Goal: Task Accomplishment & Management: Manage account settings

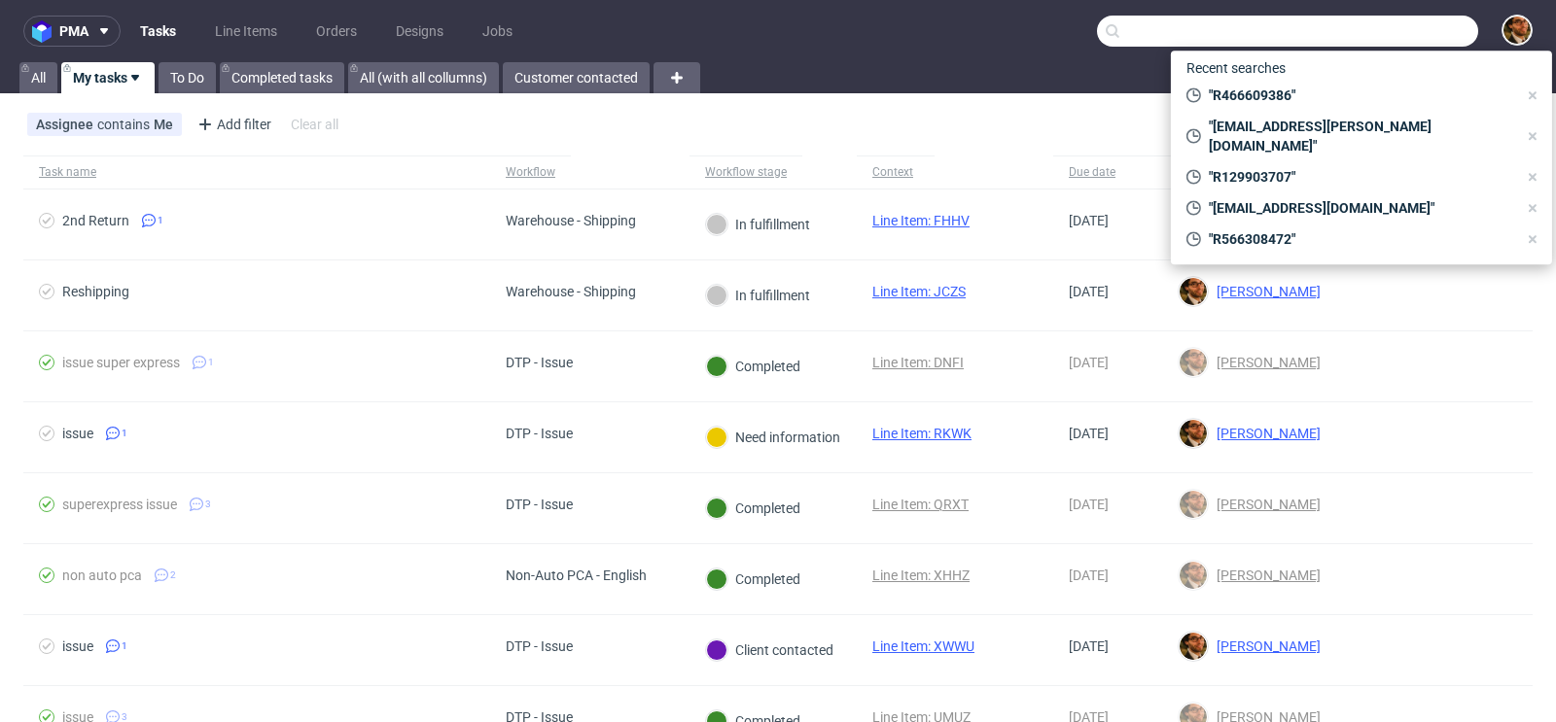
click at [1395, 28] on input "text" at bounding box center [1287, 31] width 381 height 31
paste input "R905106375"
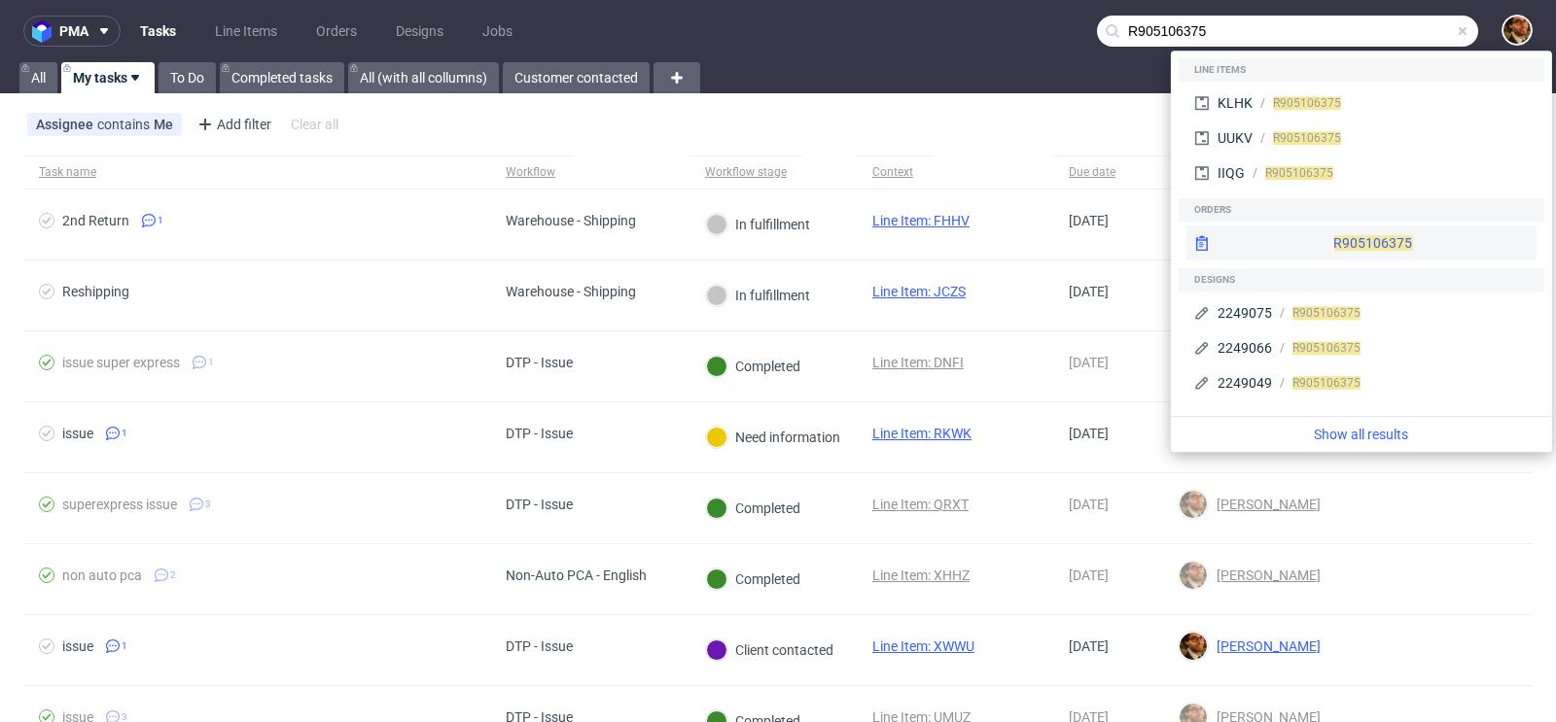
type input "R905106375"
click at [1338, 230] on div "R905106375" at bounding box center [1361, 243] width 350 height 35
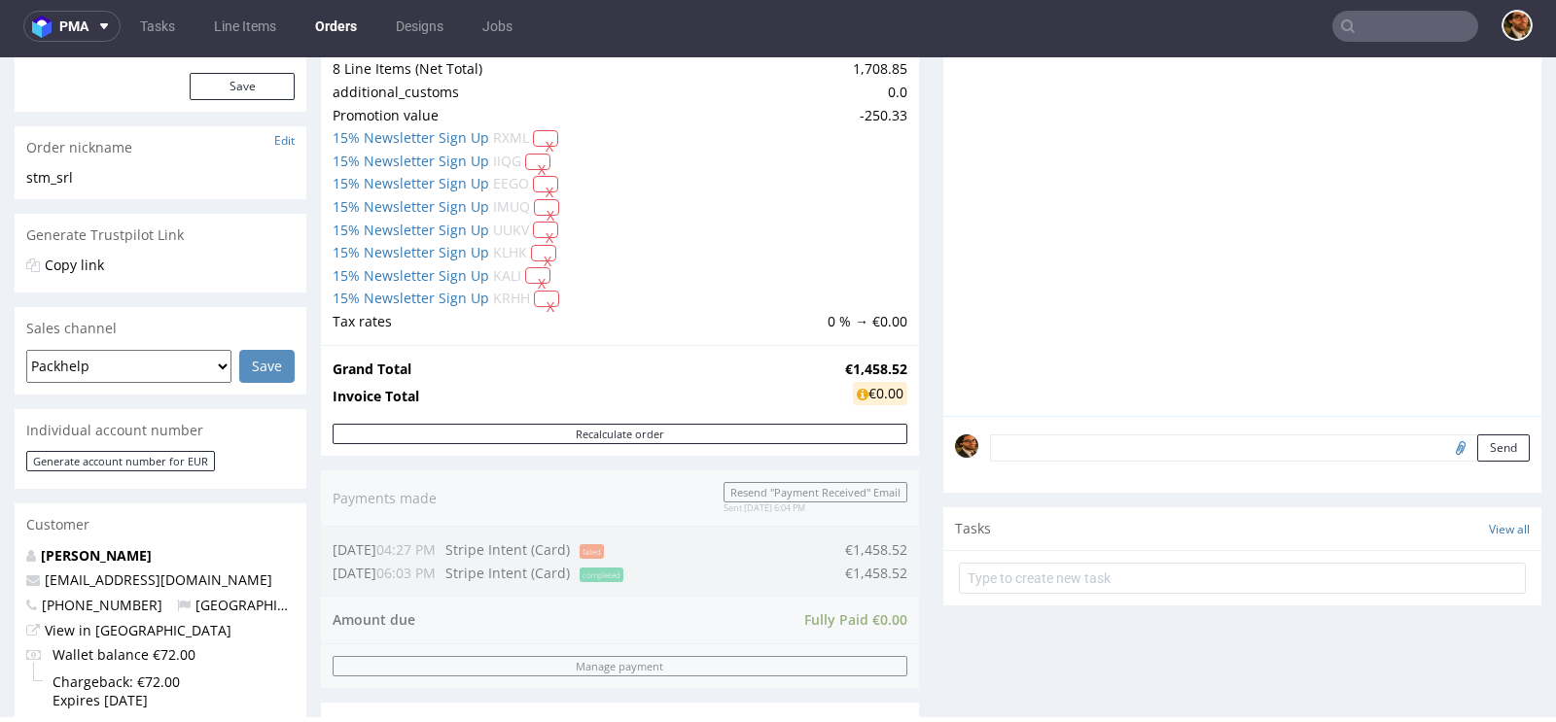
scroll to position [256, 0]
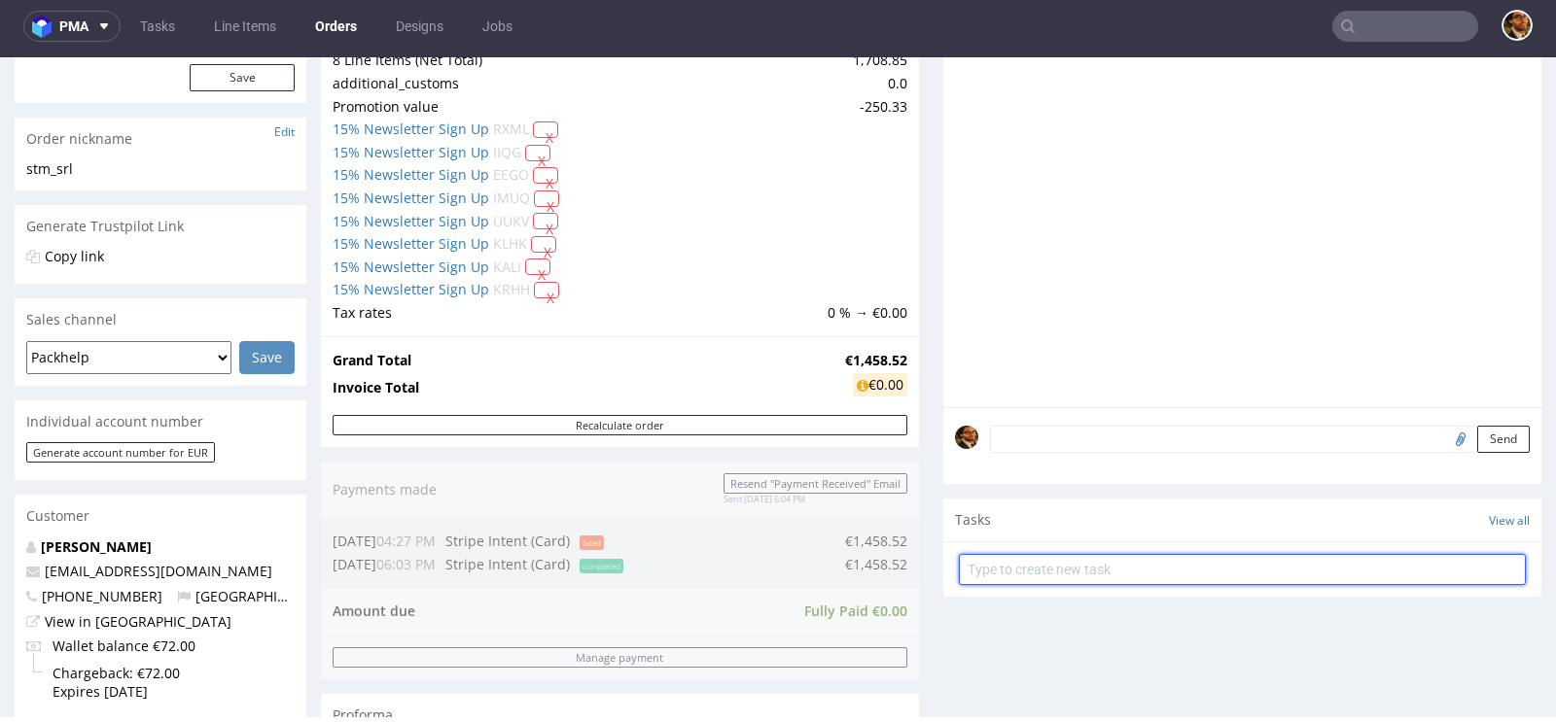
click at [1032, 572] on input "text" at bounding box center [1242, 569] width 567 height 31
type input "Refund"
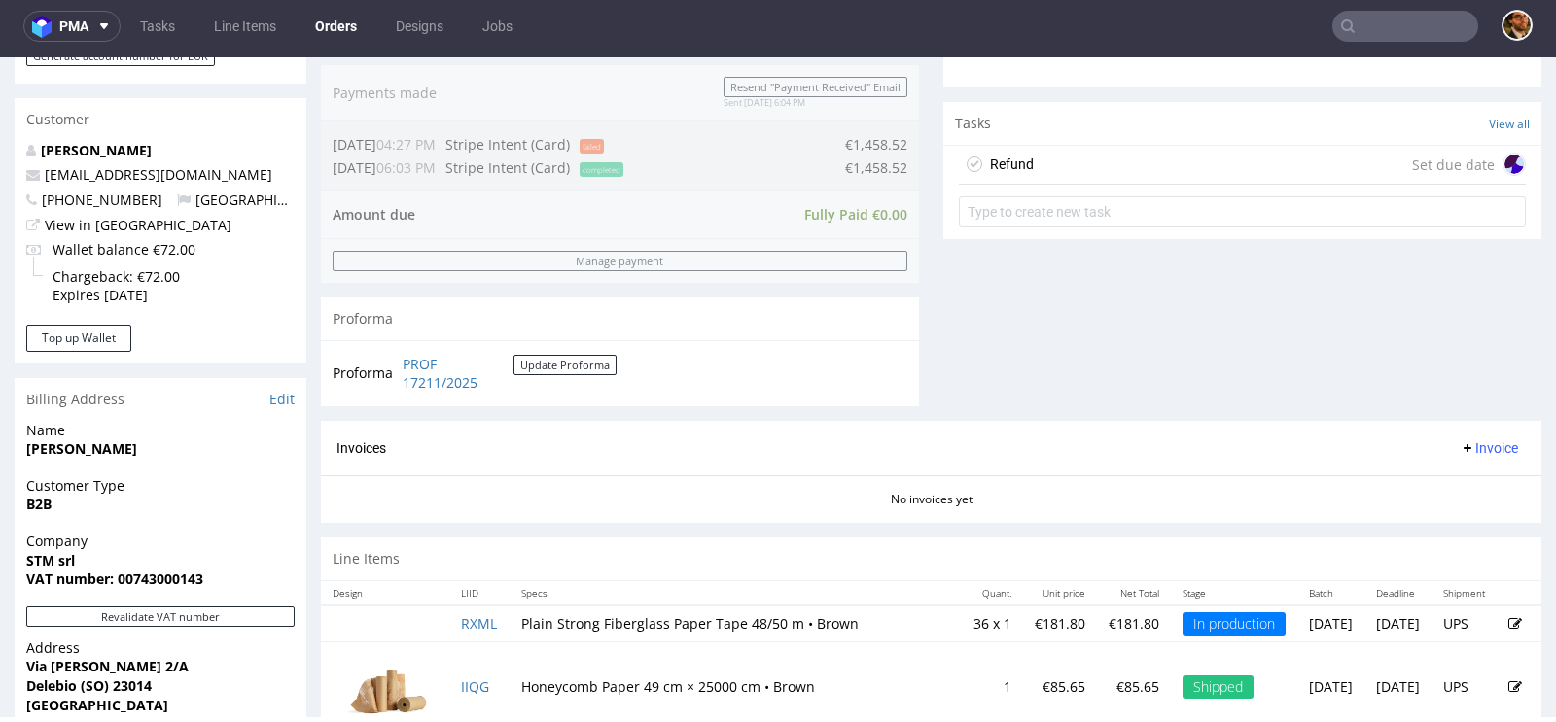
scroll to position [654, 0]
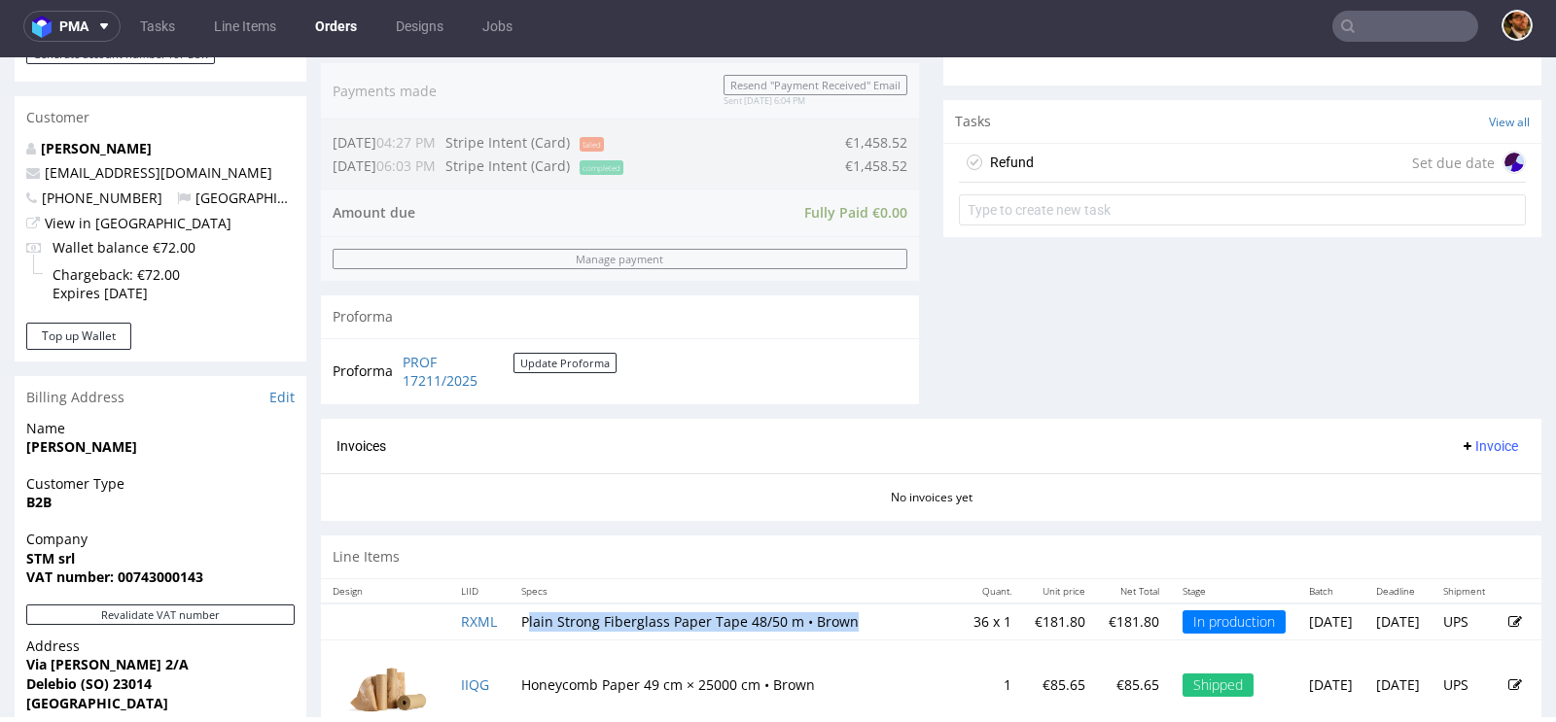
drag, startPoint x: 854, startPoint y: 617, endPoint x: 532, endPoint y: 611, distance: 321.9
click at [531, 611] on td "Plain Strong Fiberglass Paper Tape 48/50 m • Brown" at bounding box center [732, 622] width 444 height 37
click at [525, 614] on td "Plain Strong Fiberglass Paper Tape 48/50 m • Brown" at bounding box center [732, 622] width 444 height 37
drag, startPoint x: 510, startPoint y: 617, endPoint x: 447, endPoint y: 617, distance: 62.2
click at [447, 617] on tr "RXML Plain Strong Fiberglass Paper Tape 48/50 m • Brown 36 x 1 €181.80 €181.80 …" at bounding box center [931, 622] width 1220 height 37
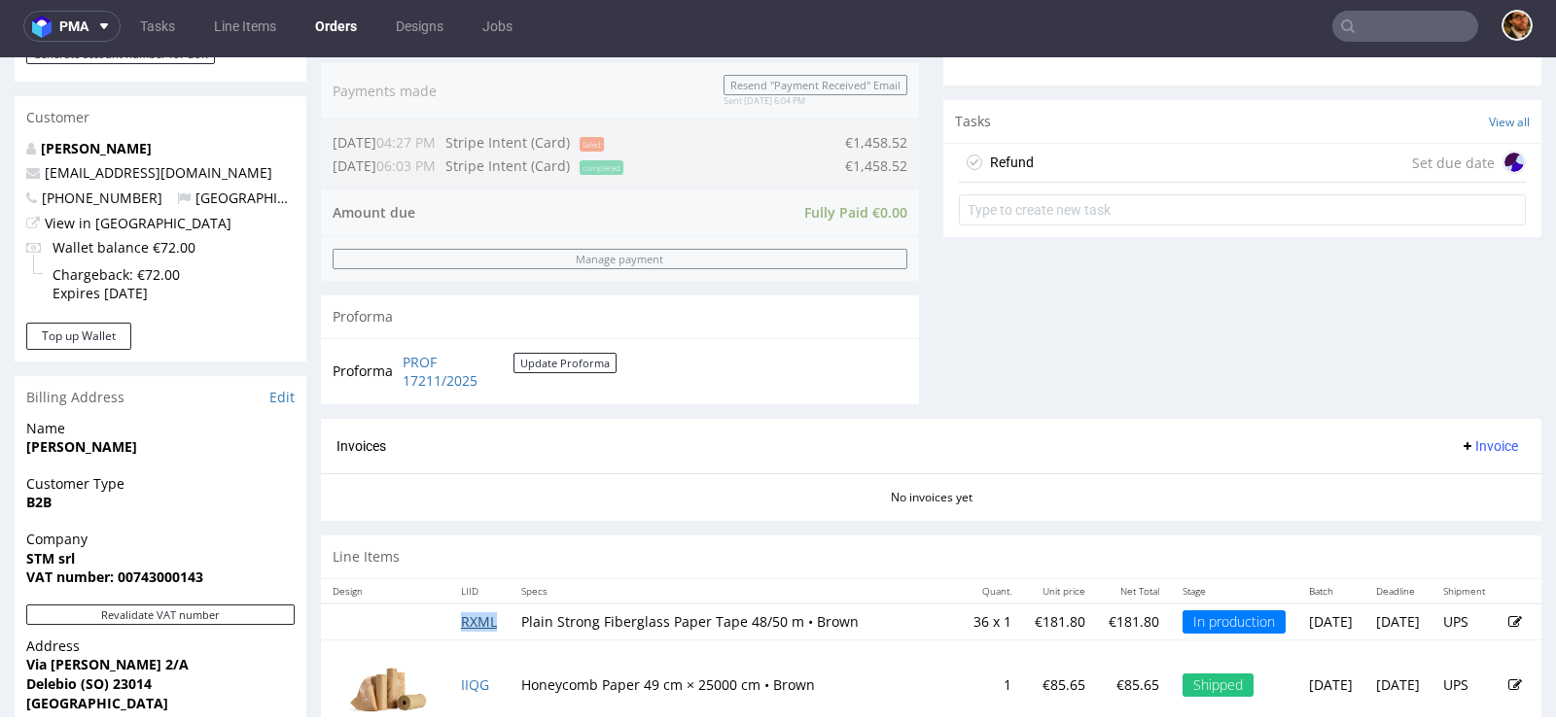
copy link "RXML"
click at [1053, 172] on div "Refund Set due date" at bounding box center [1242, 163] width 567 height 39
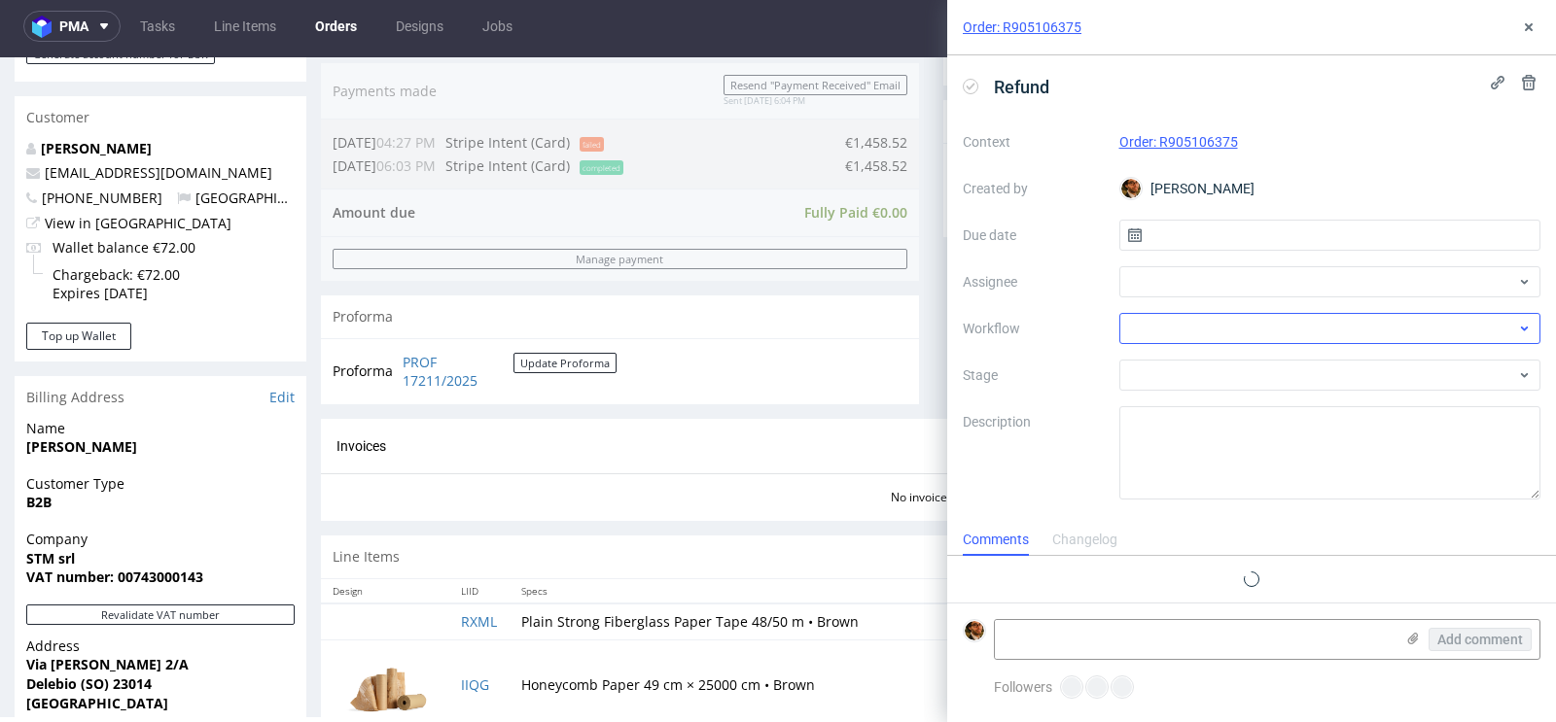
scroll to position [16, 0]
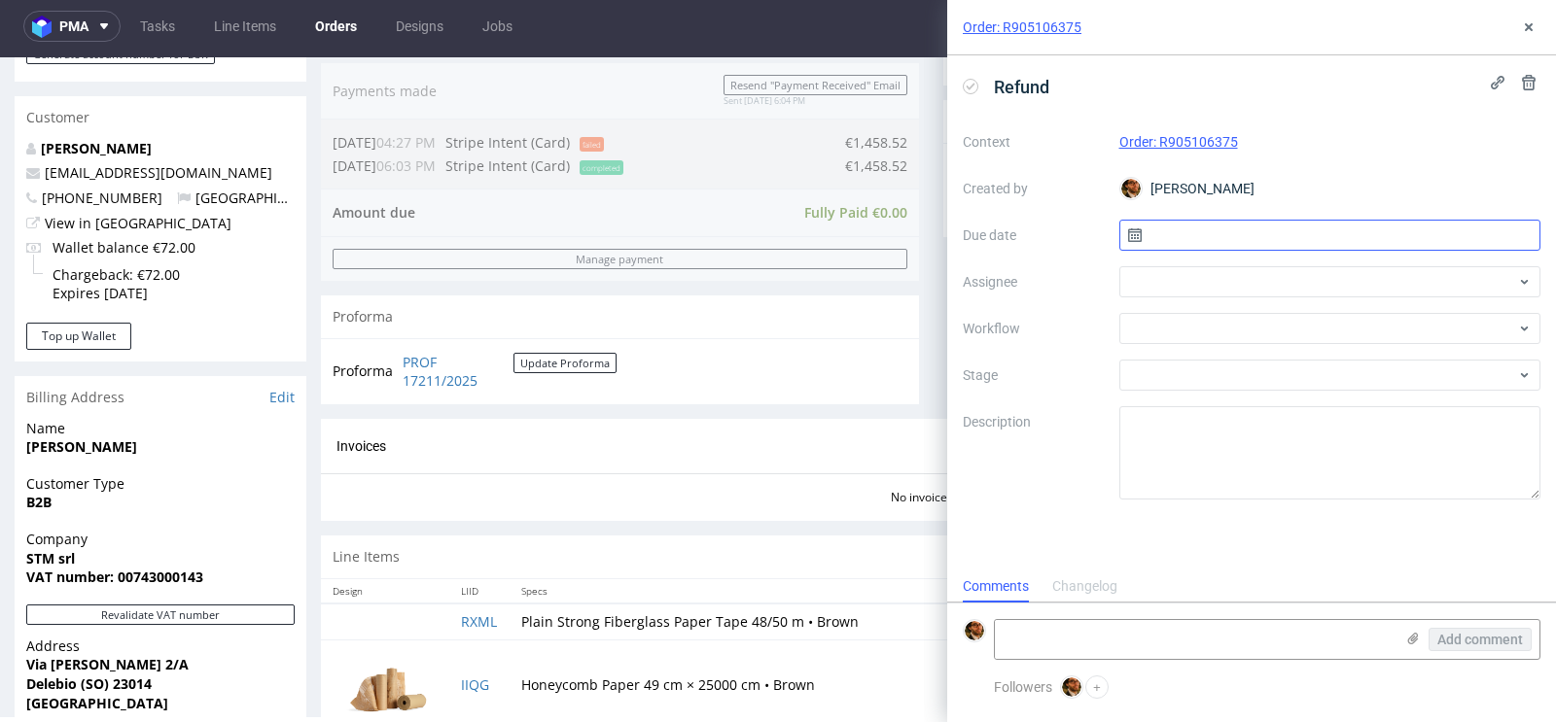
click at [1212, 244] on input "text" at bounding box center [1330, 235] width 422 height 31
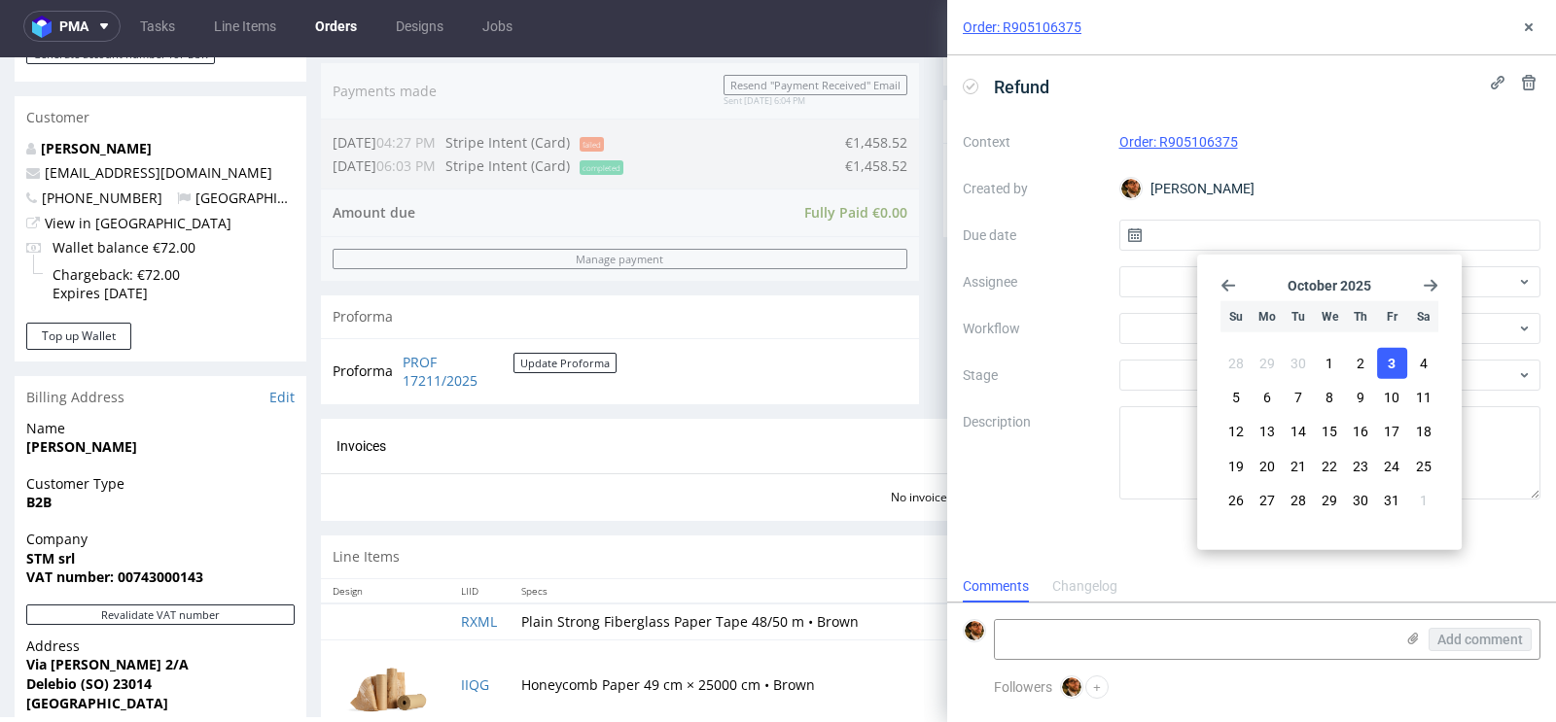
click at [1394, 361] on span "3" at bounding box center [1392, 363] width 8 height 19
type input "[DATE]"
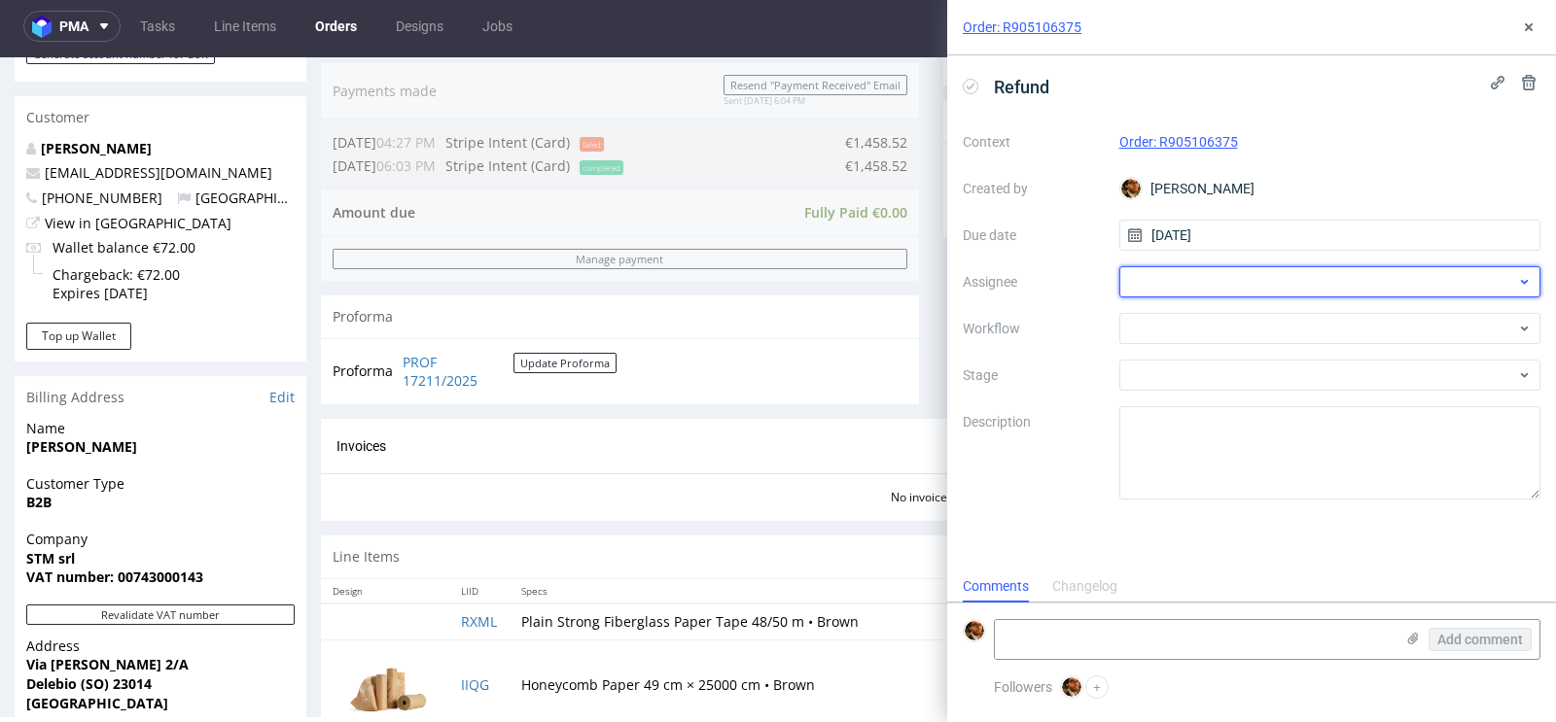
click at [1297, 290] on div at bounding box center [1330, 281] width 422 height 31
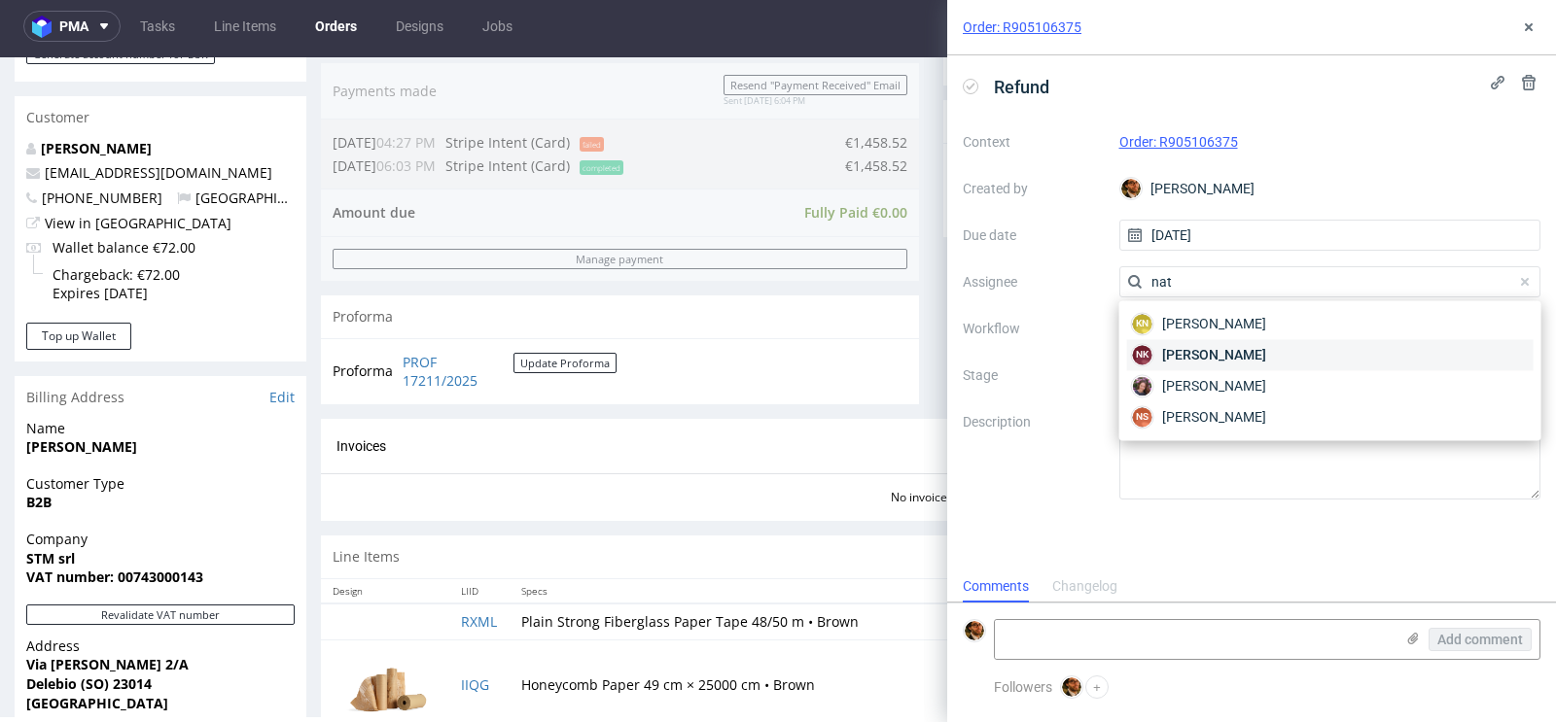
type input "nat"
click at [1315, 348] on div "NK Natalia Kaczorowska" at bounding box center [1330, 354] width 406 height 31
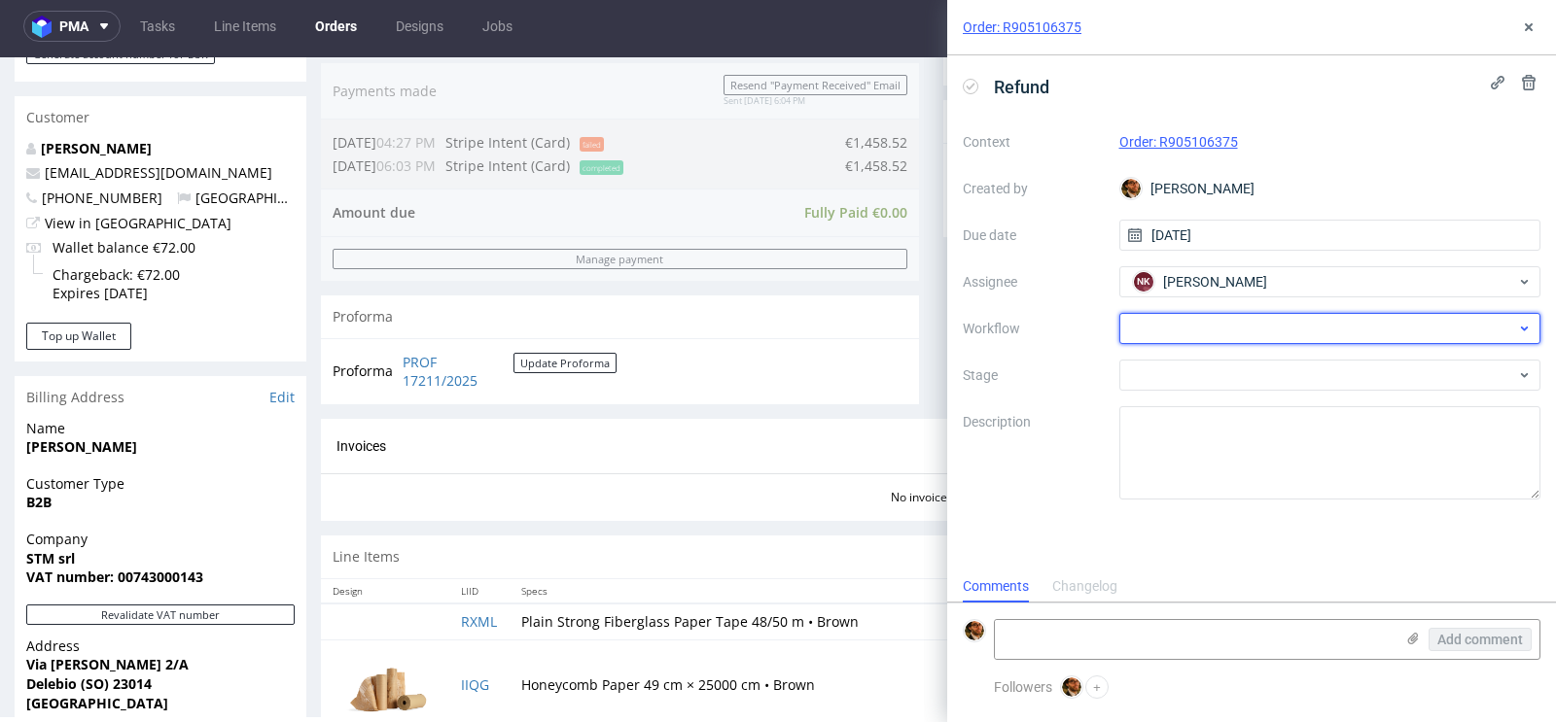
click at [1282, 333] on div at bounding box center [1330, 328] width 422 height 31
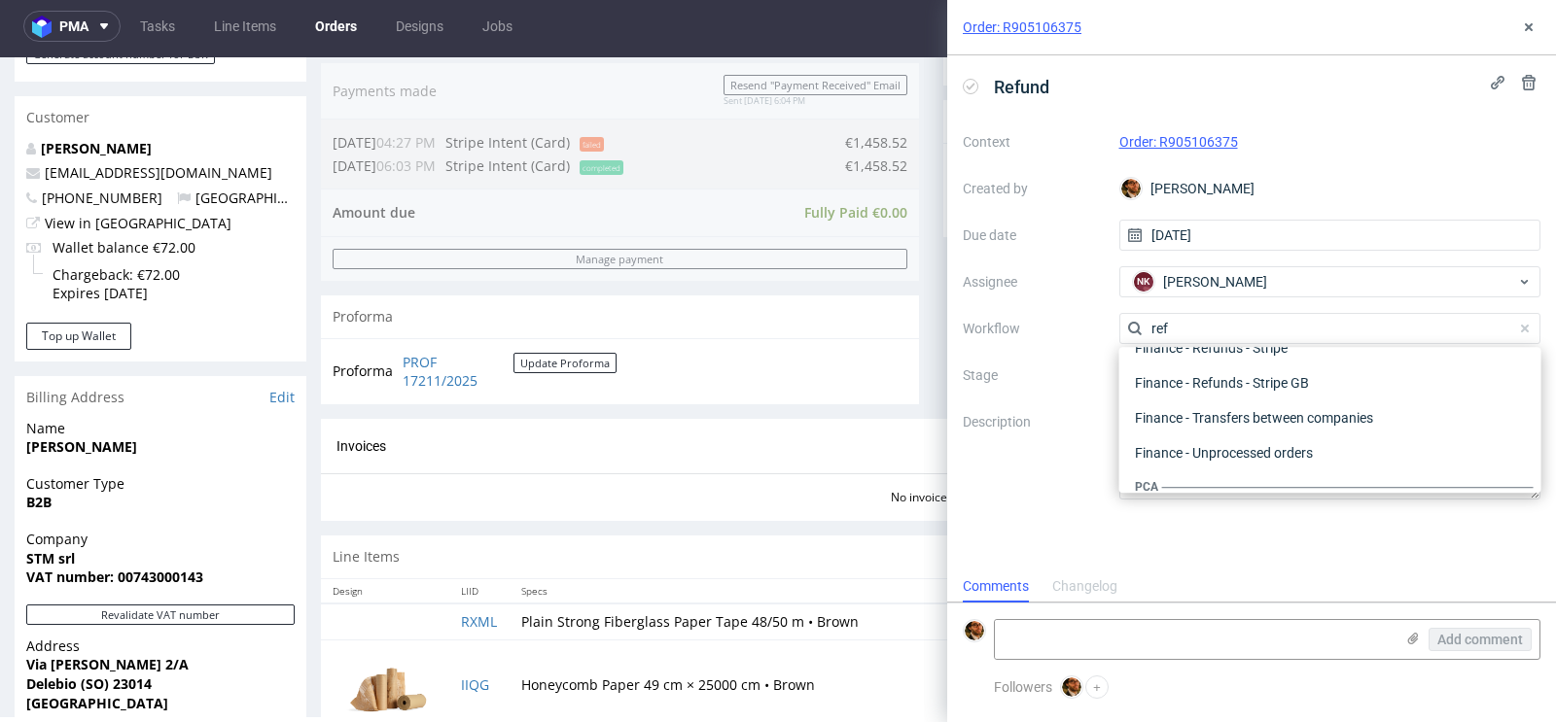
scroll to position [104, 0]
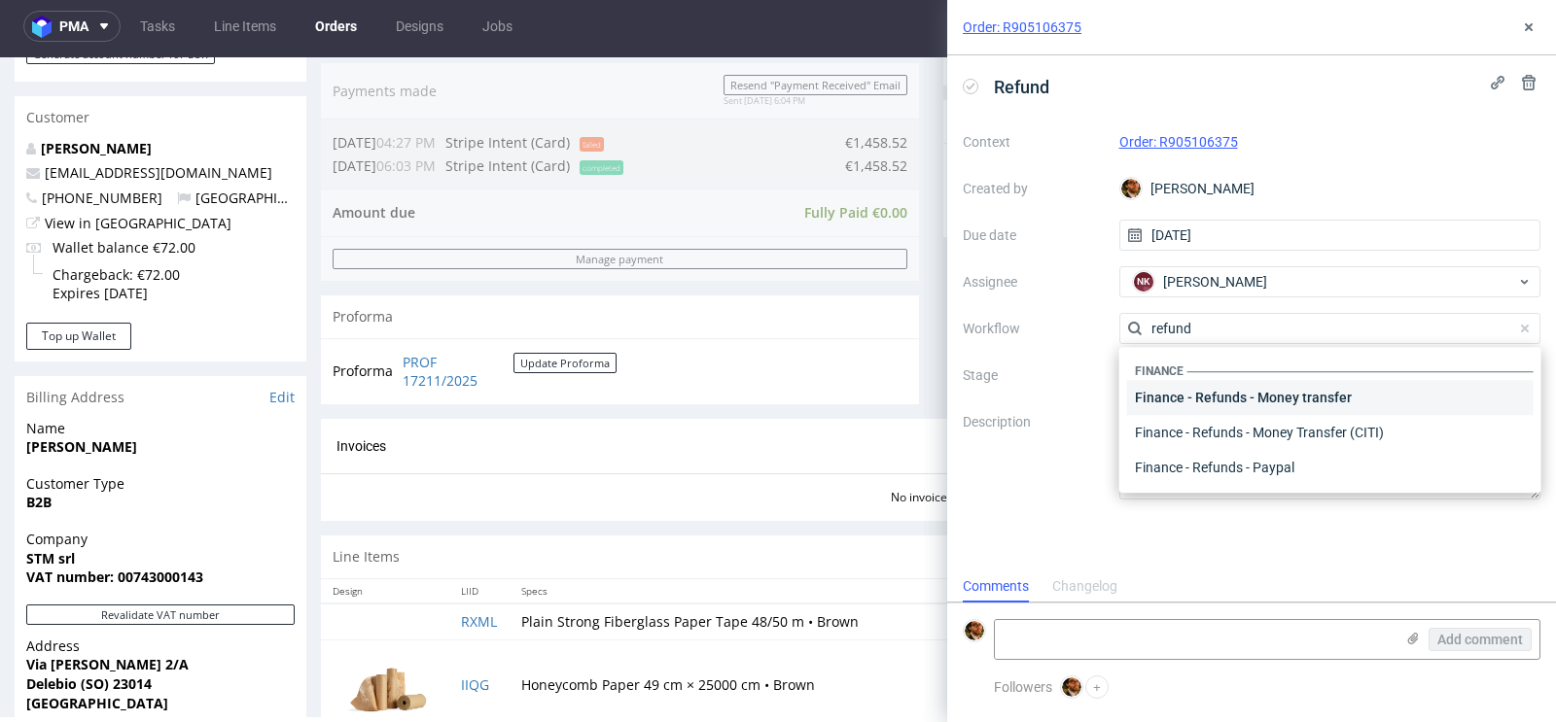
type input "refund"
click at [1280, 400] on div "Finance - Refunds - Money transfer" at bounding box center [1330, 397] width 406 height 35
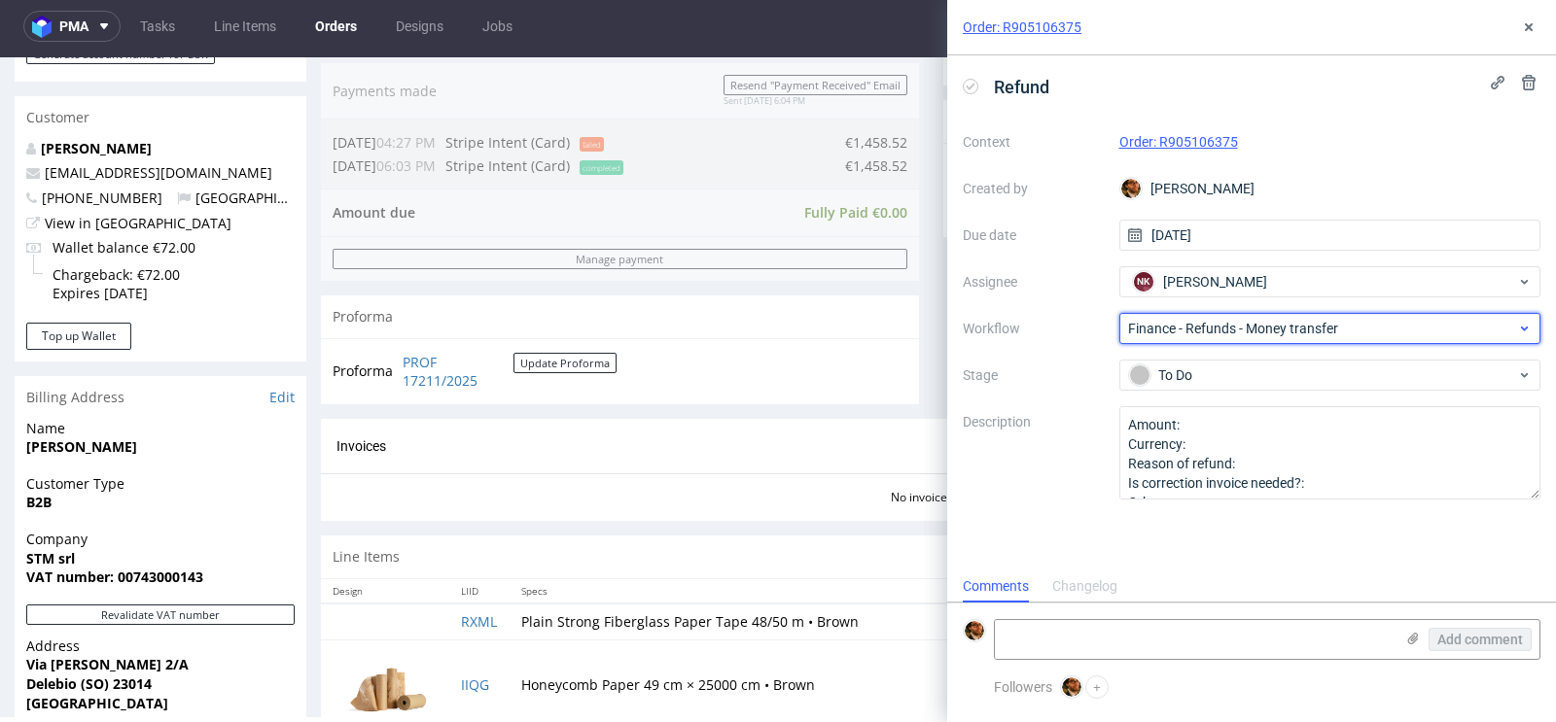
click at [1302, 332] on span "Finance - Refunds - Money transfer" at bounding box center [1322, 328] width 389 height 19
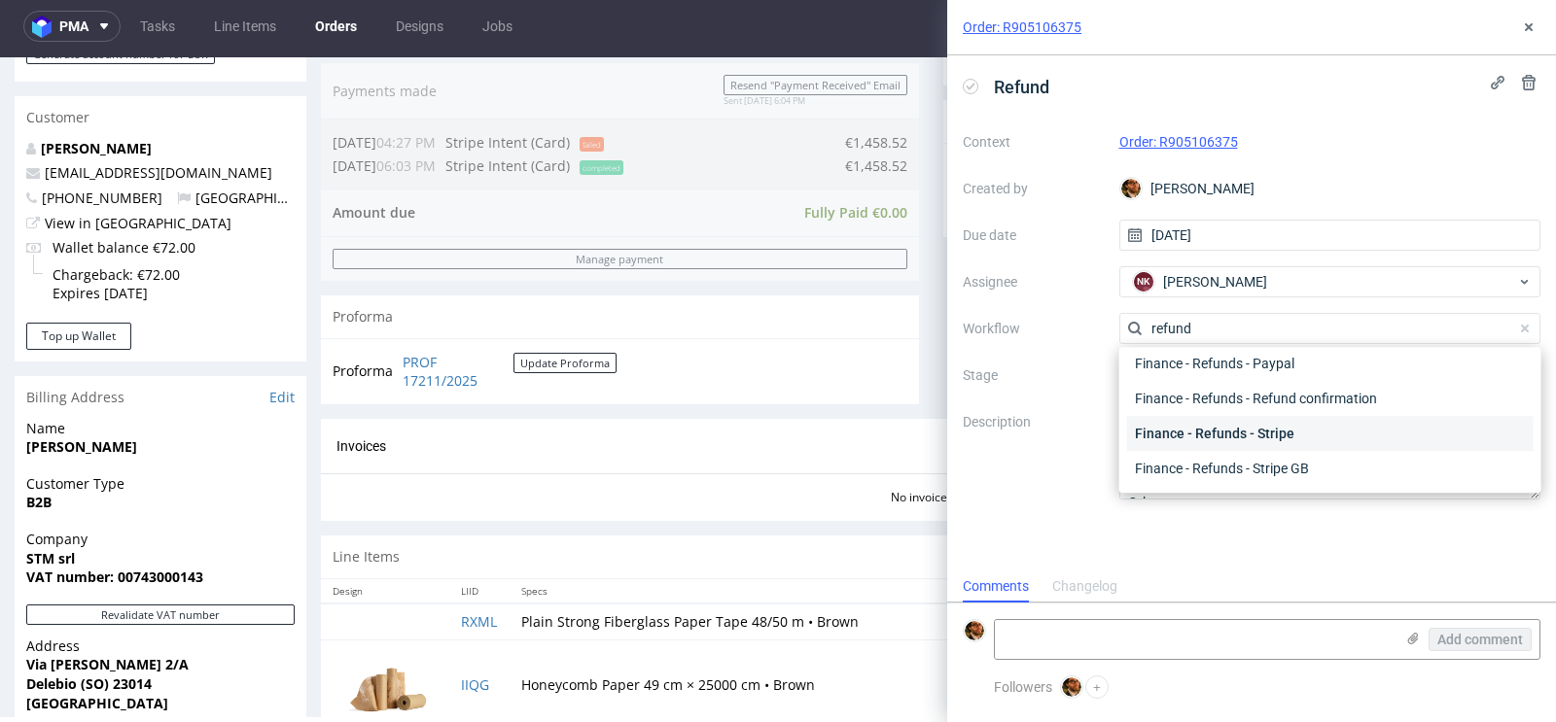
type input "refund"
click at [1280, 430] on div "Finance - Refunds - Stripe" at bounding box center [1330, 433] width 406 height 35
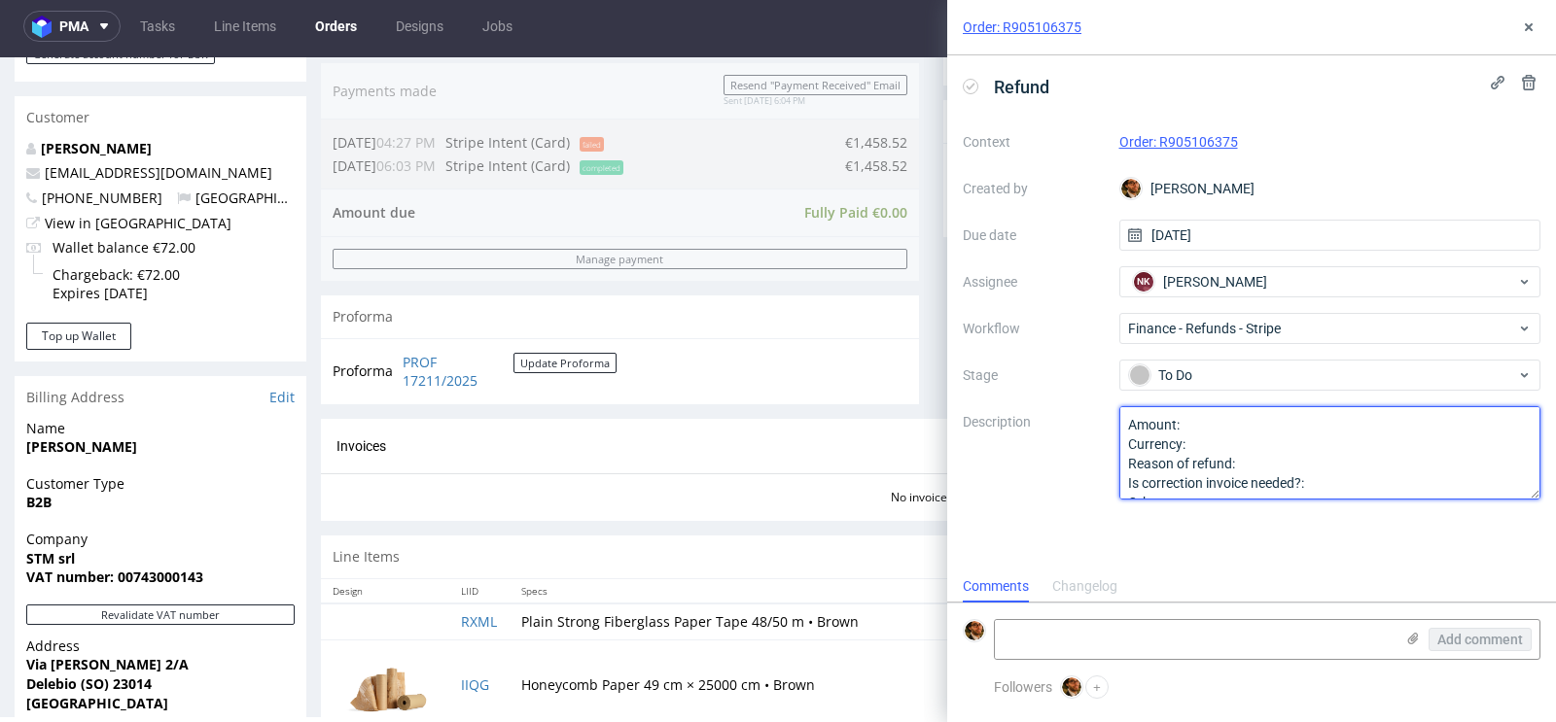
click at [1241, 416] on textarea "Amount: Currency: Reason of refund: Is correction invoice needed?: Other:" at bounding box center [1330, 452] width 422 height 93
click at [1208, 444] on textarea "Amount: Currency: Reason of refund: Is correction invoice needed?: Other:" at bounding box center [1330, 452] width 422 height 93
click at [1202, 425] on textarea "Amount: Currency: Reason of refund: Is correction invoice needed?: Other:" at bounding box center [1330, 452] width 422 height 93
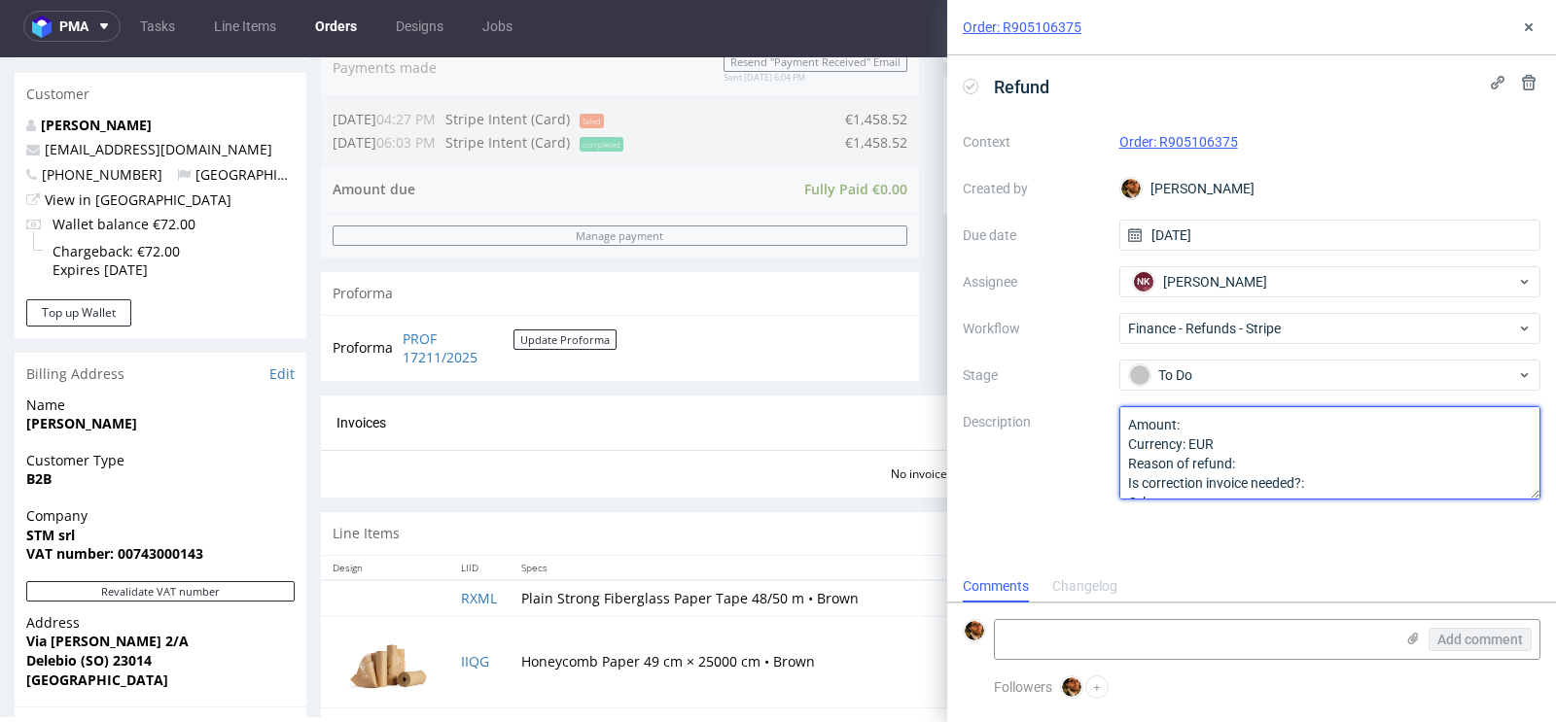
scroll to position [551, 0]
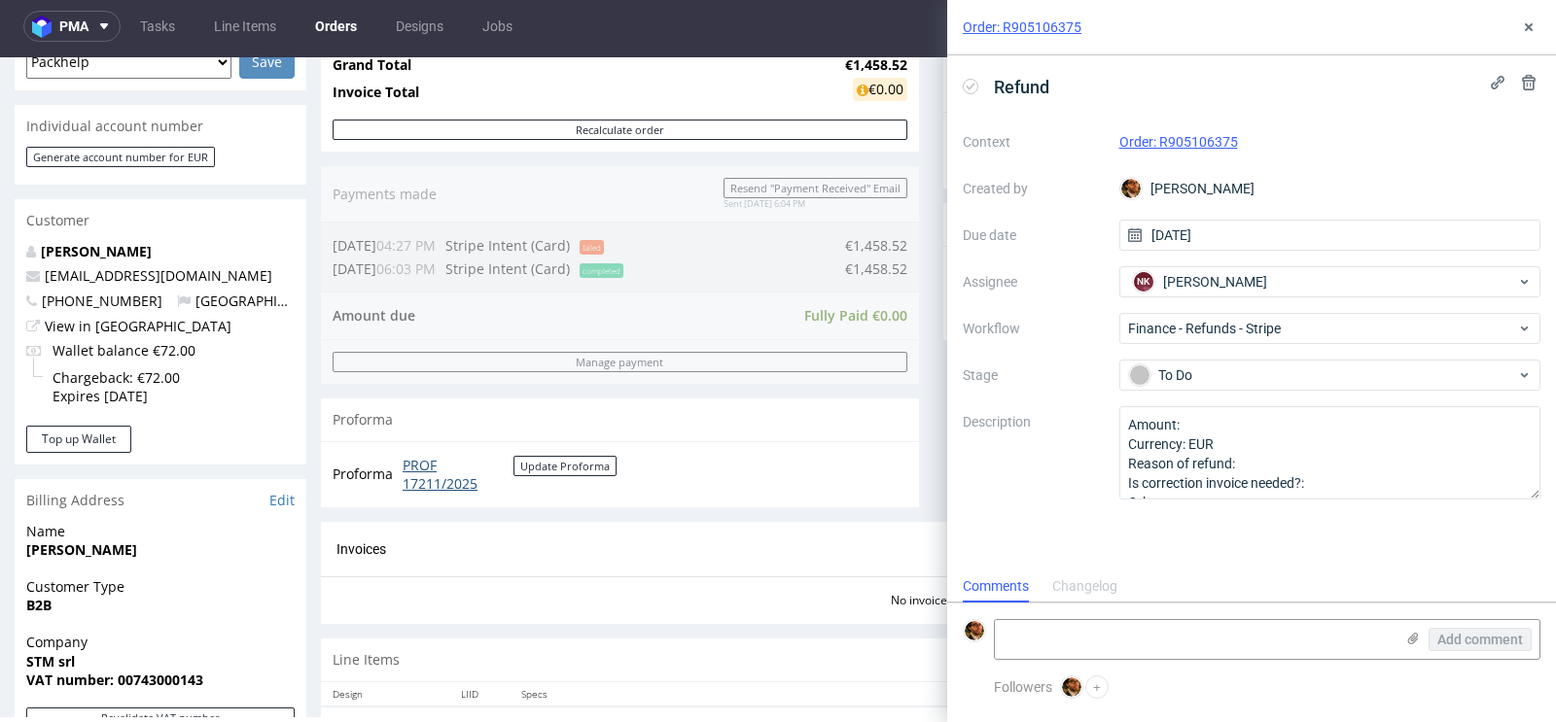
click at [447, 482] on link "PROF 17211/2025" at bounding box center [458, 475] width 111 height 38
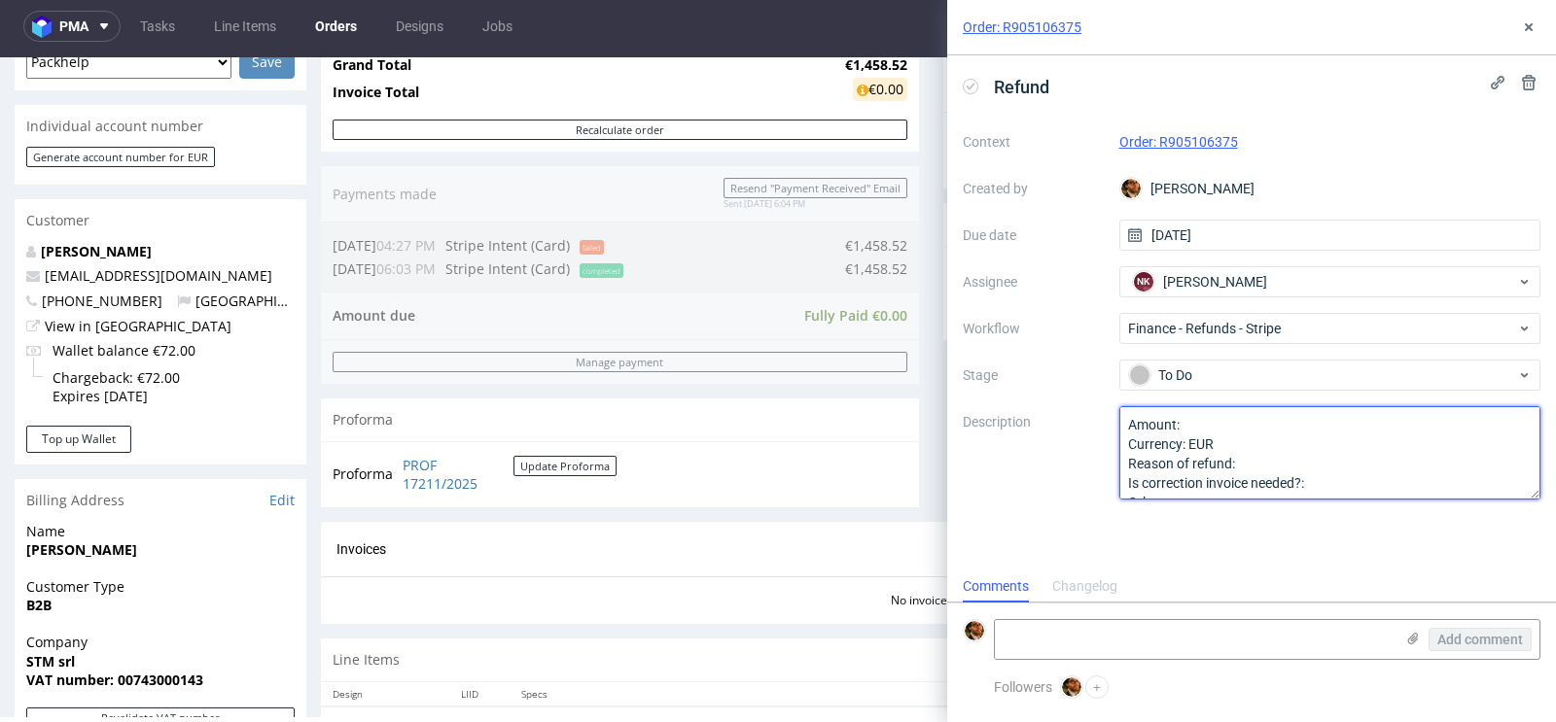
click at [1231, 414] on textarea "Amount: Currency: EUR Reason of refund: Is correction invoice needed?: Other:" at bounding box center [1330, 452] width 422 height 93
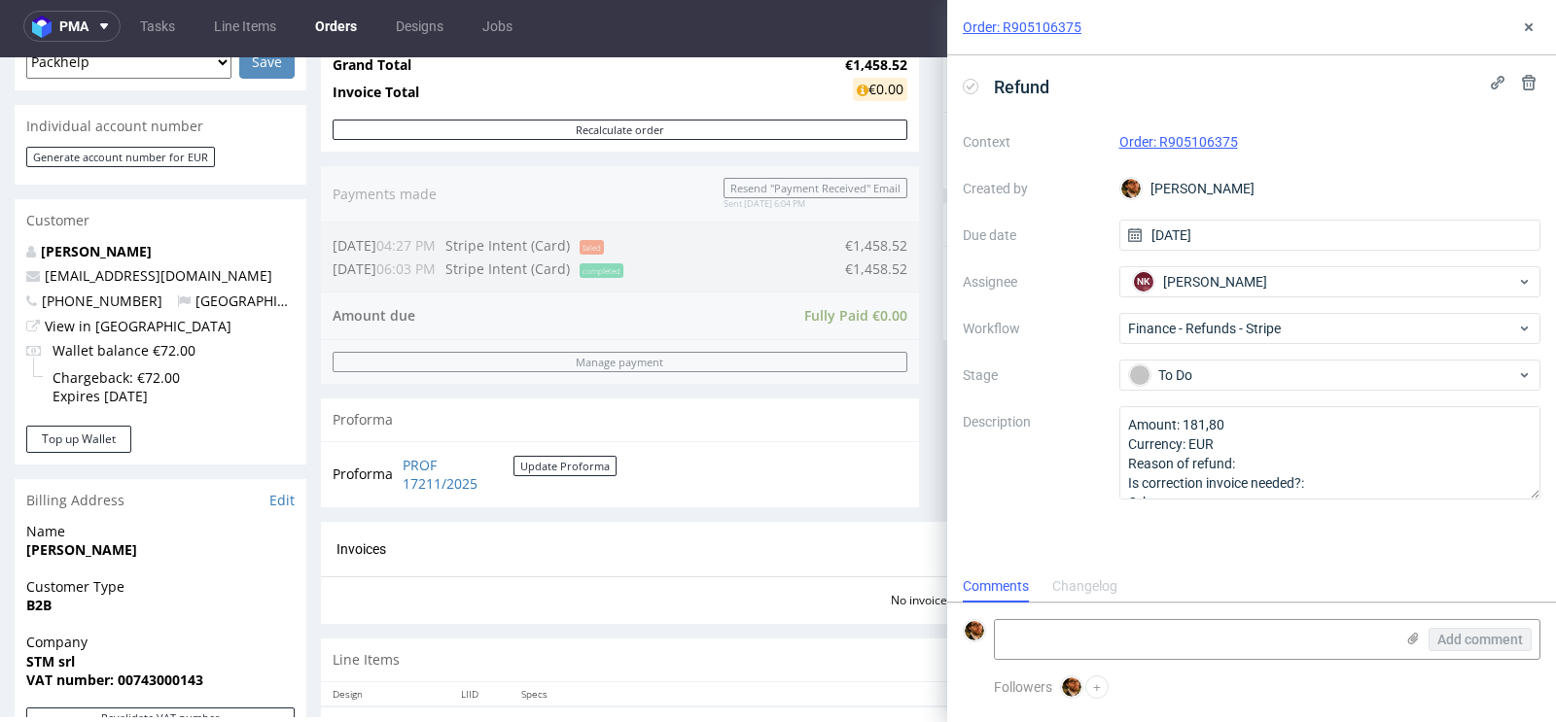
click at [399, 462] on td "PROF 17211/2025 Update Proforma" at bounding box center [507, 475] width 219 height 42
click at [429, 469] on link "PROF 17211/2025" at bounding box center [458, 475] width 111 height 38
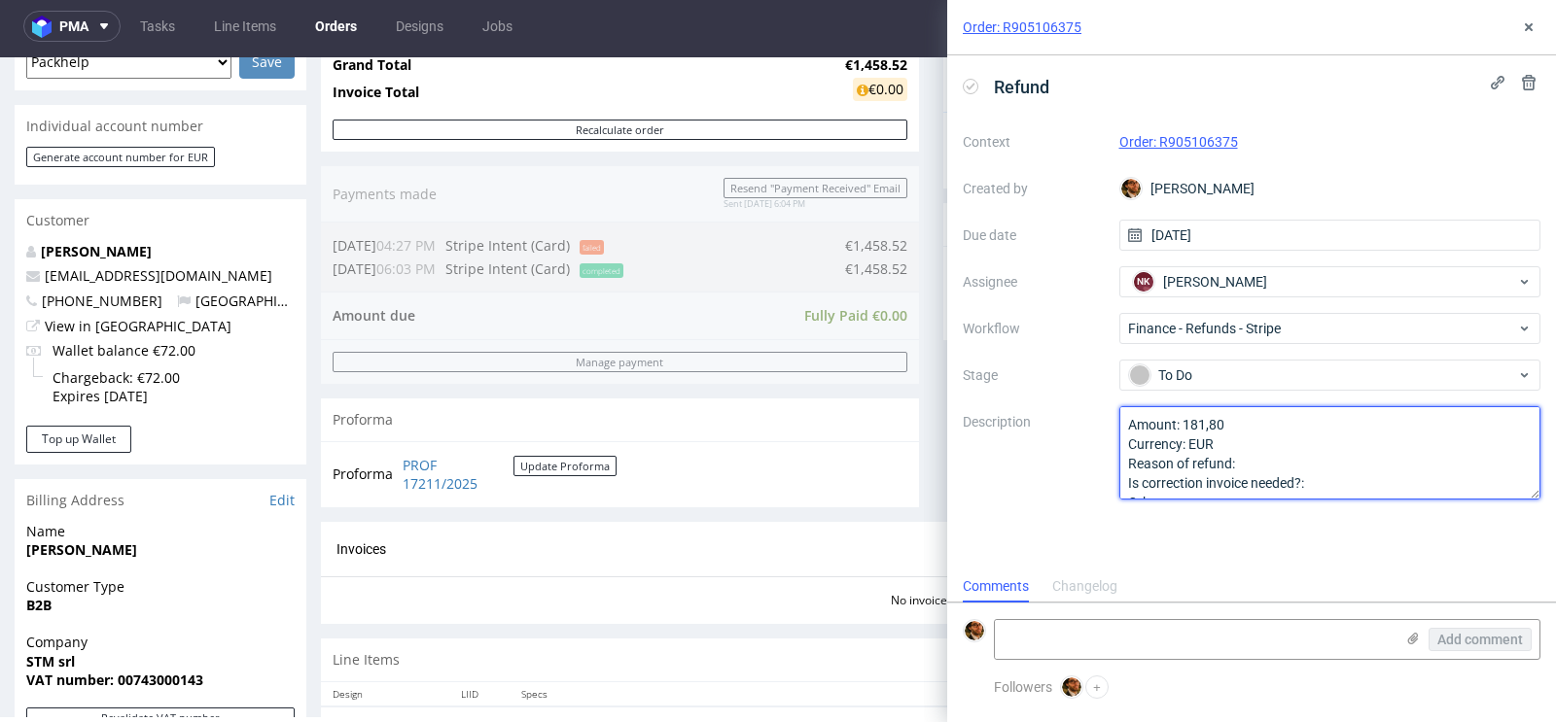
click at [1271, 464] on textarea "Amount: 181,80 Currency: EUR Reason of refund: Is correction invoice needed?: O…" at bounding box center [1330, 452] width 422 height 93
click at [1308, 464] on textarea "Amount: 181,80 Currency: EUR Reason of refund: Is correction invoice needed?: O…" at bounding box center [1330, 452] width 422 height 93
click at [1326, 462] on textarea "Amount: 181,80 Currency: EUR Reason of refund: Is correction invoice needed?: O…" at bounding box center [1330, 452] width 422 height 93
click at [1364, 484] on textarea "Amount: 181,80 Currency: EUR Reason of refund: Is correction invoice needed?: O…" at bounding box center [1330, 452] width 422 height 93
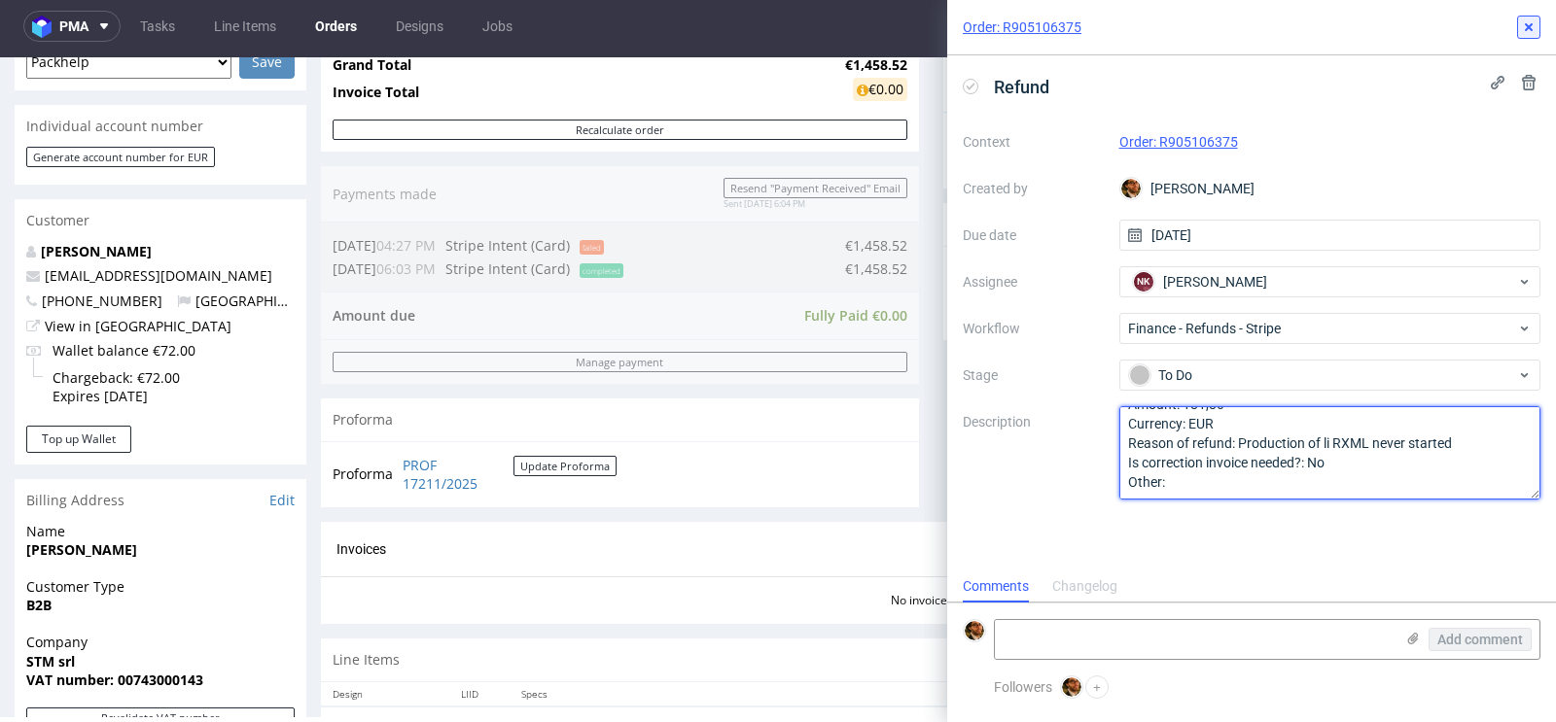
type textarea "Amount: 181,80 Currency: EUR Reason of refund: Production of li RXML never star…"
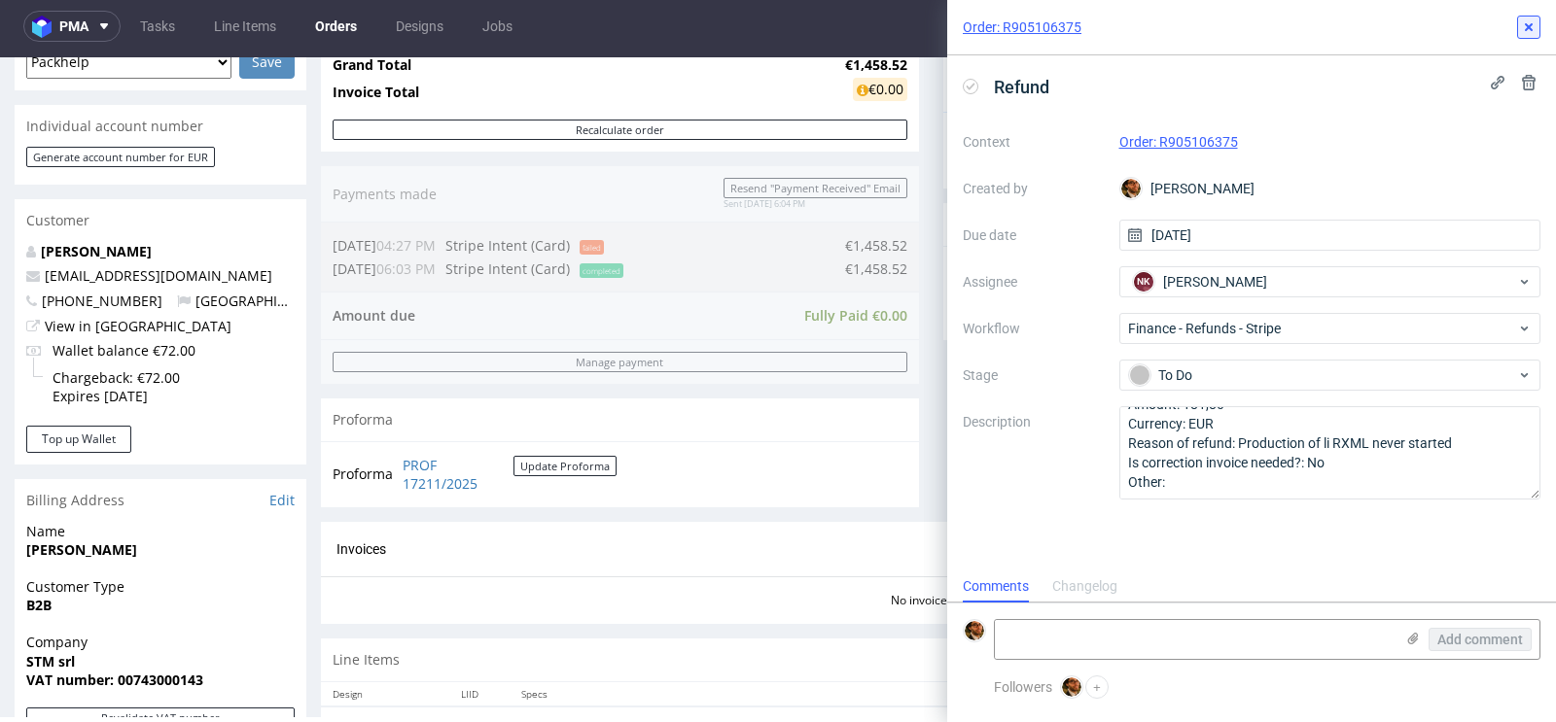
click at [1527, 23] on icon at bounding box center [1529, 27] width 16 height 16
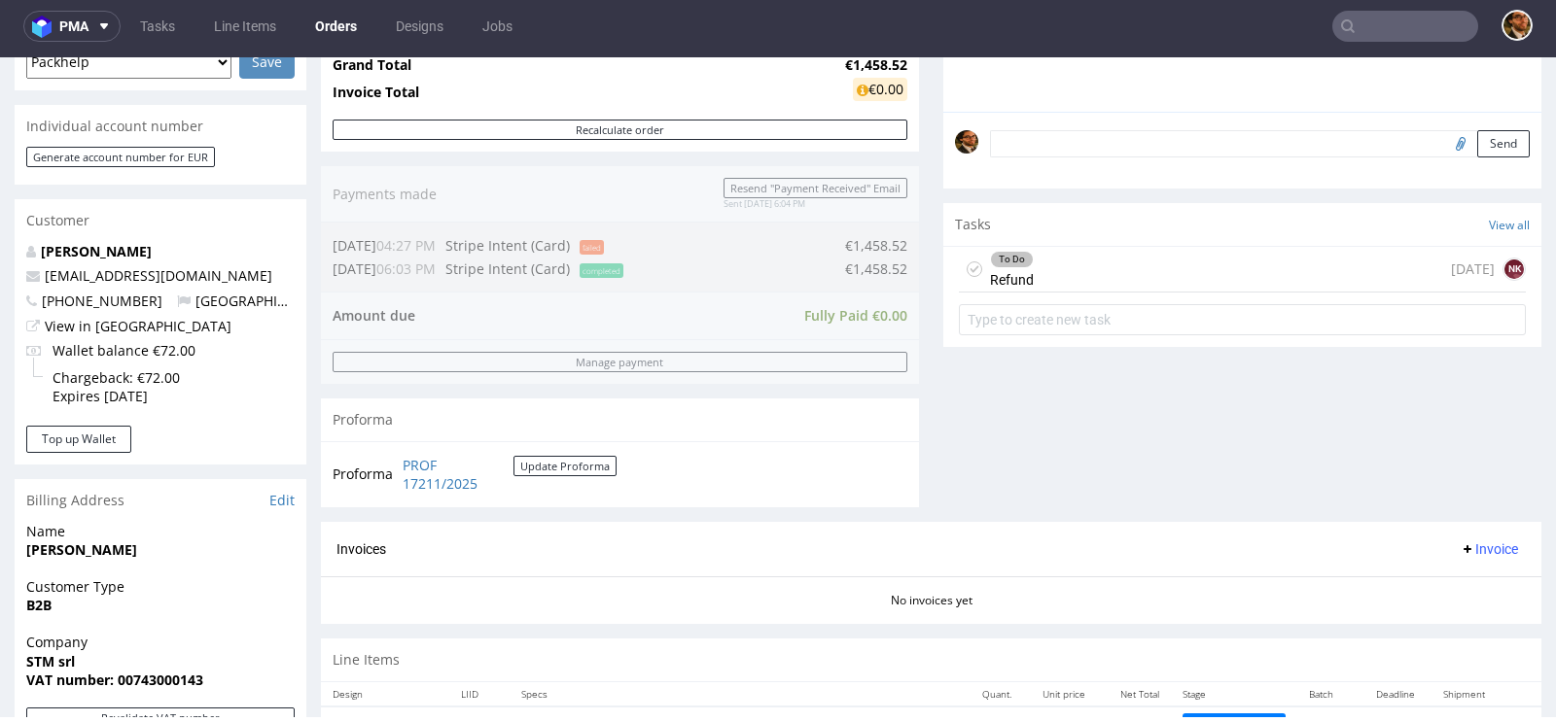
click at [1380, 11] on input "text" at bounding box center [1405, 26] width 146 height 31
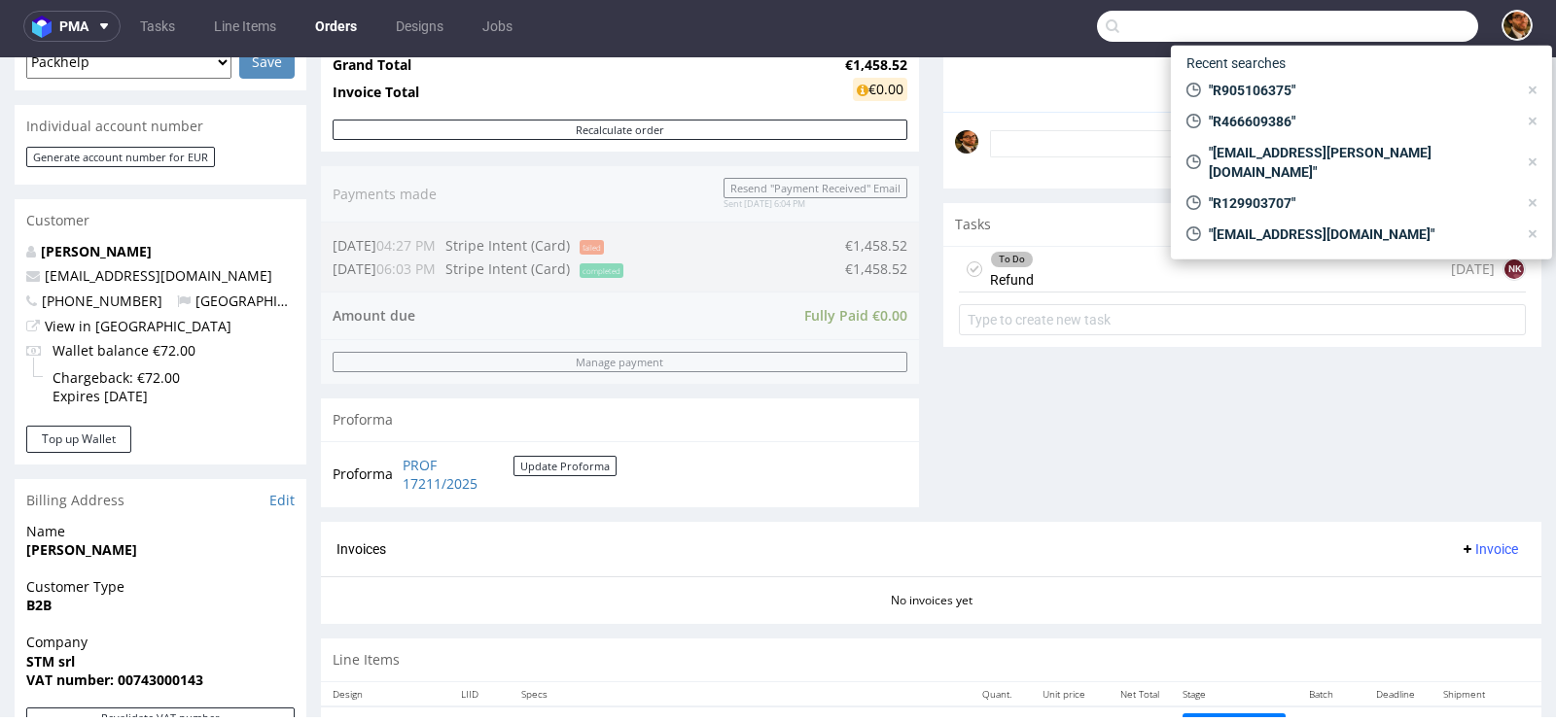
paste input "R286871055"
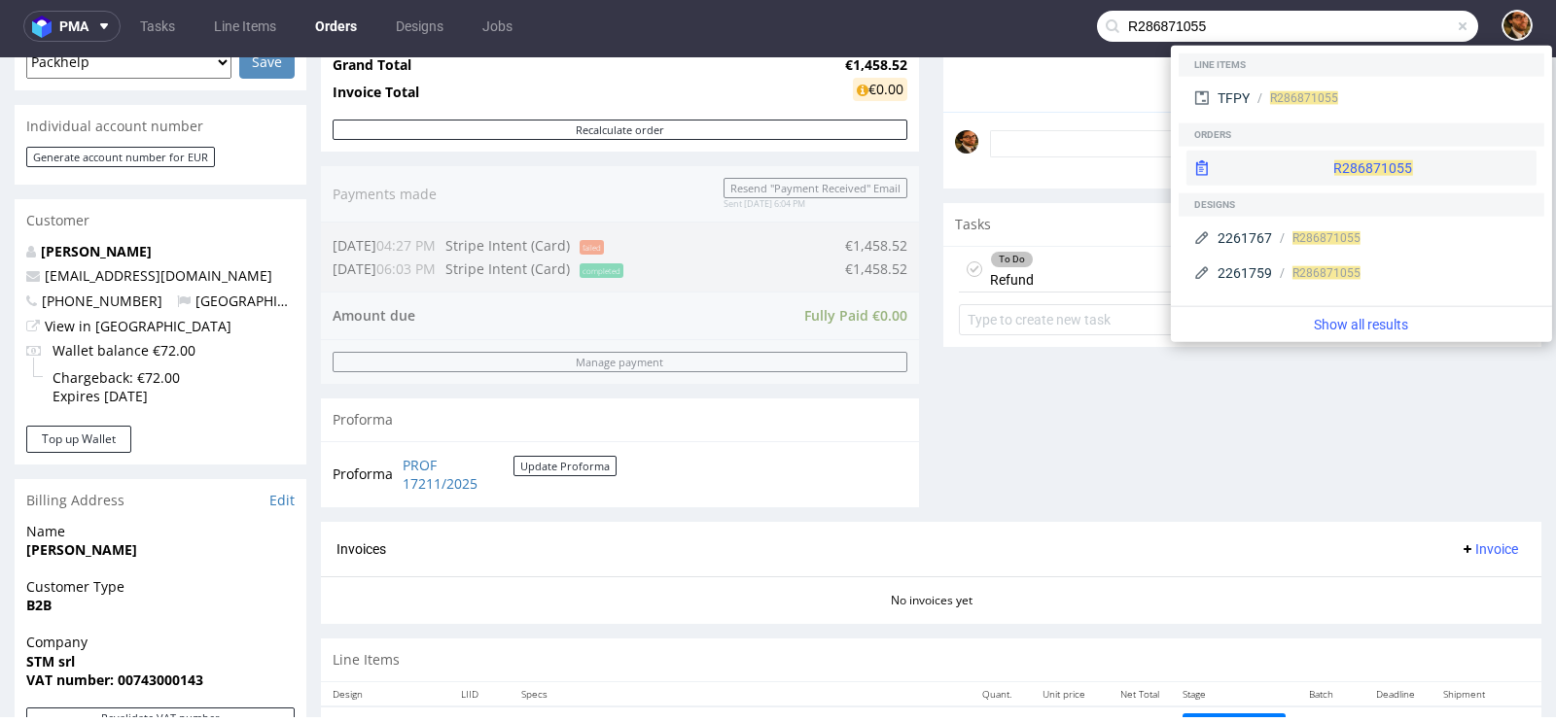
type input "R286871055"
click at [1356, 166] on div "R286871055" at bounding box center [1361, 168] width 350 height 35
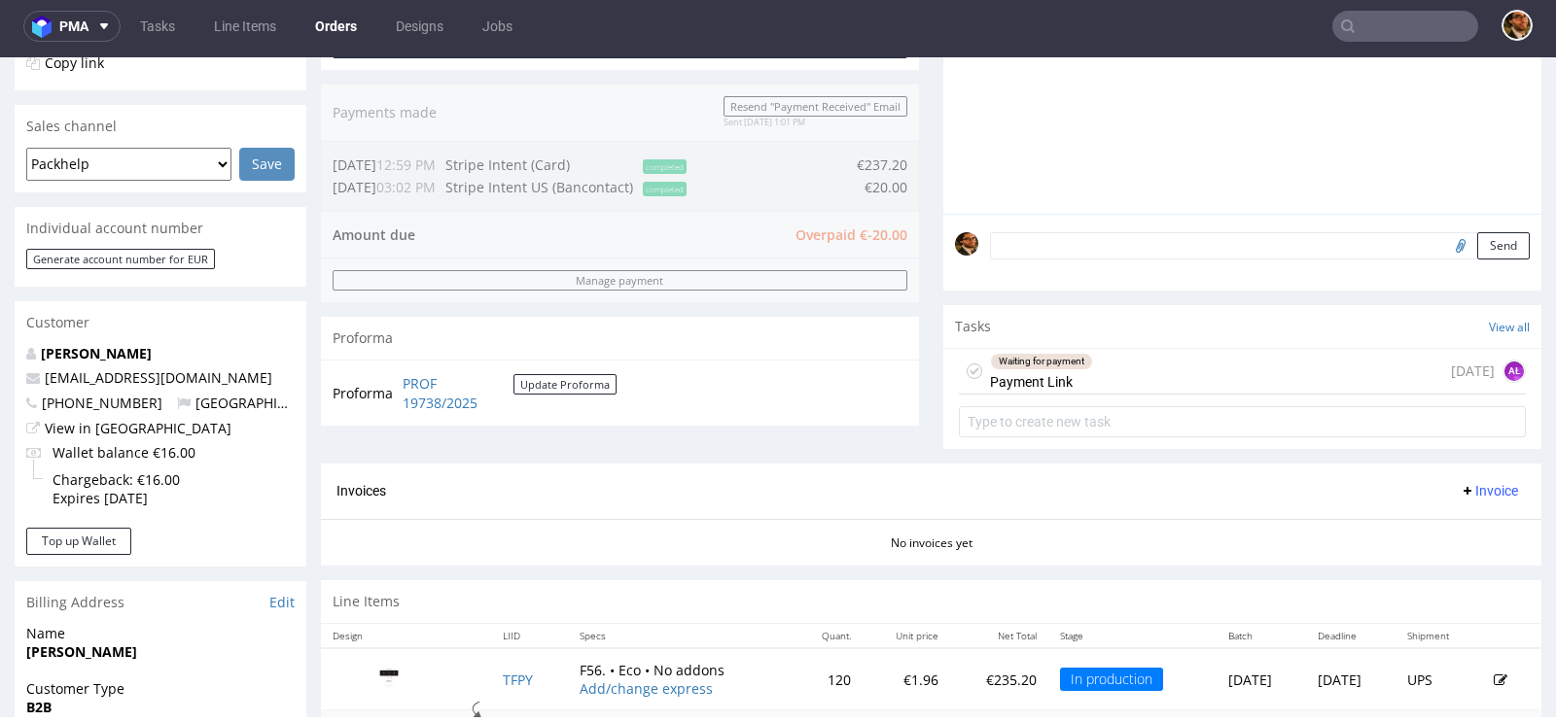
scroll to position [454, 0]
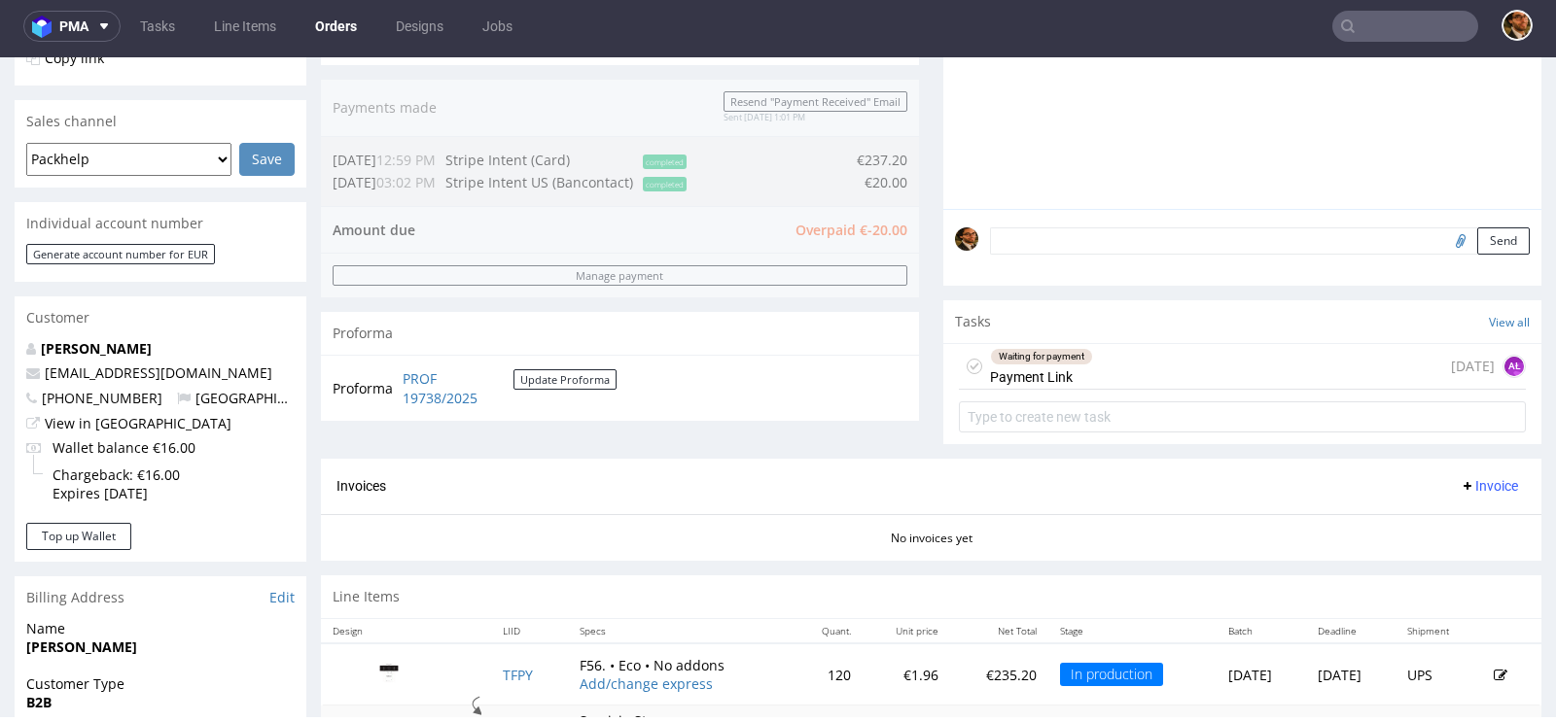
click at [1104, 368] on div "Waiting for payment Payment Link 4 days ago AŁ" at bounding box center [1242, 367] width 567 height 46
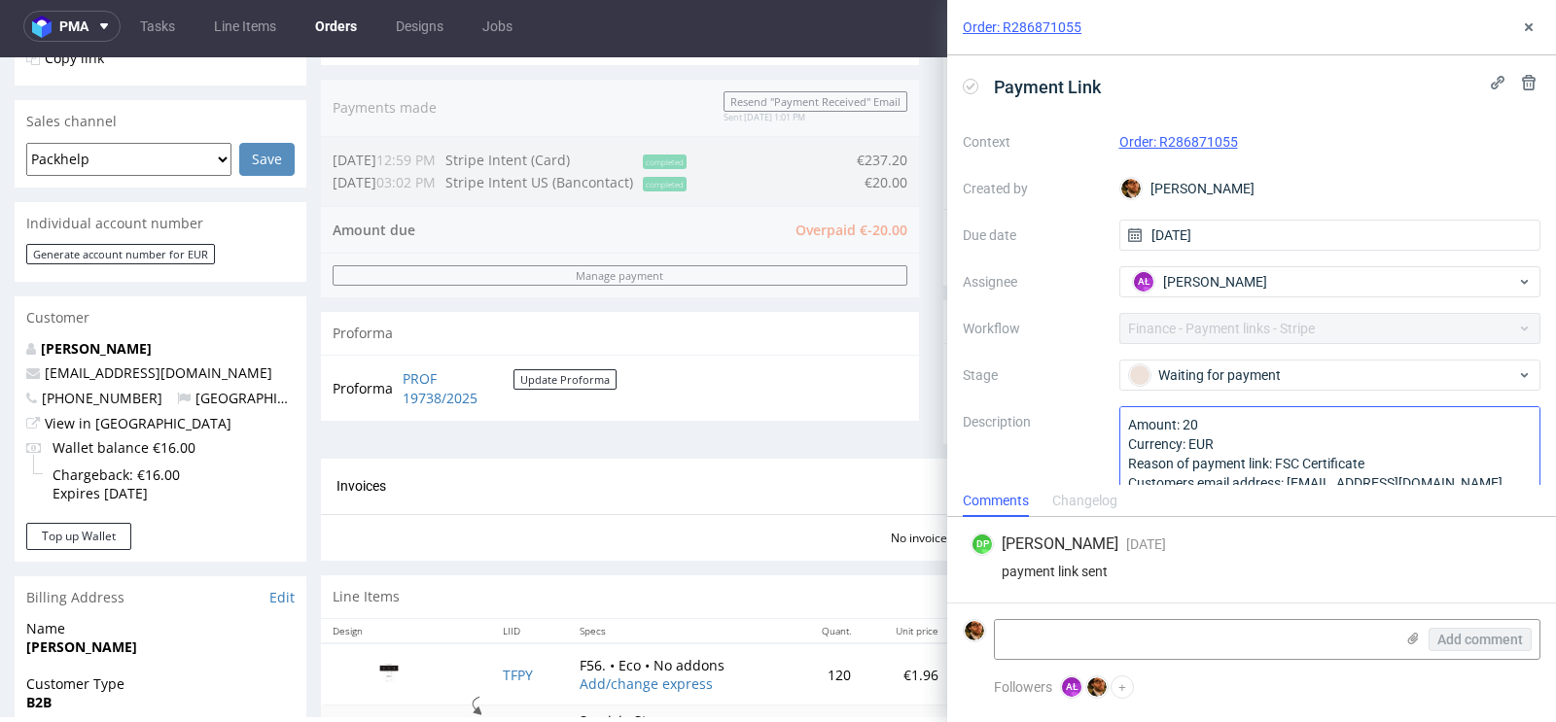
scroll to position [20, 0]
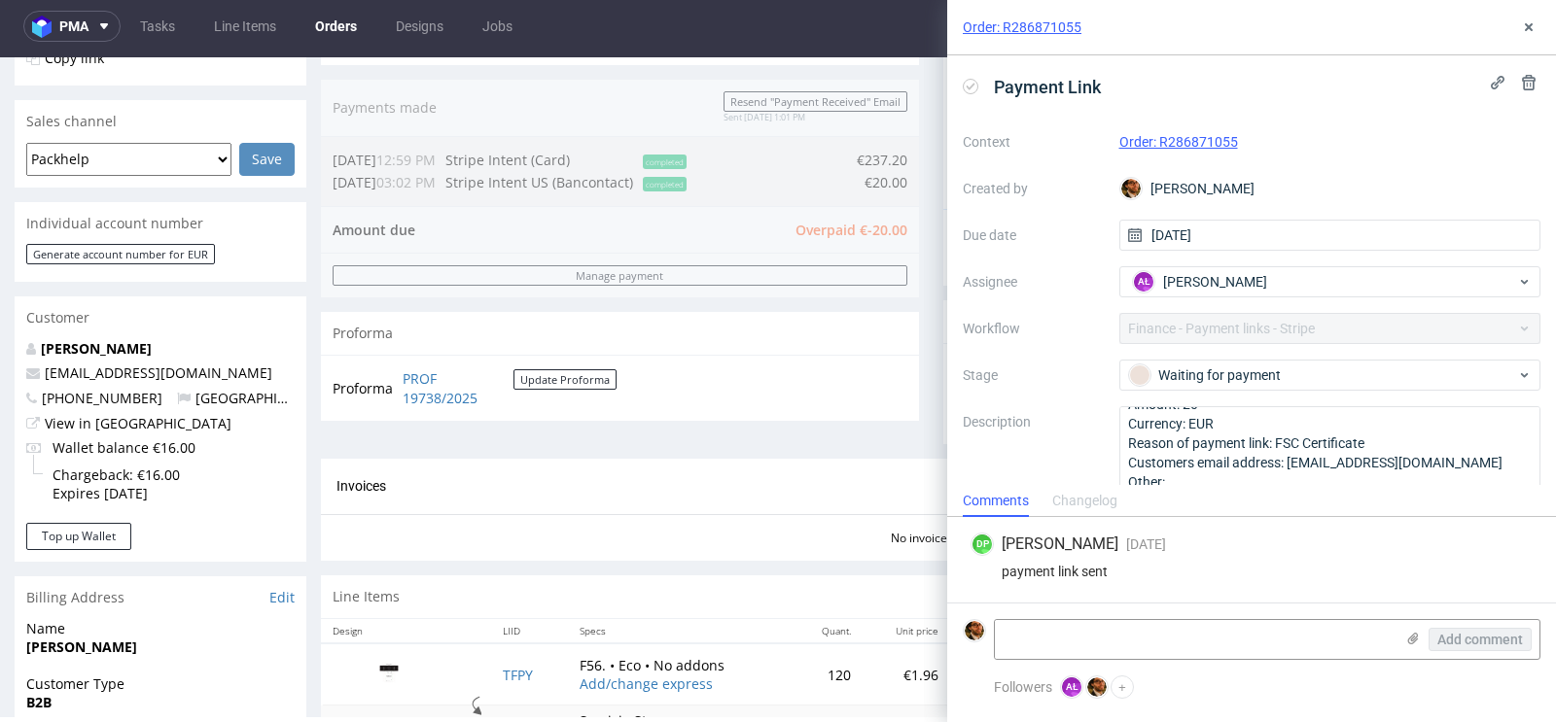
click at [917, 327] on div "Progress Payment Owed €-20.00 Payment “Received” Email - Line Items 1 DTP - Pro…" at bounding box center [931, 227] width 1220 height 1123
click at [1535, 27] on icon at bounding box center [1529, 27] width 16 height 16
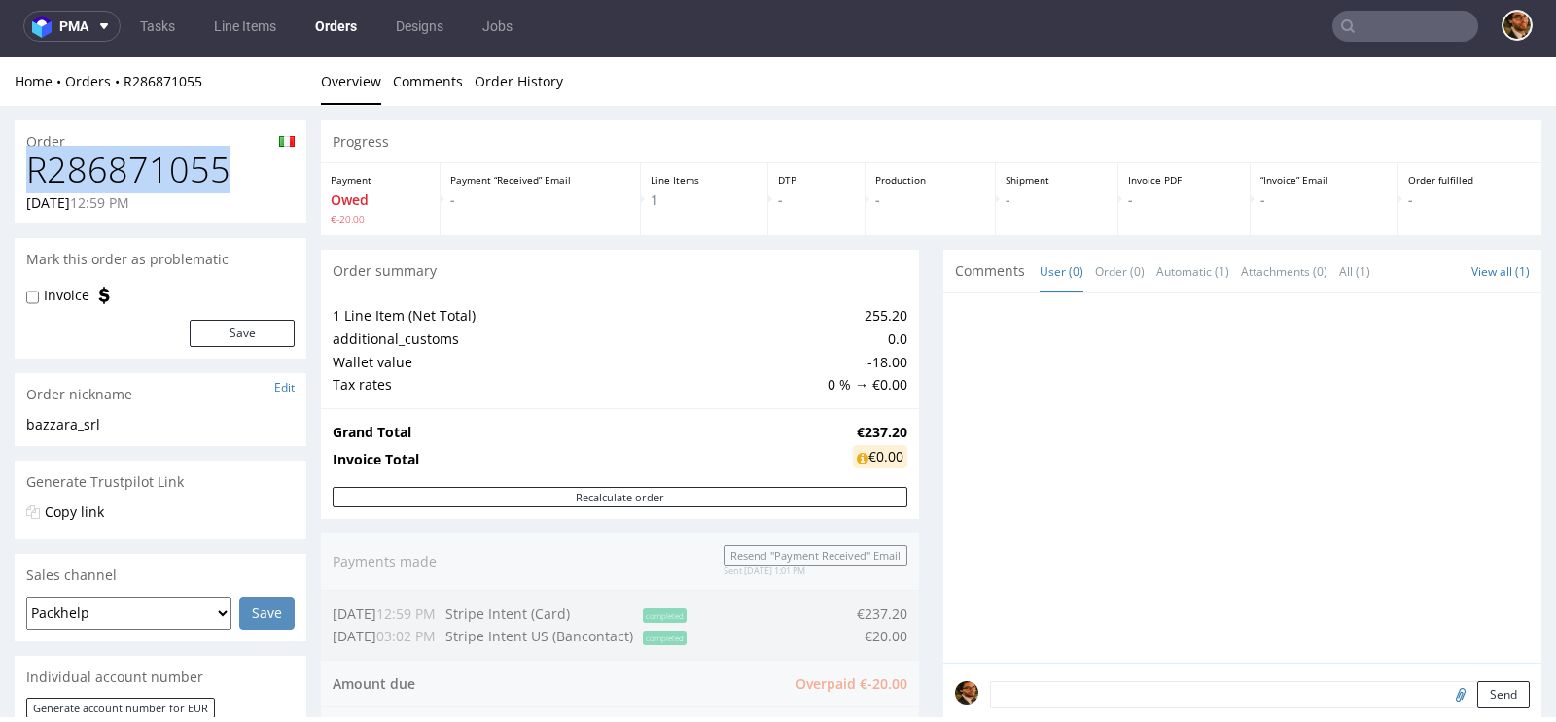
drag, startPoint x: 226, startPoint y: 170, endPoint x: 34, endPoint y: 172, distance: 191.6
click at [34, 172] on h1 "R286871055" at bounding box center [160, 170] width 268 height 39
copy h1 "R286871055"
click at [144, 152] on h1 "R286871055" at bounding box center [160, 170] width 268 height 39
click at [921, 423] on div "Progress Payment Owed €-20.00 Payment “Received” Email - Line Items 1 DTP - Pro…" at bounding box center [931, 682] width 1220 height 1123
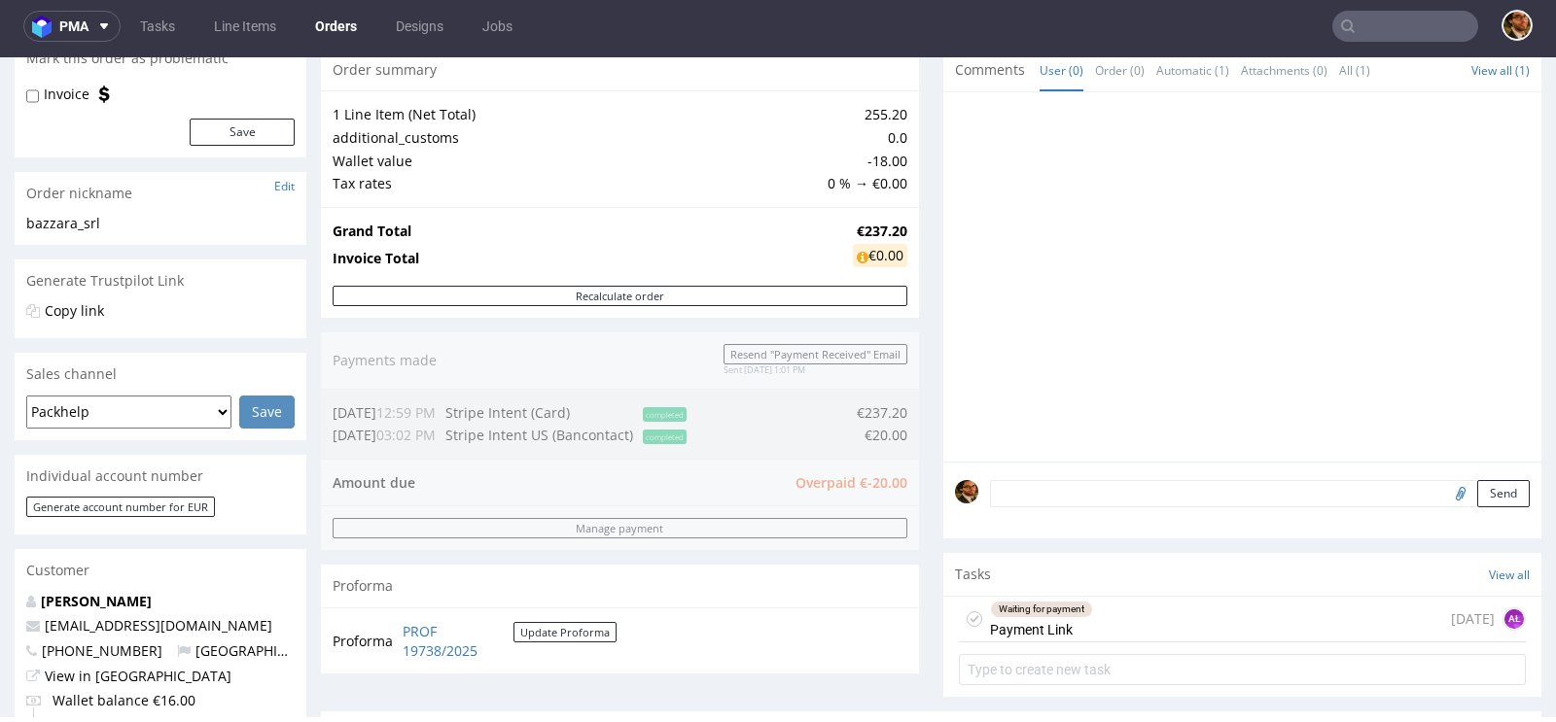
scroll to position [405, 0]
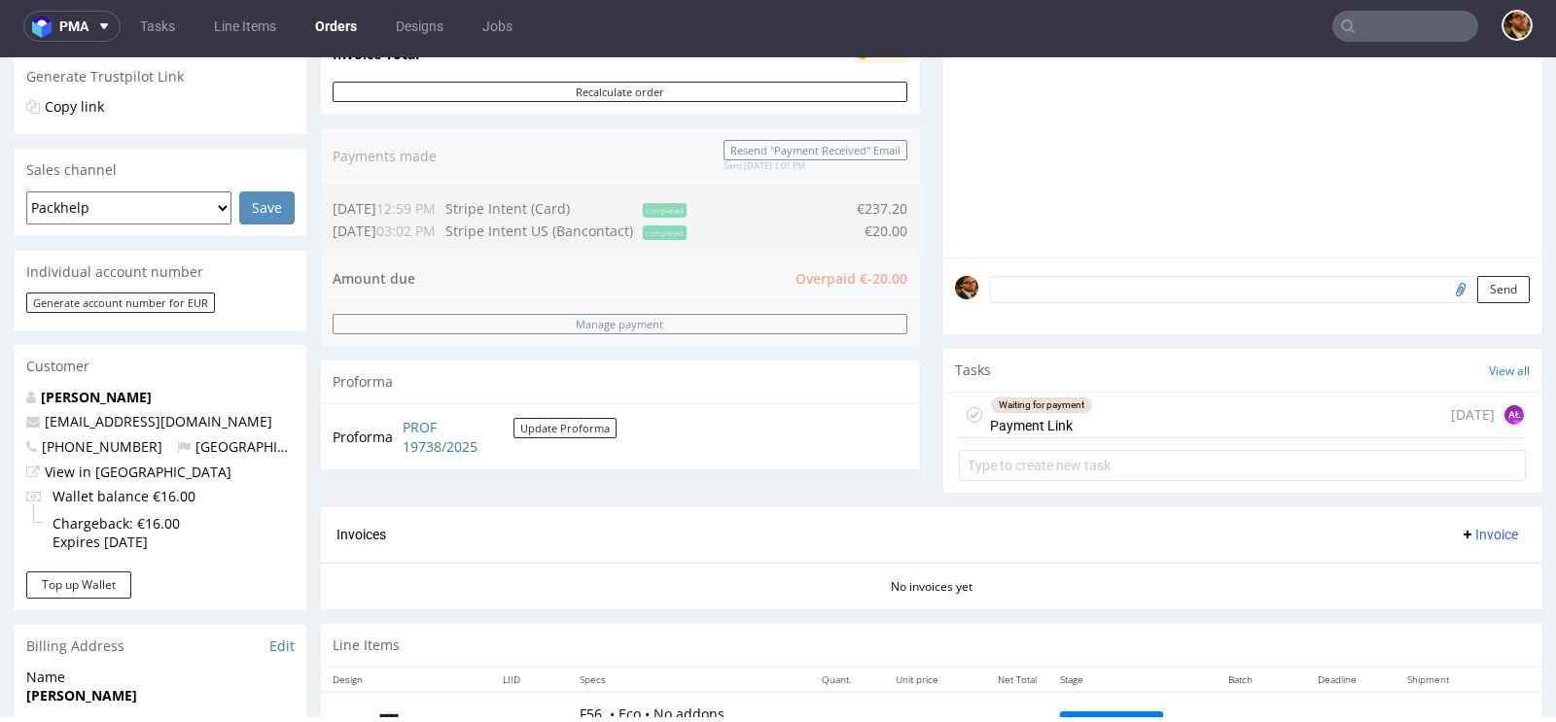
click at [1081, 413] on div "Waiting for payment Payment Link" at bounding box center [1041, 415] width 103 height 45
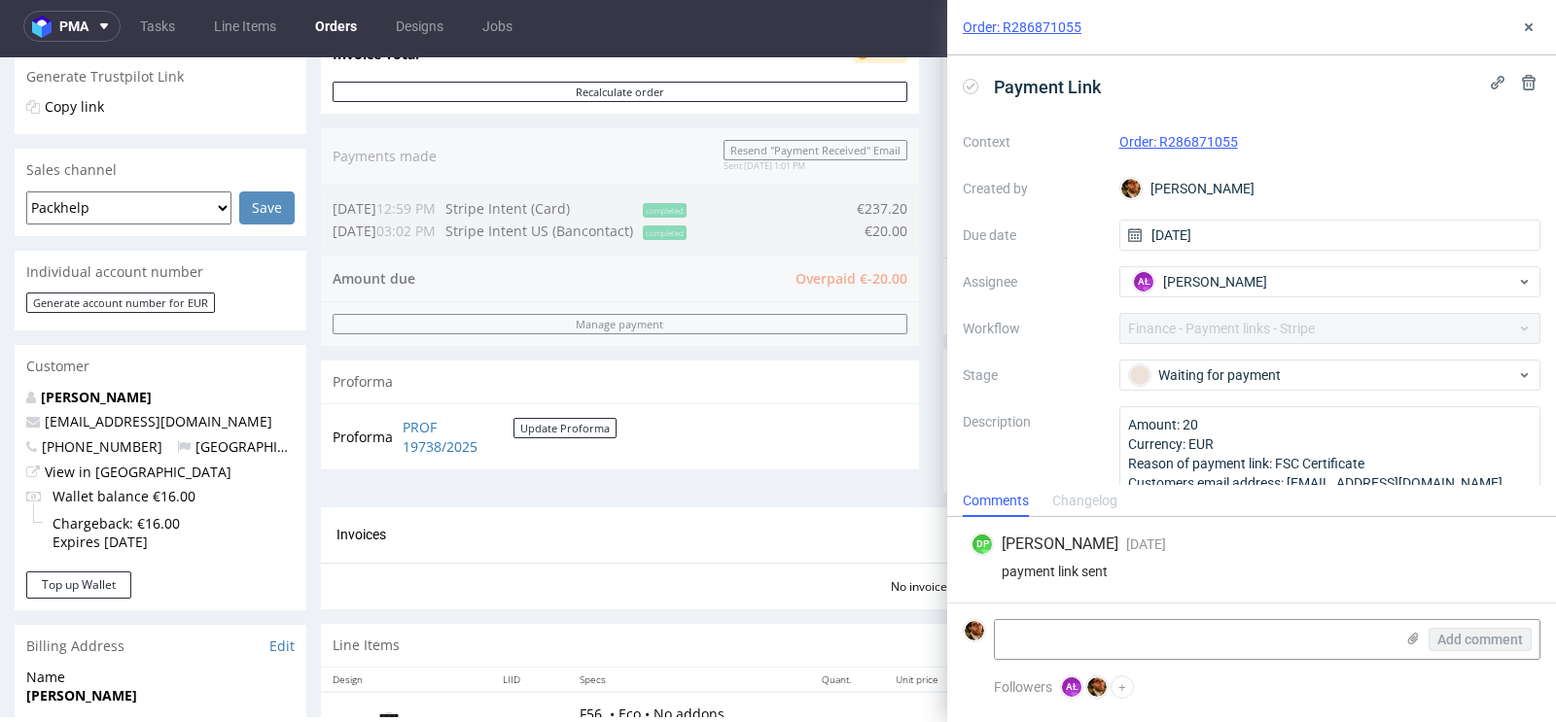
click at [1531, 45] on div "Order: R286871055" at bounding box center [1251, 27] width 609 height 55
click at [1521, 25] on icon at bounding box center [1529, 27] width 16 height 16
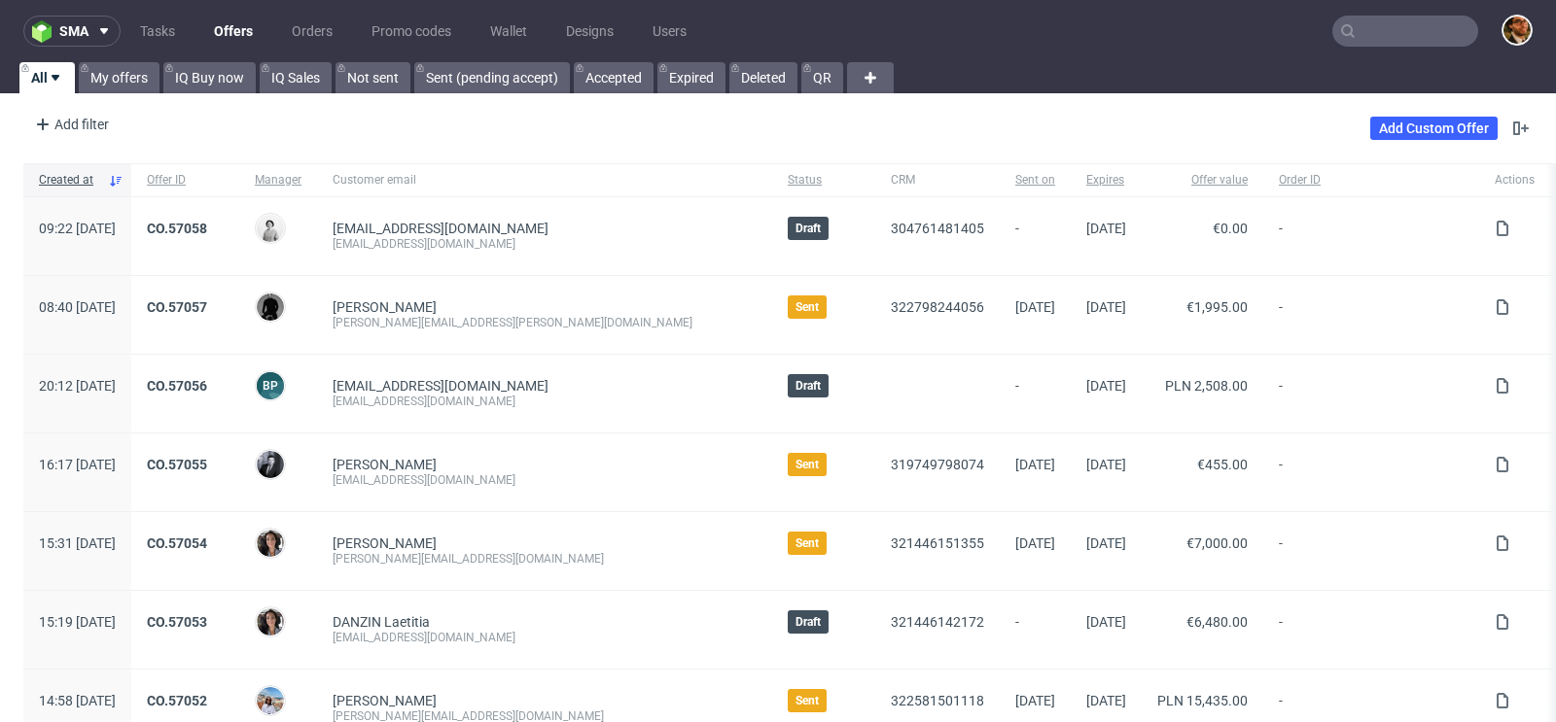
click at [1371, 32] on input "text" at bounding box center [1405, 31] width 146 height 31
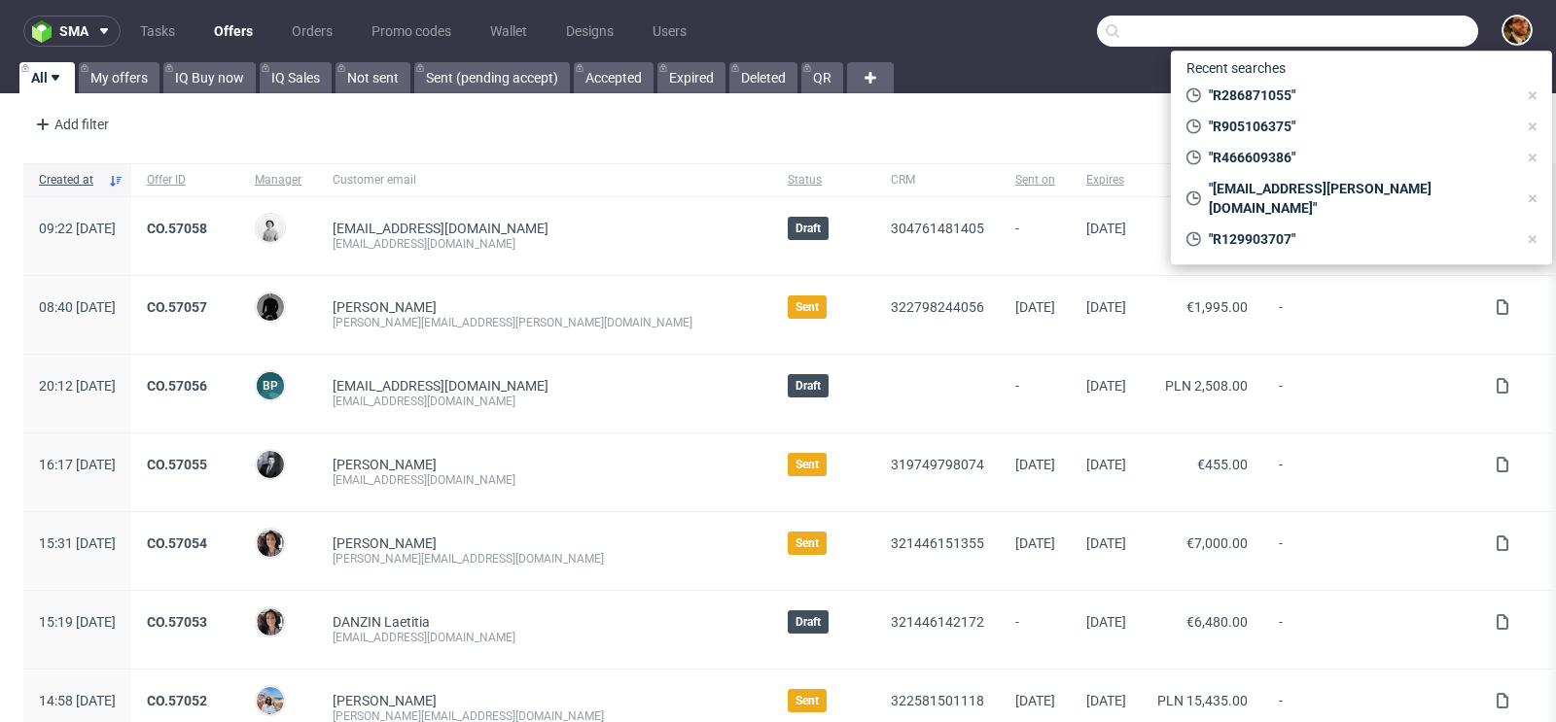
paste input "R871198269"
type input "R871198269"
paste input "R871198269"
type input "R871198269"
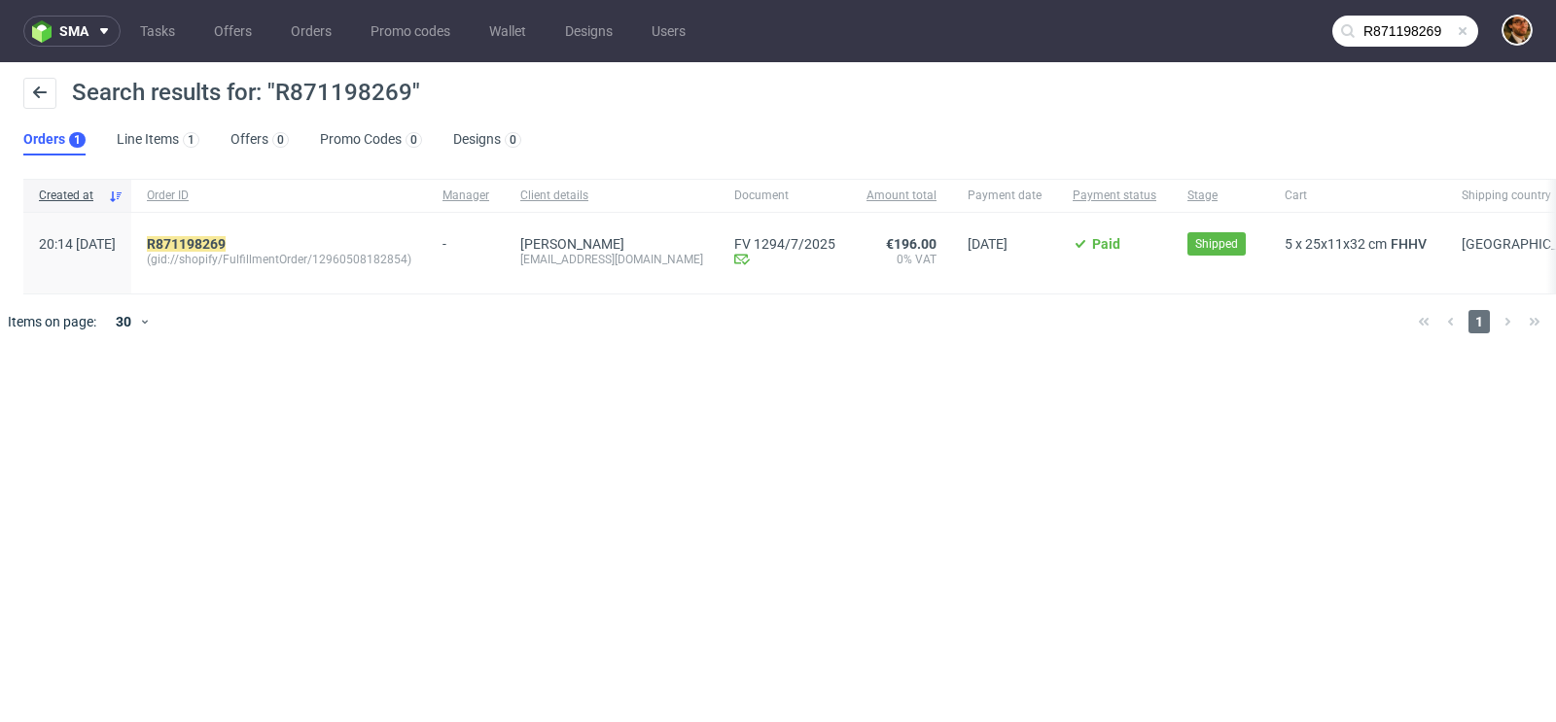
click at [384, 240] on div "R871198269" at bounding box center [279, 244] width 264 height 16
click at [226, 250] on mark "R871198269" at bounding box center [186, 244] width 79 height 16
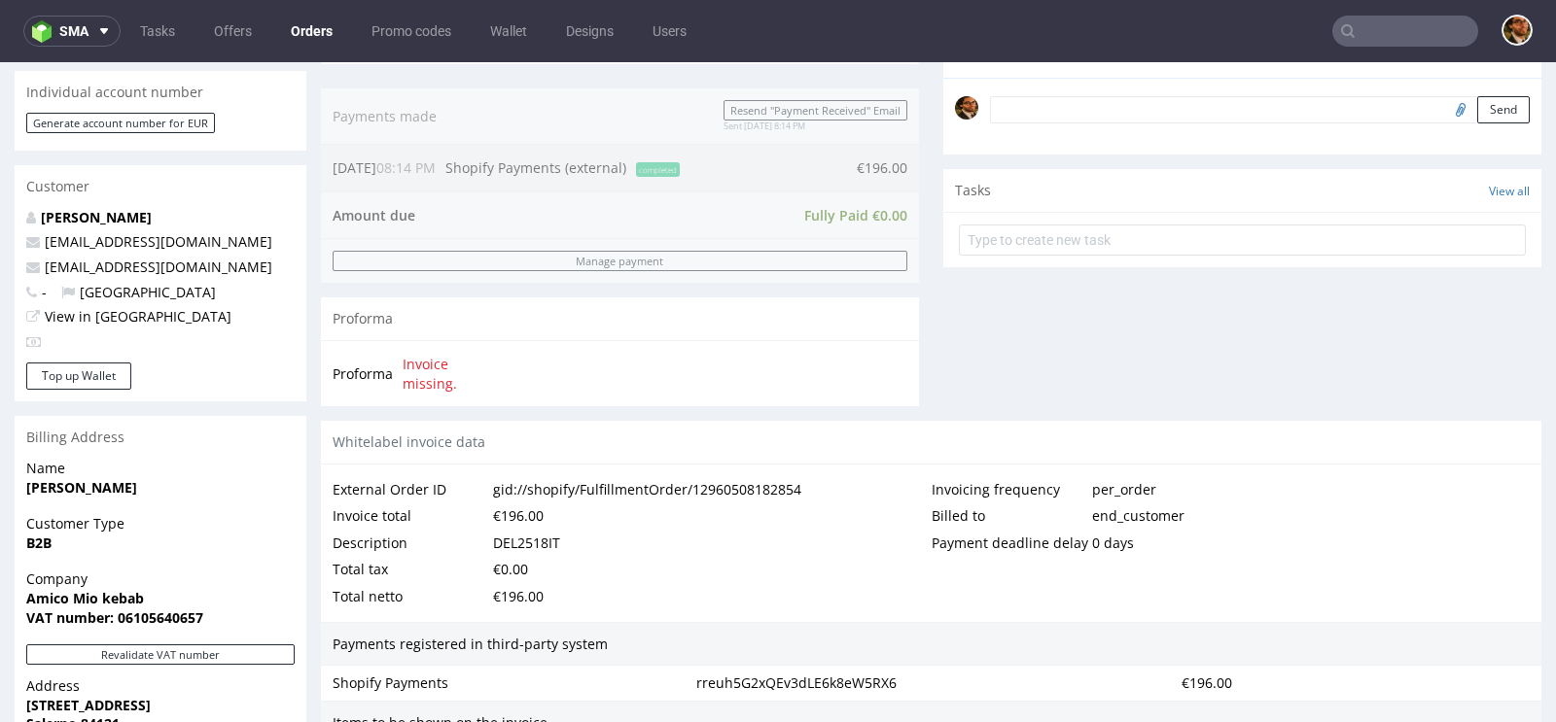
scroll to position [1061, 0]
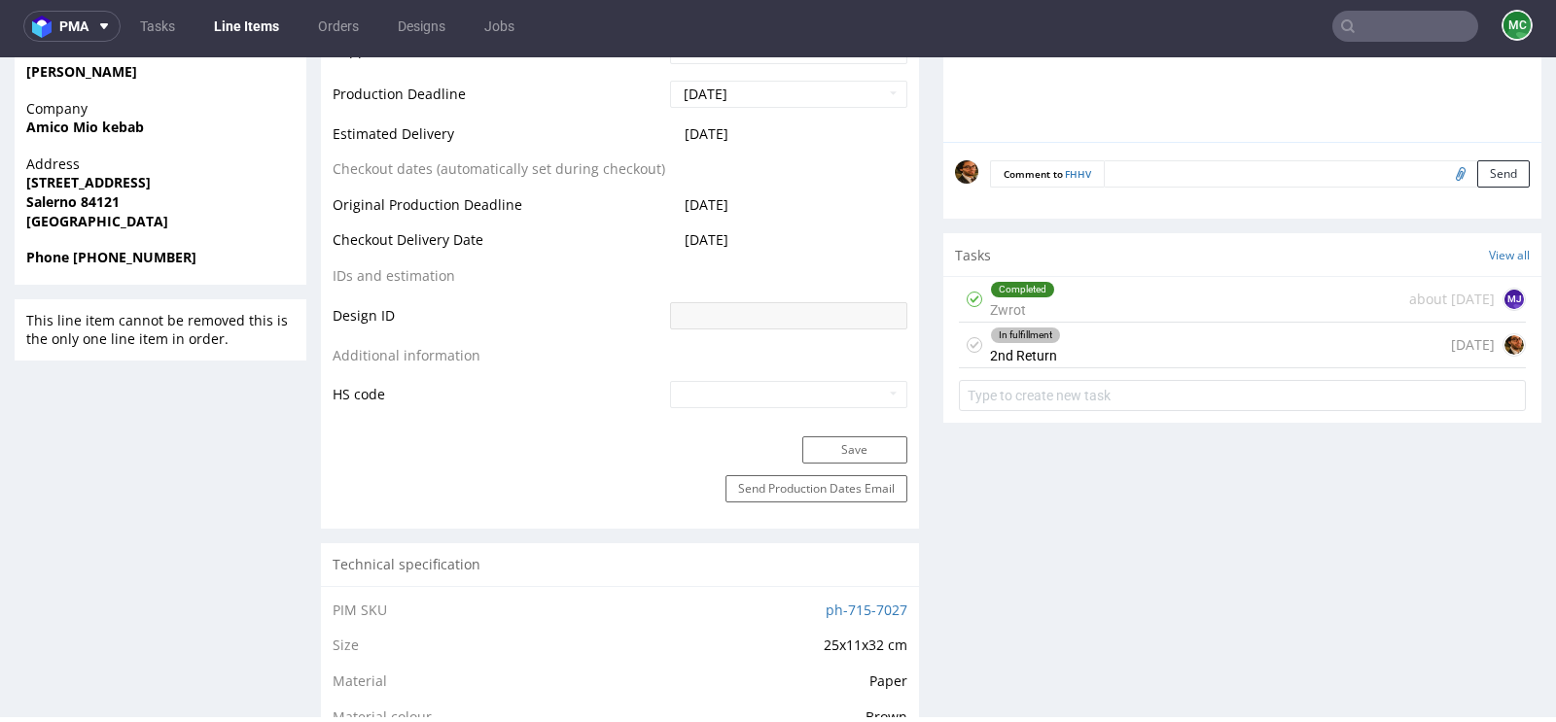
scroll to position [965, 0]
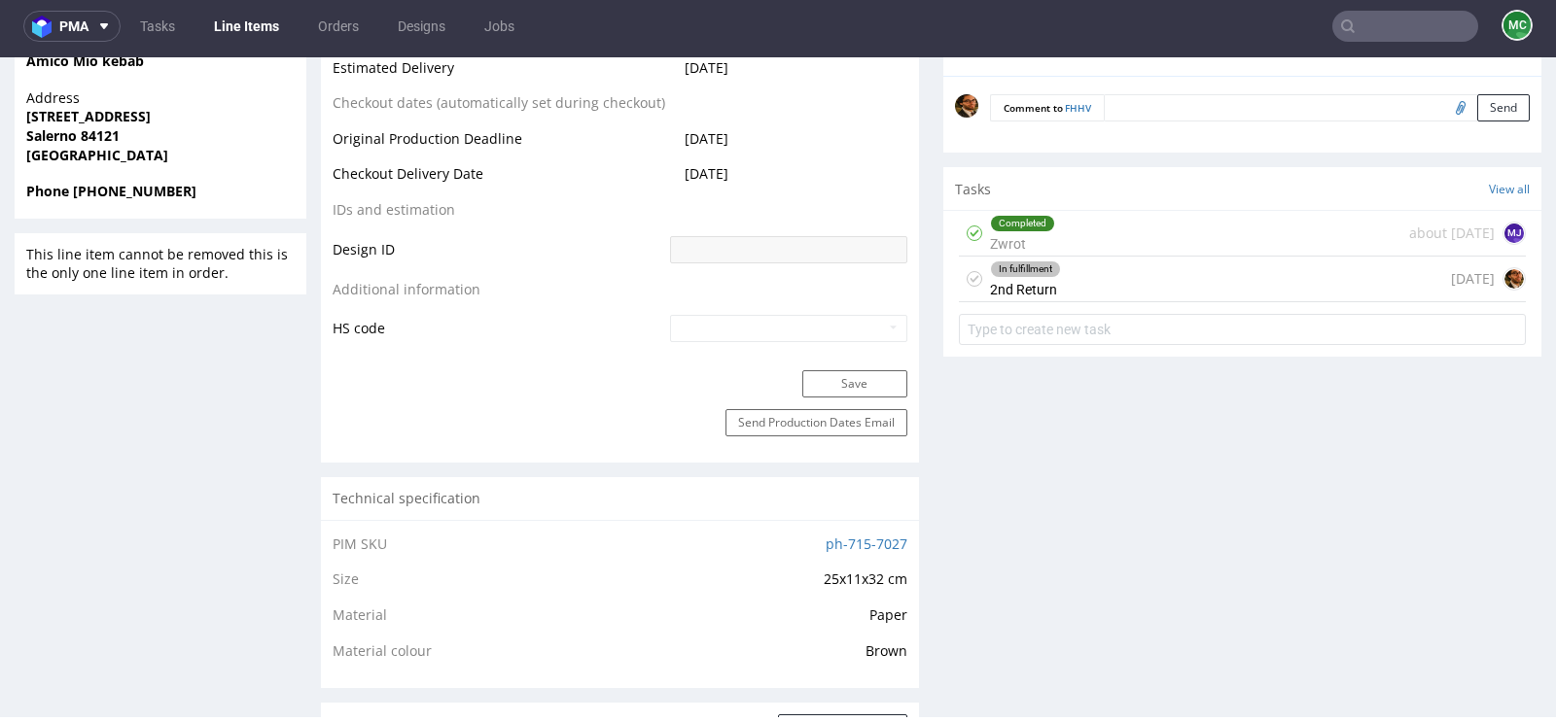
click at [1069, 280] on div "In fulfillment 2nd Return 3 days ago" at bounding box center [1242, 280] width 567 height 46
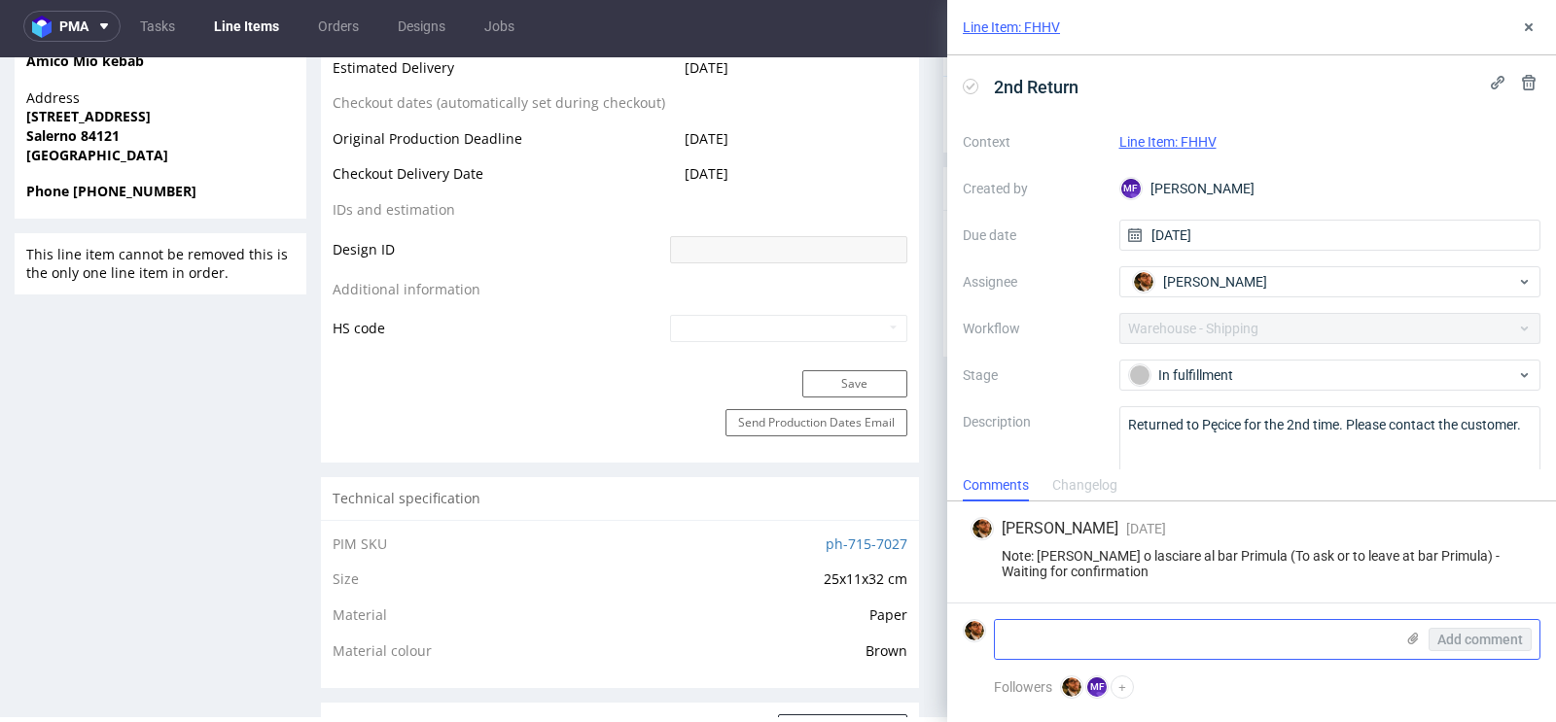
click at [1047, 628] on textarea at bounding box center [1194, 639] width 399 height 39
type textarea "C"
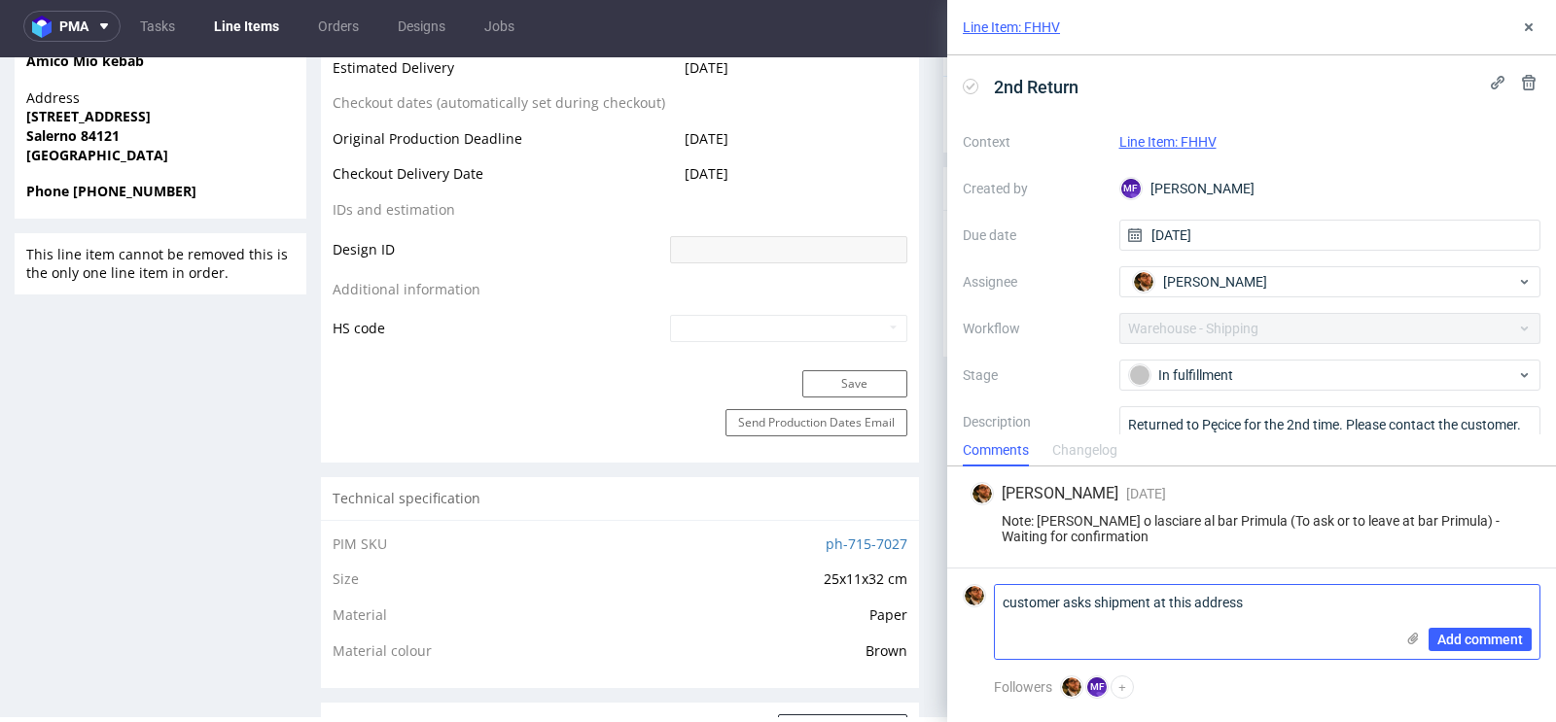
paste textarea "Giuseppe Calabrese Via Plinio il vecchio, 39/41 80053 Castellammare di Stabia (…"
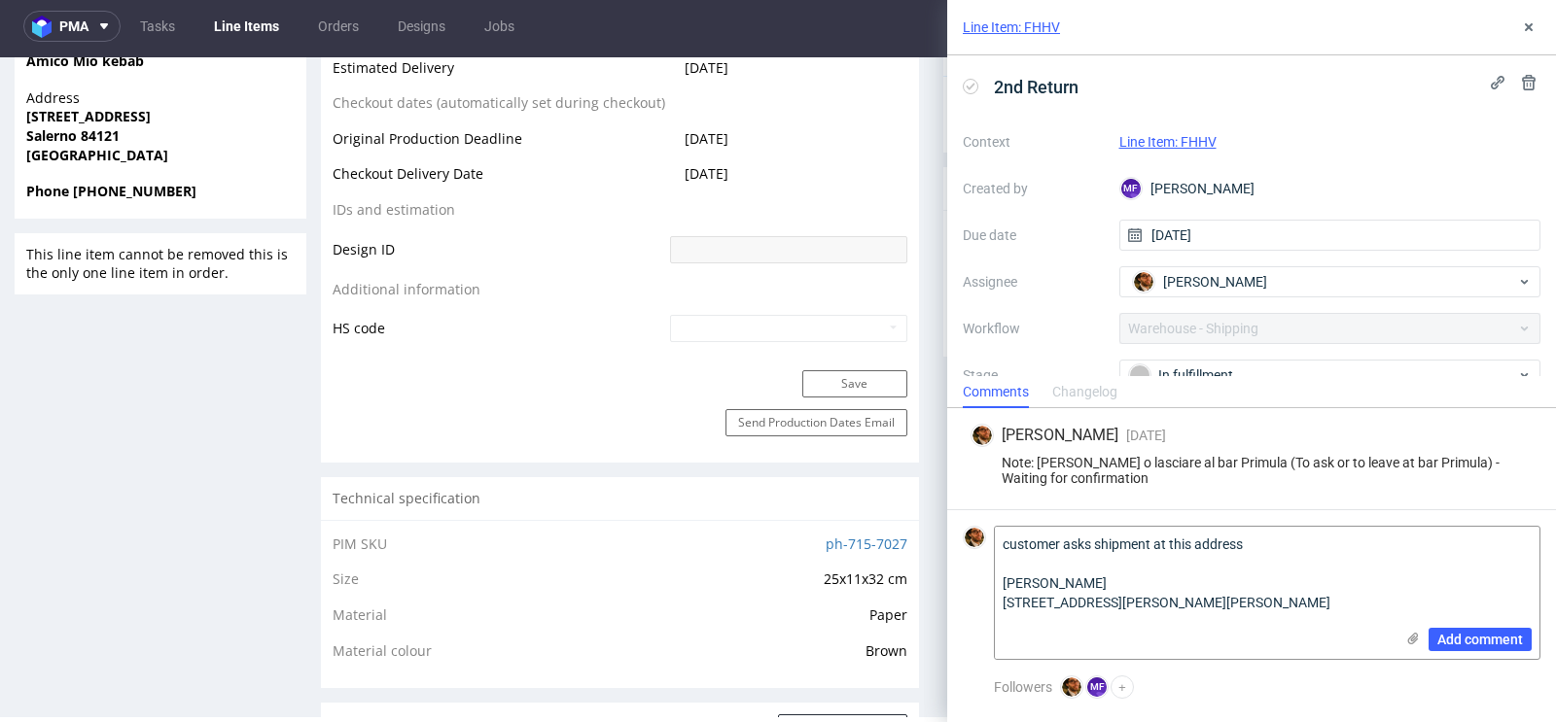
drag, startPoint x: 1248, startPoint y: 626, endPoint x: 980, endPoint y: 608, distance: 268.0
click at [980, 608] on div "customer asks shipment at this address Giuseppe Calabrese Via Plinio il vecchio…" at bounding box center [1252, 593] width 578 height 134
click at [1030, 579] on textarea "customer asks shipment at this address Giuseppe Calabrese Via Plinio il vecchio…" at bounding box center [1194, 593] width 399 height 132
click at [1136, 581] on textarea "customer asks shipment at this address Giuseppe Calabrese Via Plinio il vecchio…" at bounding box center [1194, 593] width 399 height 132
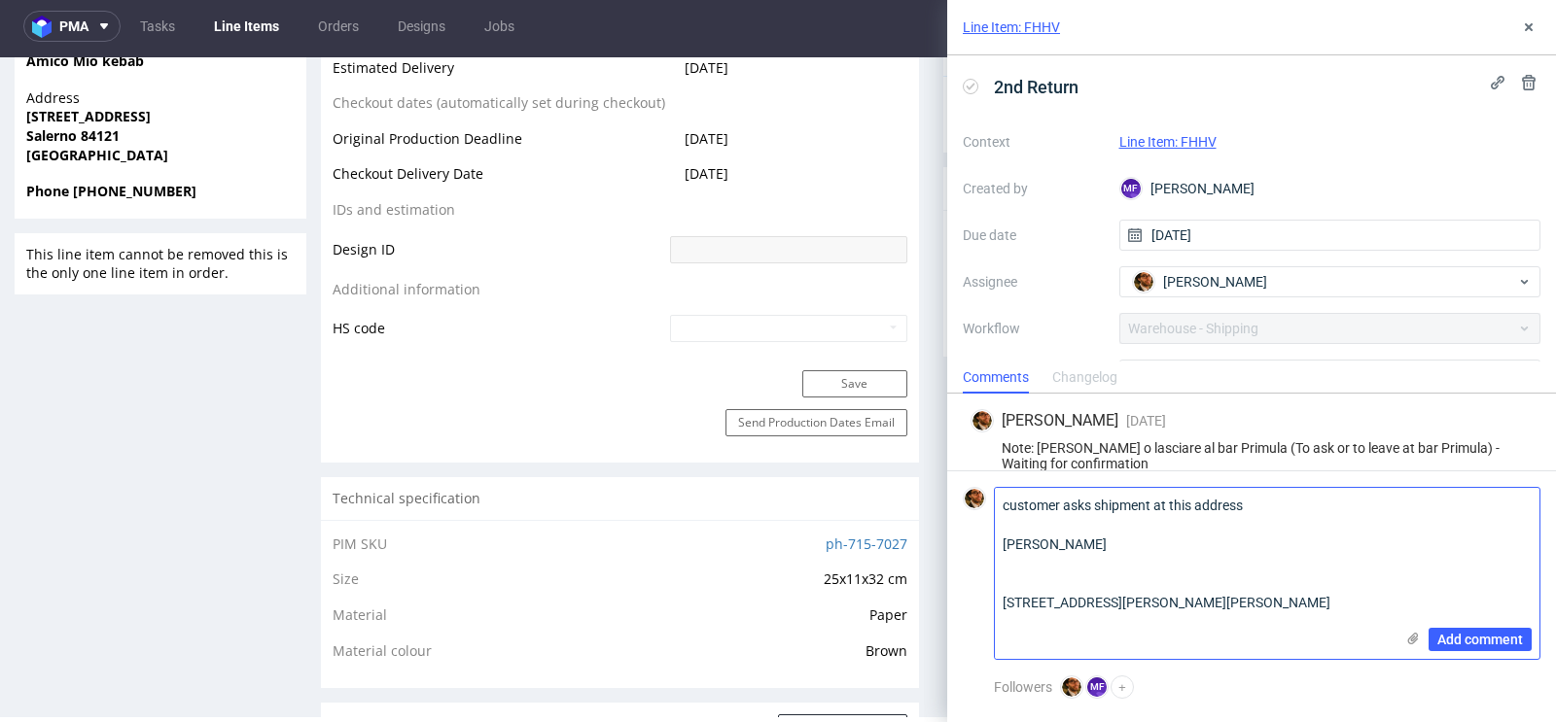
paste textarea "Express Service Srl"
drag, startPoint x: 1198, startPoint y: 506, endPoint x: 1299, endPoint y: 506, distance: 101.1
click at [1299, 506] on textarea "customer asks shipment at this address Giuseppe Calabrese Express Service Srl V…" at bounding box center [1194, 573] width 399 height 171
click at [1006, 577] on textarea "customer asks shipment at this pick up point Giuseppe Calabrese Express Service…" at bounding box center [1194, 573] width 399 height 171
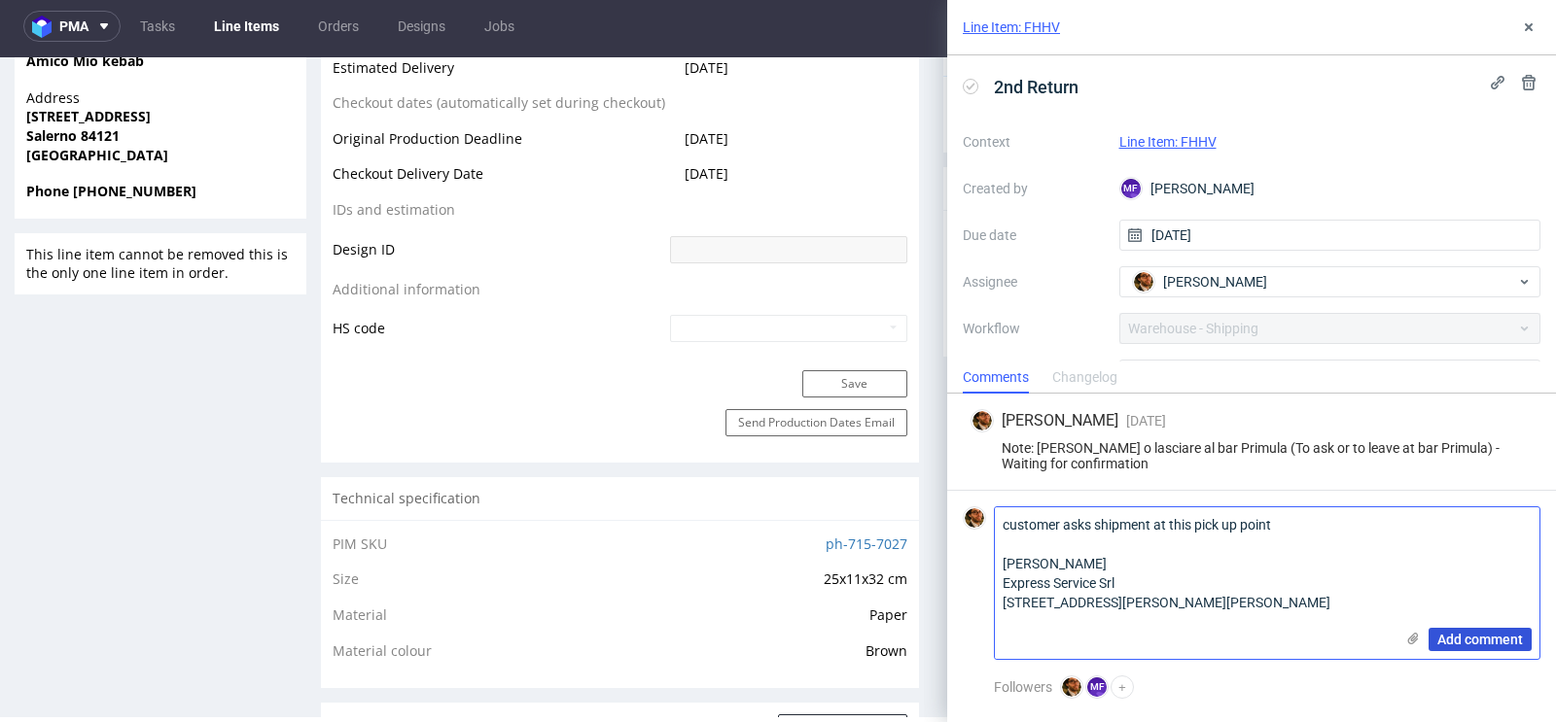
type textarea "customer asks shipment at this pick up point Giuseppe Calabrese Express Service…"
click at [1456, 647] on span "Add comment" at bounding box center [1480, 640] width 86 height 14
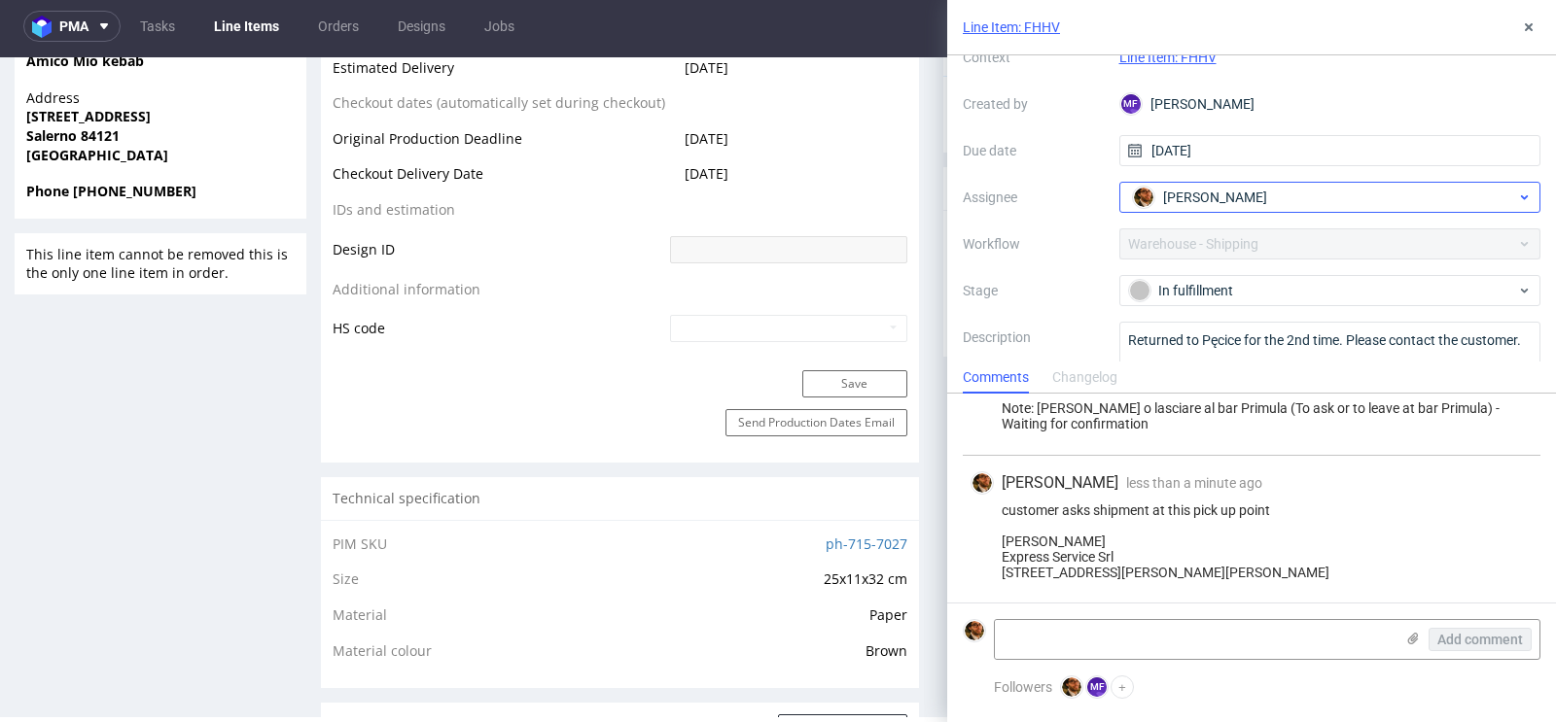
scroll to position [103, 0]
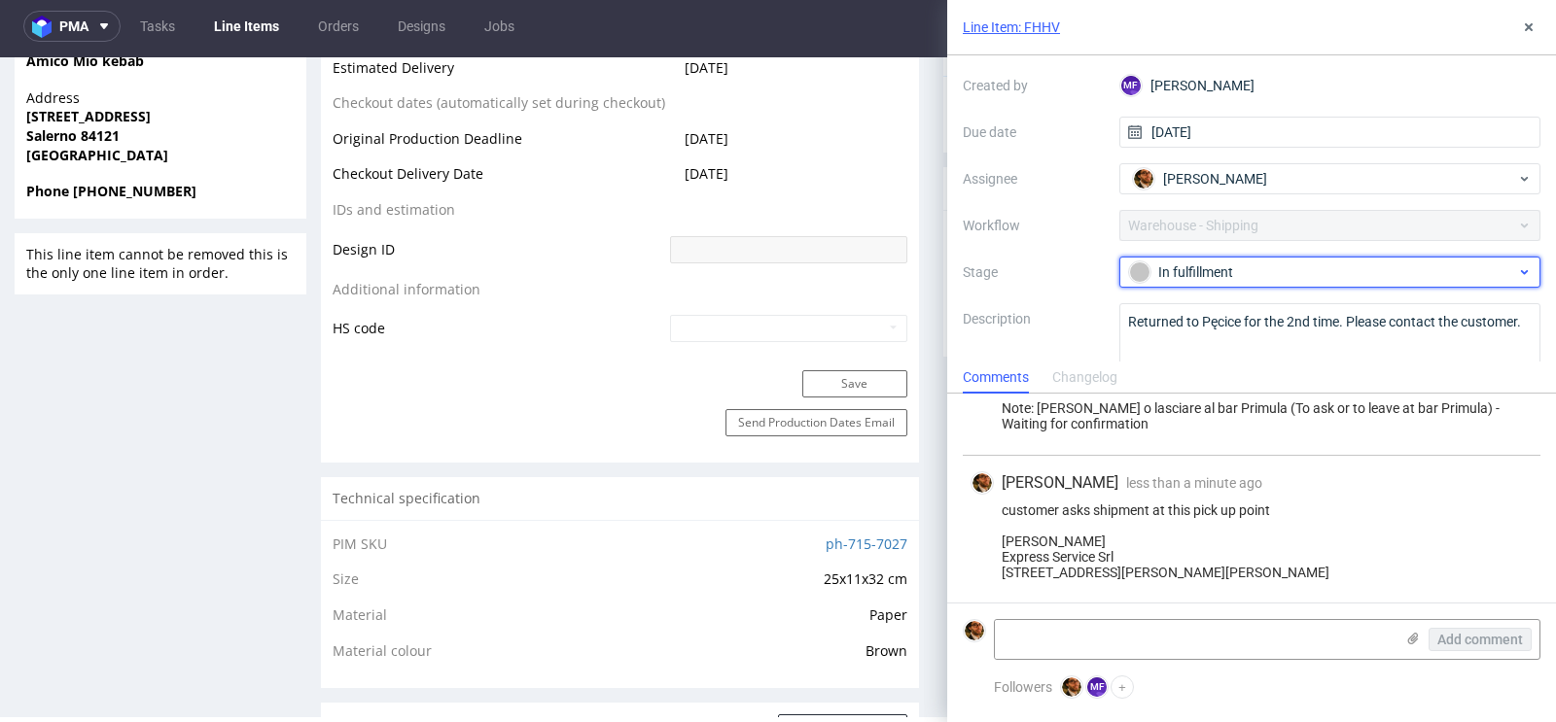
click at [1314, 265] on div "In fulfillment" at bounding box center [1322, 272] width 387 height 21
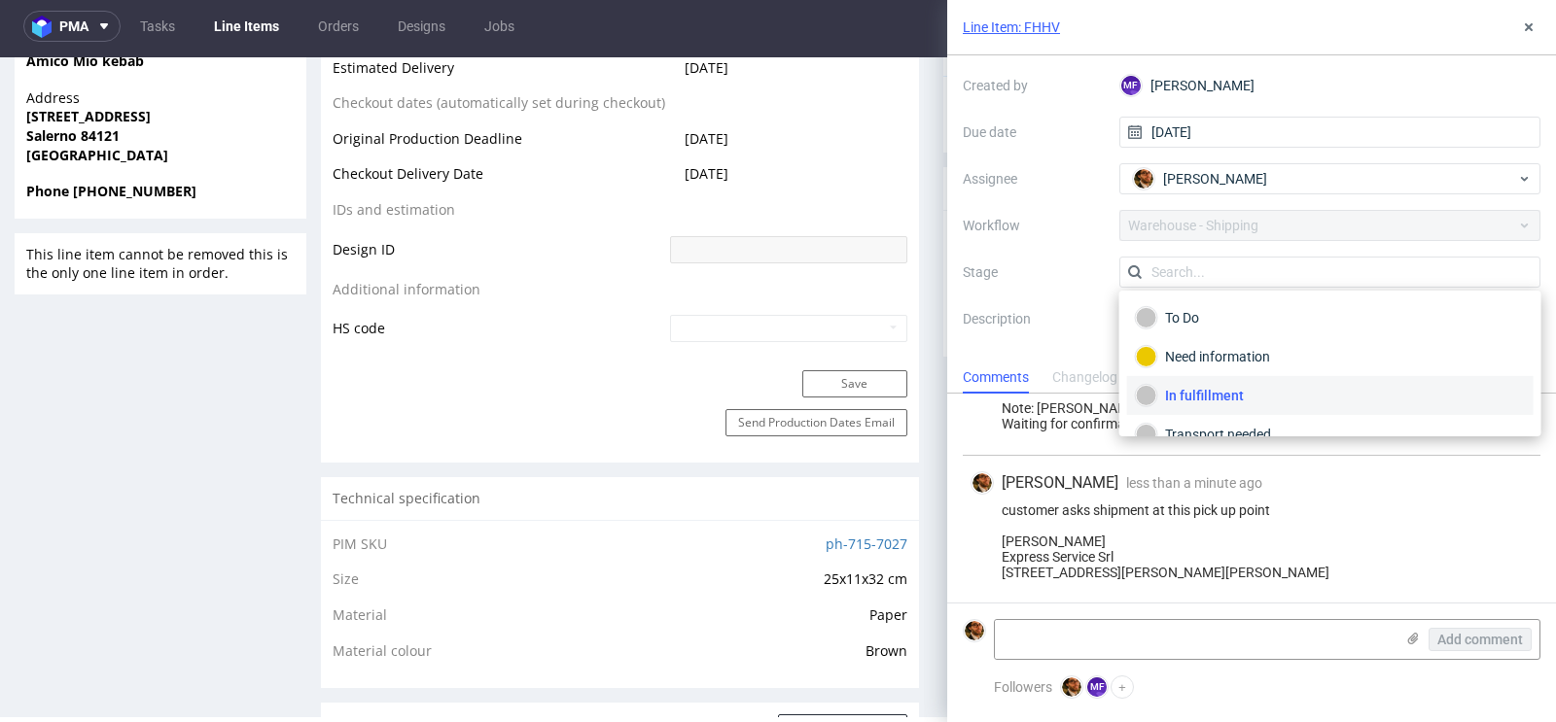
scroll to position [97, 0]
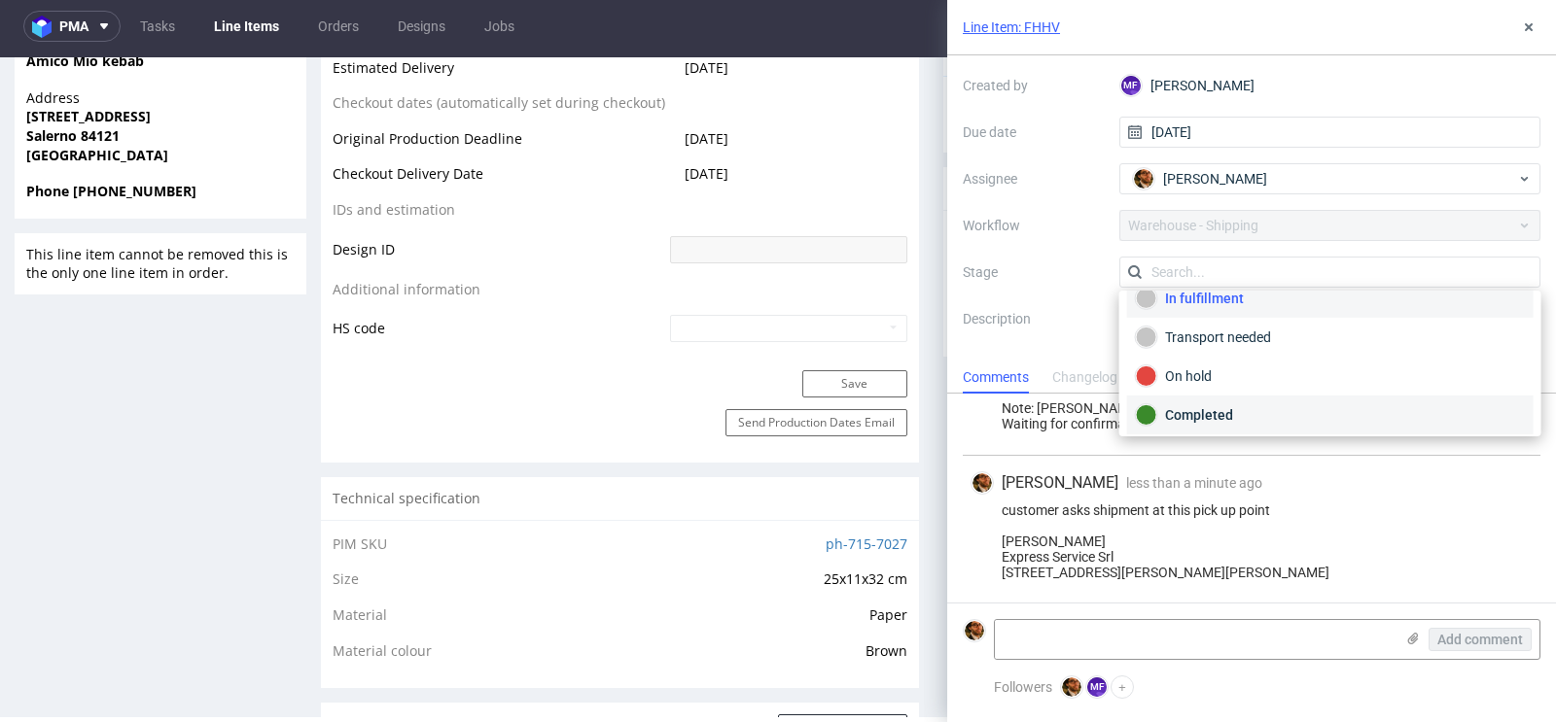
click at [1247, 411] on div "Completed" at bounding box center [1330, 415] width 389 height 21
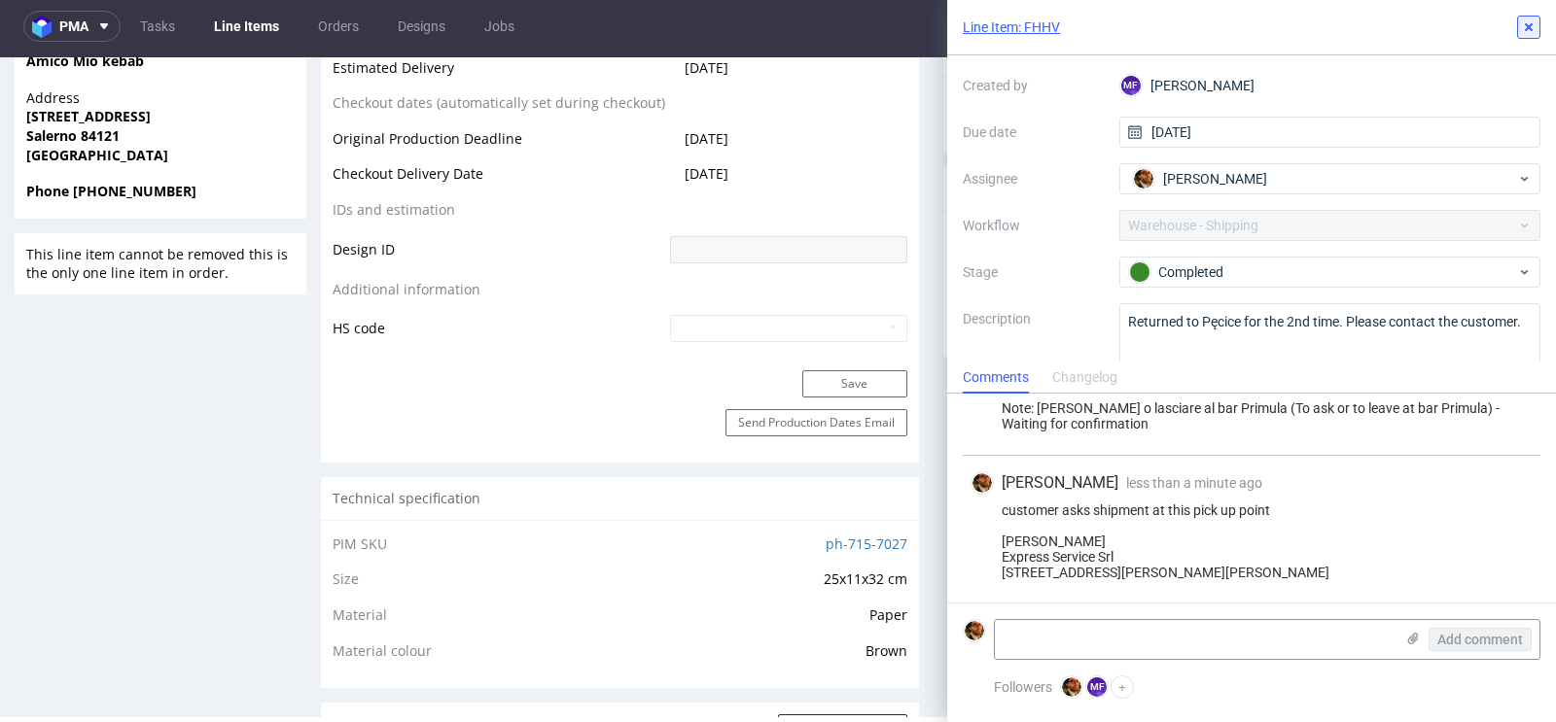
click at [1531, 31] on icon at bounding box center [1529, 27] width 16 height 16
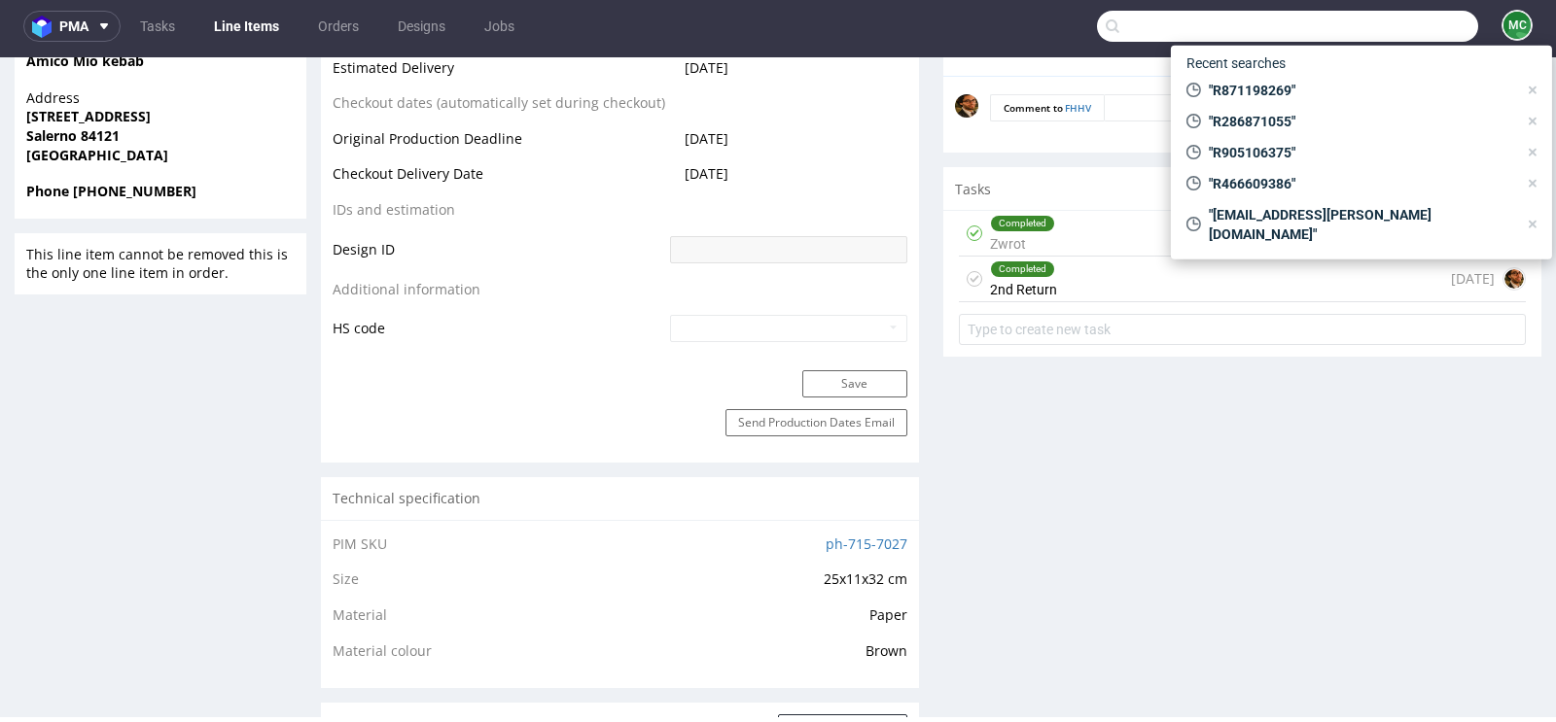
click at [1374, 21] on input "text" at bounding box center [1287, 26] width 381 height 31
paste input "R097029561"
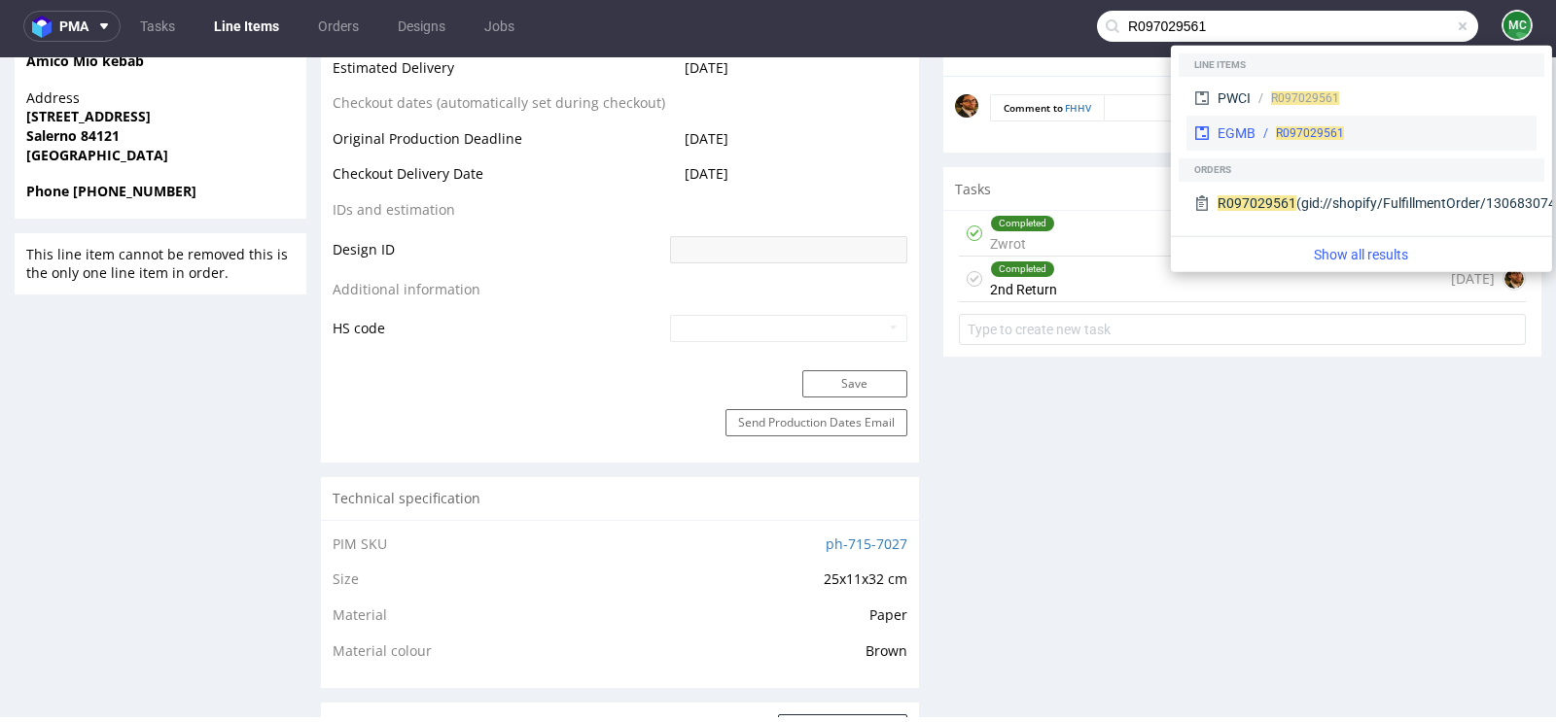
type input "R097029561"
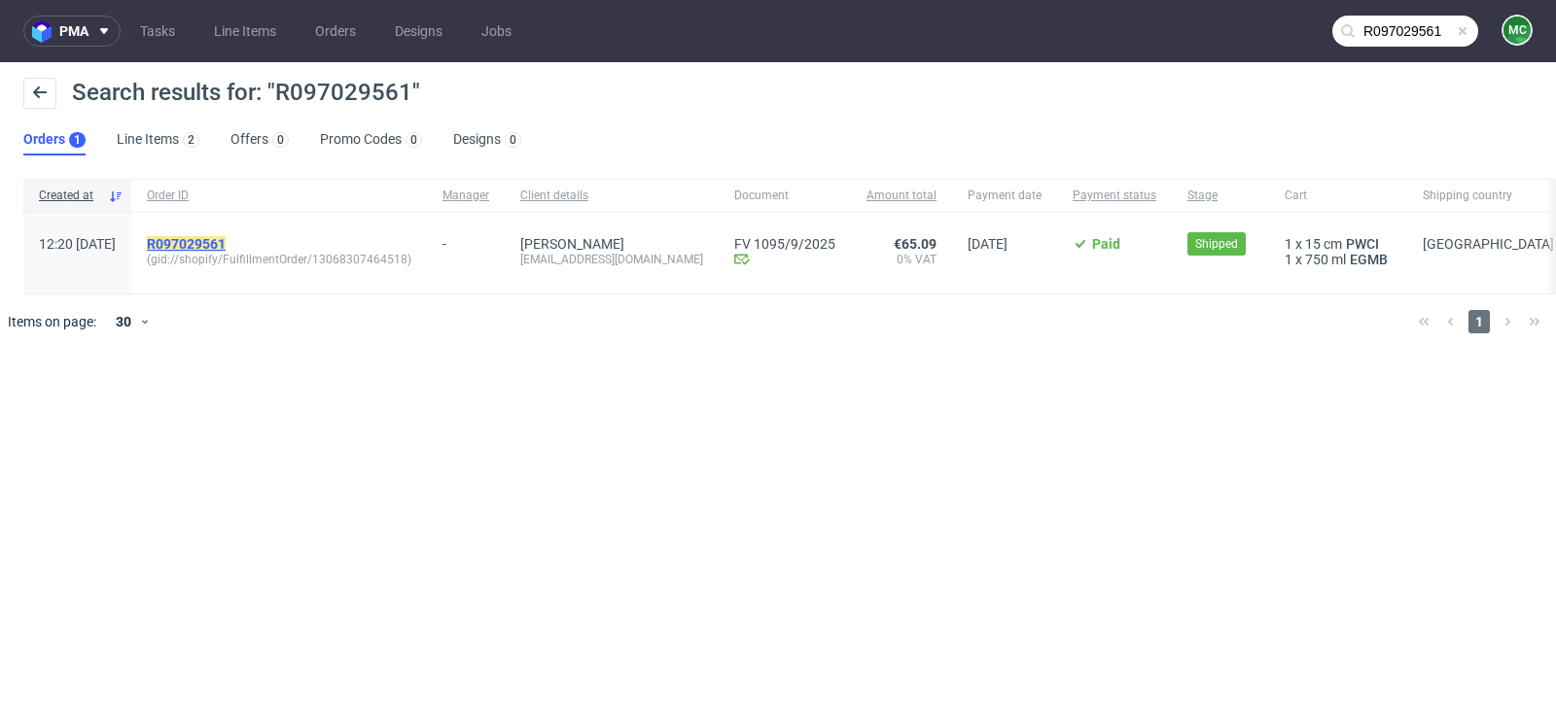
click at [226, 242] on mark "R097029561" at bounding box center [186, 244] width 79 height 16
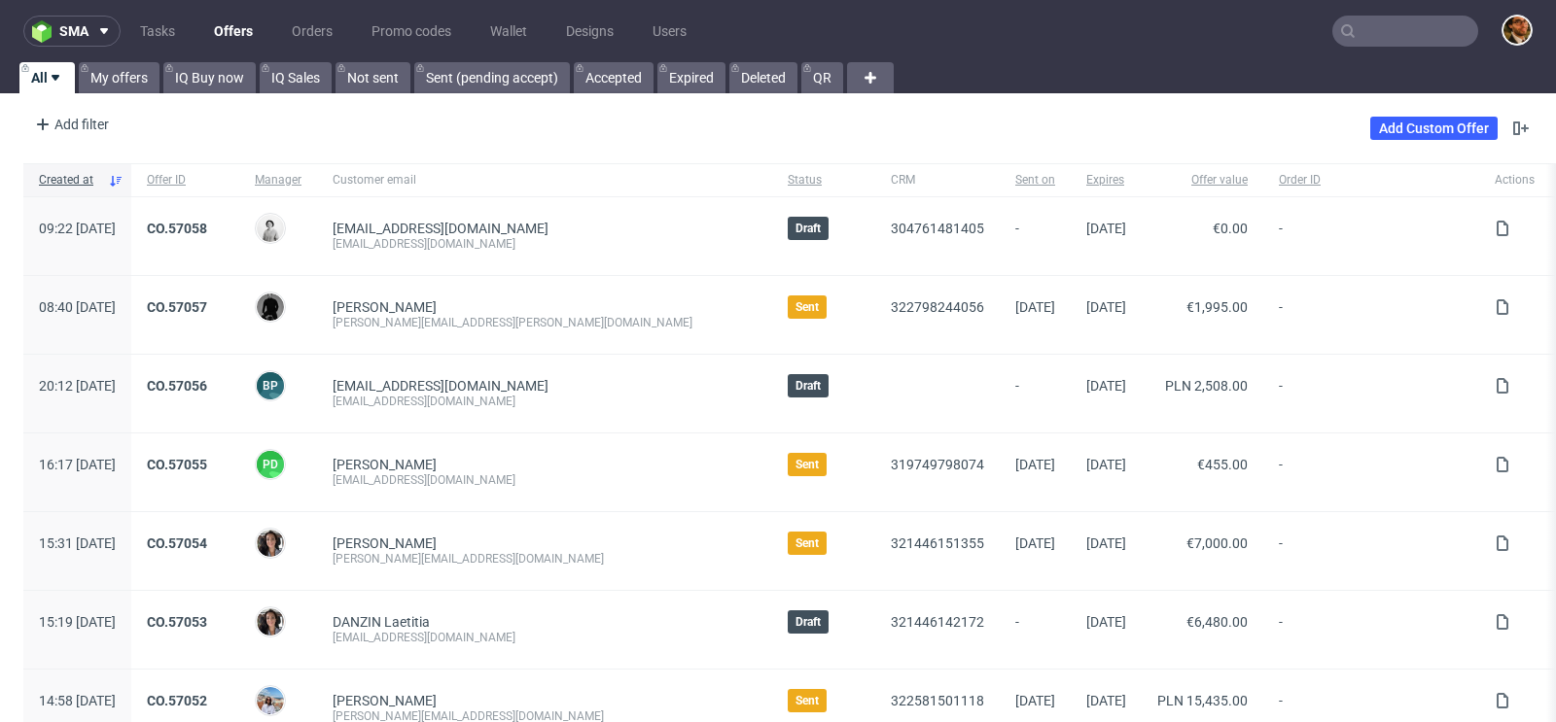
click at [1351, 31] on input "text" at bounding box center [1405, 31] width 146 height 31
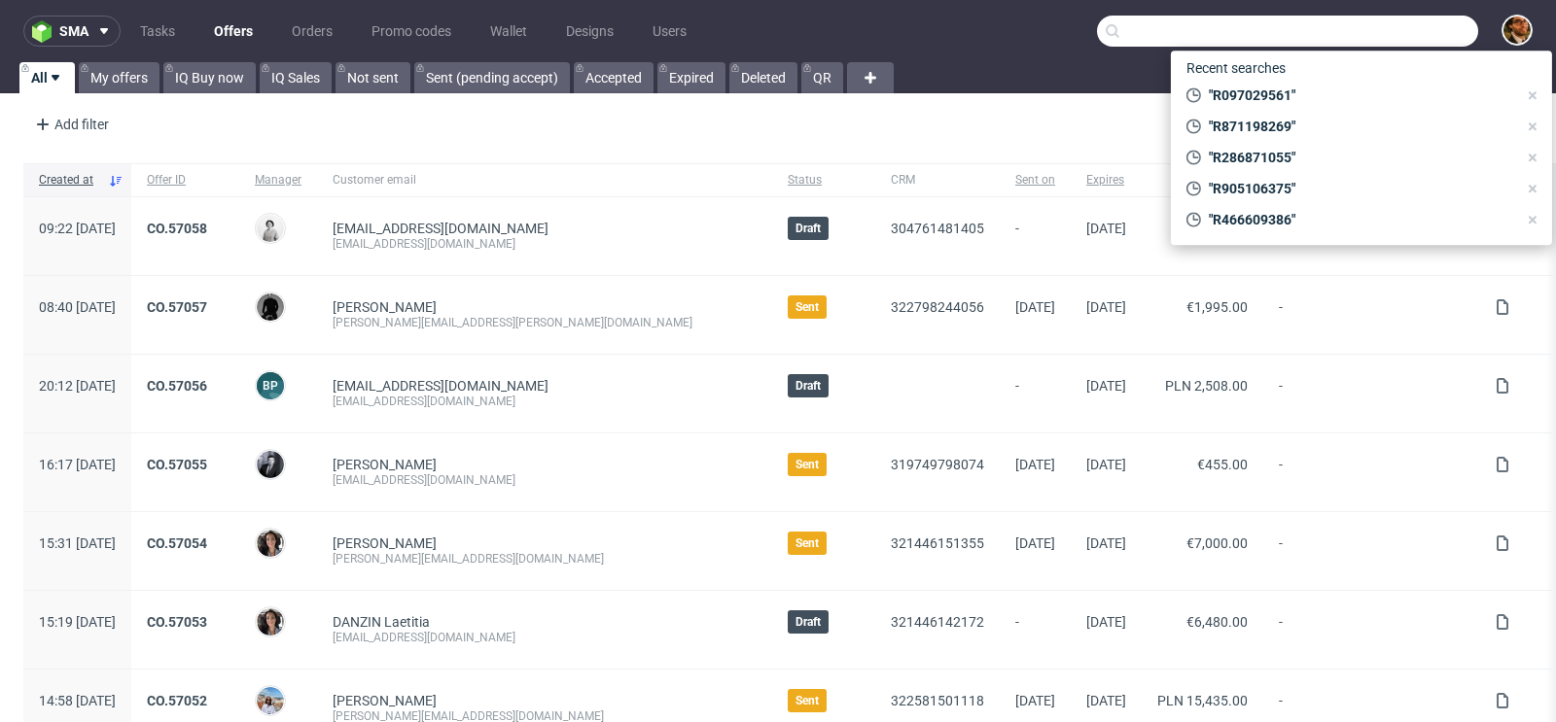
paste input "R322796399"
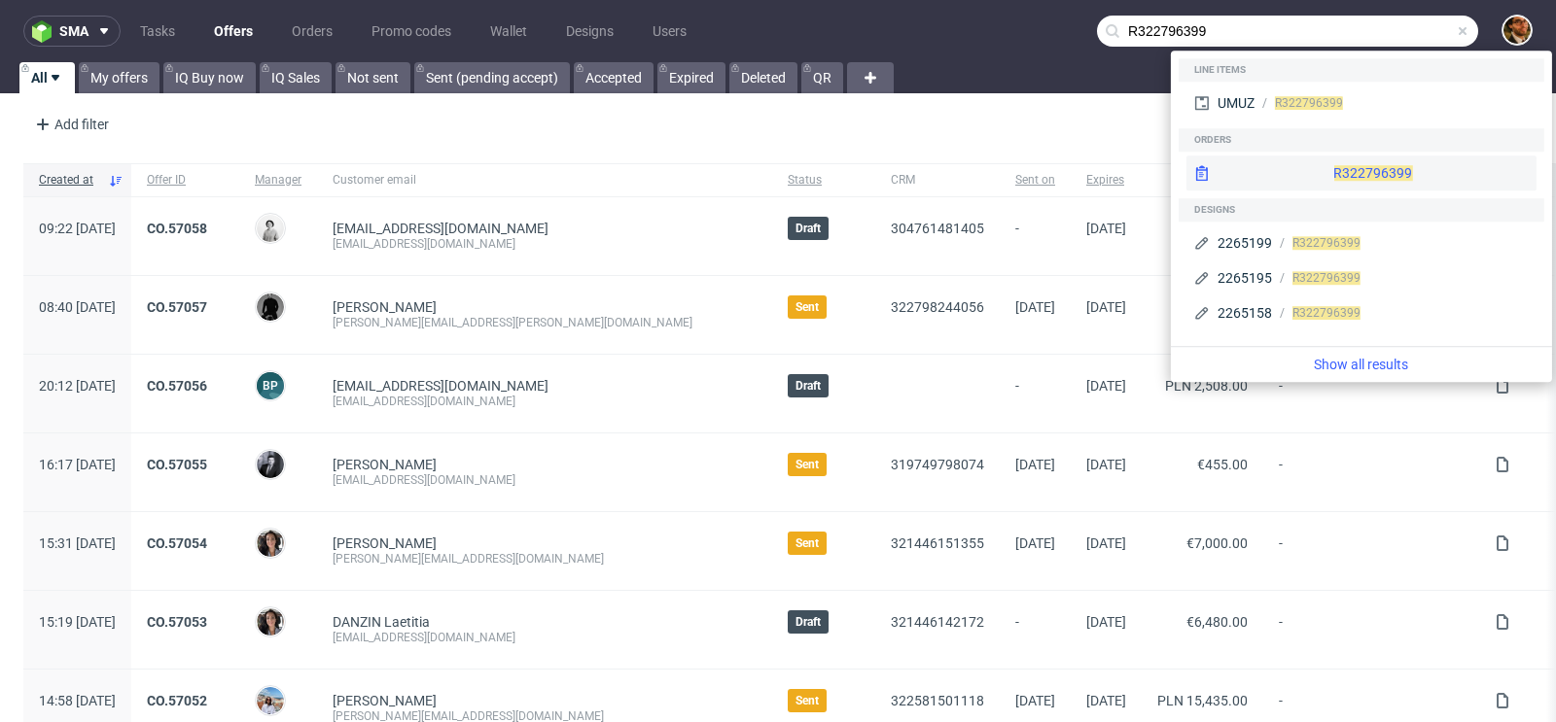
type input "R322796399"
click at [1318, 158] on div "R322796399" at bounding box center [1361, 173] width 350 height 35
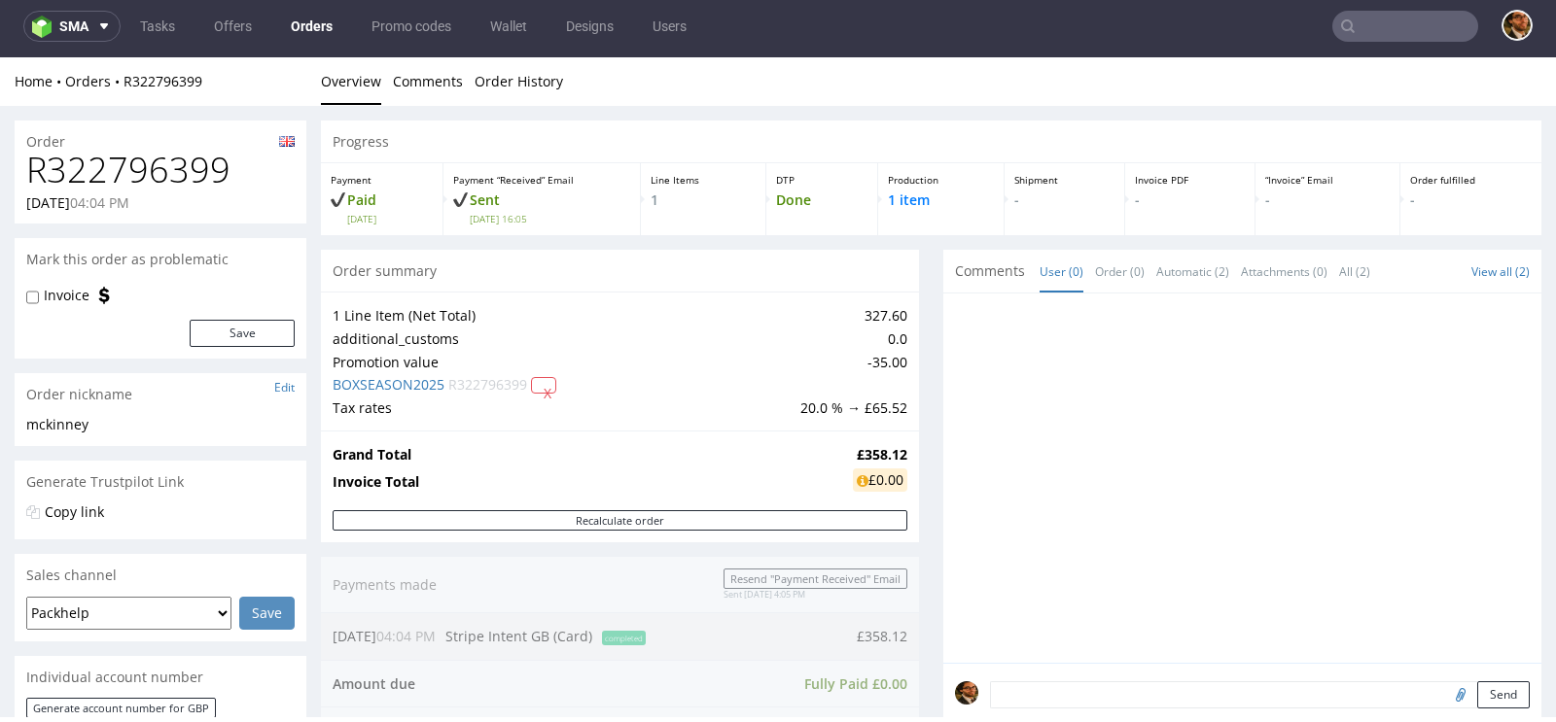
click at [1374, 28] on input "text" at bounding box center [1405, 26] width 146 height 31
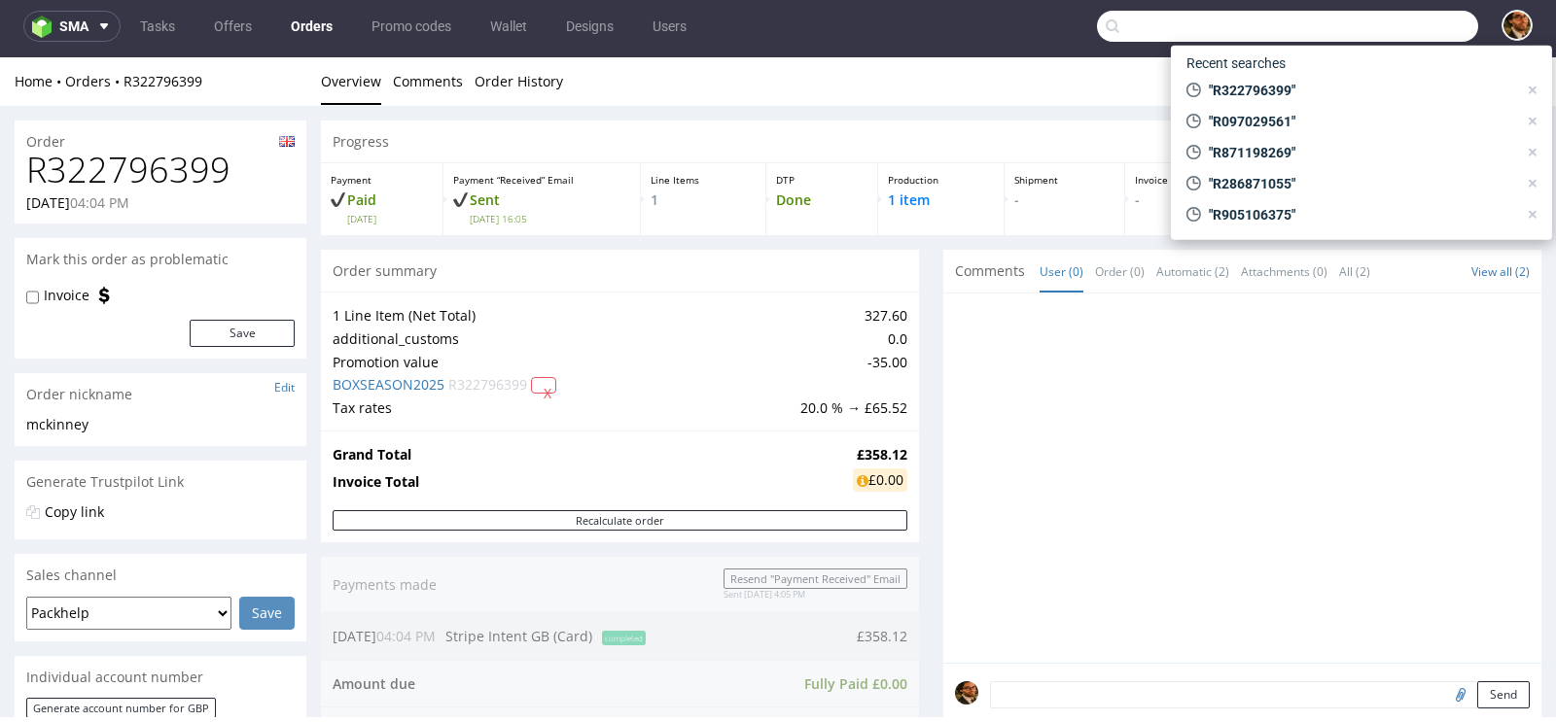
paste input "R229993220"
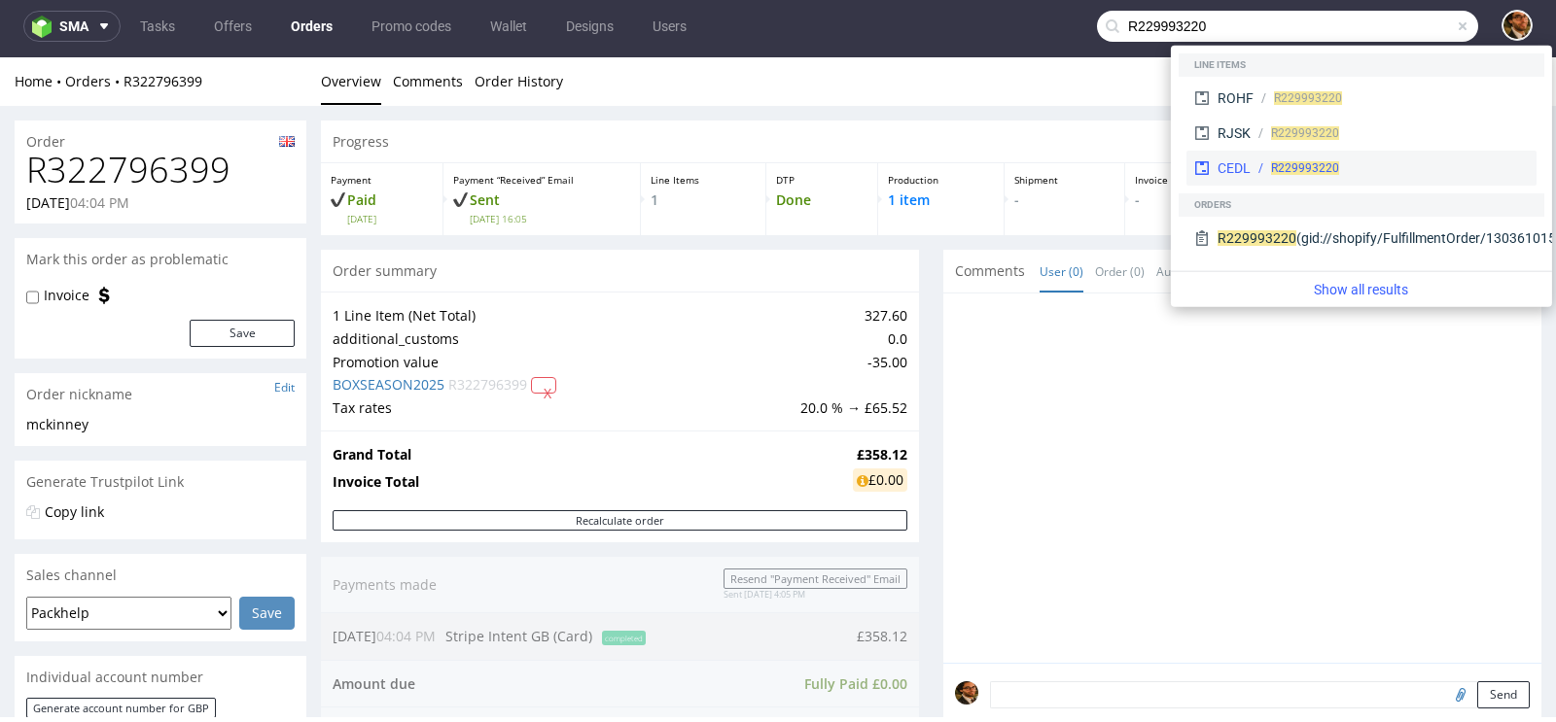
type input "R229993220"
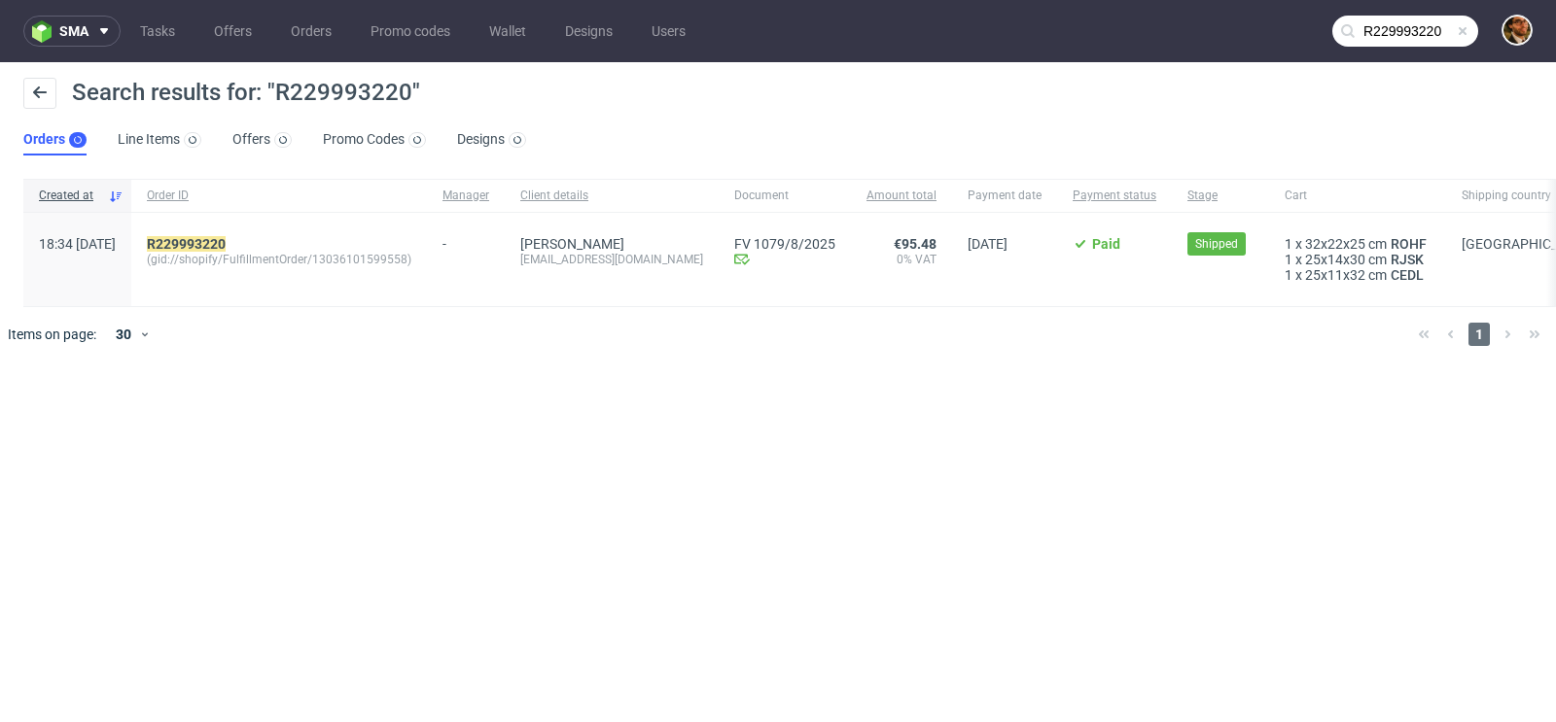
click at [373, 263] on span "(gid://shopify/FulfillmentOrder/13036101599558)" at bounding box center [279, 260] width 264 height 16
click at [226, 248] on mark "R229993220" at bounding box center [186, 244] width 79 height 16
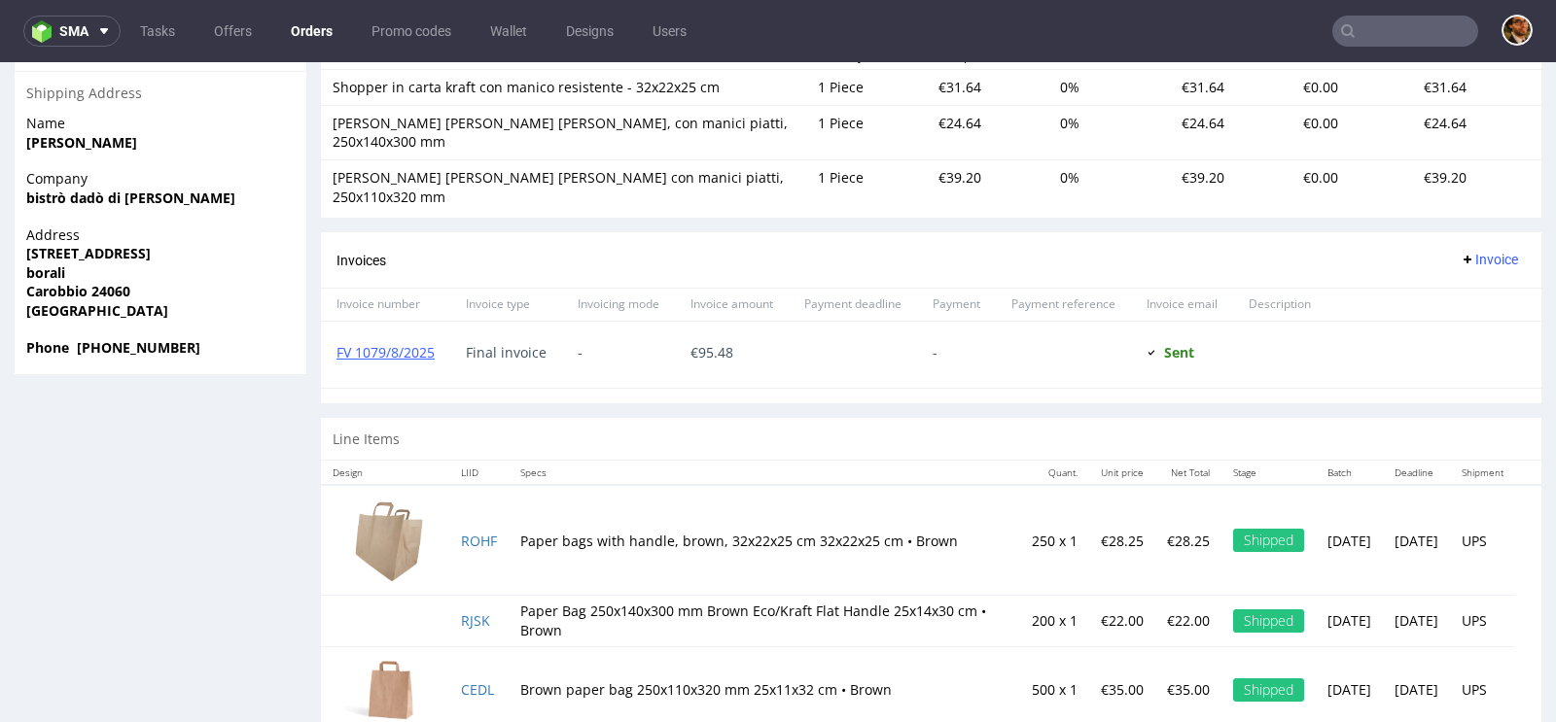
scroll to position [5, 0]
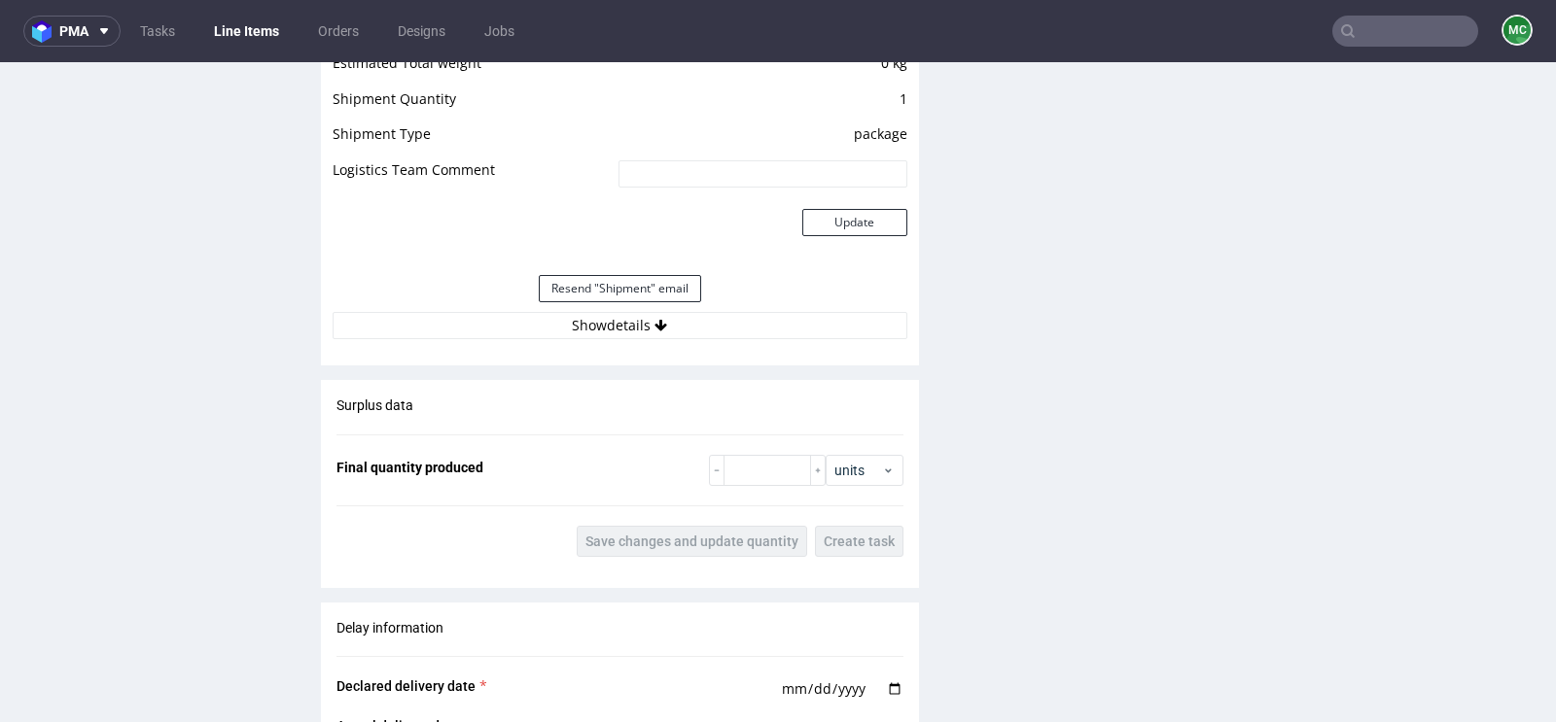
scroll to position [1744, 0]
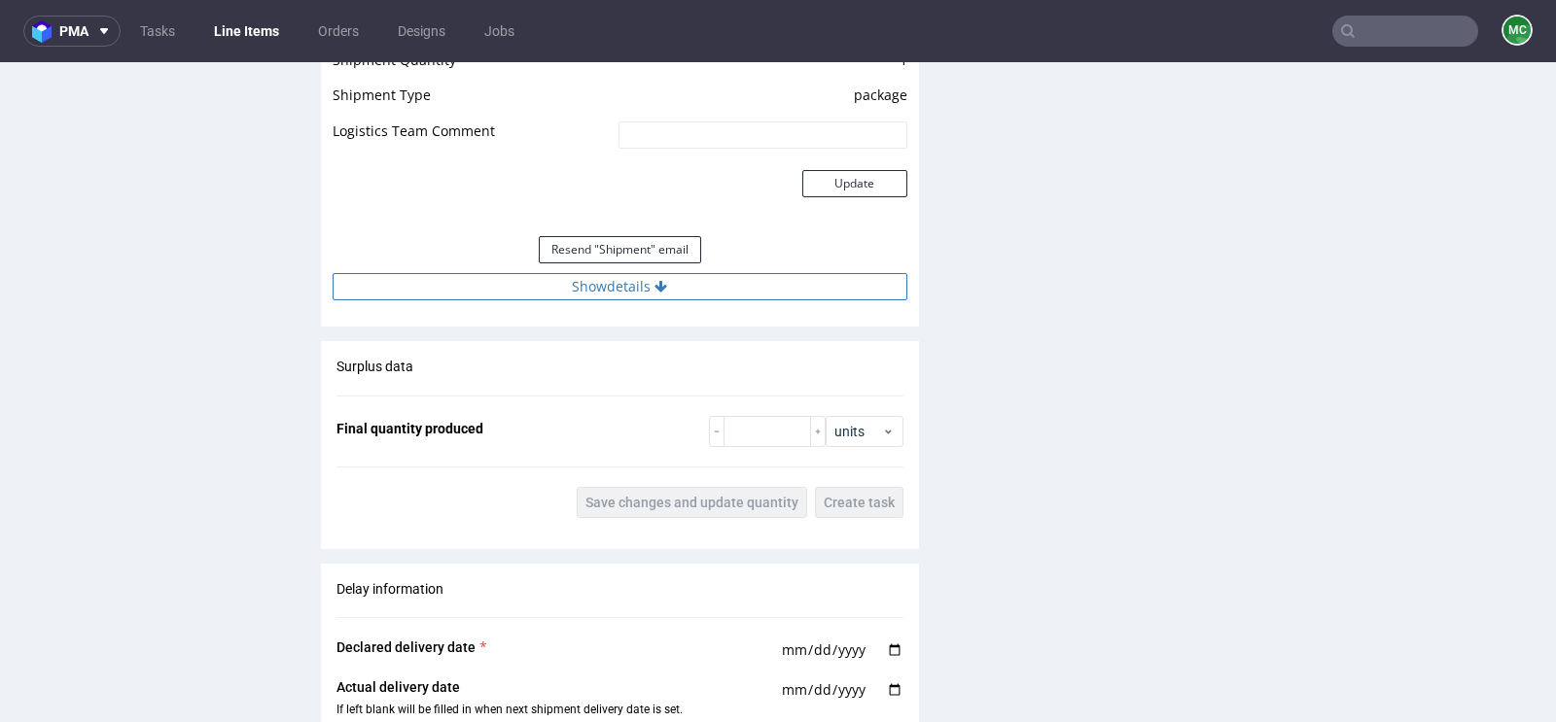
click at [620, 300] on button "Show details" at bounding box center [620, 286] width 575 height 27
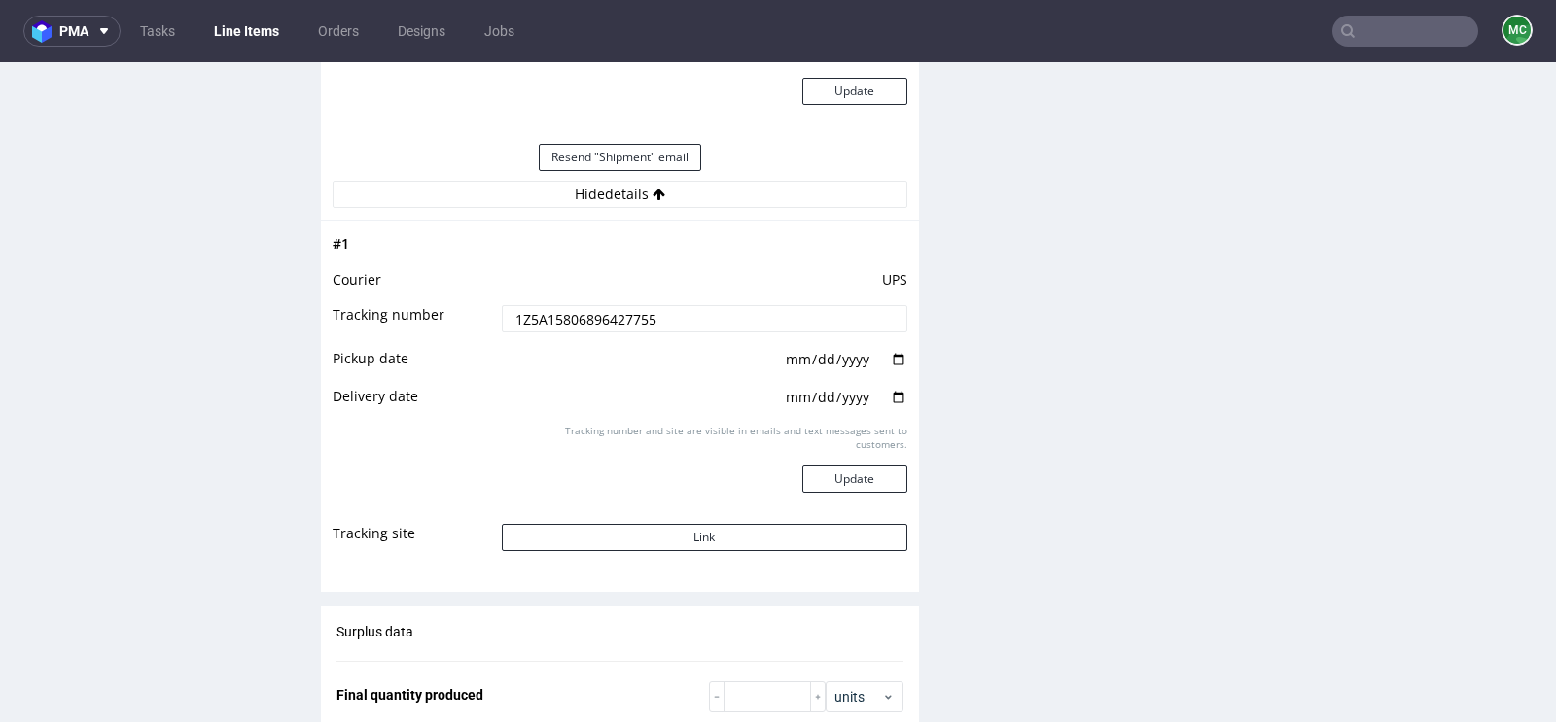
scroll to position [2040, 0]
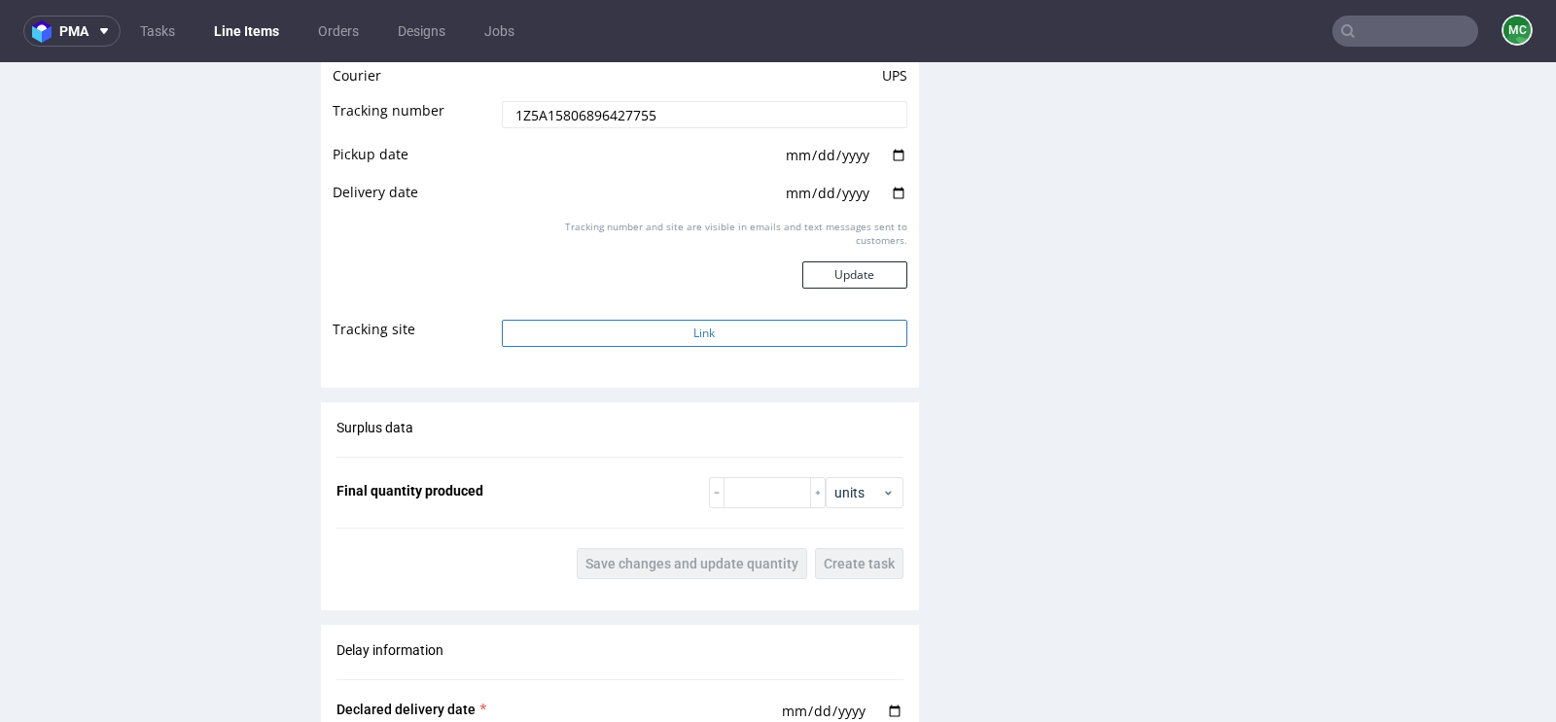
click at [686, 338] on button "Link" at bounding box center [704, 333] width 405 height 27
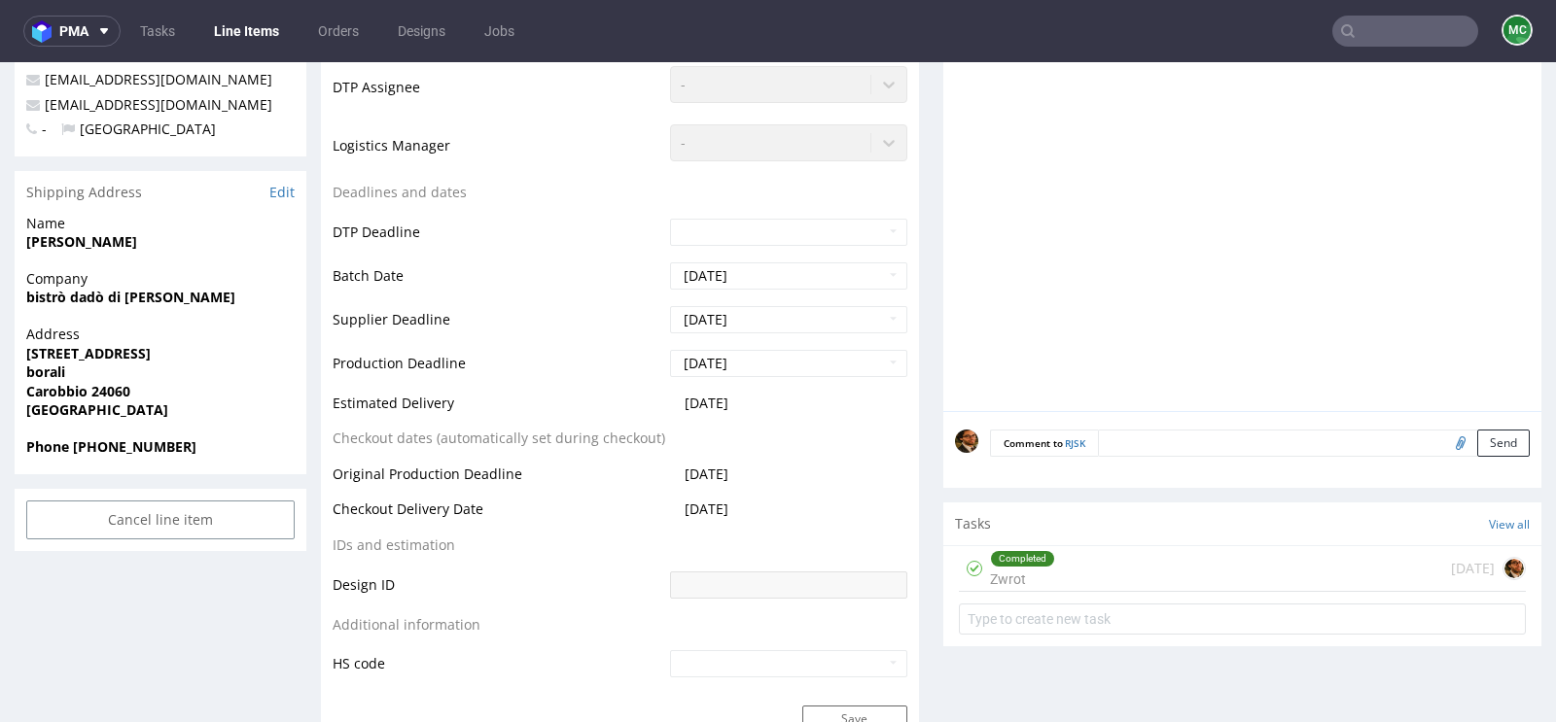
scroll to position [649, 0]
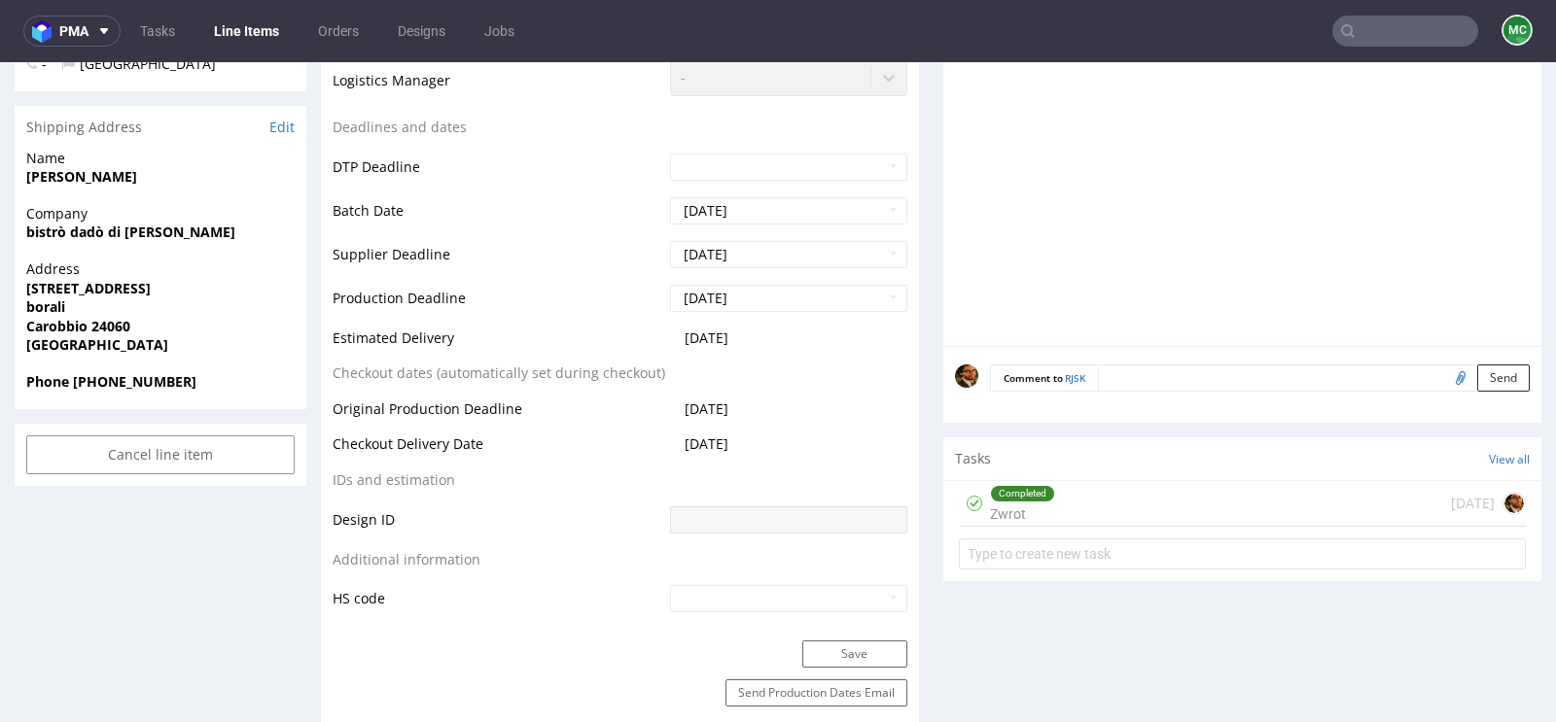
click at [1091, 514] on div "Completed Zwrot 22 days ago" at bounding box center [1242, 504] width 567 height 46
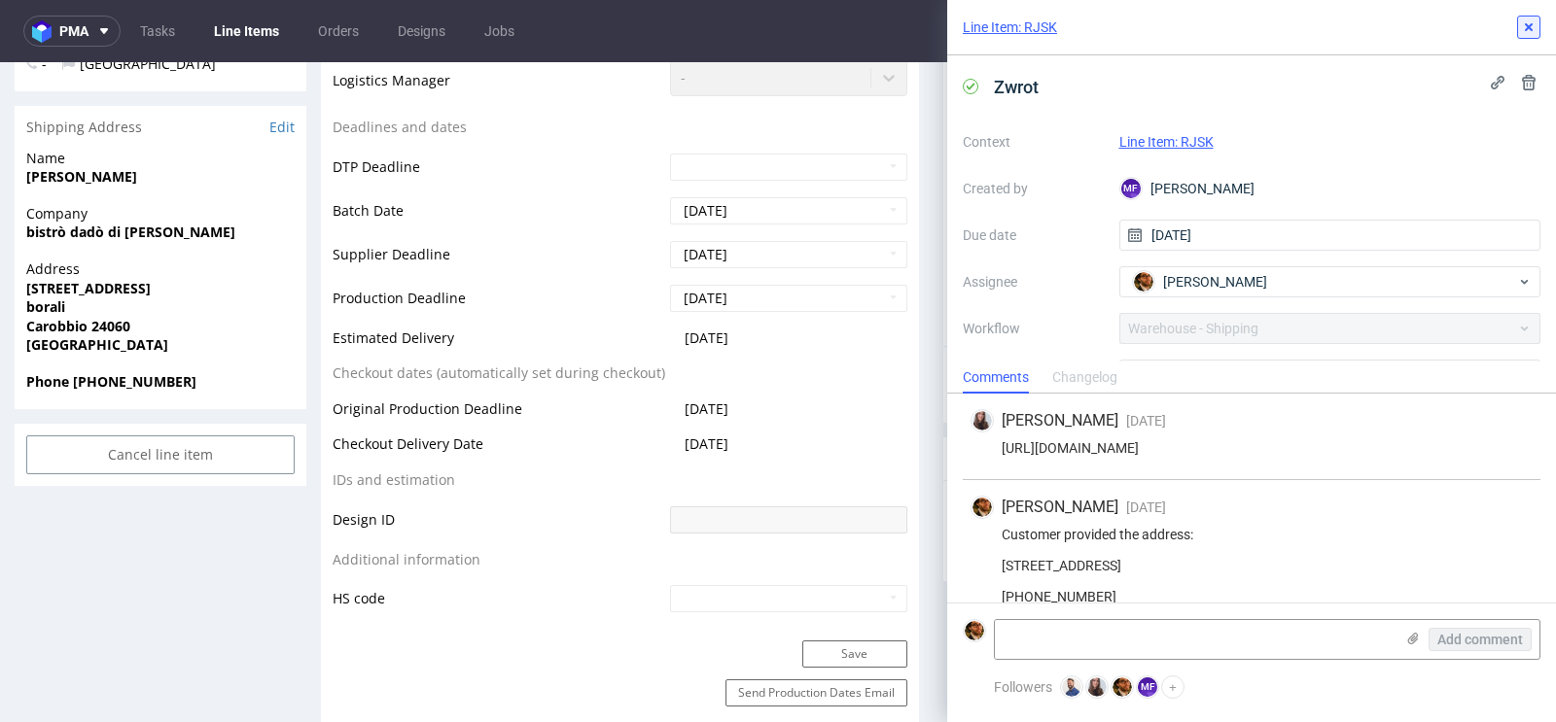
click at [1525, 34] on icon at bounding box center [1529, 27] width 16 height 16
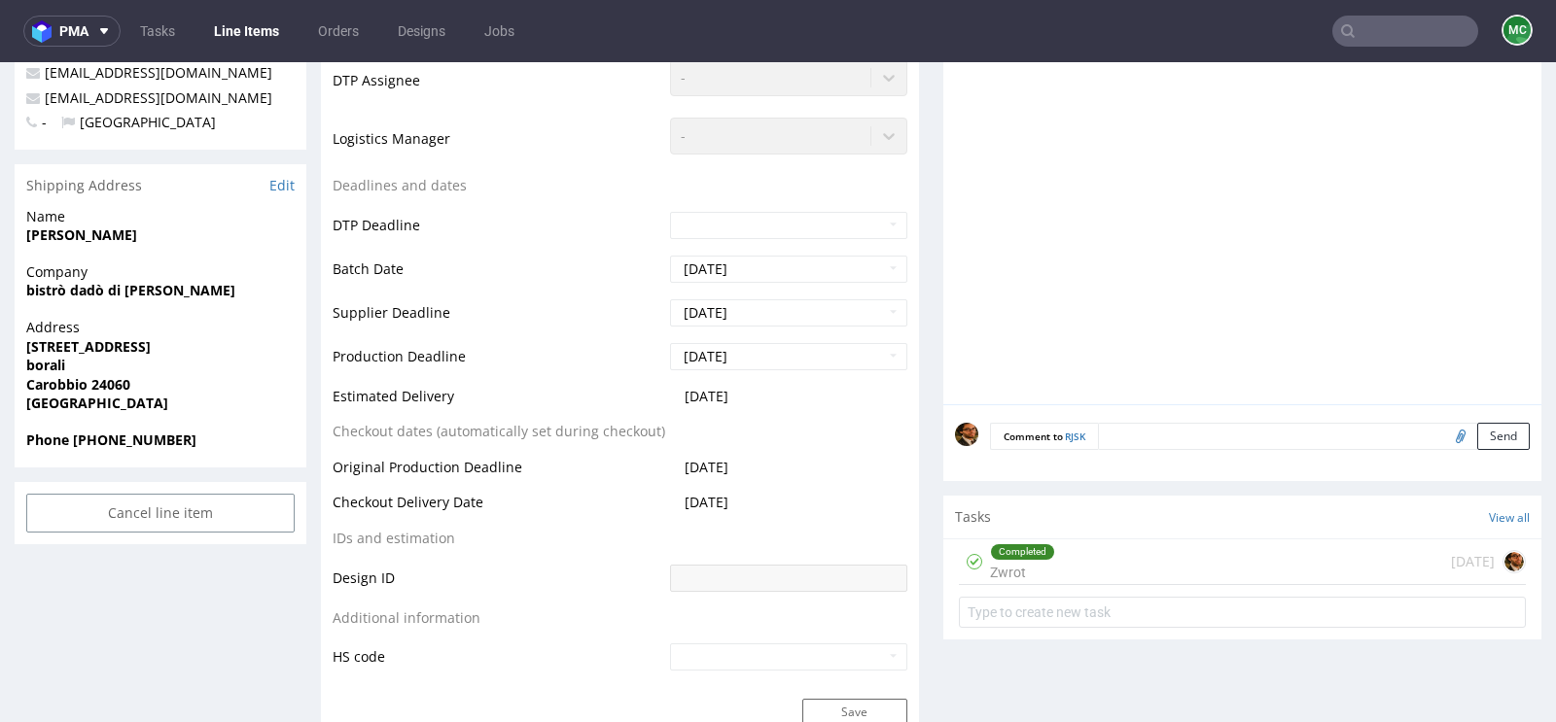
scroll to position [755, 0]
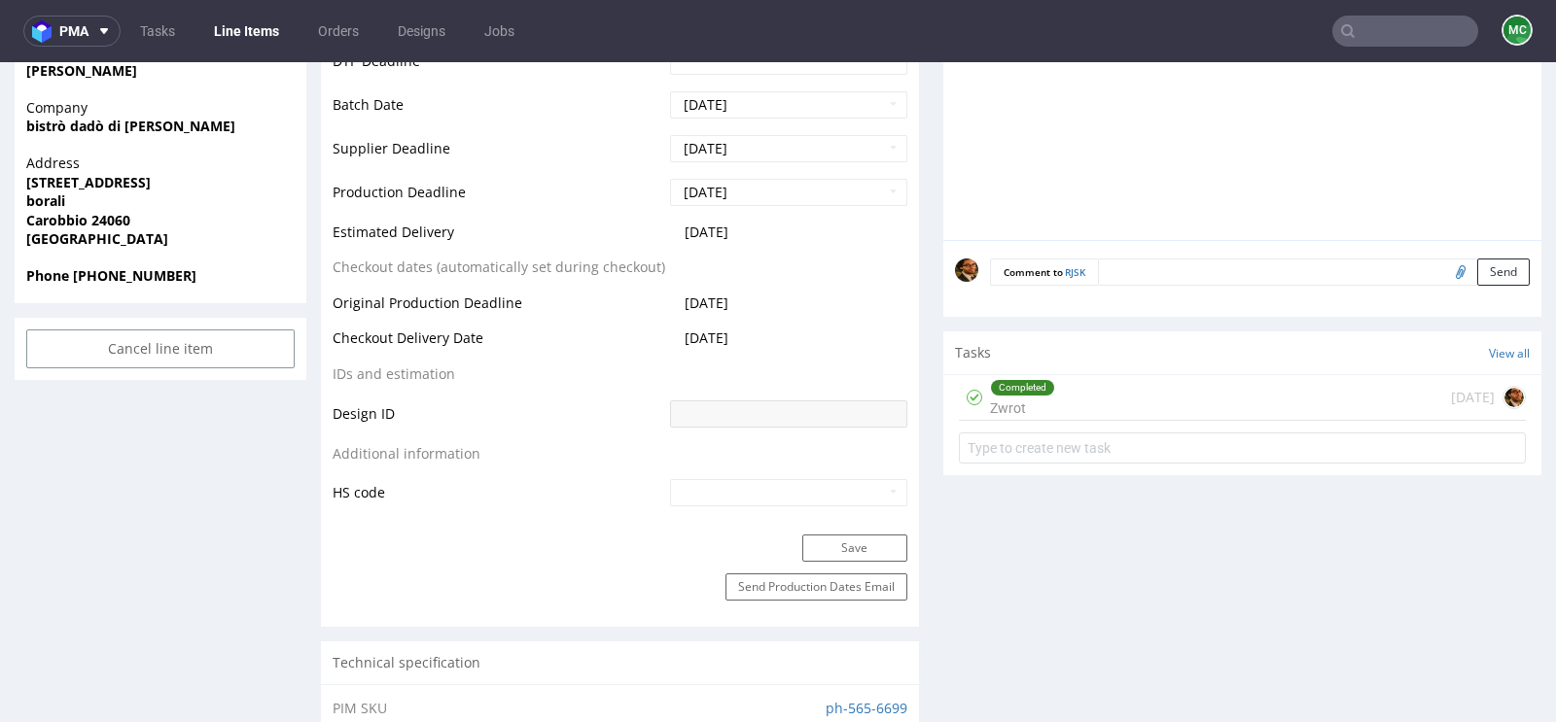
click at [1094, 414] on div "Completed Zwrot 22 days ago" at bounding box center [1242, 398] width 567 height 46
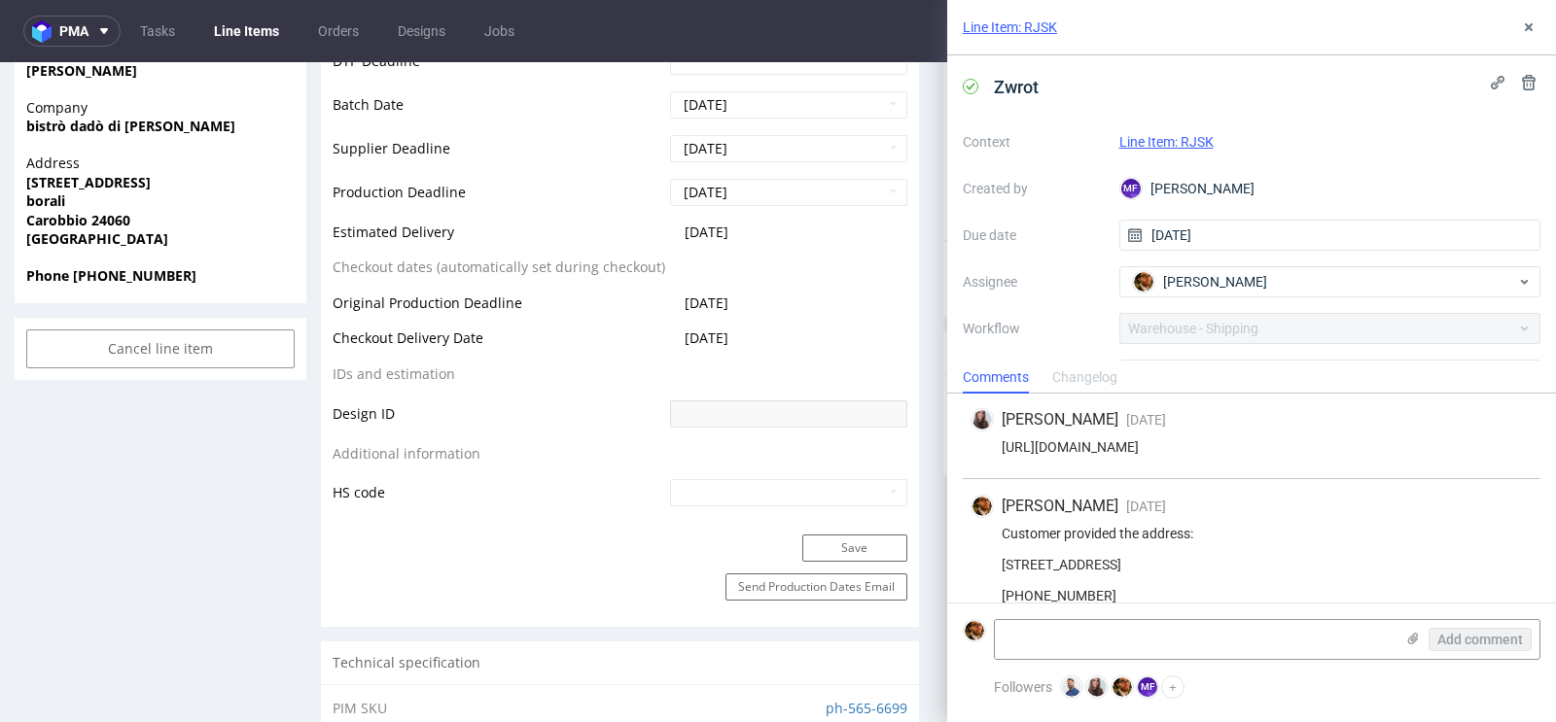
scroll to position [69, 0]
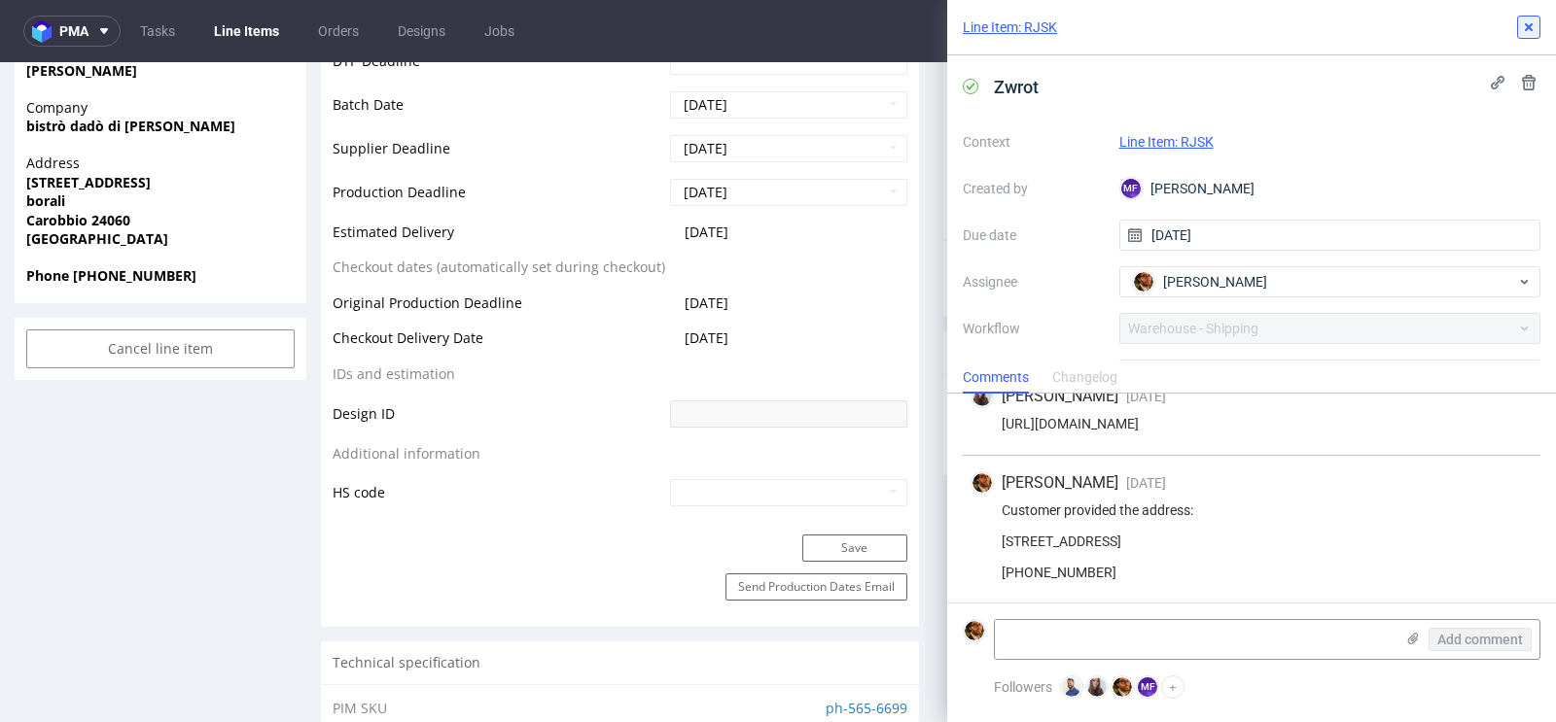
click at [1535, 20] on icon at bounding box center [1529, 27] width 16 height 16
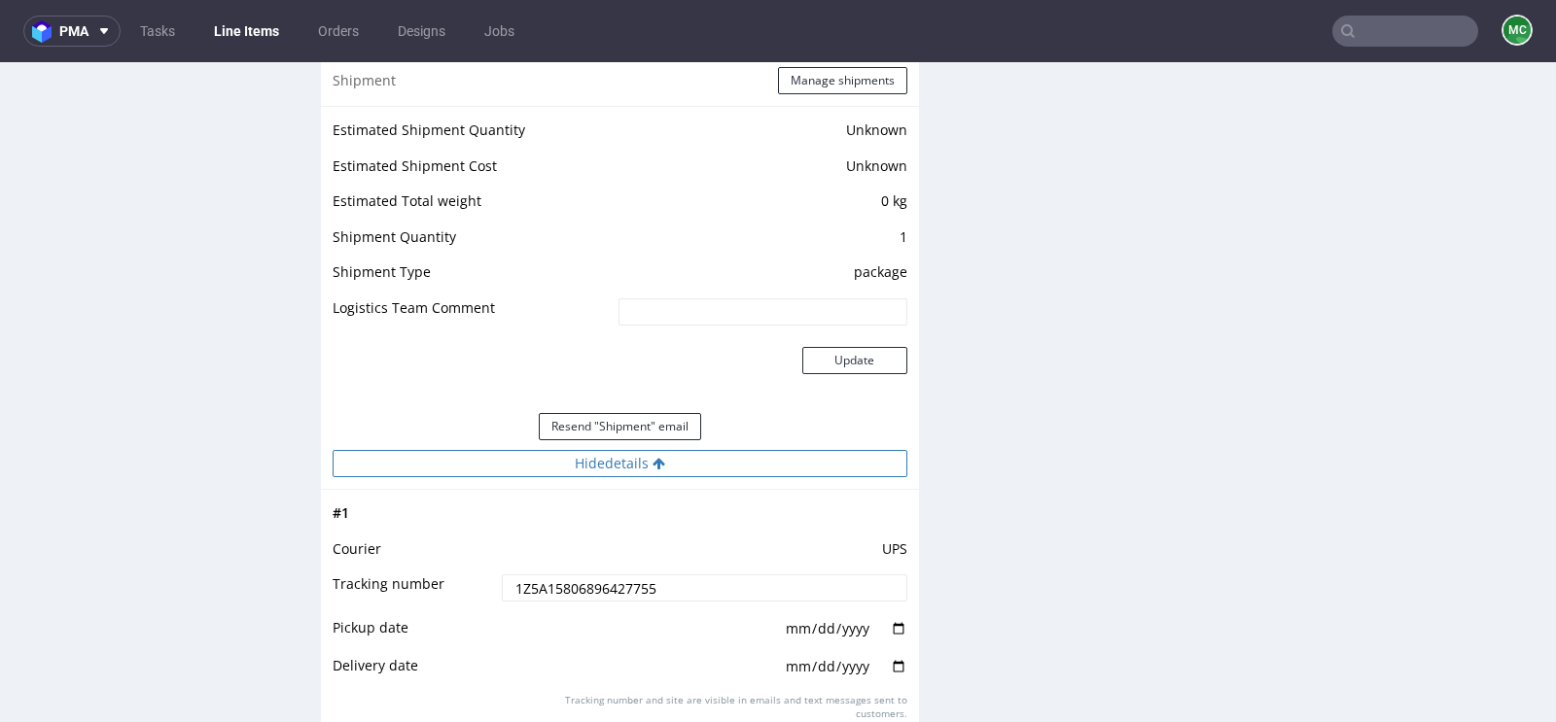
scroll to position [1988, 0]
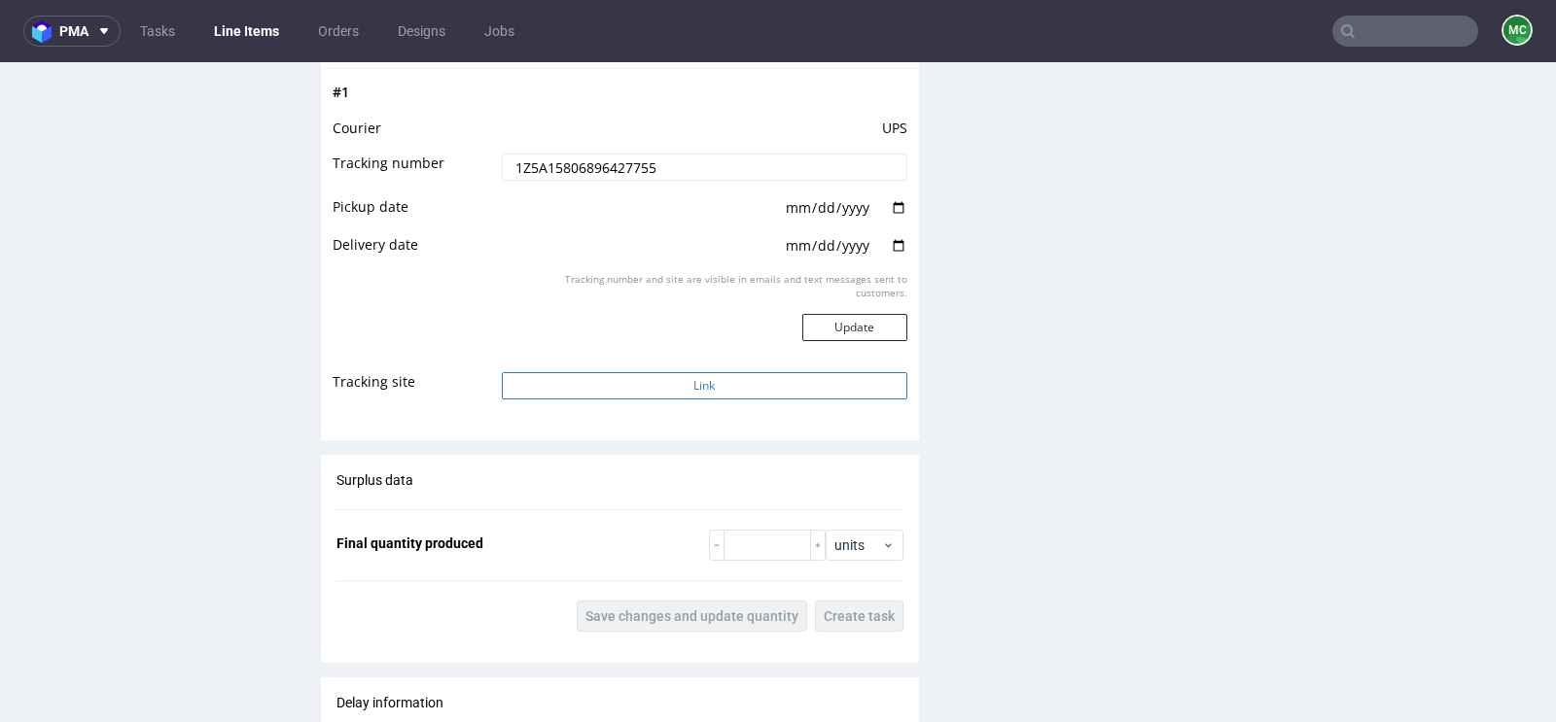
click at [685, 400] on button "Link" at bounding box center [704, 385] width 405 height 27
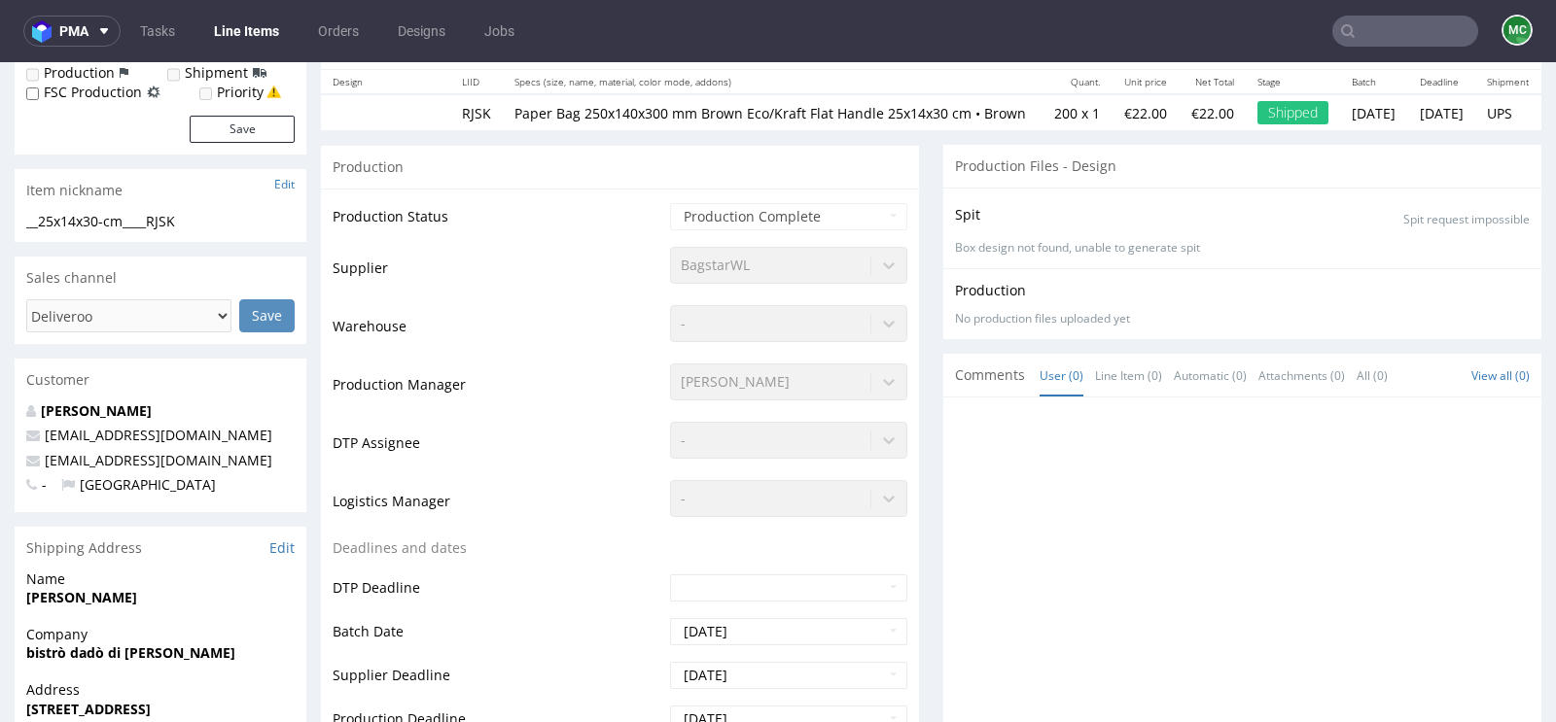
scroll to position [0, 0]
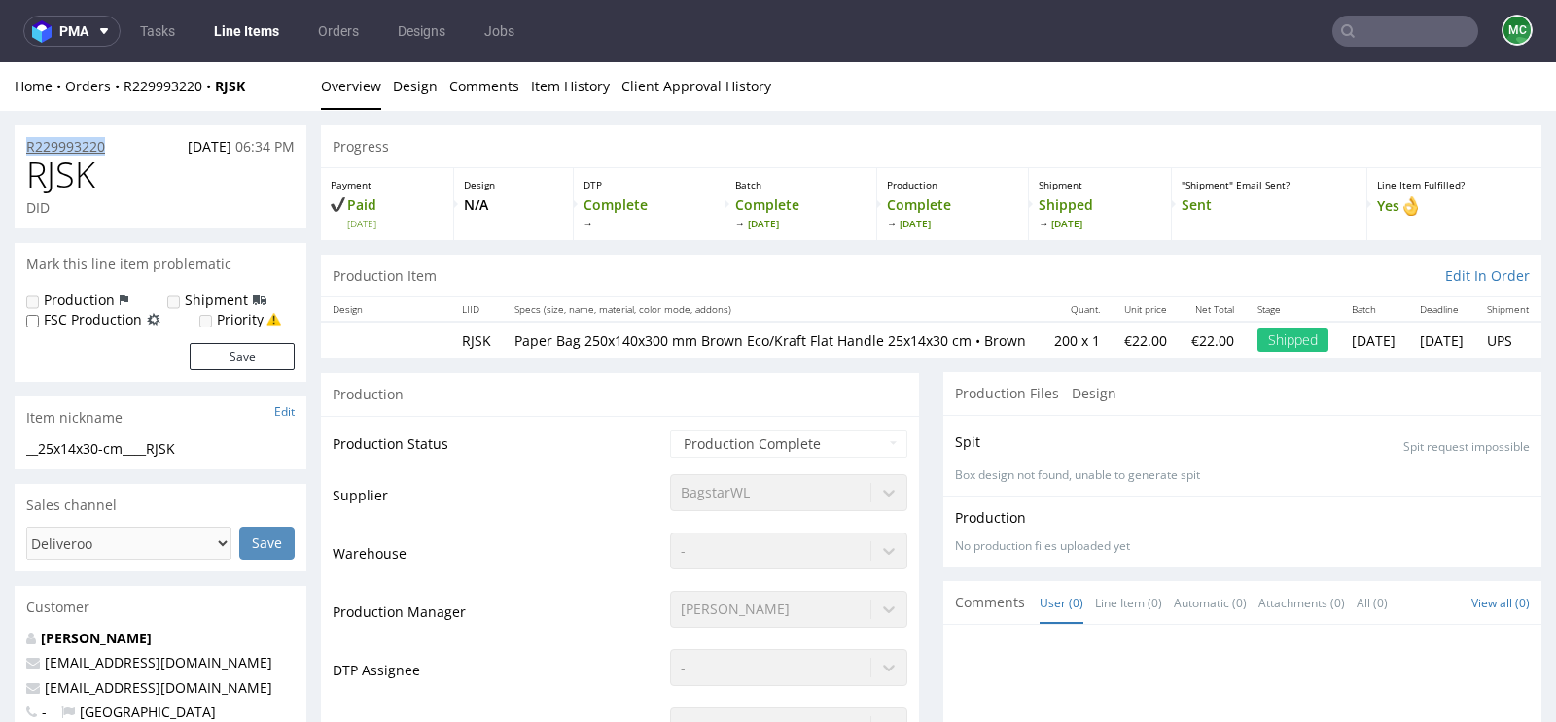
drag, startPoint x: 123, startPoint y: 138, endPoint x: 26, endPoint y: 141, distance: 96.3
click at [26, 141] on div "R229993220 16.08.2025 06:34 PM" at bounding box center [161, 140] width 292 height 31
copy p "R229993220"
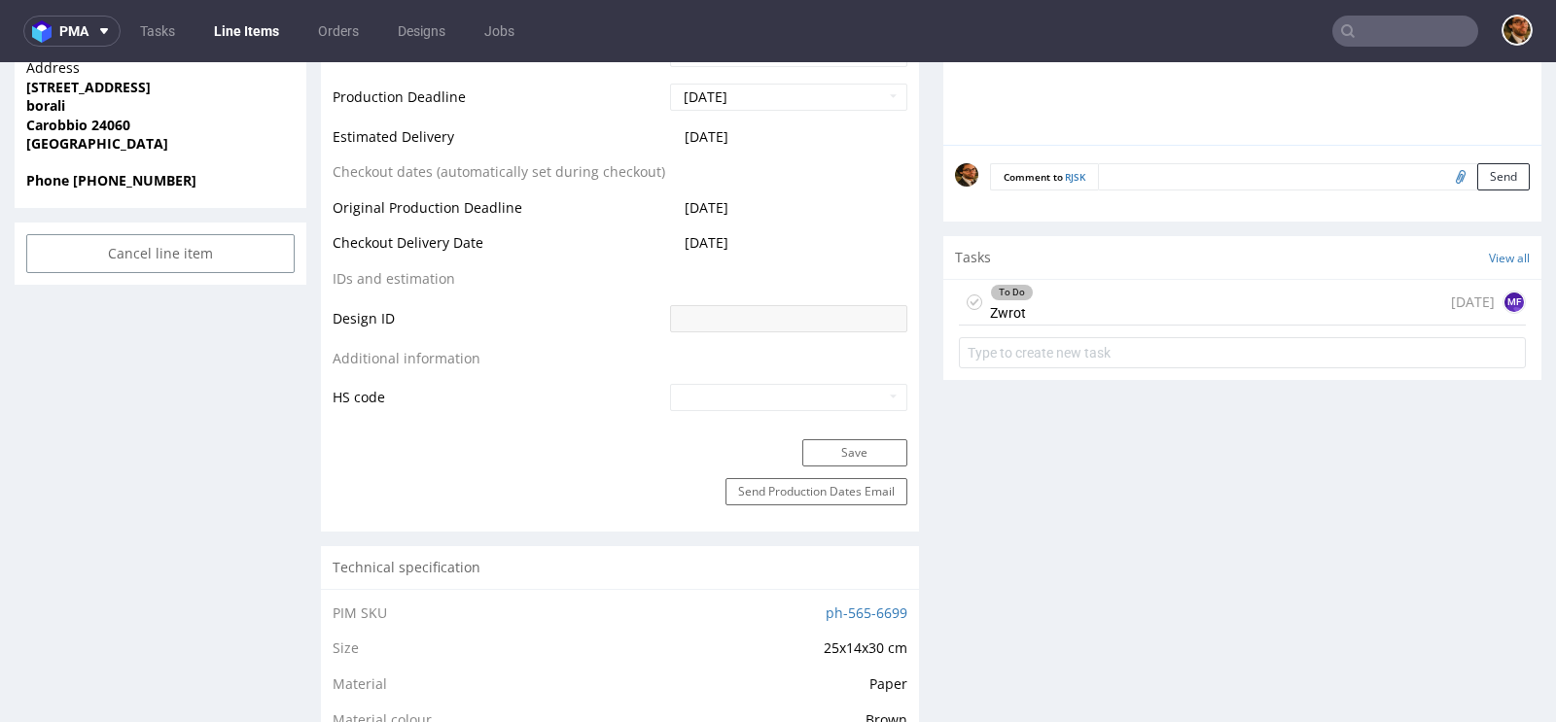
scroll to position [915, 0]
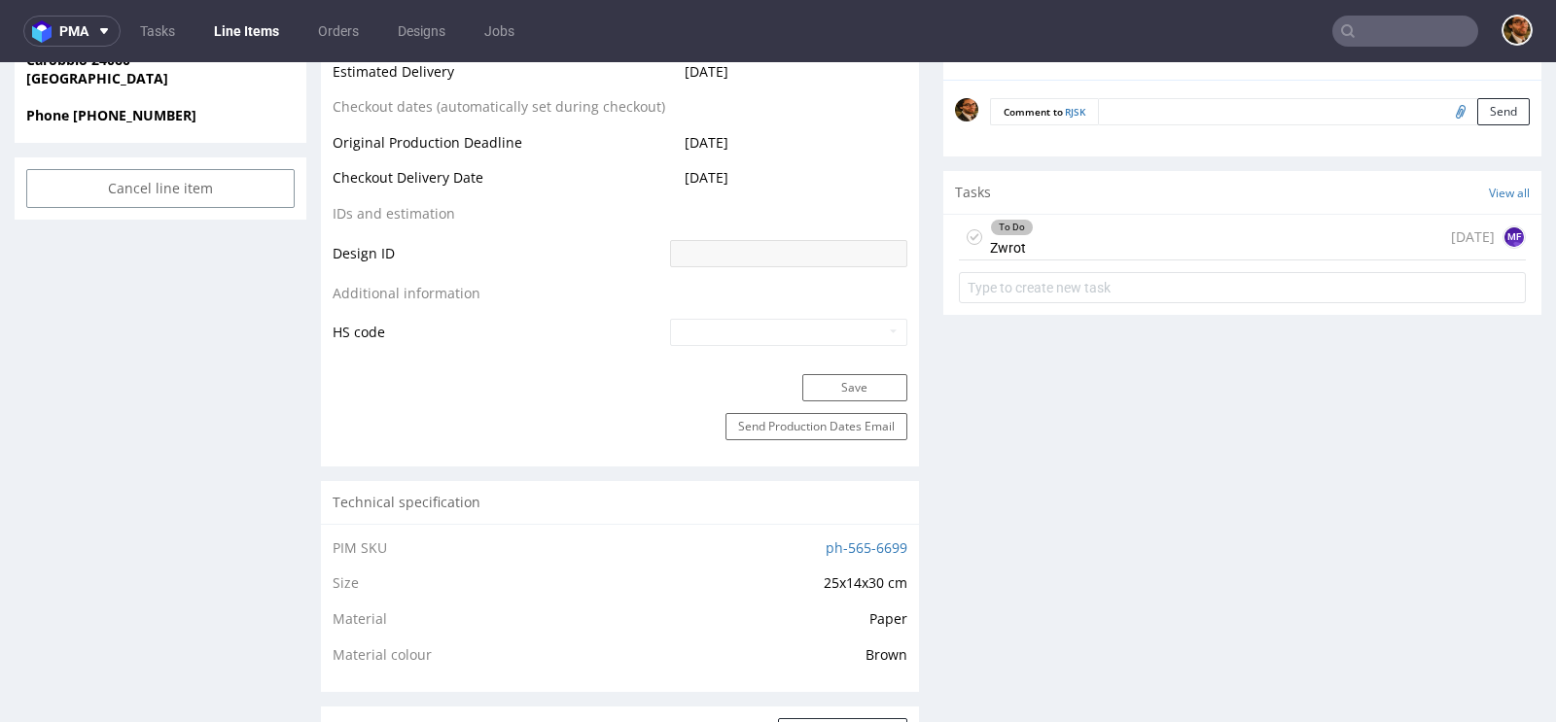
click at [1057, 261] on div "To Do Zwrot 22 days ago MF" at bounding box center [1242, 238] width 567 height 46
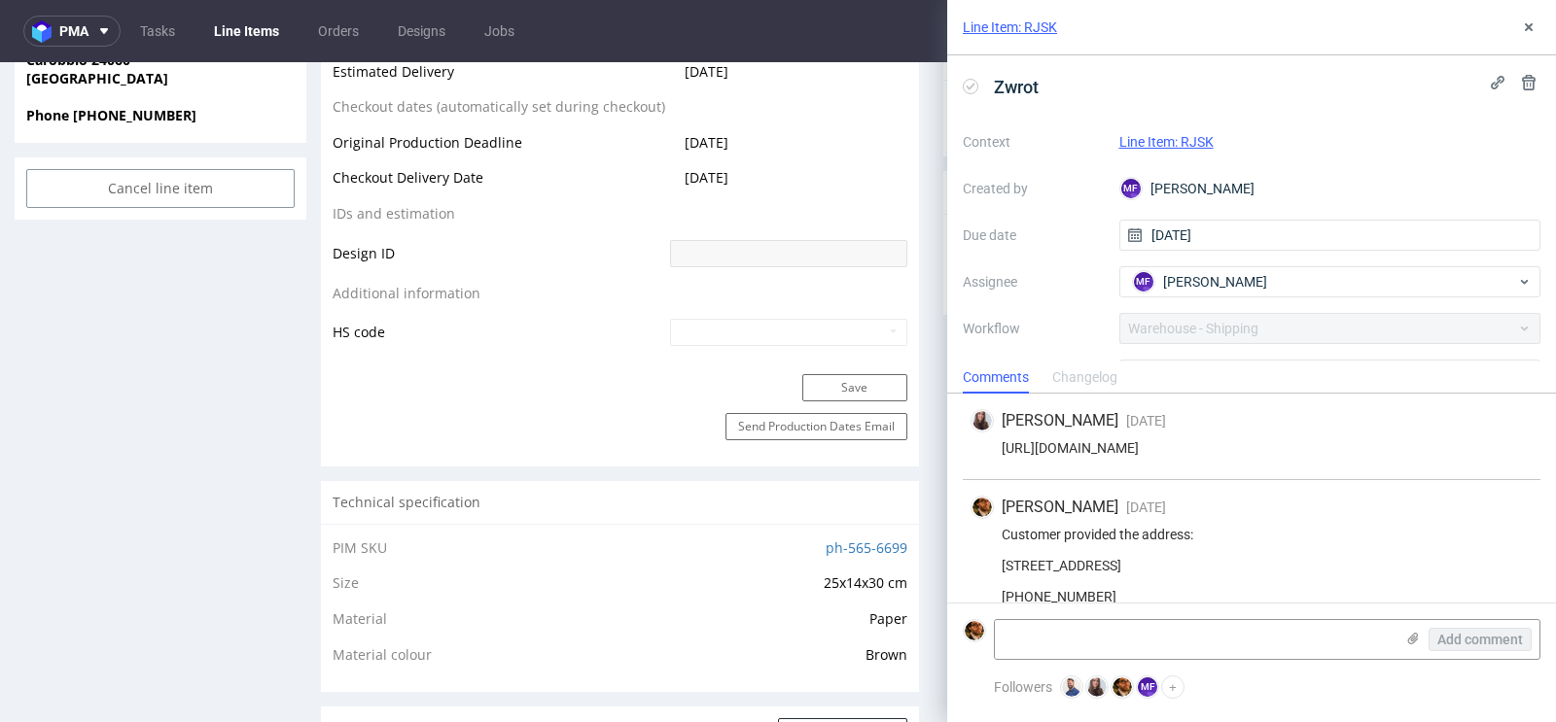
scroll to position [69, 0]
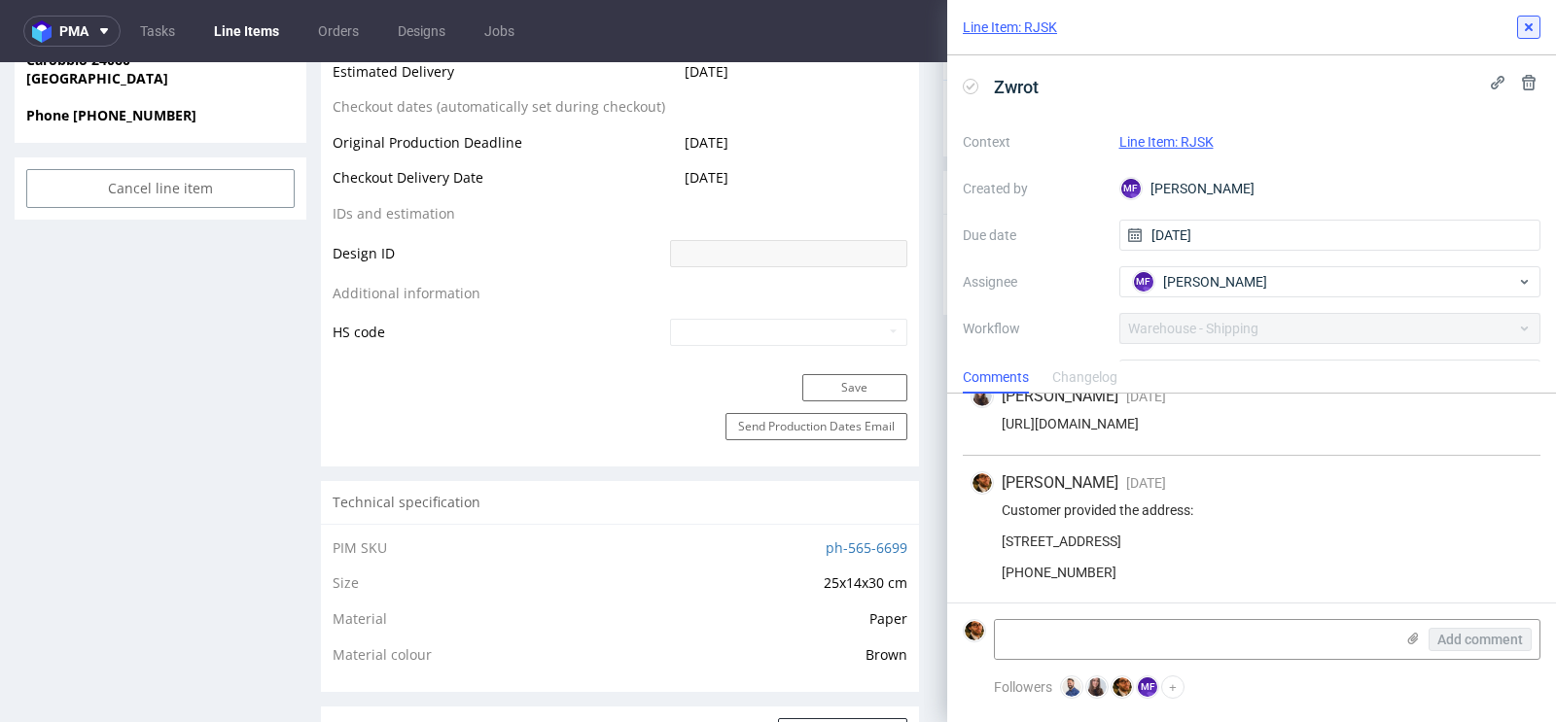
click at [1532, 28] on icon at bounding box center [1529, 27] width 16 height 16
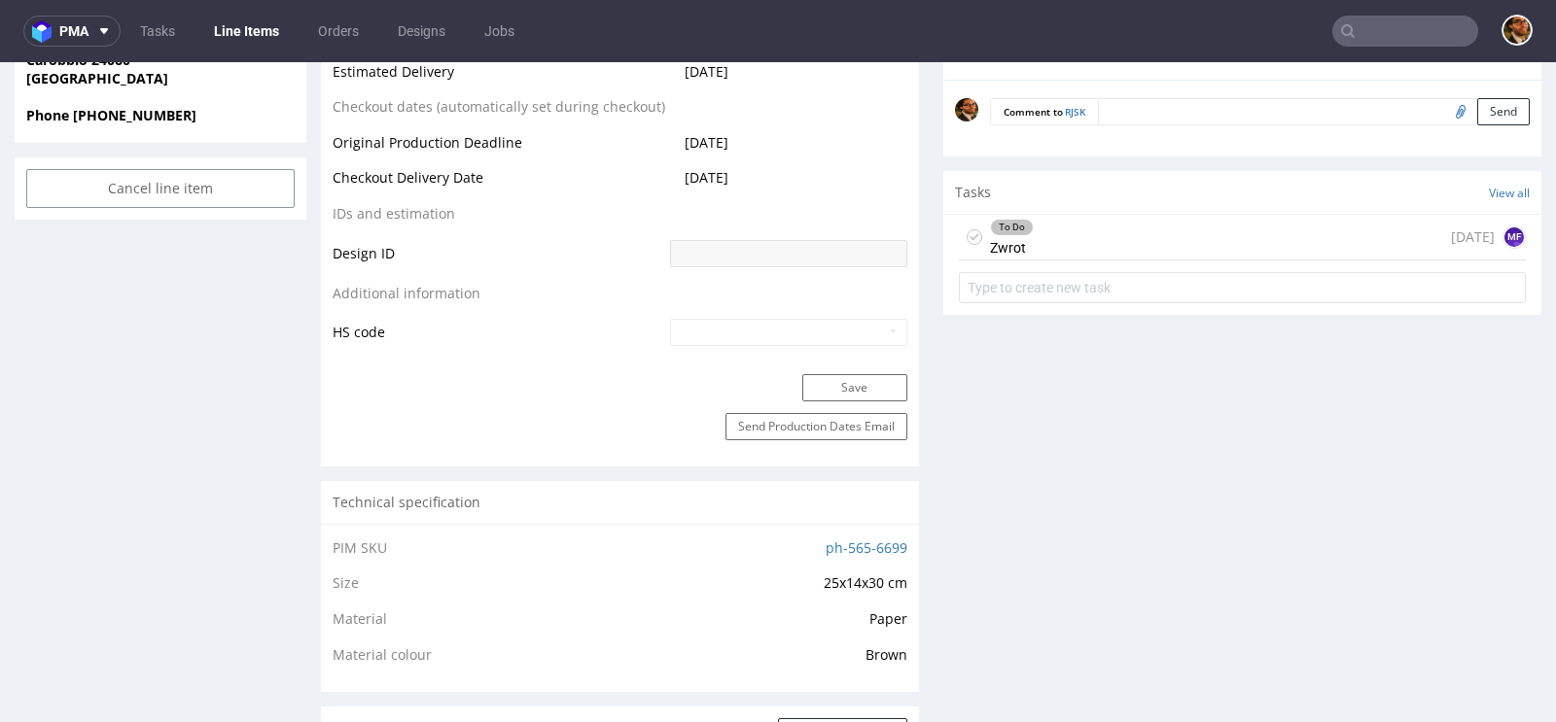
click at [1368, 44] on input "text" at bounding box center [1405, 31] width 146 height 31
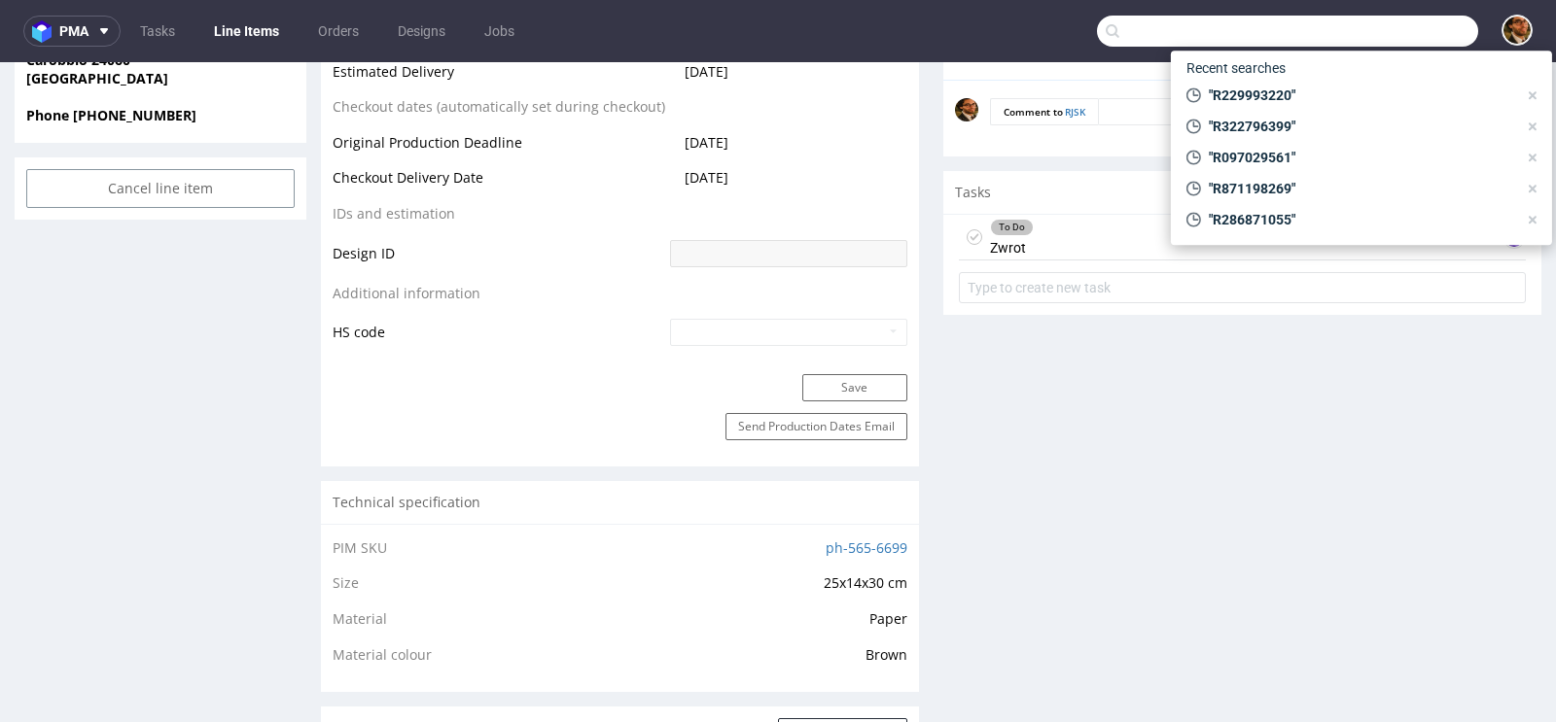
paste input "R069394132"
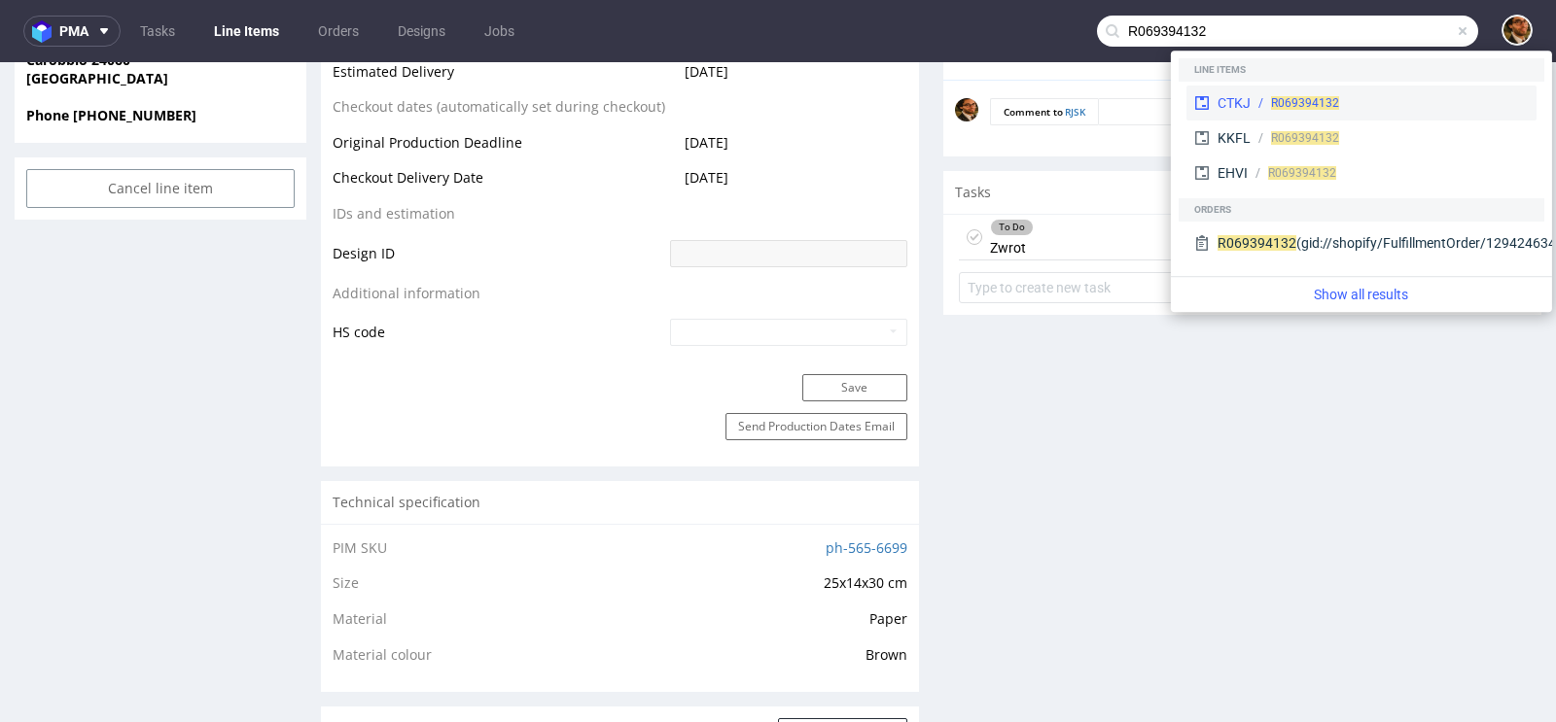
type input "R069394132"
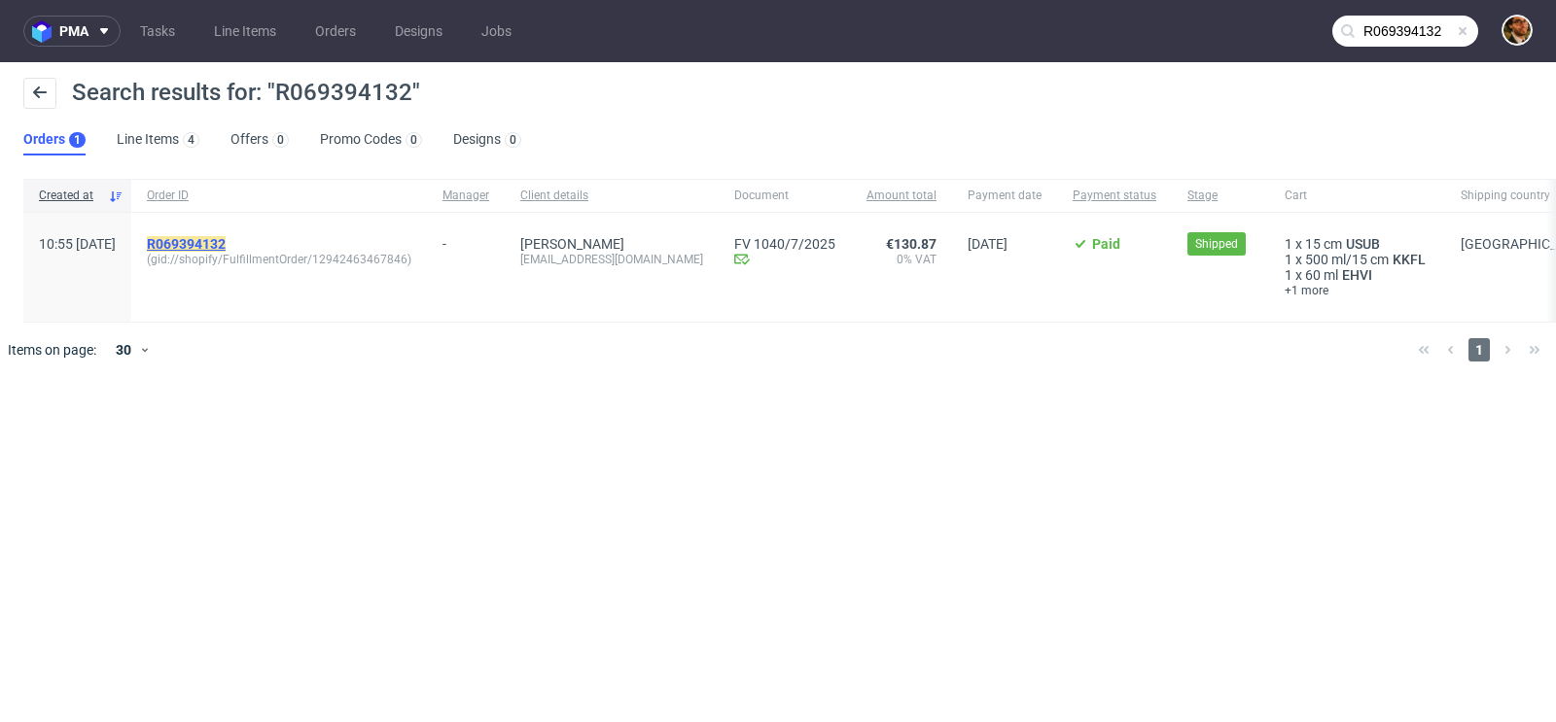
click at [226, 246] on mark "R069394132" at bounding box center [186, 244] width 79 height 16
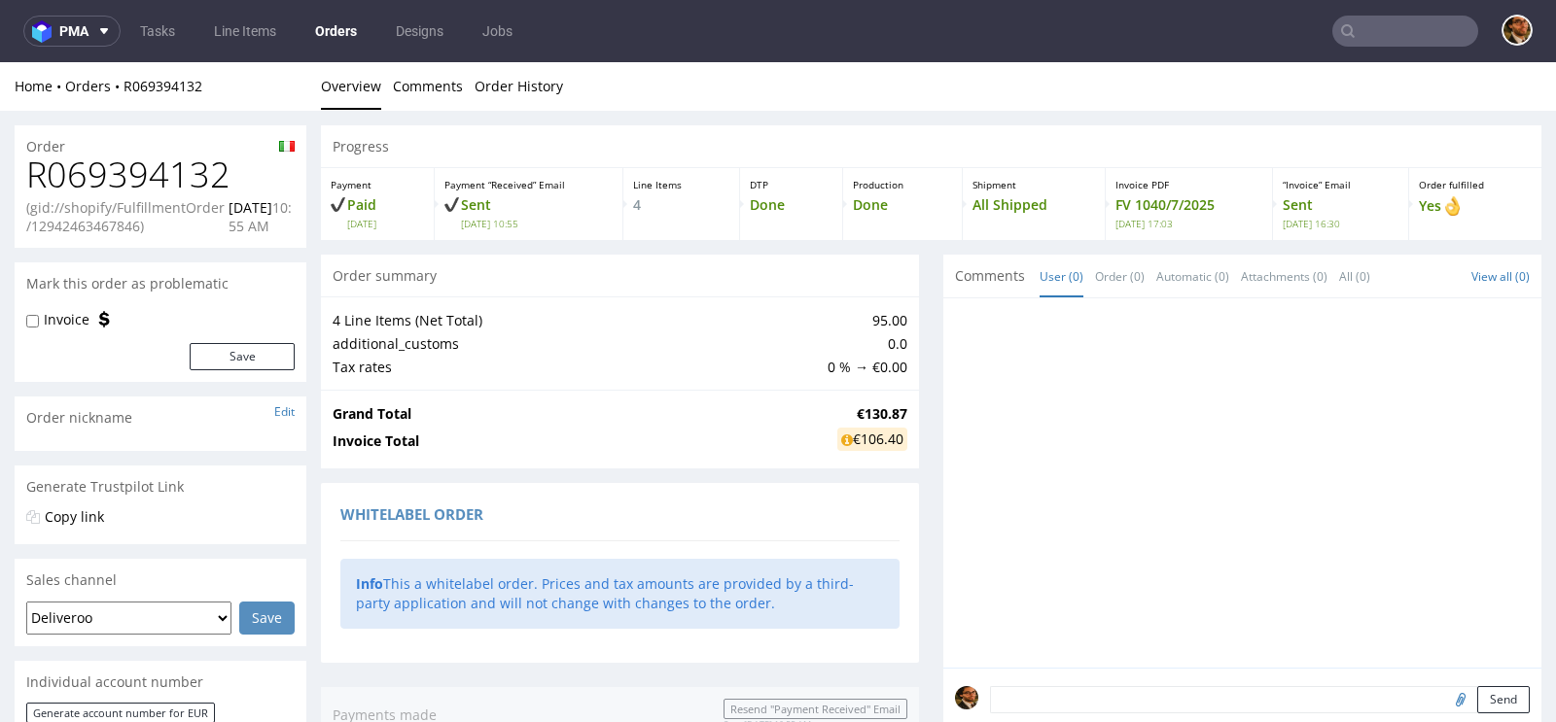
click at [1360, 33] on input "text" at bounding box center [1405, 31] width 146 height 31
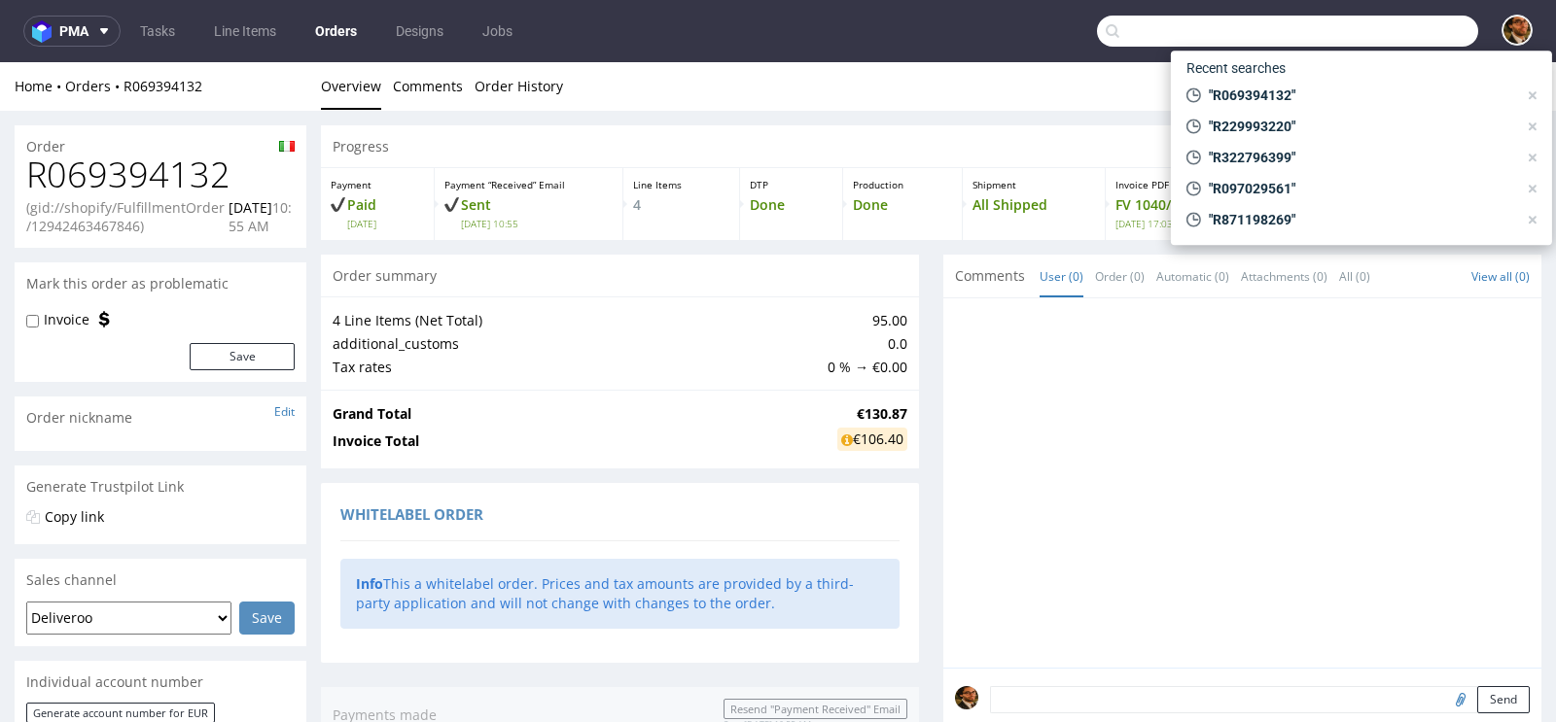
paste input "R069394132"
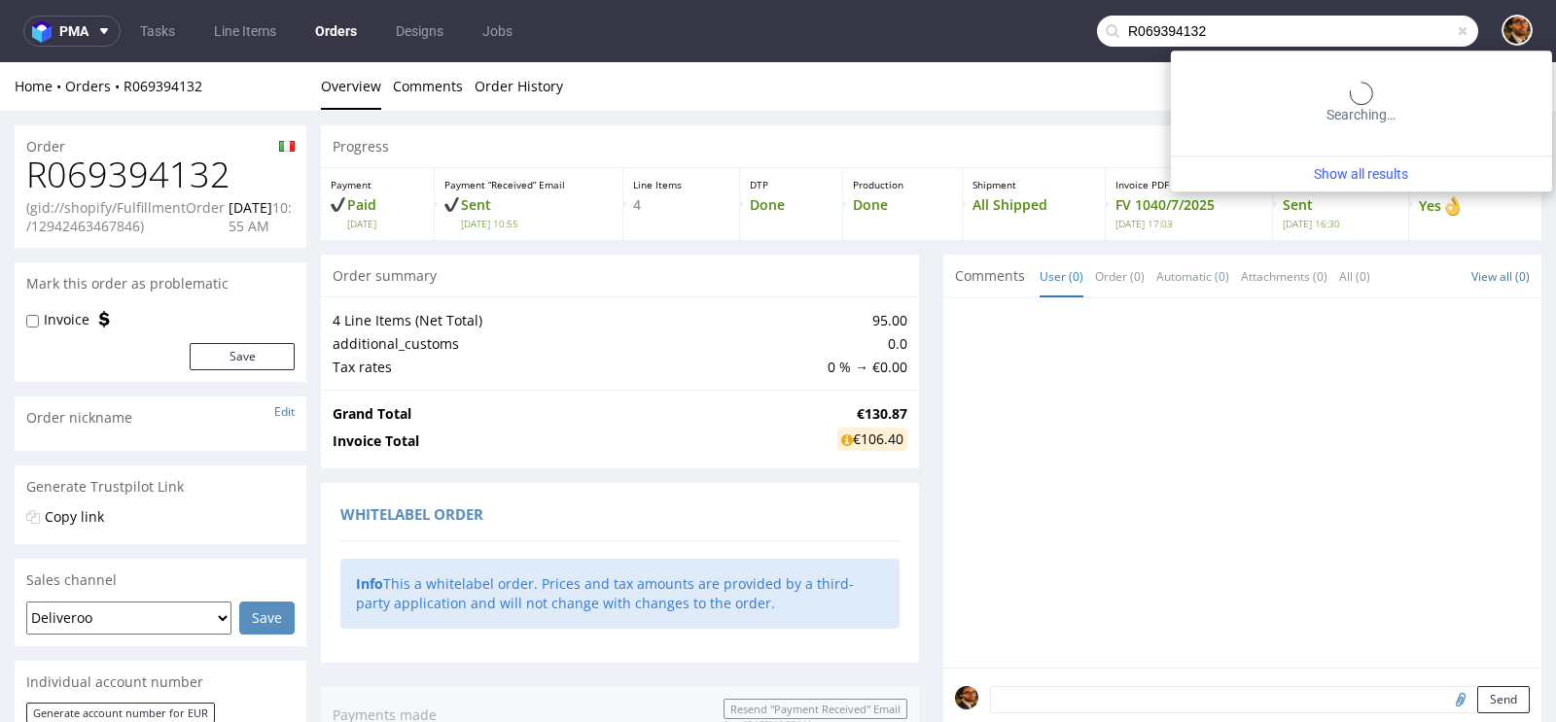
type input "R069394132"
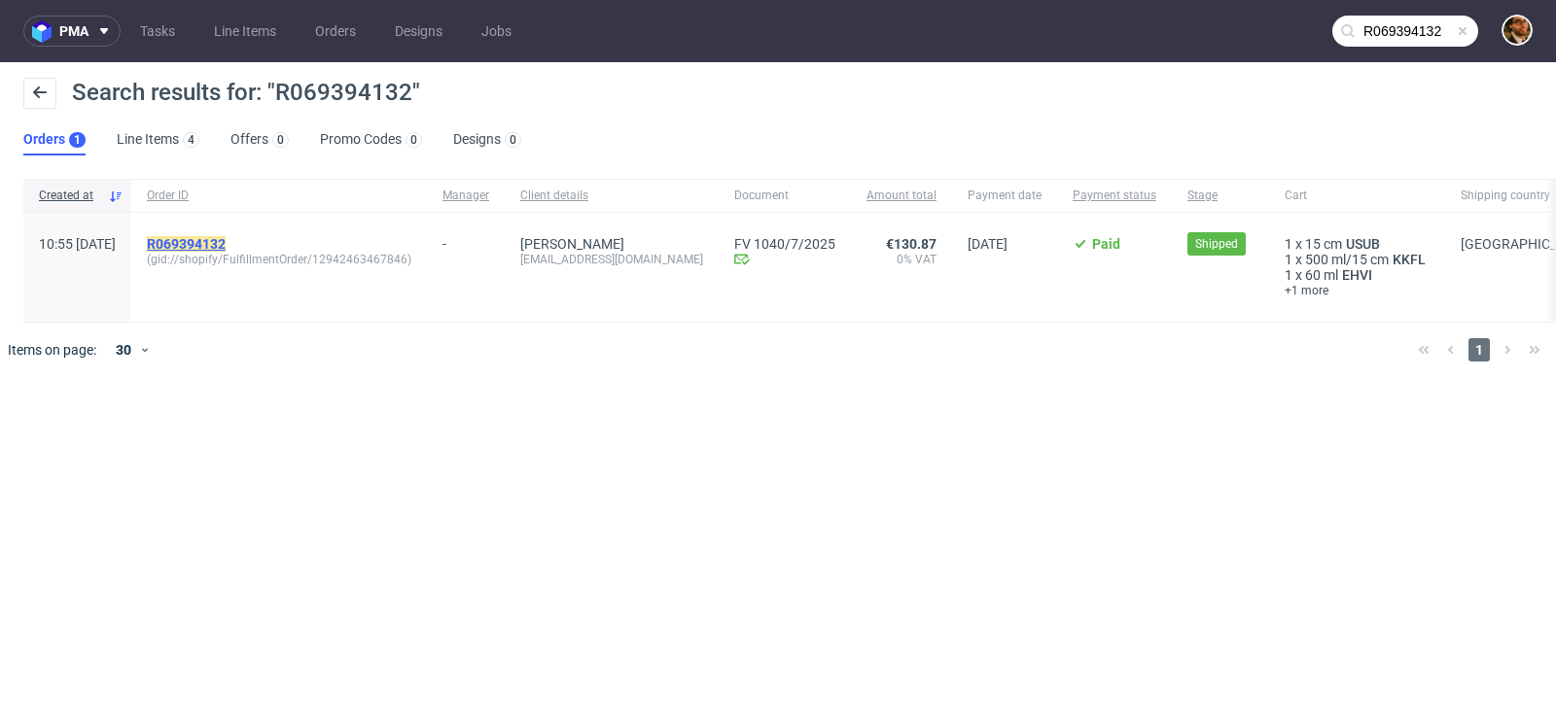
click at [226, 244] on mark "R069394132" at bounding box center [186, 244] width 79 height 16
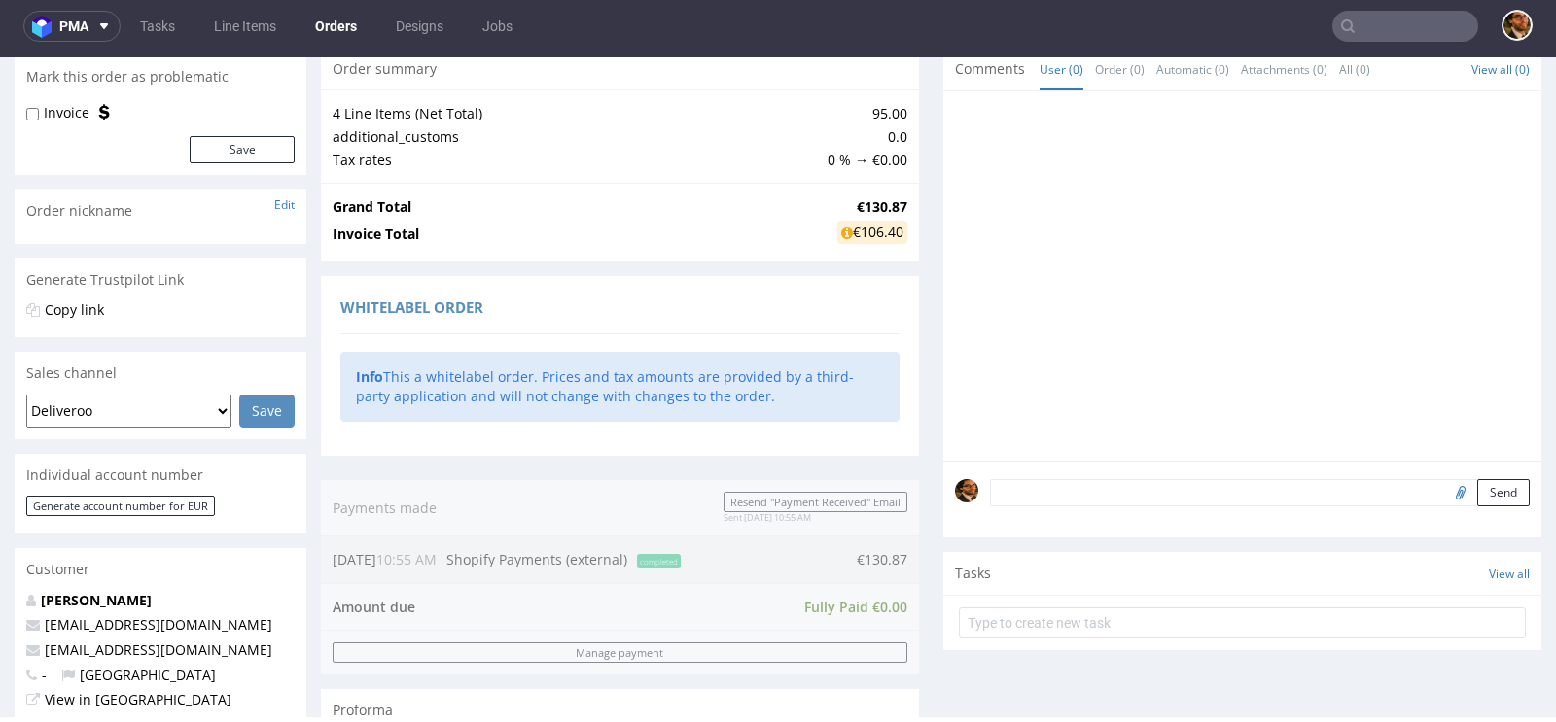
scroll to position [344, 0]
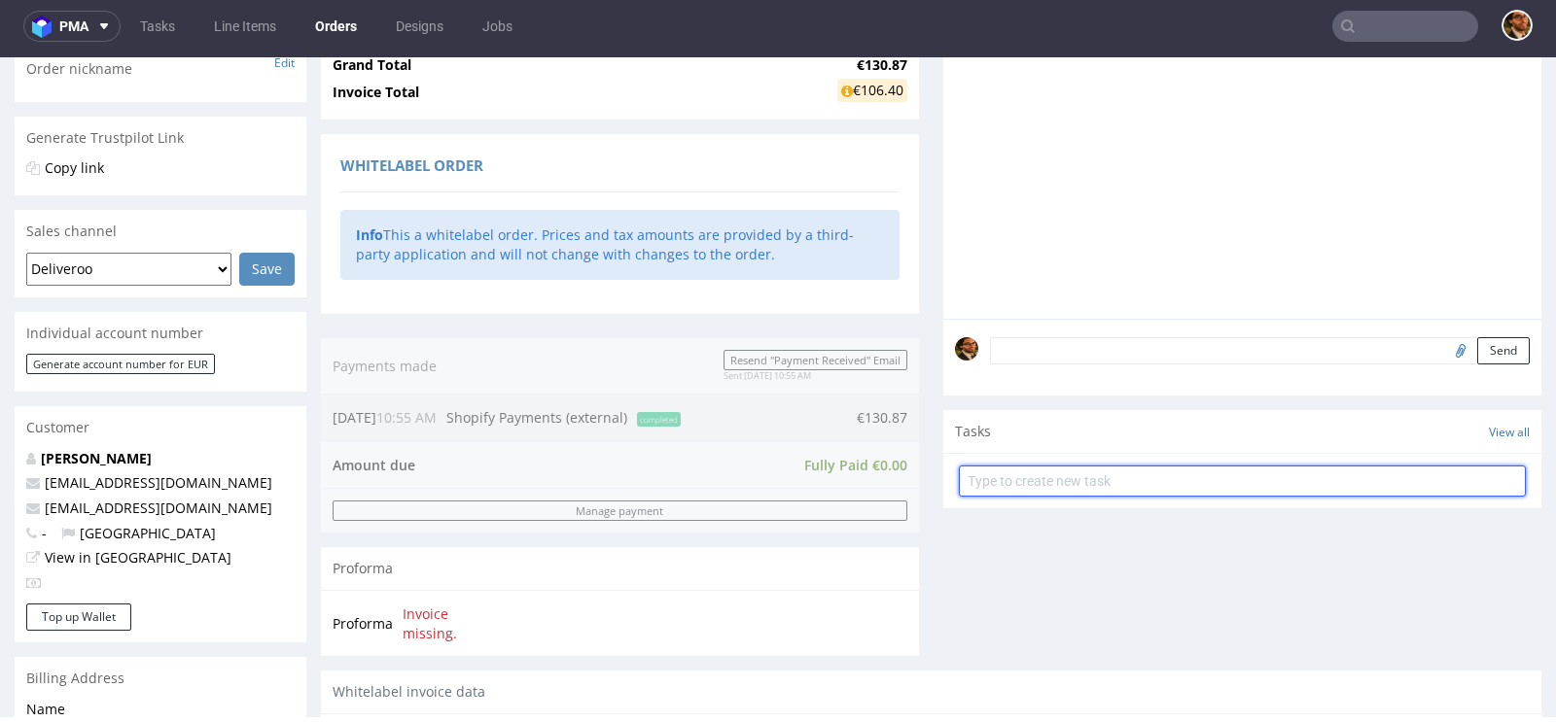
click at [1013, 480] on input "text" at bounding box center [1242, 481] width 567 height 31
type input "Refund"
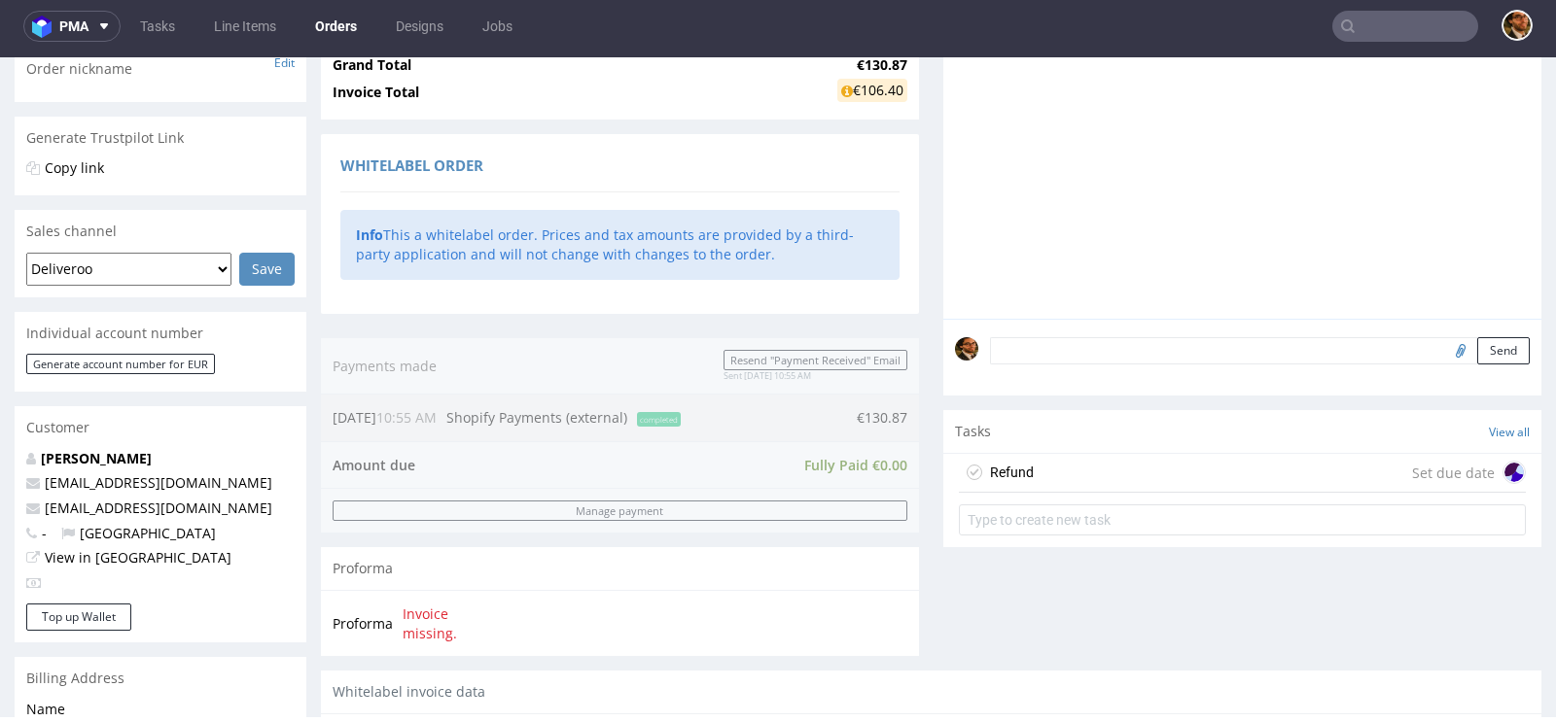
click at [1099, 467] on div "Refund Set due date" at bounding box center [1242, 473] width 567 height 39
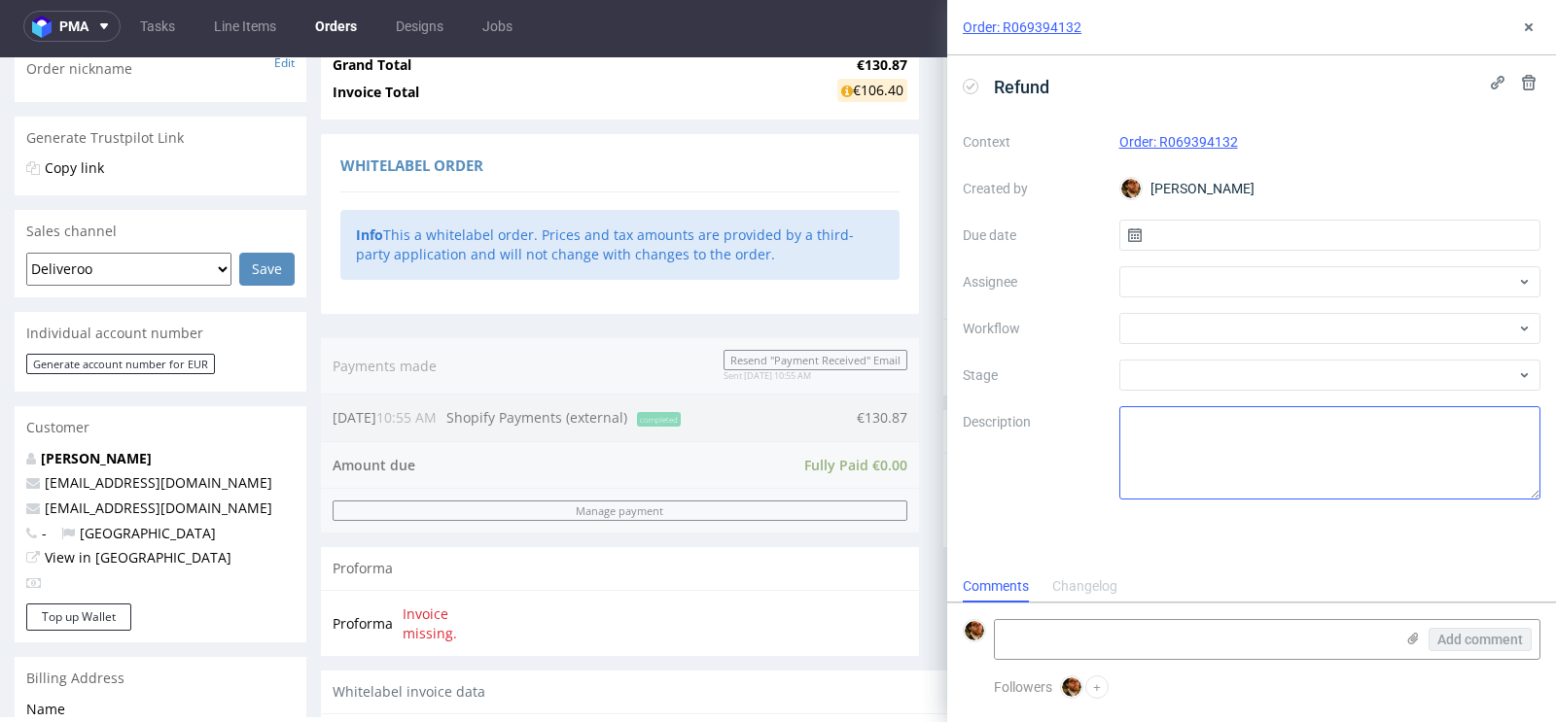
scroll to position [16, 0]
click at [1308, 239] on input "text" at bounding box center [1330, 235] width 422 height 31
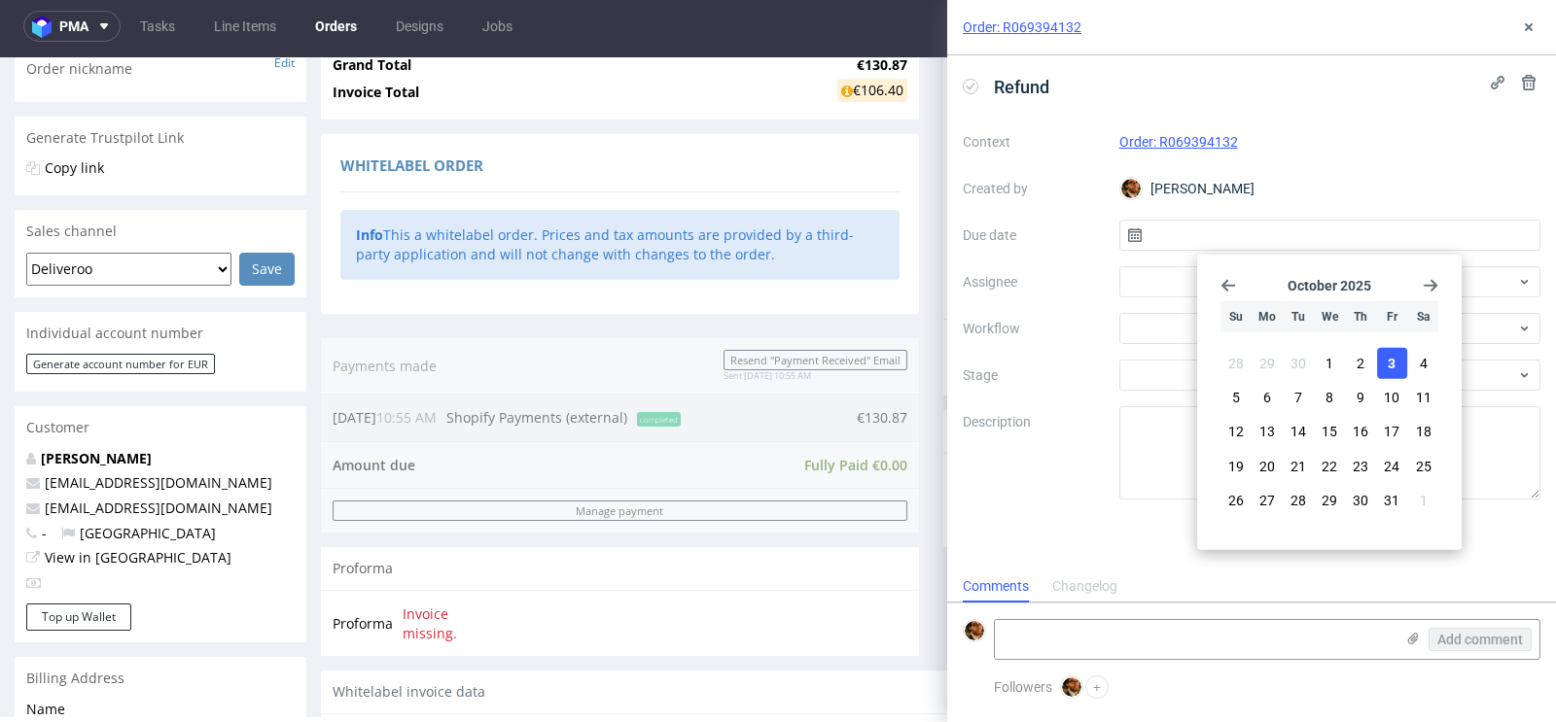
click at [1396, 363] on button "3" at bounding box center [1392, 363] width 30 height 31
type input "[DATE]"
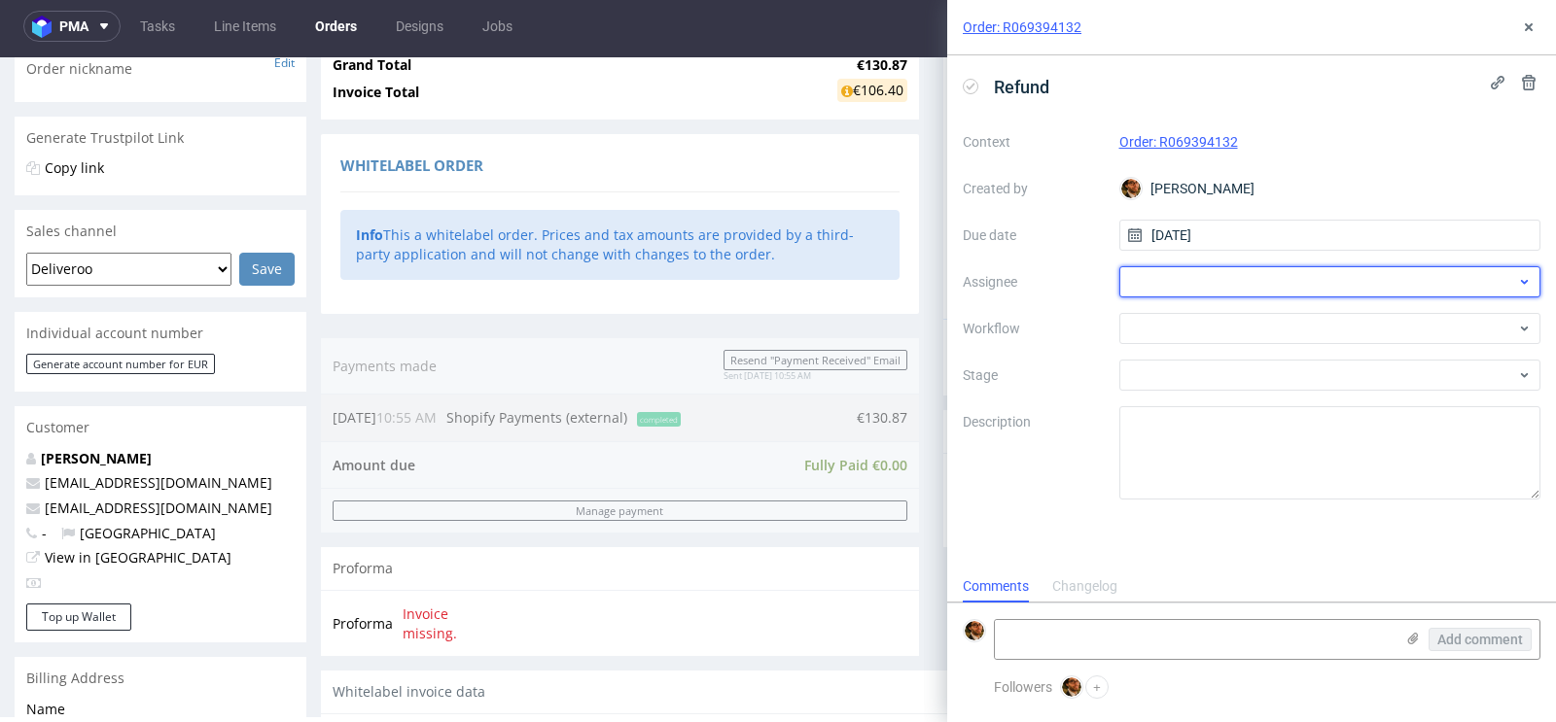
click at [1257, 281] on div at bounding box center [1330, 281] width 422 height 31
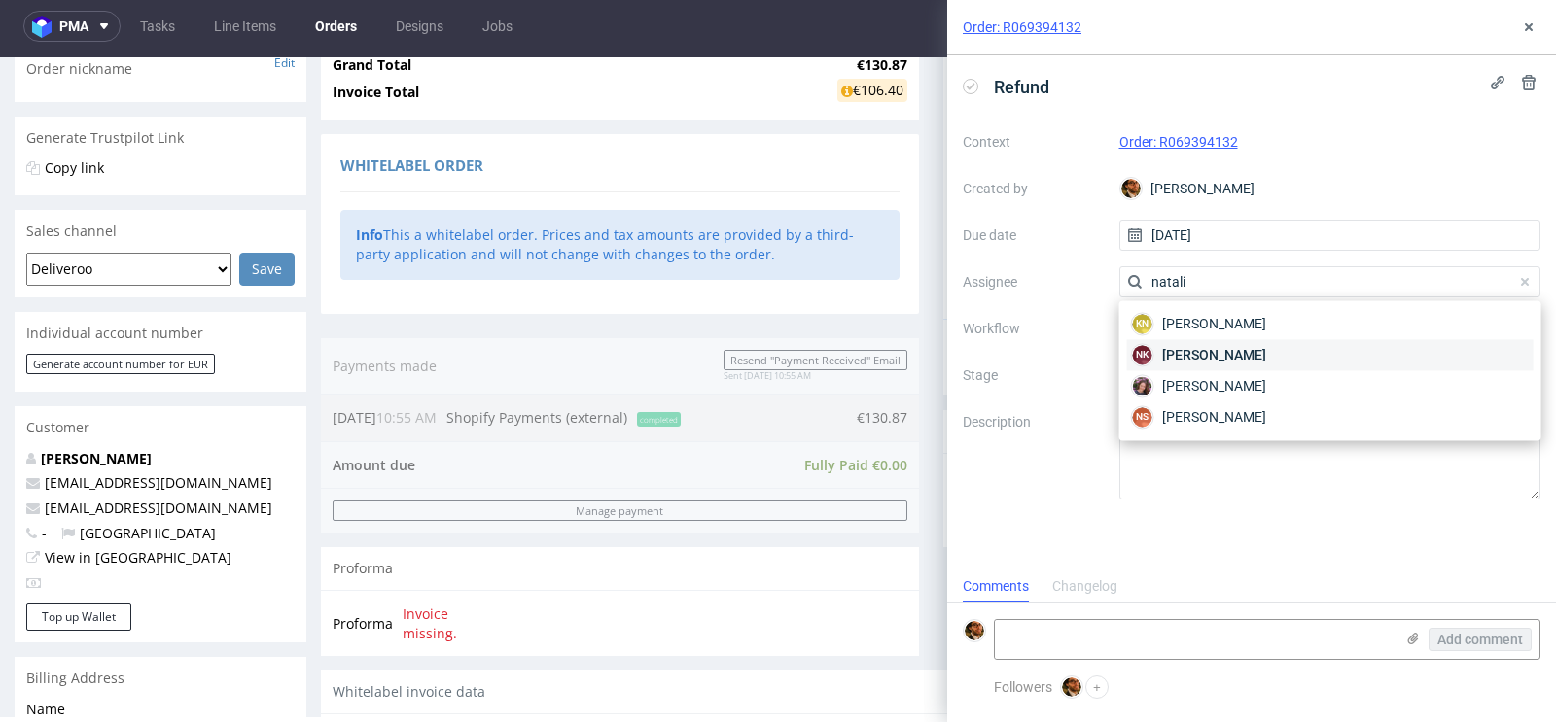
type input "natali"
click at [1260, 366] on div "NK Natalia Kaczorowska" at bounding box center [1330, 354] width 406 height 31
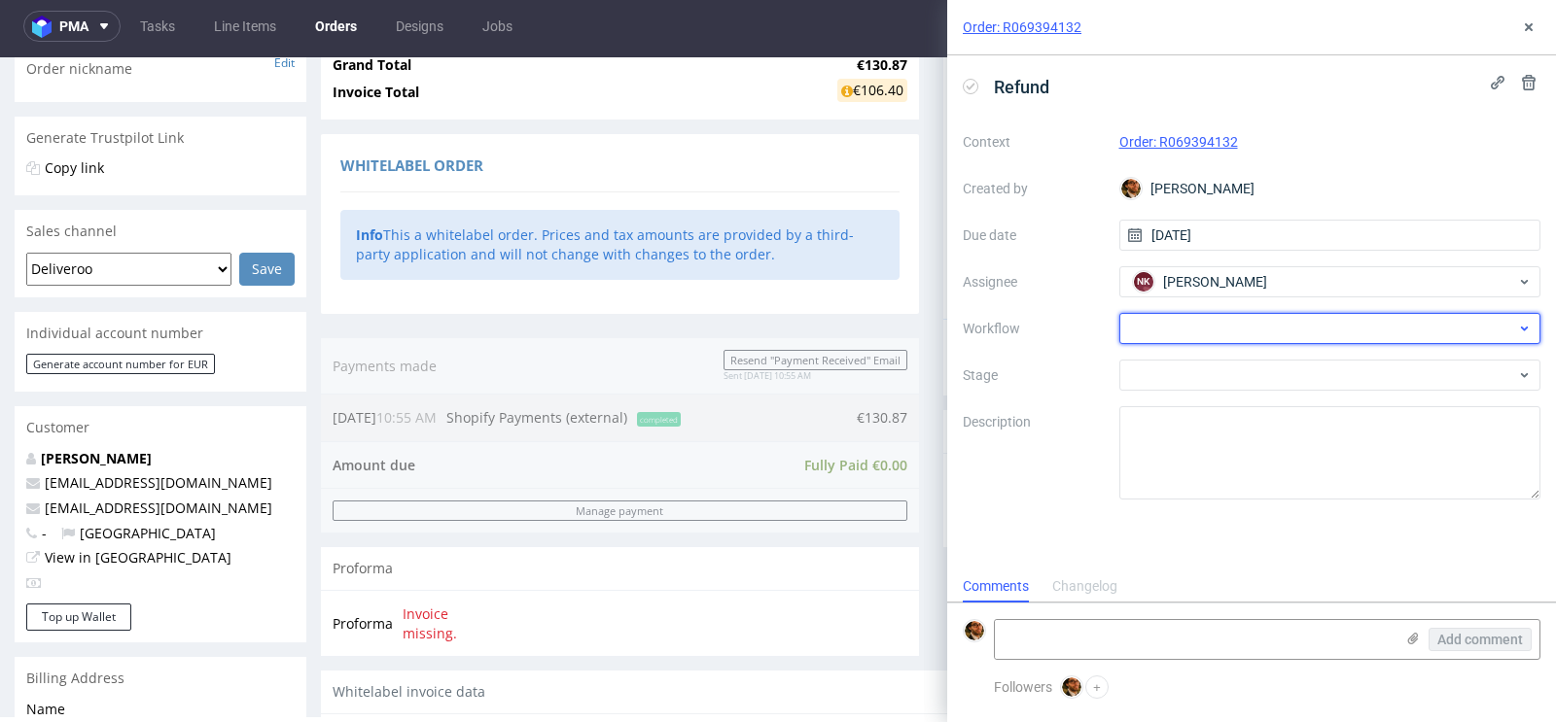
click at [1219, 339] on div at bounding box center [1330, 328] width 422 height 31
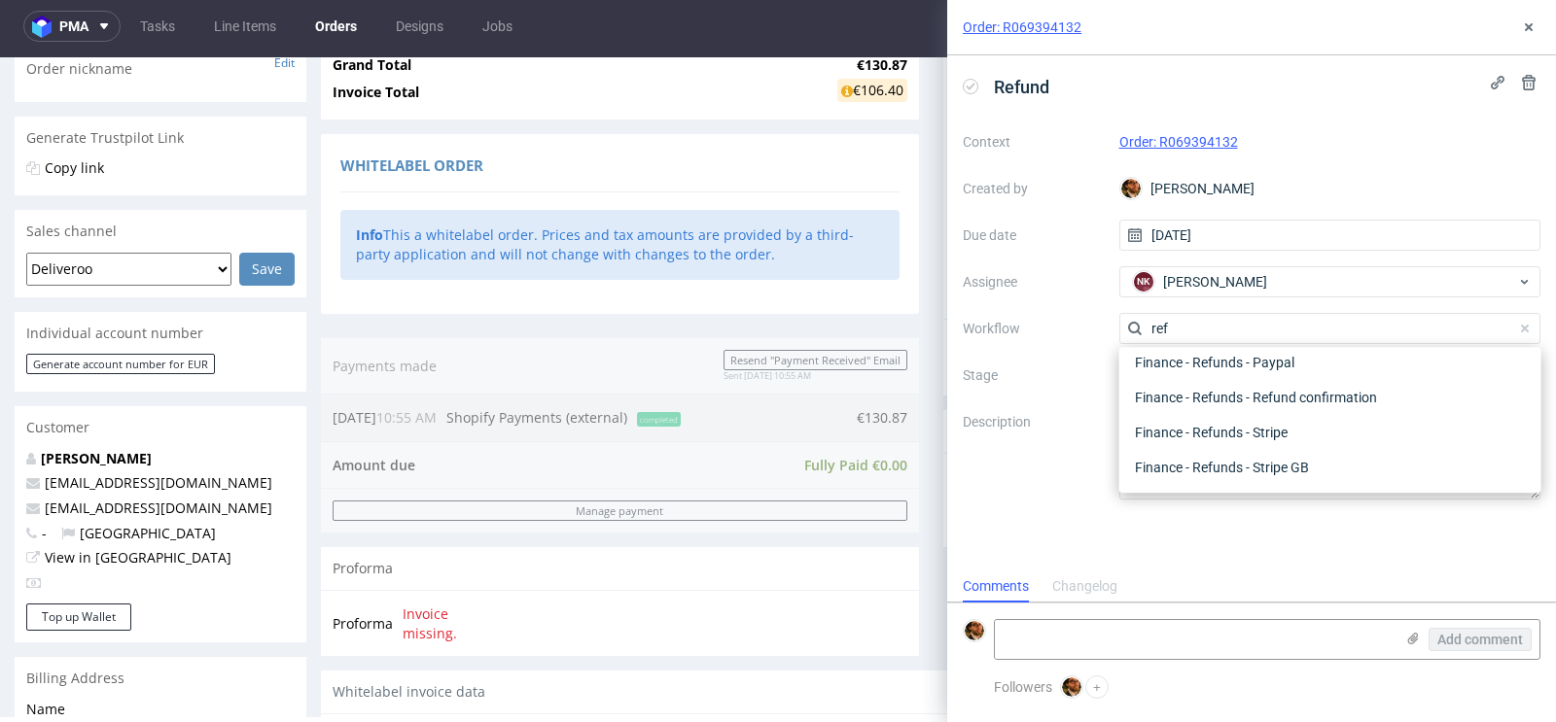
scroll to position [104, 0]
type input "refund"
click at [1242, 426] on div "Finance - Refunds - Stripe" at bounding box center [1330, 433] width 406 height 35
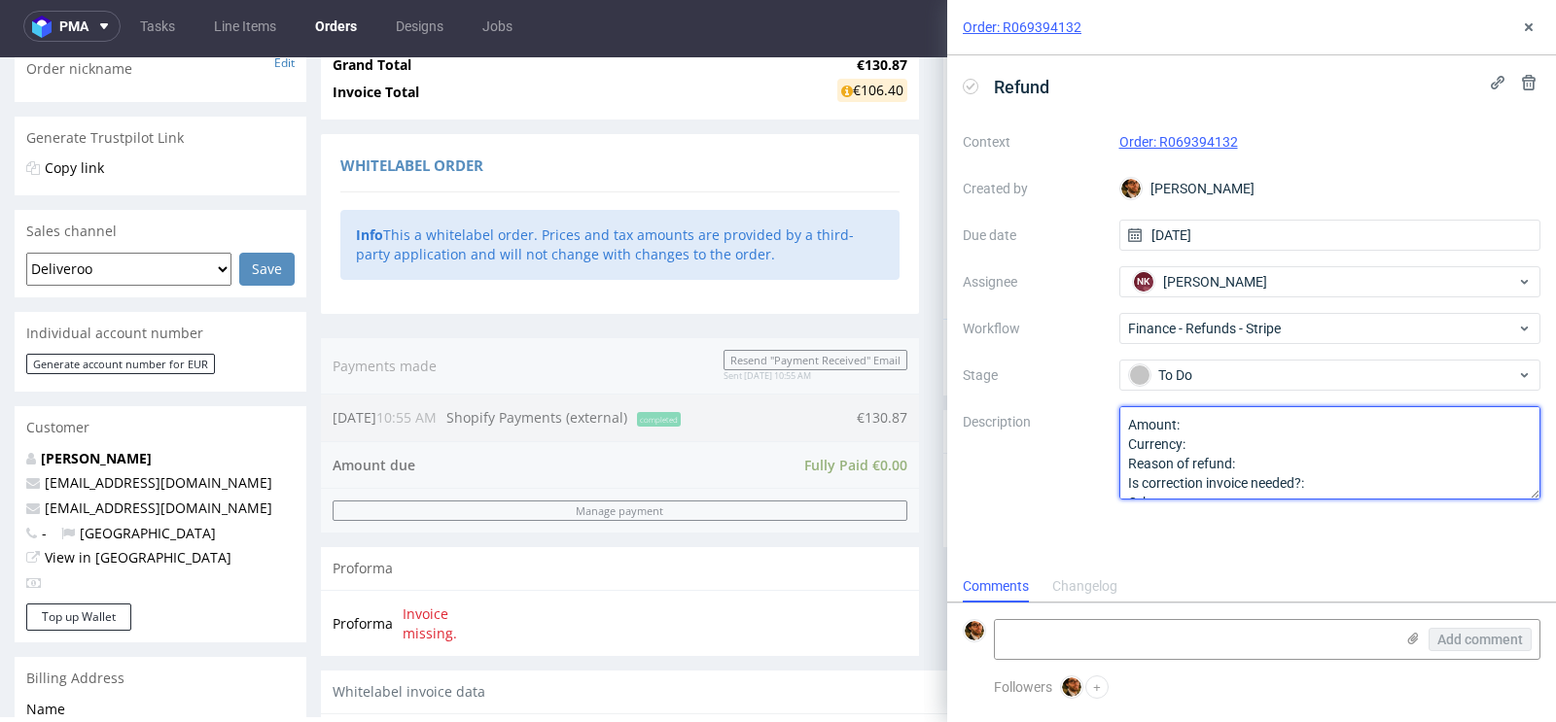
click at [1243, 424] on textarea "Amount: Currency: Reason of refund: Is correction invoice needed?: Other:" at bounding box center [1330, 452] width 422 height 93
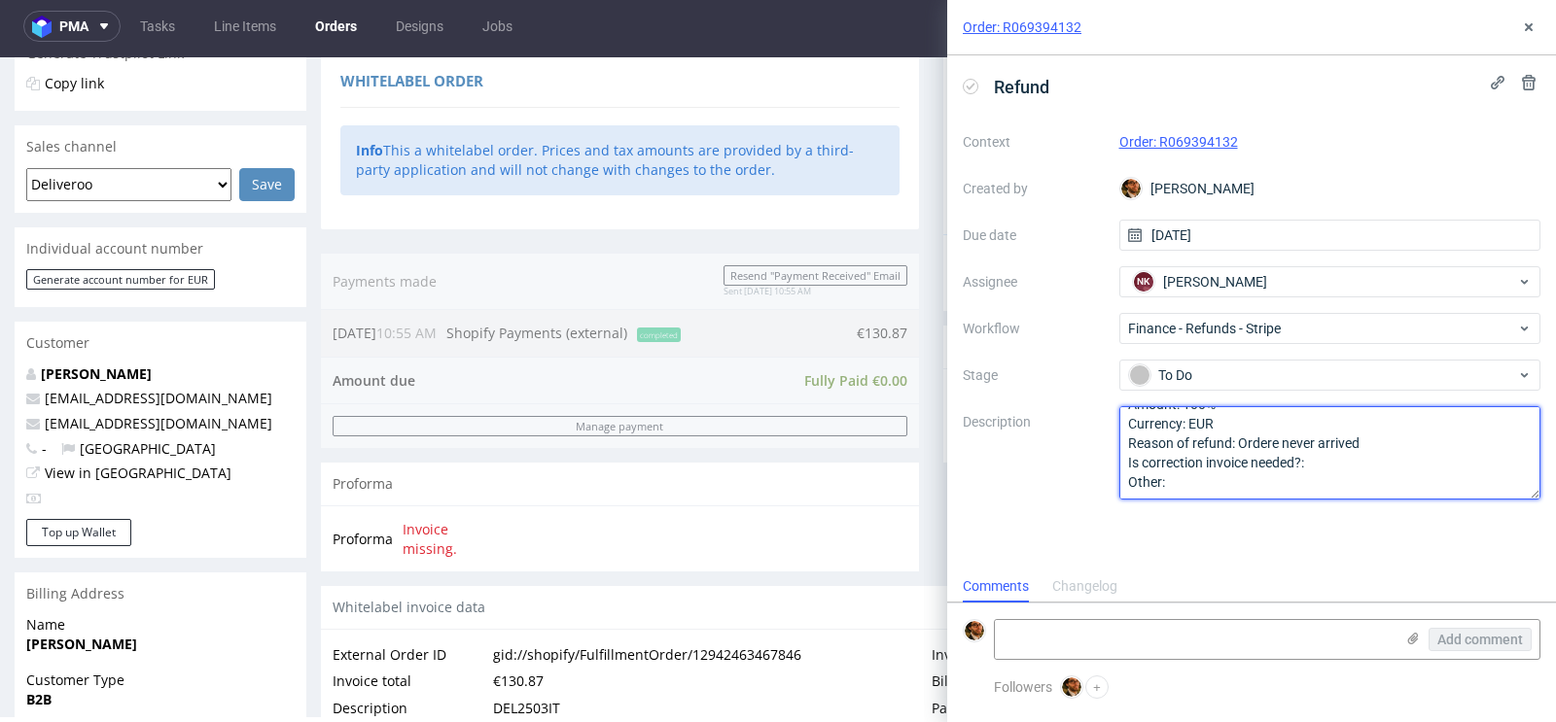
scroll to position [458, 0]
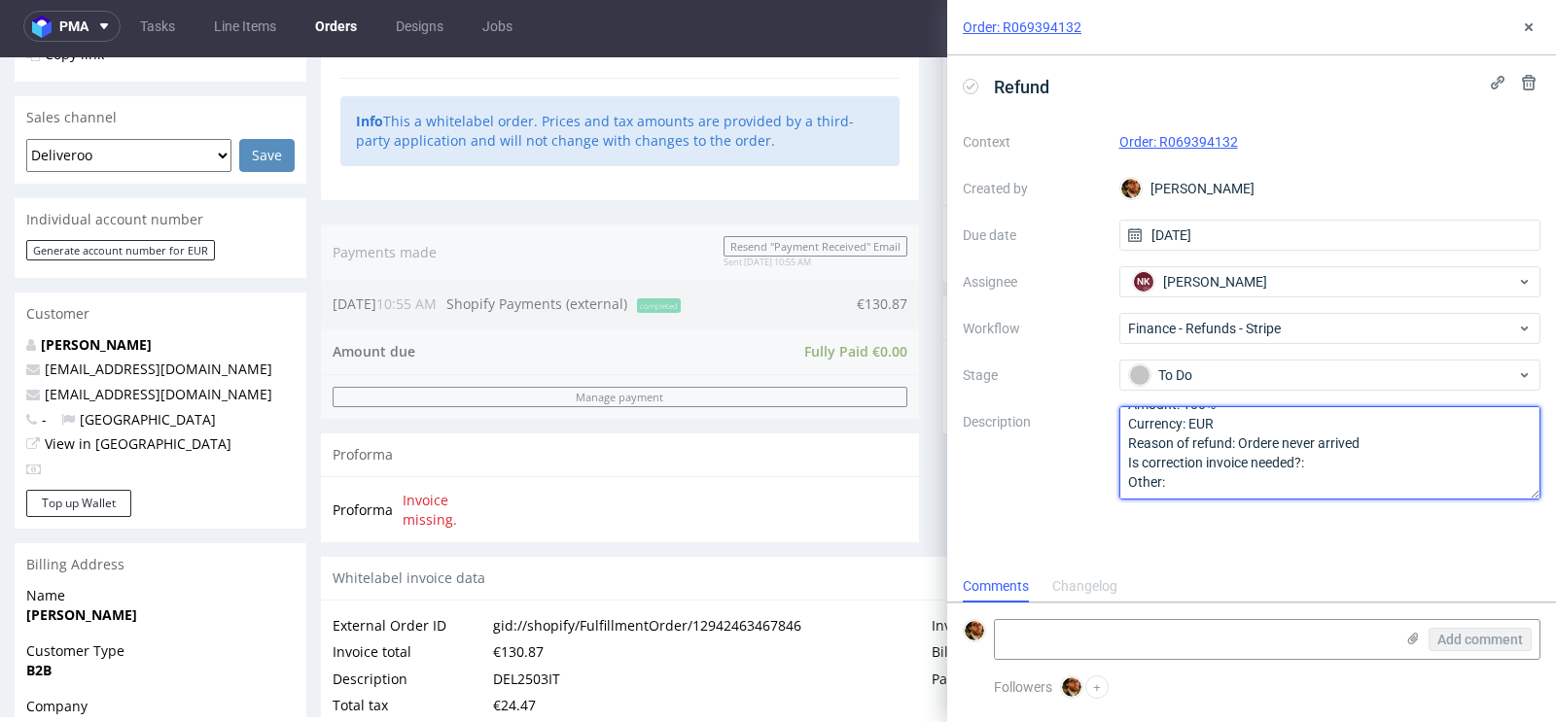
click at [1276, 446] on textarea "Amount: Currency: Reason of refund: Is correction invoice needed?: Other:" at bounding box center [1330, 452] width 422 height 93
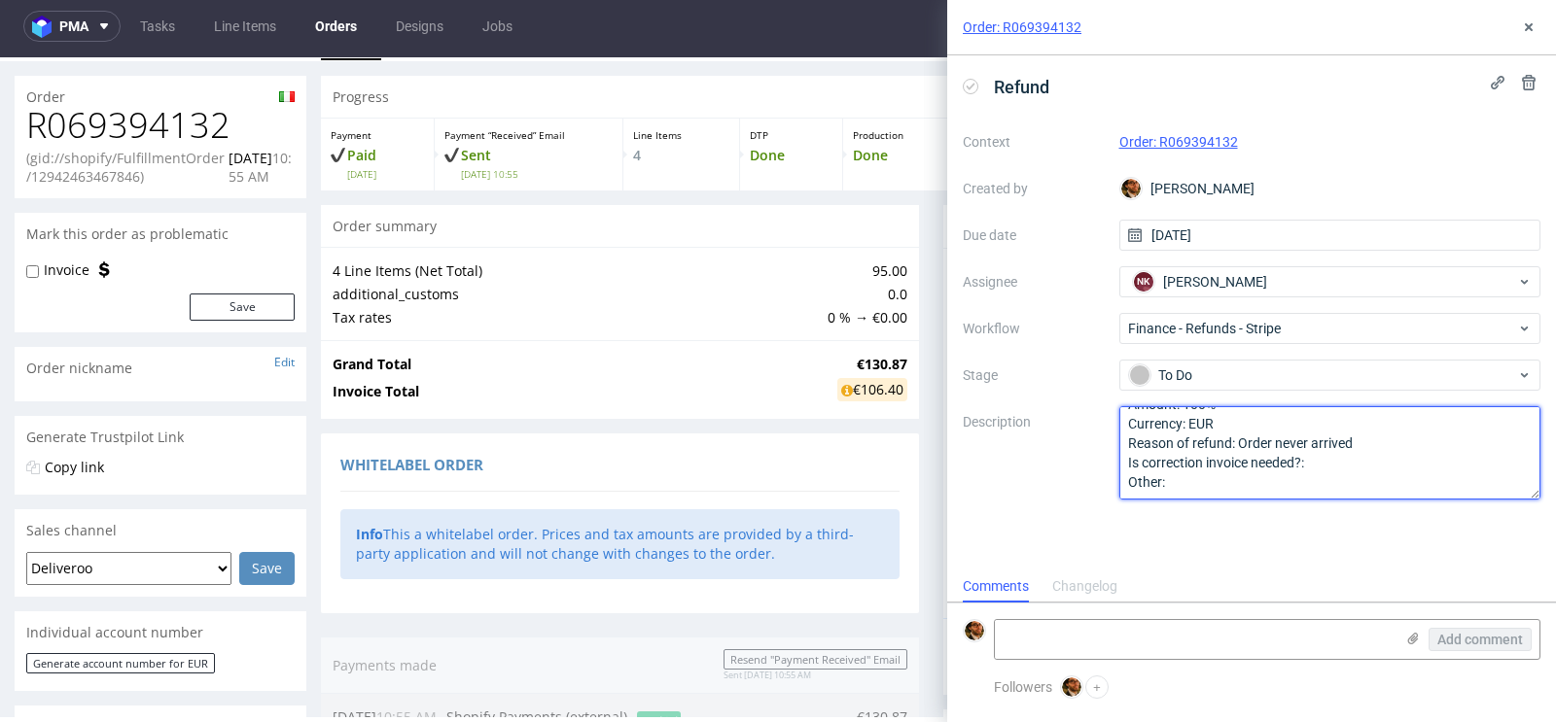
scroll to position [0, 0]
click at [1348, 485] on textarea "Amount: Currency: Reason of refund: Is correction invoice needed?: Other:" at bounding box center [1330, 452] width 422 height 93
type textarea "Amount: 100% Currency: EUR Reason of refund: Order never arrived Is correction …"
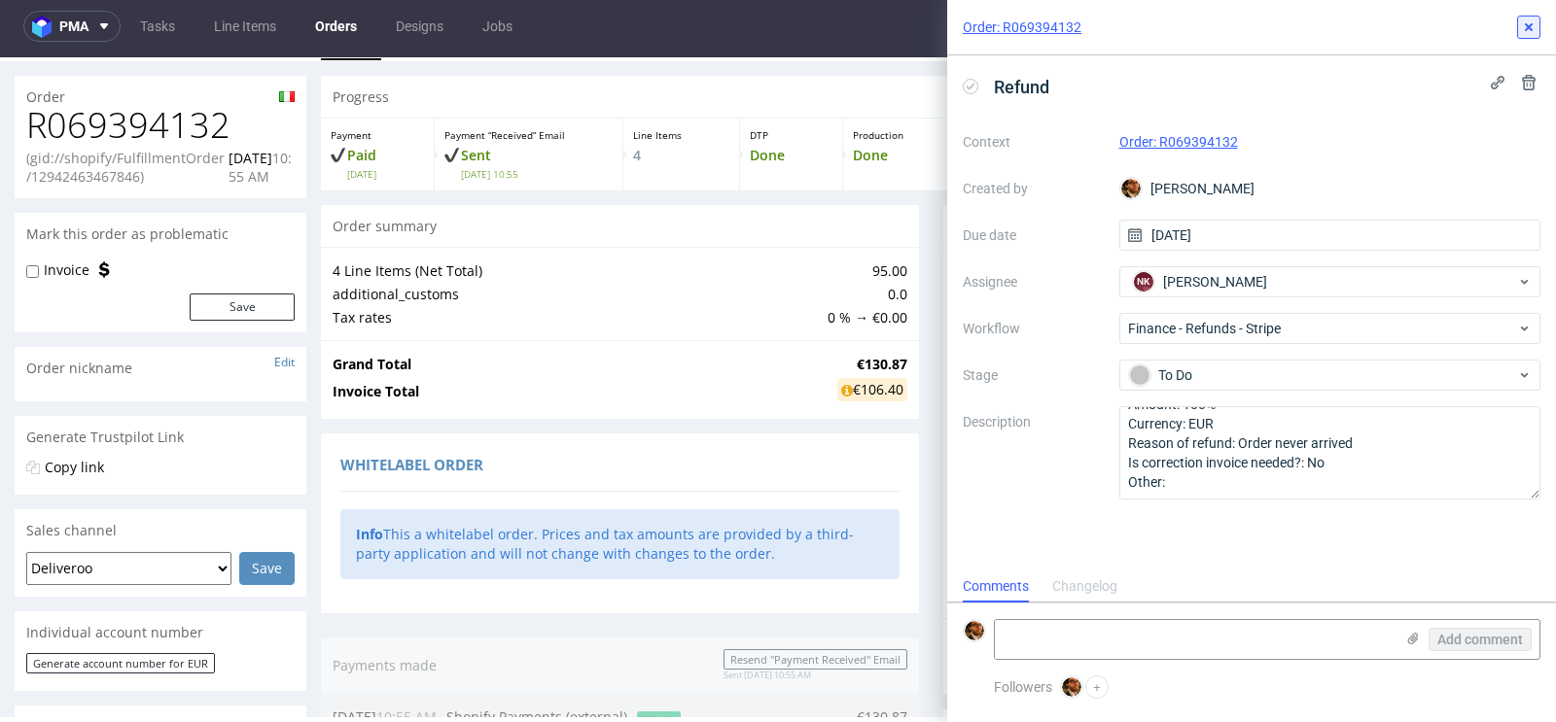
click at [1533, 24] on icon at bounding box center [1529, 27] width 16 height 16
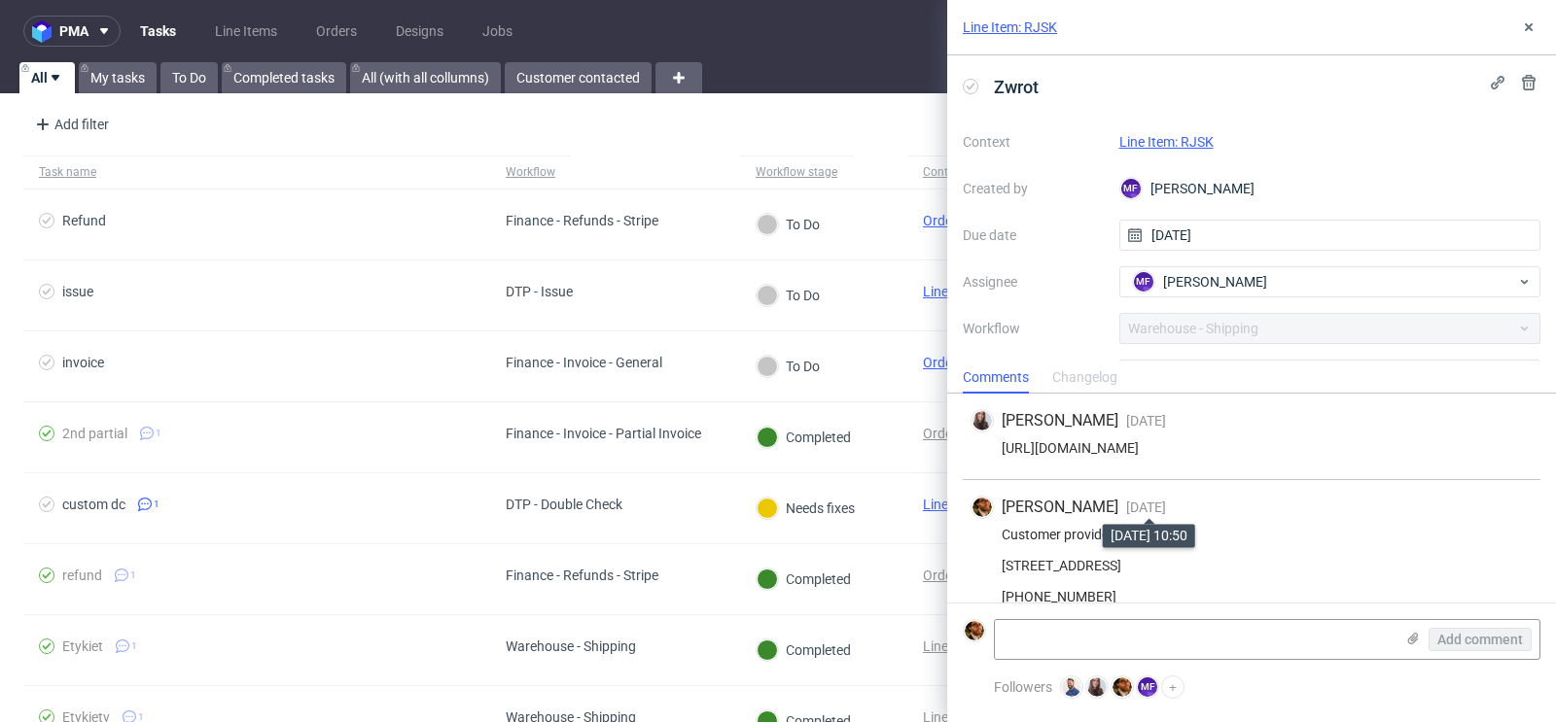
scroll to position [69, 0]
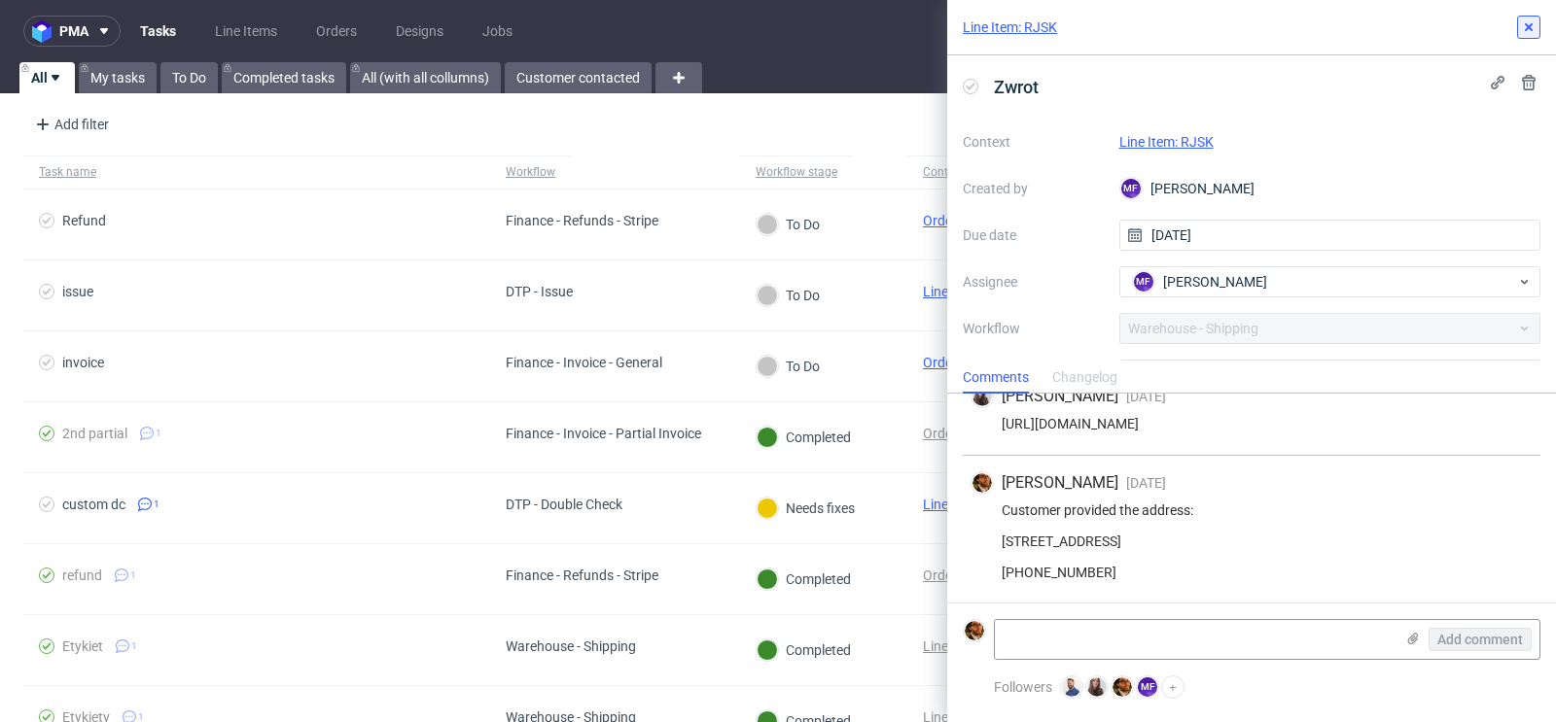
click at [1535, 32] on icon at bounding box center [1529, 27] width 16 height 16
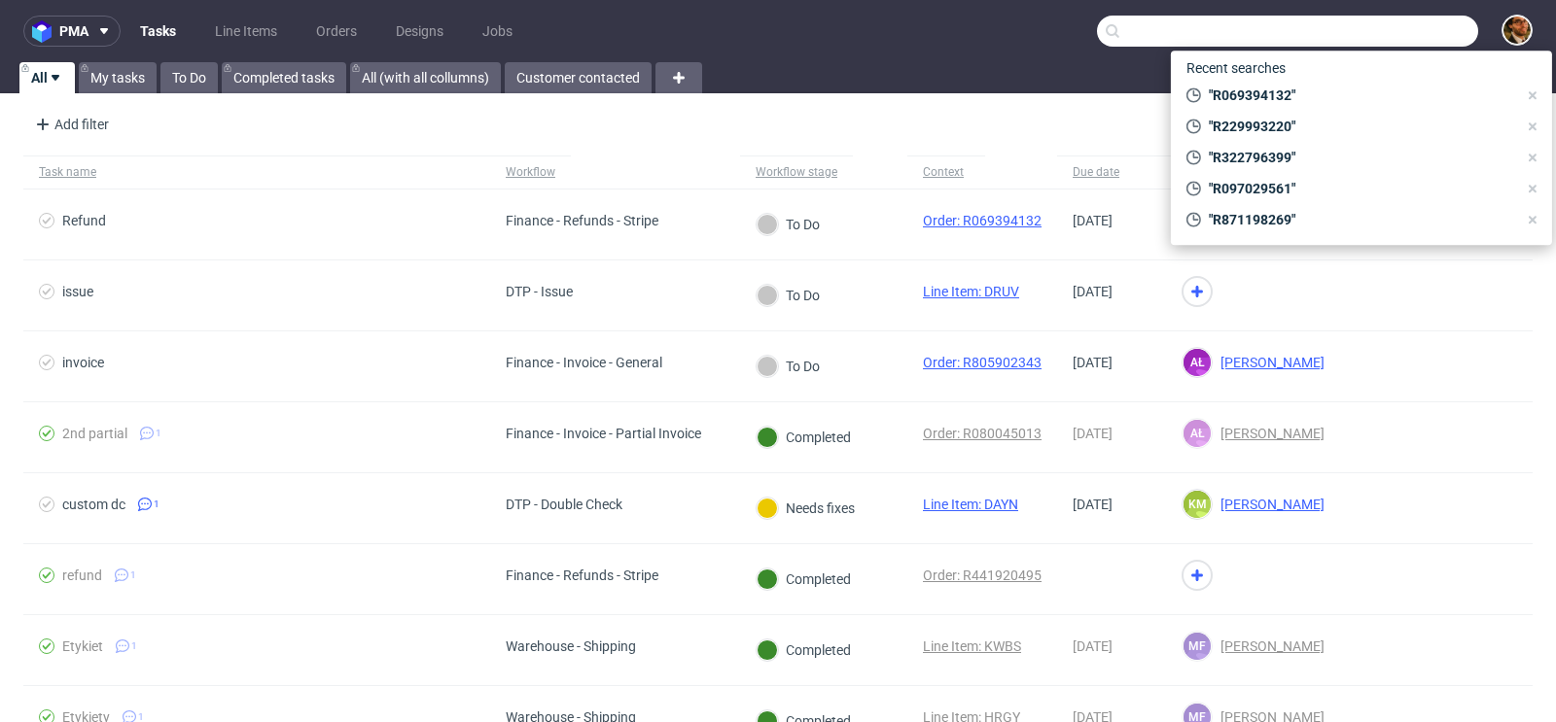
click at [1405, 29] on input "text" at bounding box center [1287, 31] width 381 height 31
paste input "R021336473"
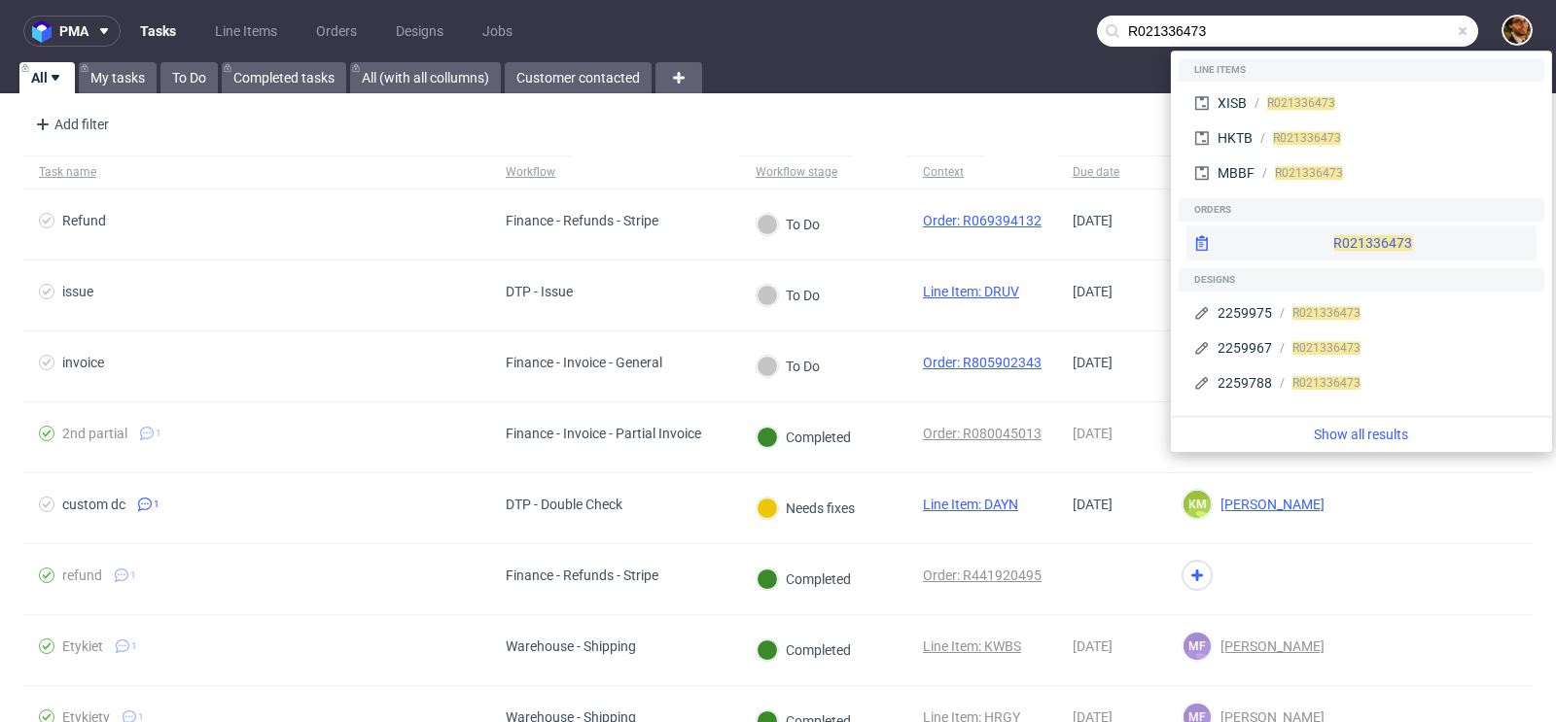
type input "R021336473"
click at [1351, 234] on div "R021336473" at bounding box center [1361, 243] width 350 height 35
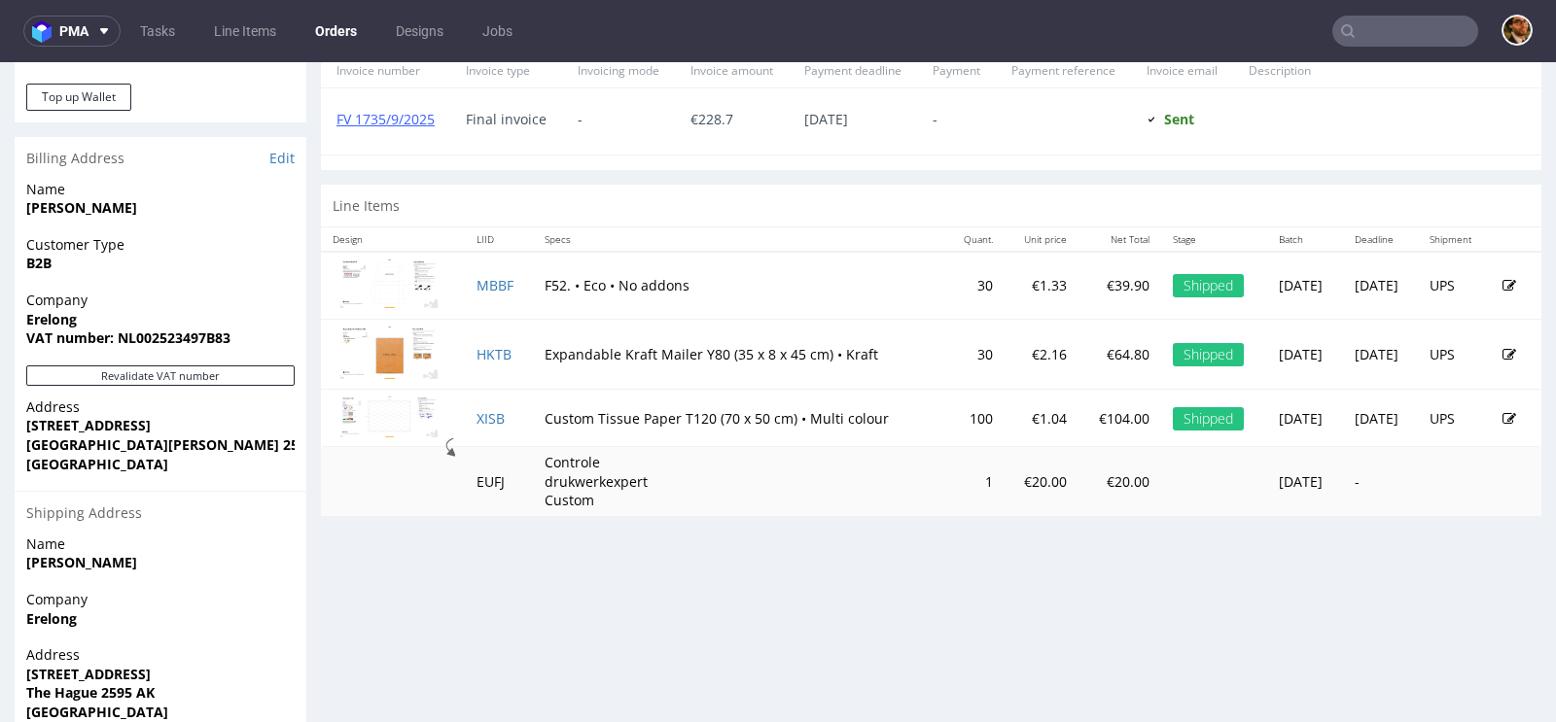
scroll to position [901, 0]
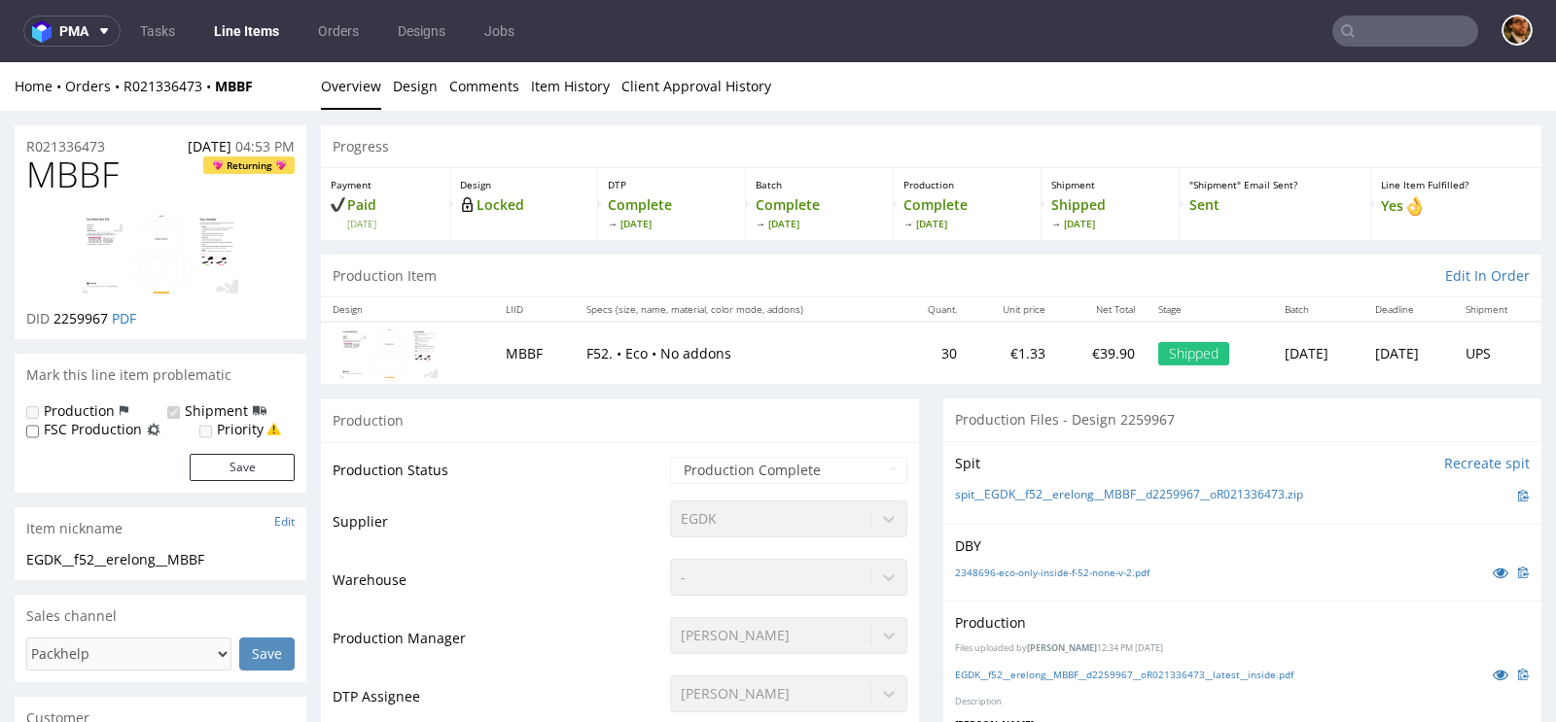
click at [176, 255] on img at bounding box center [161, 254] width 156 height 80
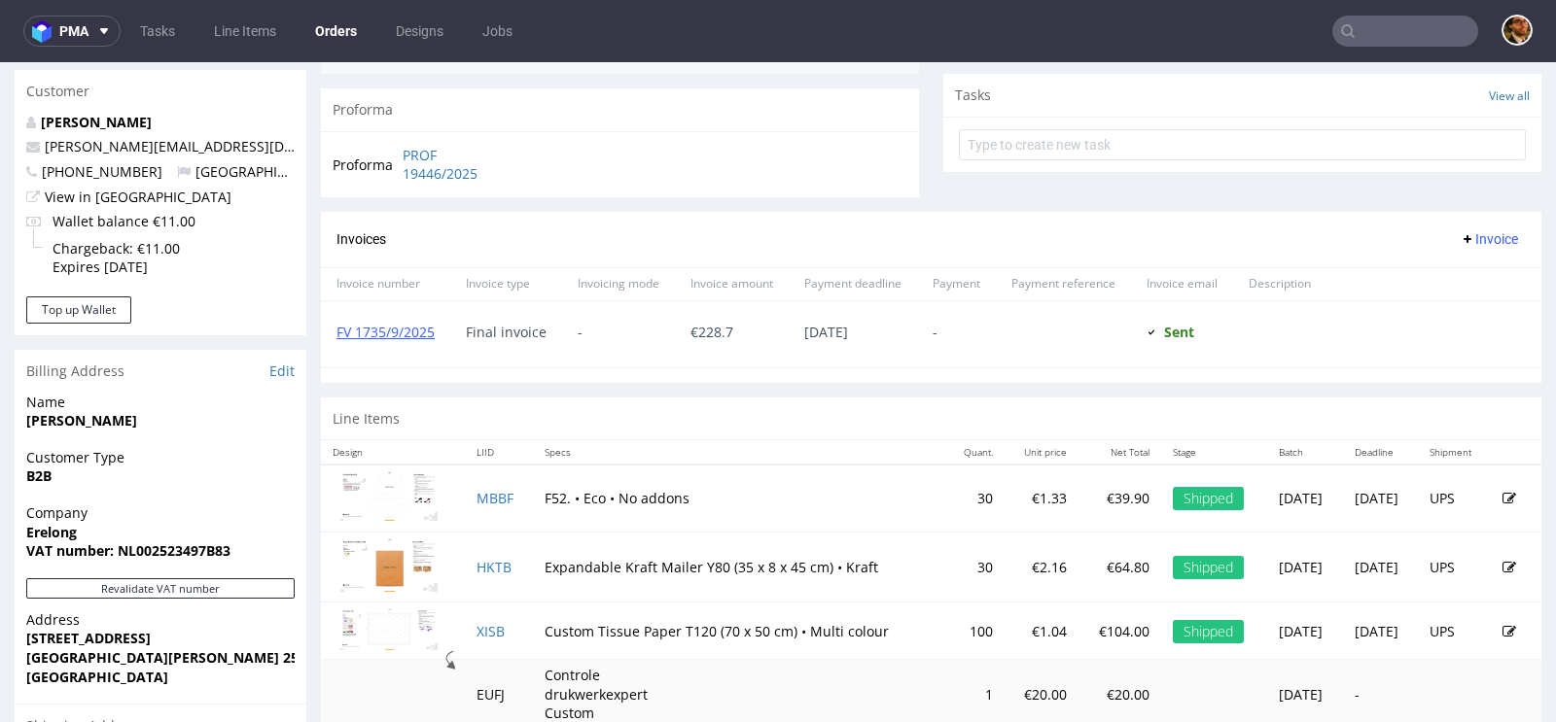
scroll to position [716, 0]
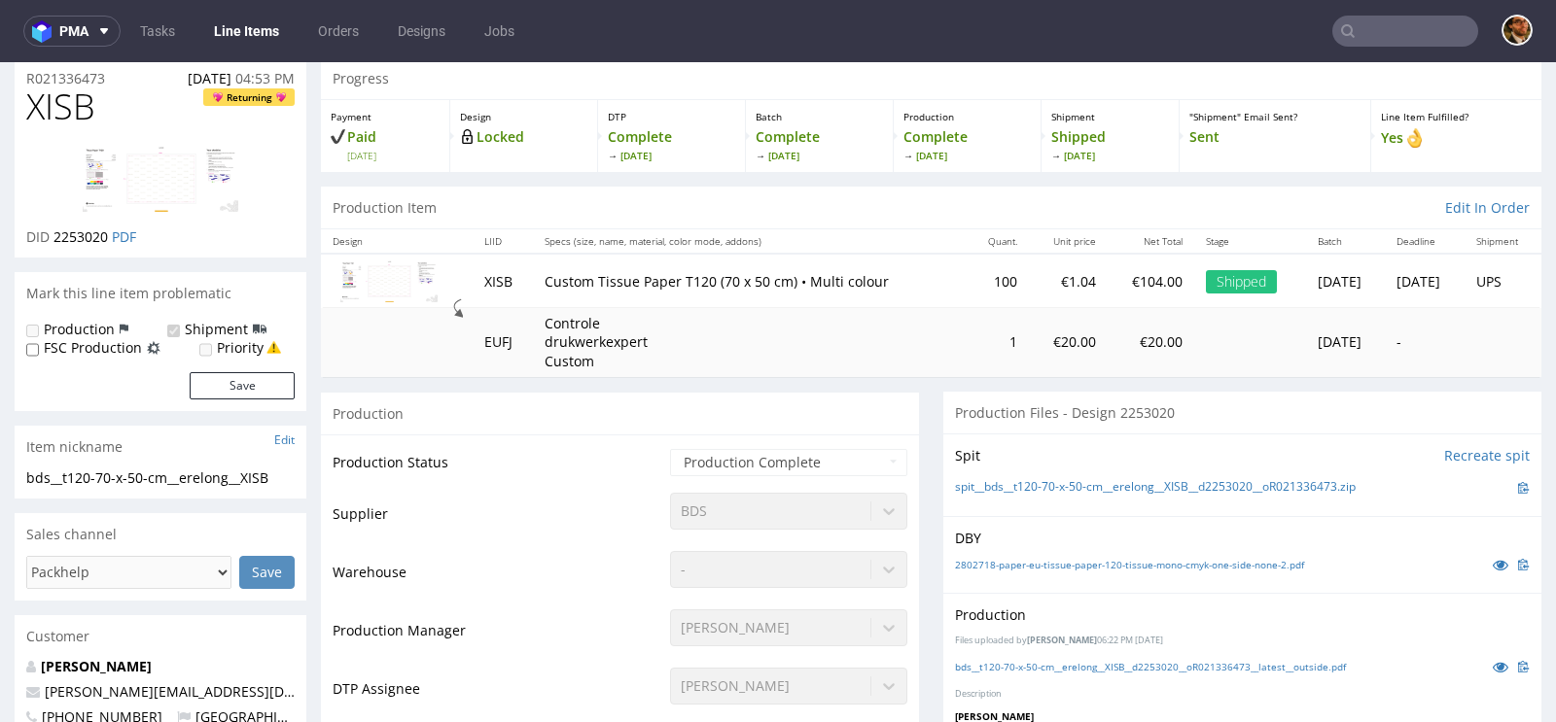
scroll to position [122, 0]
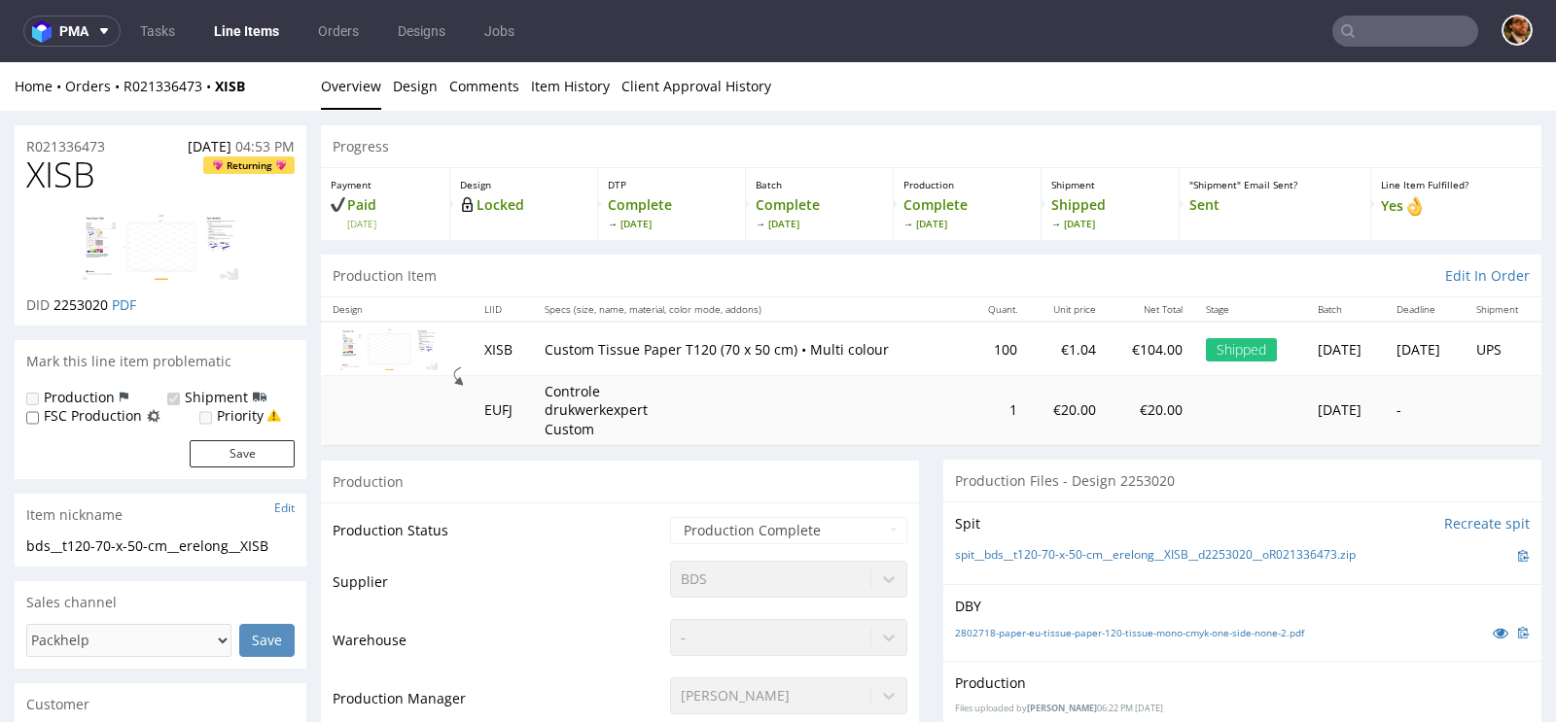
scroll to position [295, 0]
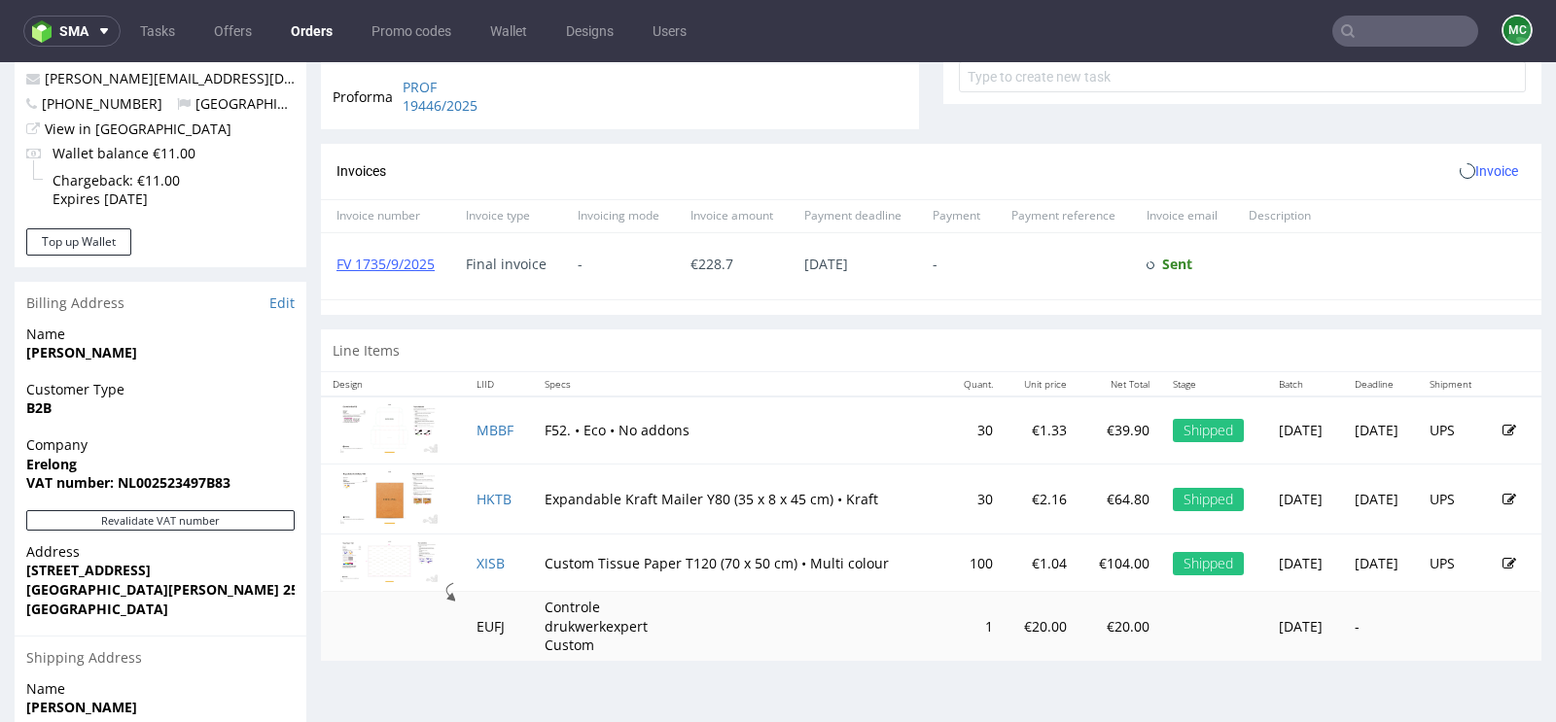
scroll to position [902, 0]
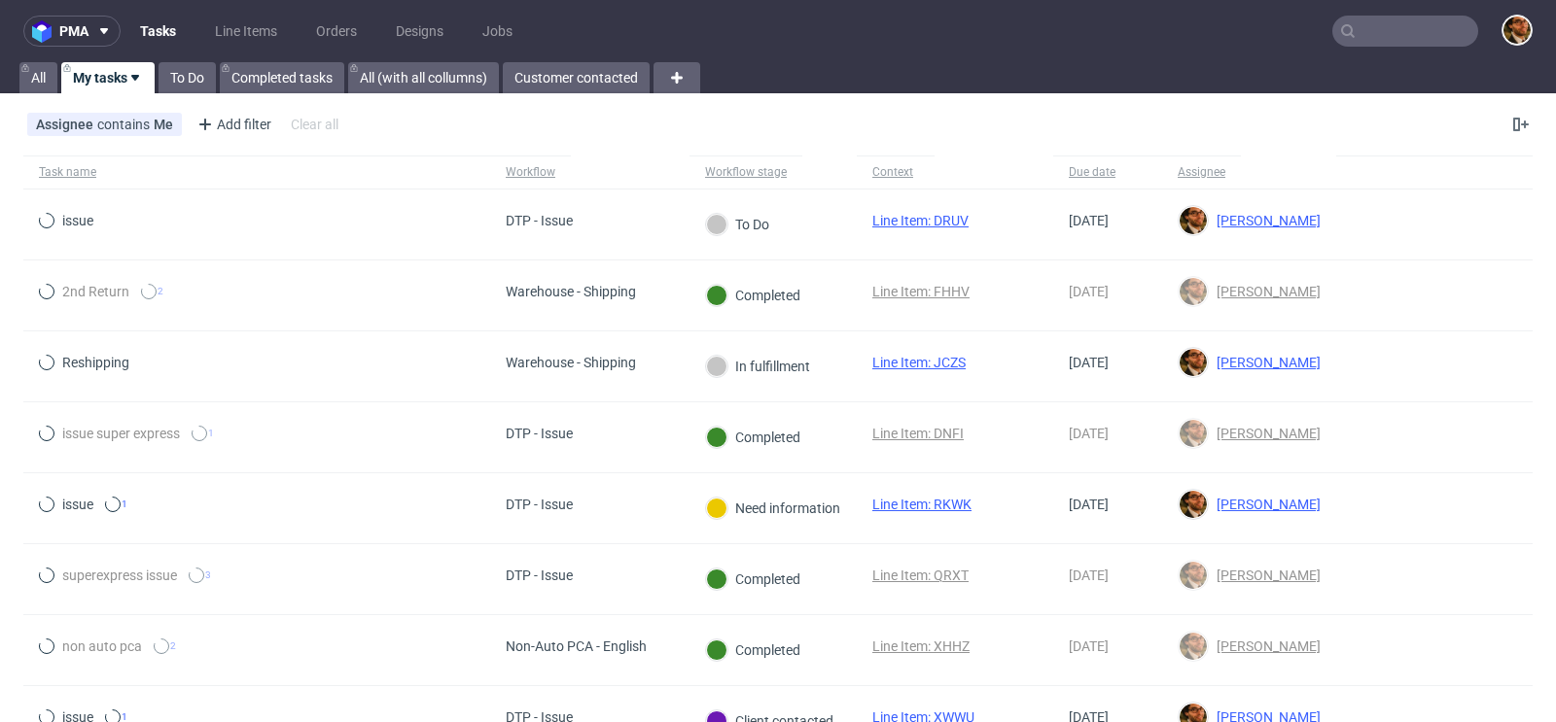
click at [1373, 35] on input "text" at bounding box center [1405, 31] width 146 height 31
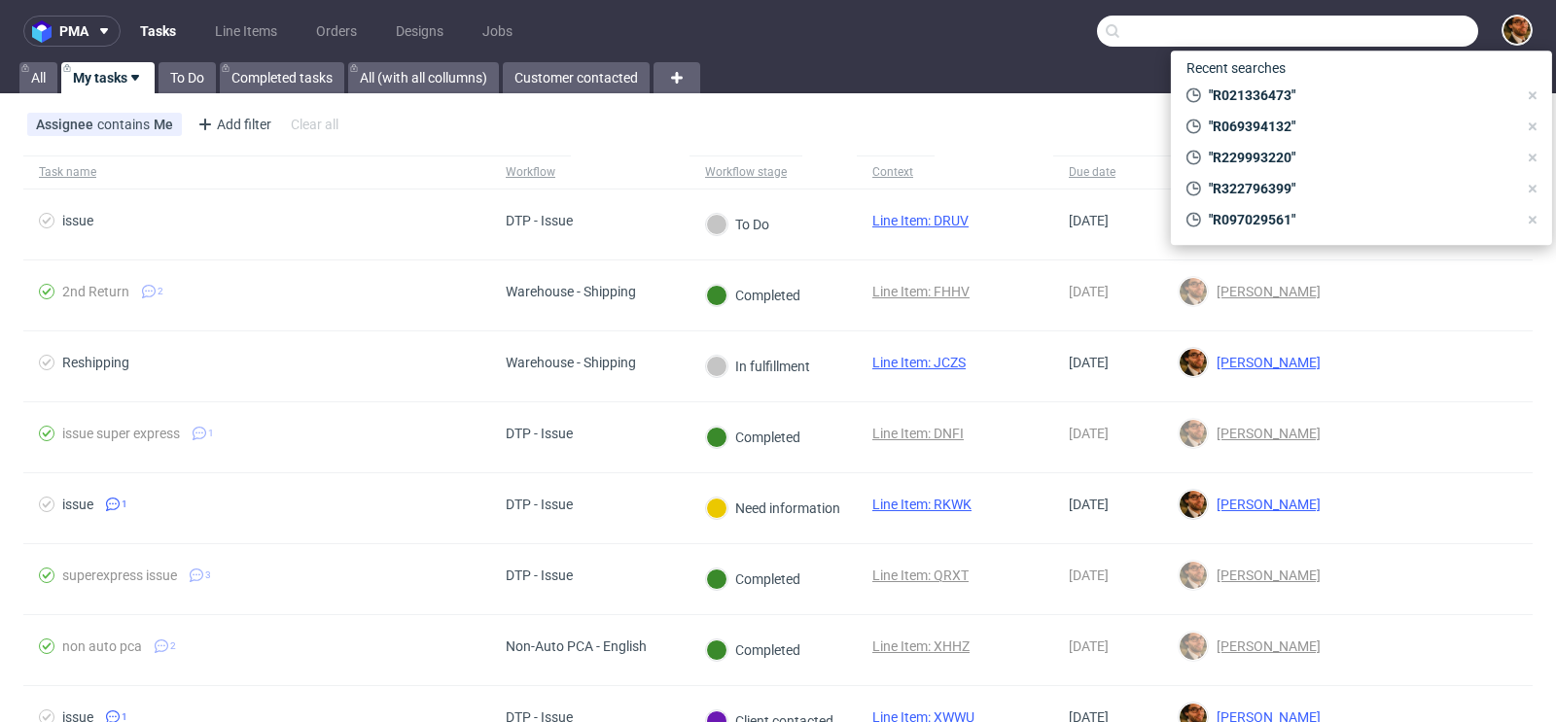
paste input "R596249512"
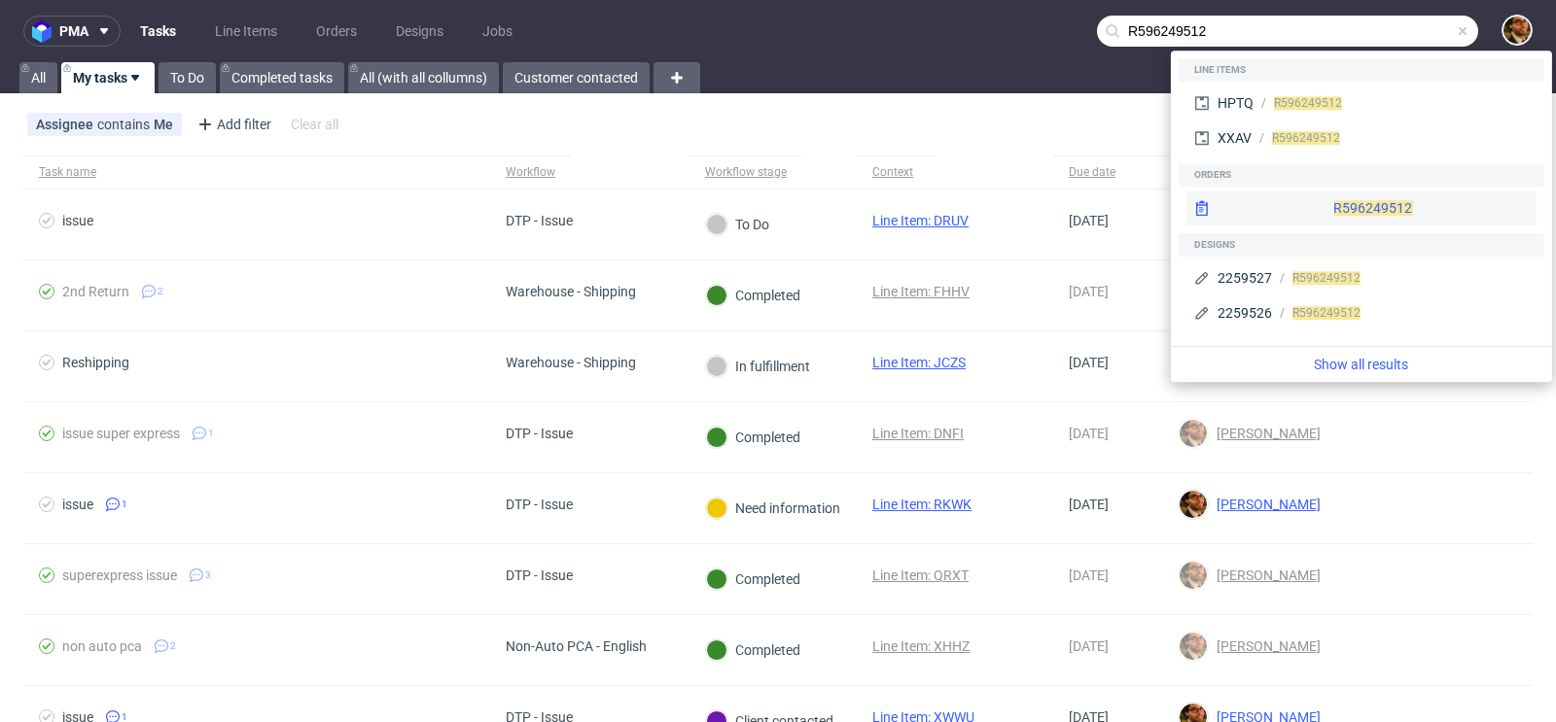
type input "R596249512"
click at [1347, 201] on div "R596249512" at bounding box center [1361, 208] width 350 height 35
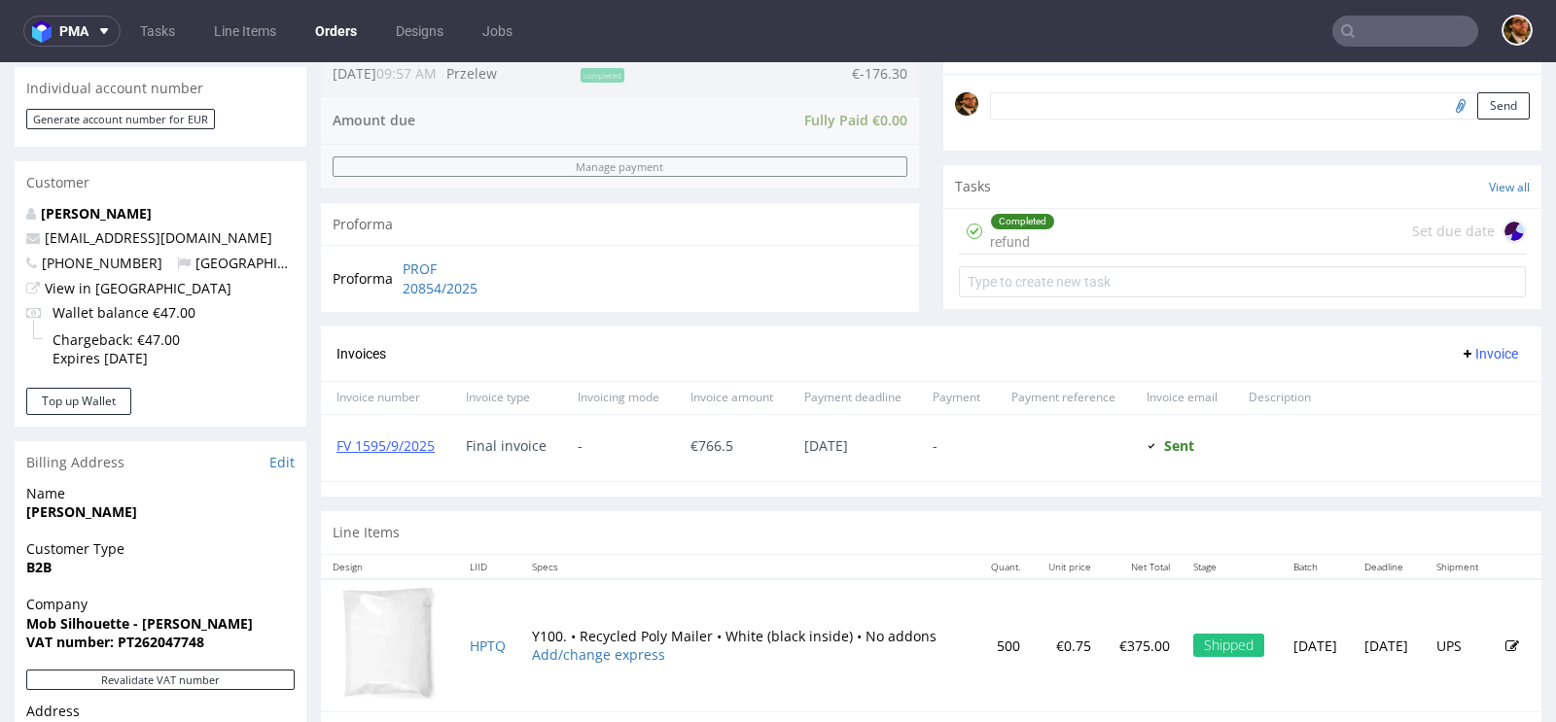
scroll to position [559, 0]
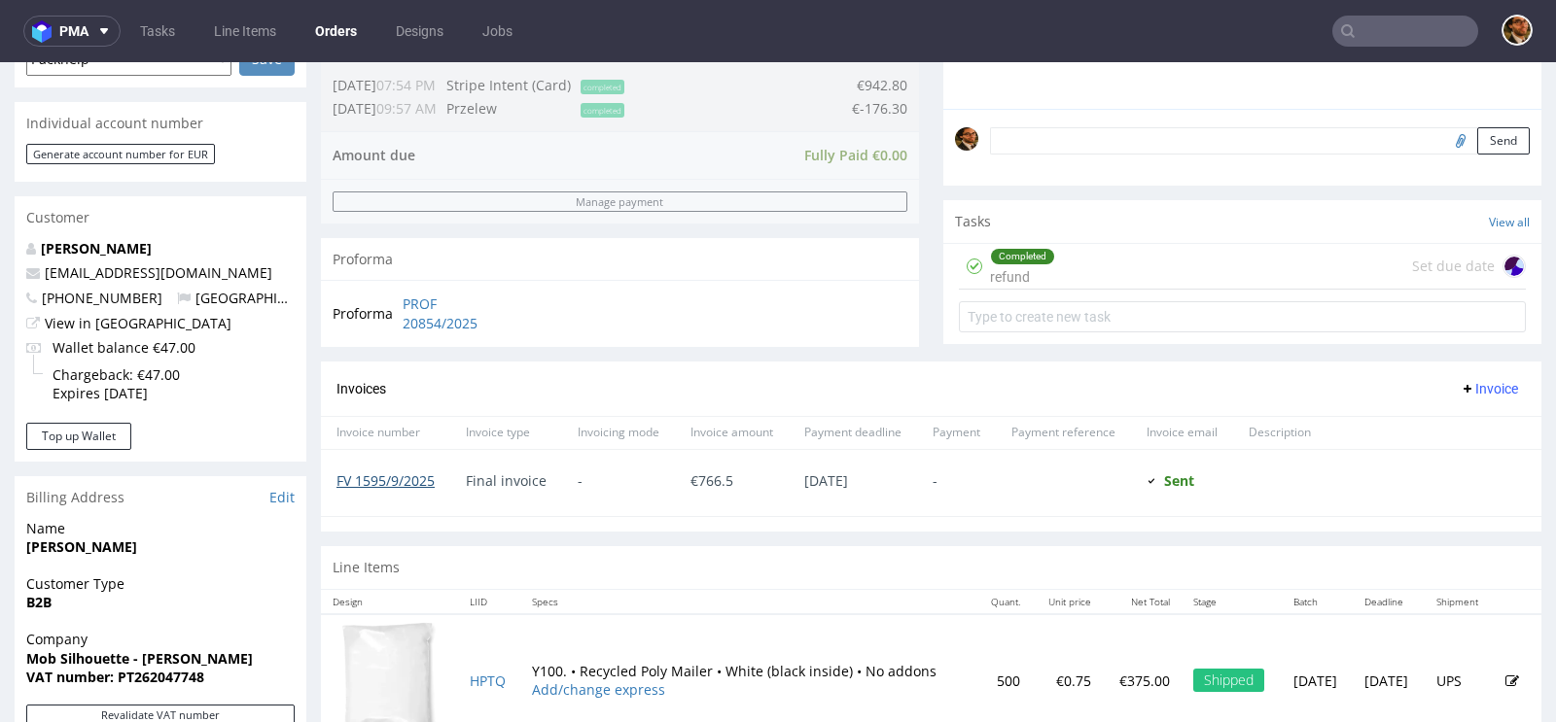
click at [396, 478] on link "FV 1595/9/2025" at bounding box center [385, 481] width 98 height 18
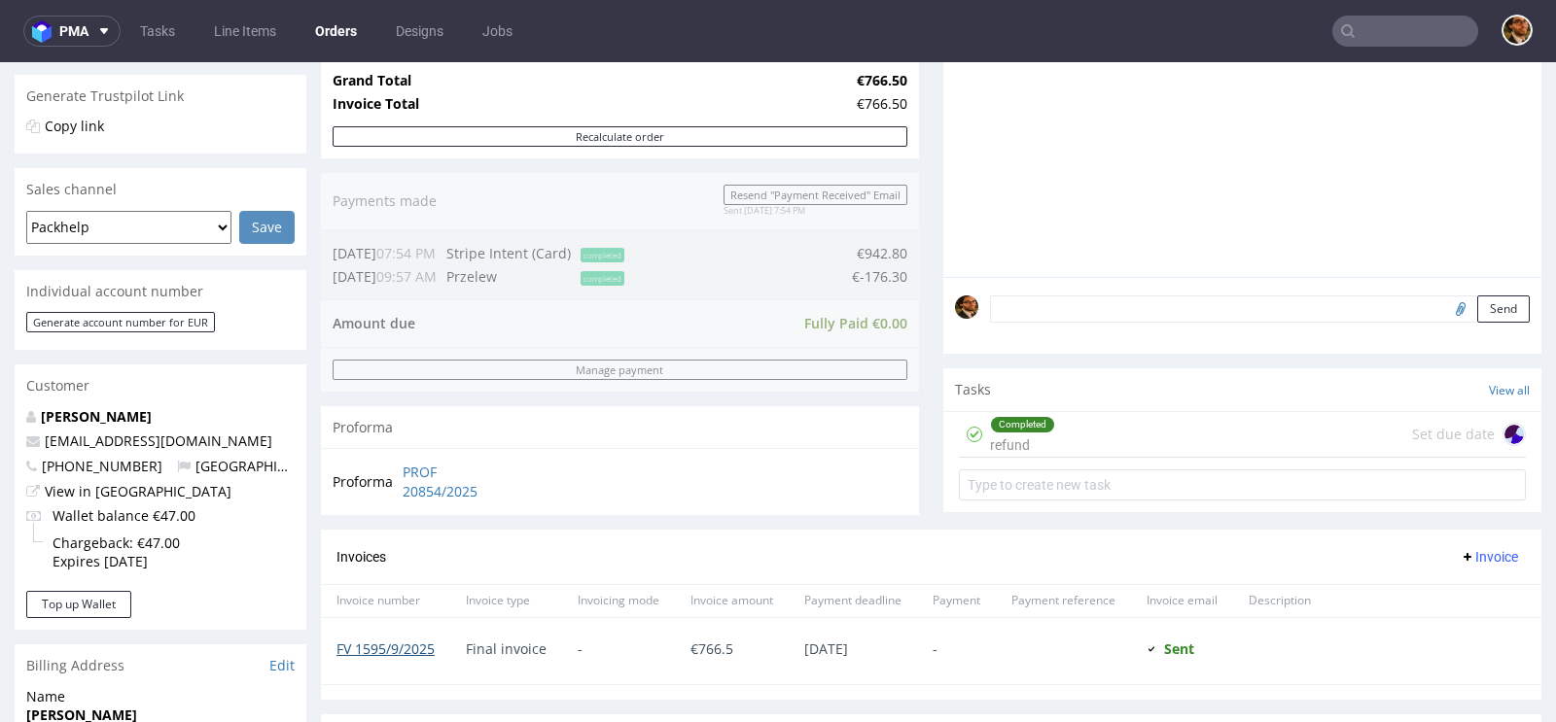
scroll to position [0, 0]
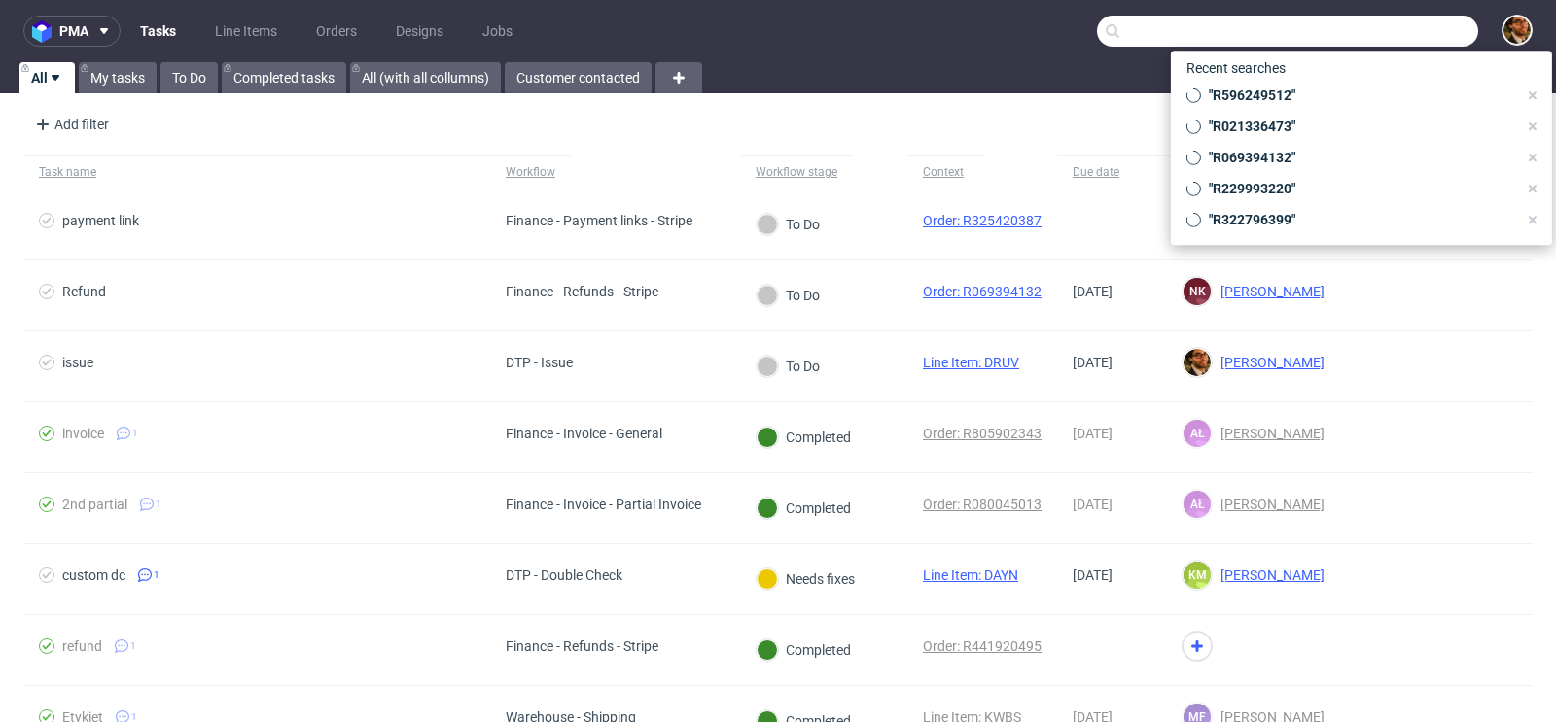
click at [1357, 40] on input "text" at bounding box center [1287, 31] width 381 height 31
paste input "R356192322"
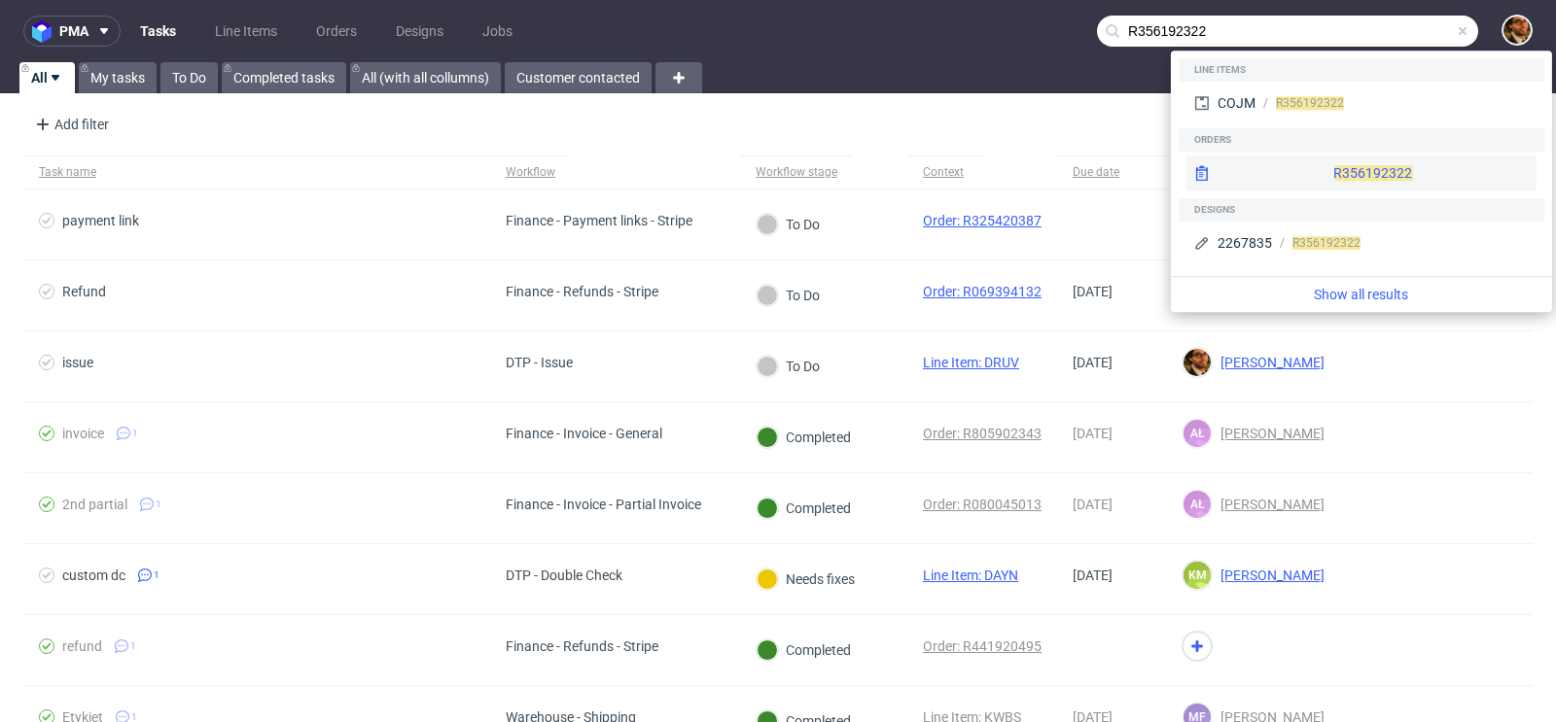
type input "R356192322"
click at [1345, 168] on div "R356192322" at bounding box center [1361, 173] width 350 height 35
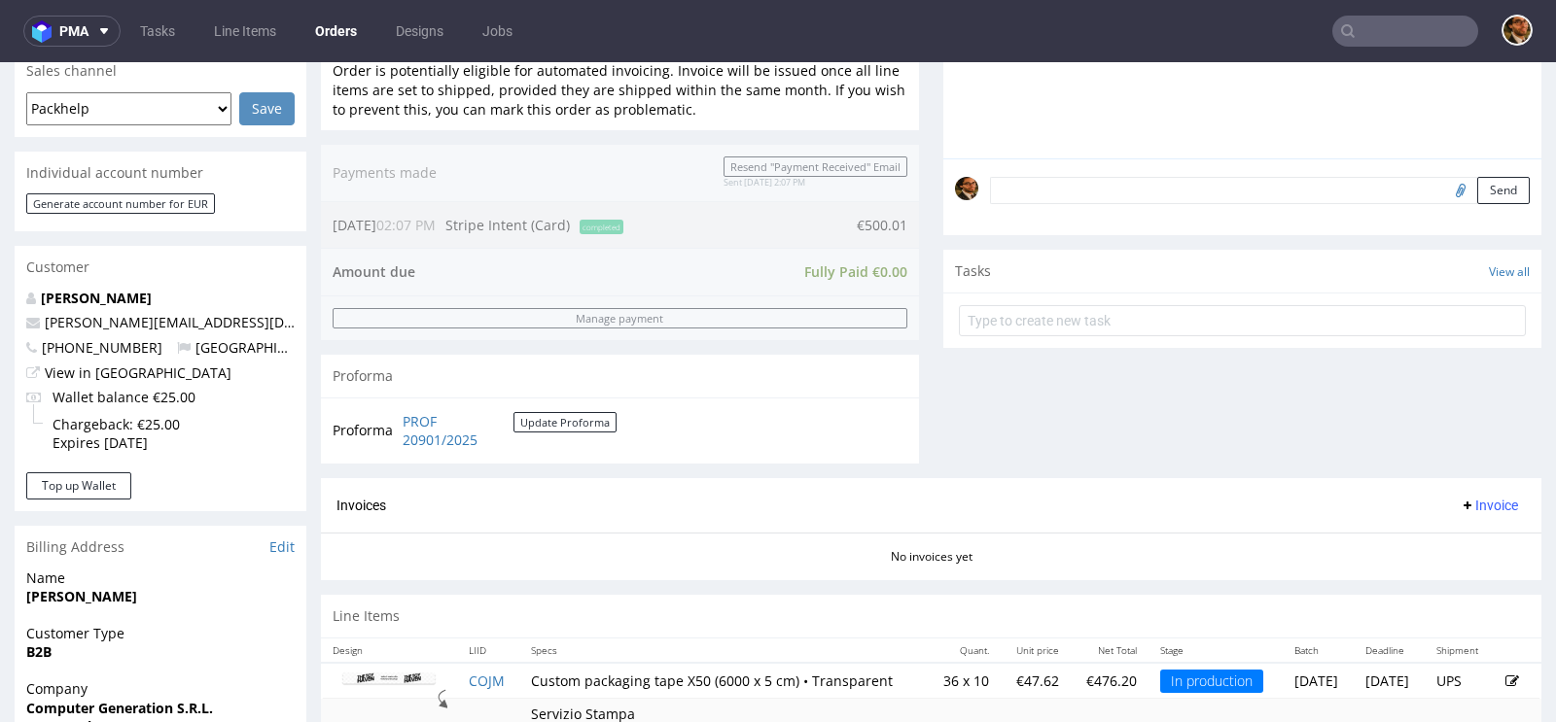
scroll to position [844, 0]
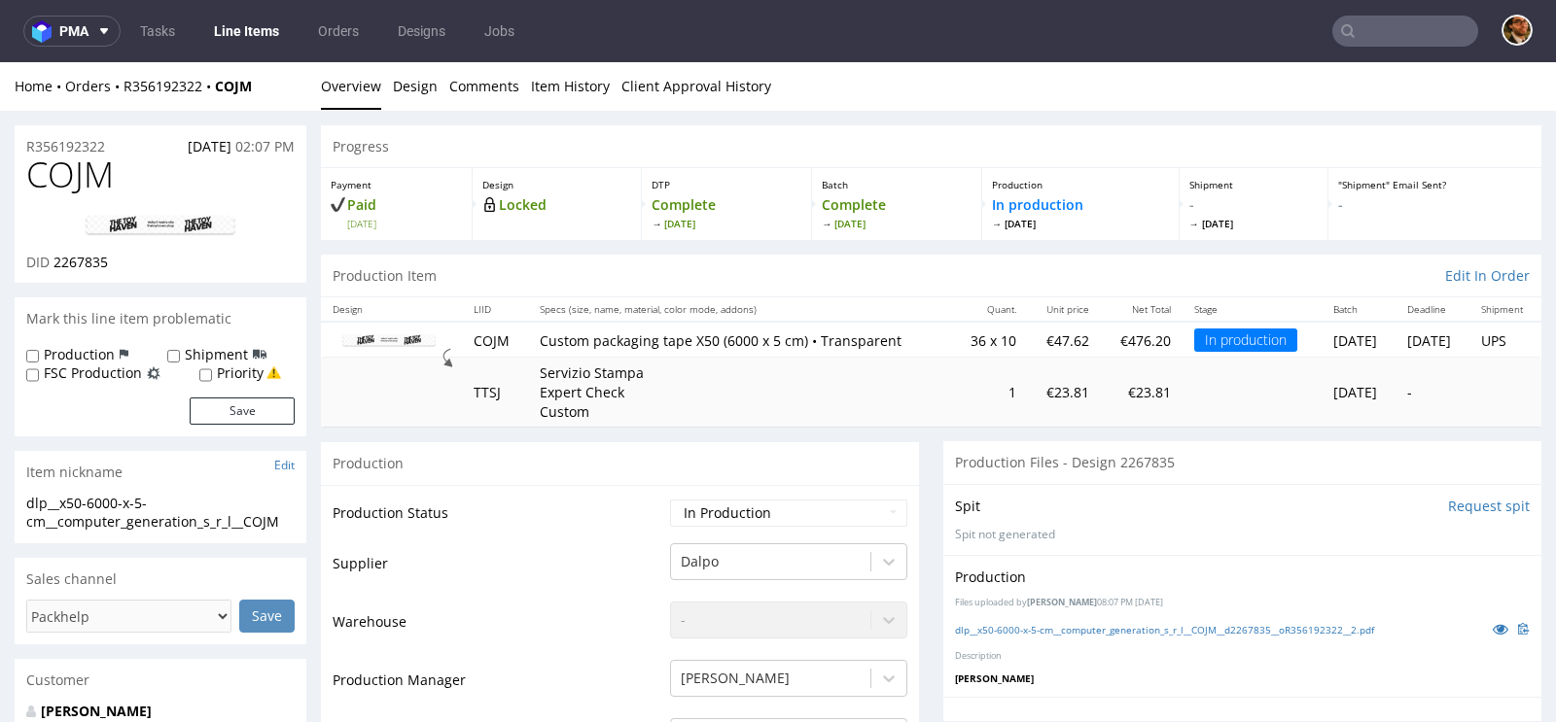
click at [1378, 28] on input "text" at bounding box center [1405, 31] width 146 height 31
paste input "R721032293"
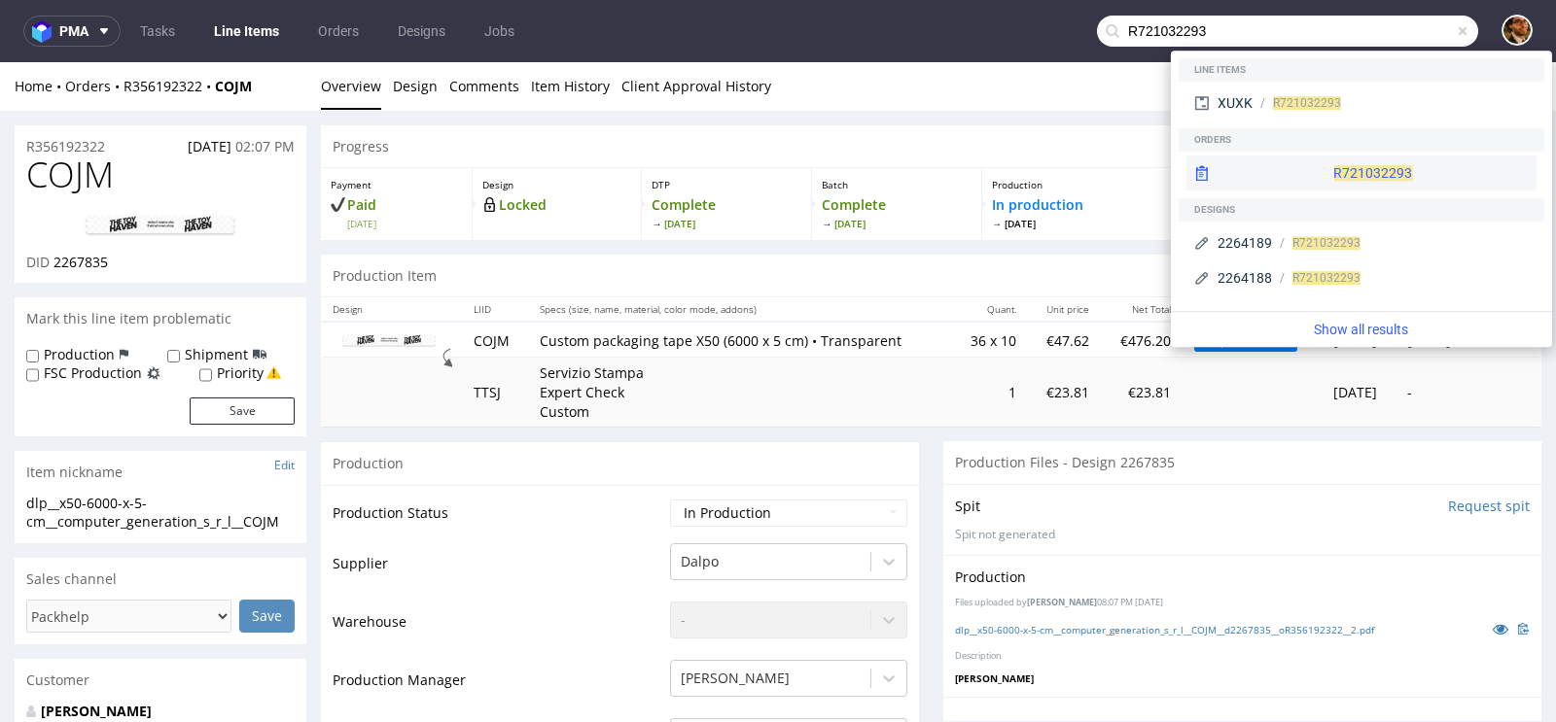
type input "R721032293"
click at [1339, 171] on div "R721032293" at bounding box center [1361, 173] width 350 height 35
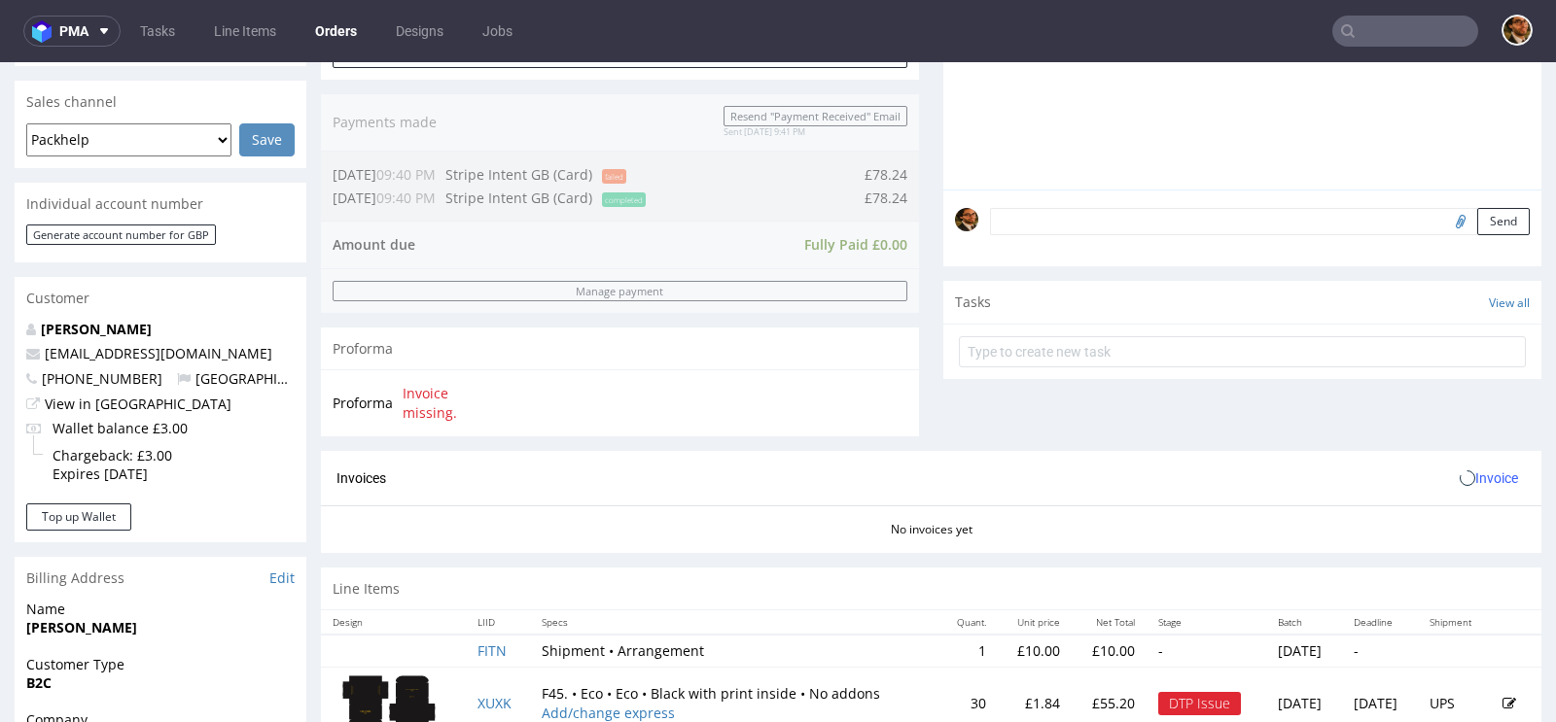
scroll to position [770, 0]
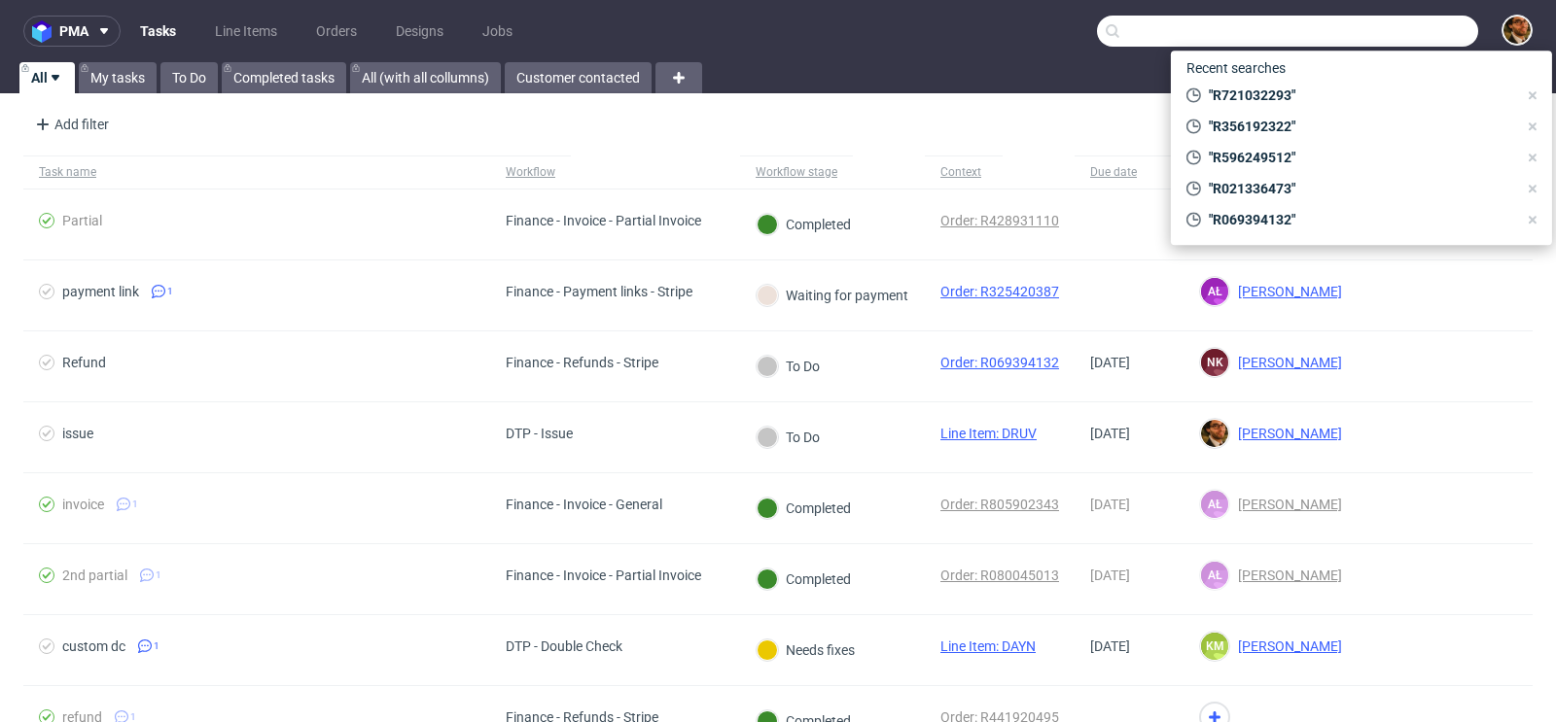
click at [1362, 29] on input "text" at bounding box center [1287, 31] width 381 height 31
paste input "R721032293"
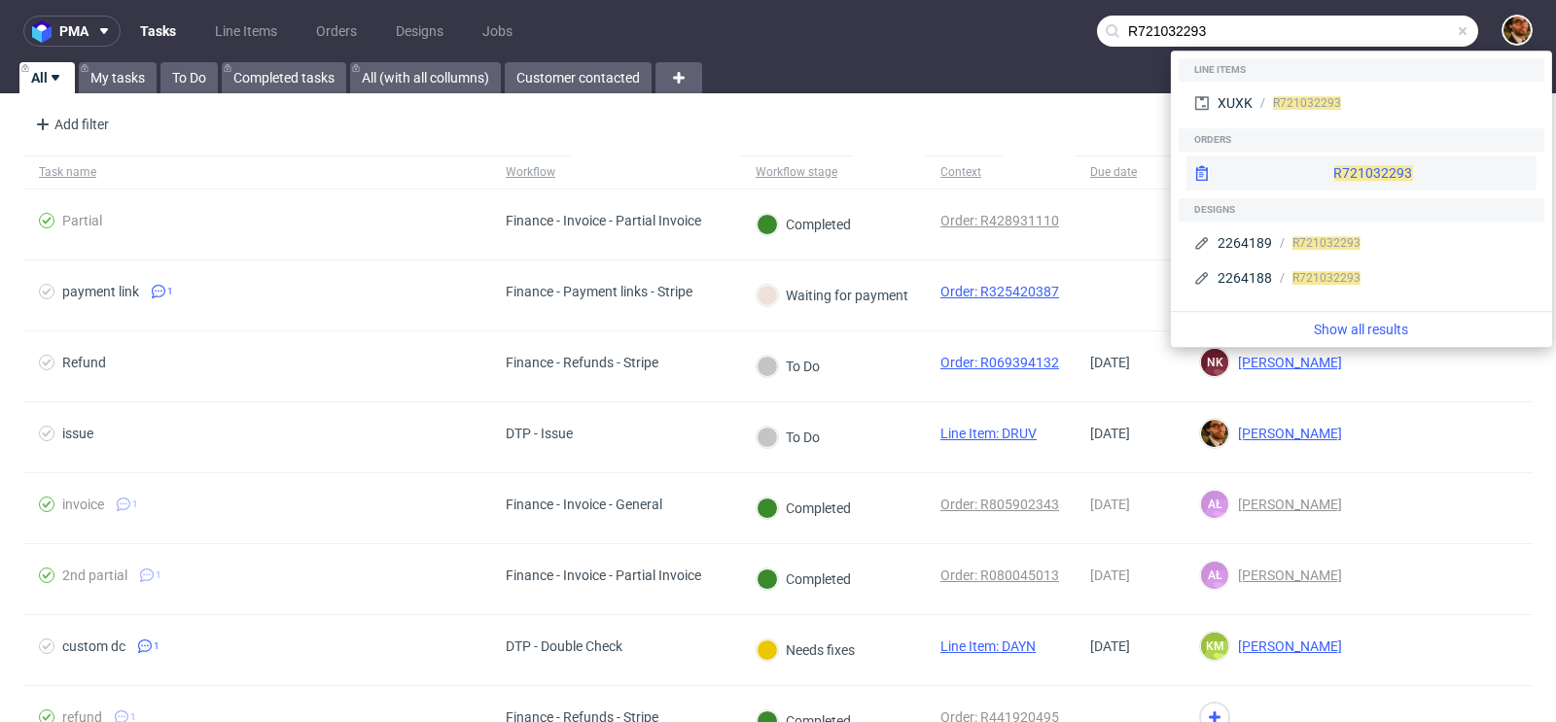
type input "R721032293"
click at [1321, 161] on div "R721032293" at bounding box center [1361, 173] width 350 height 35
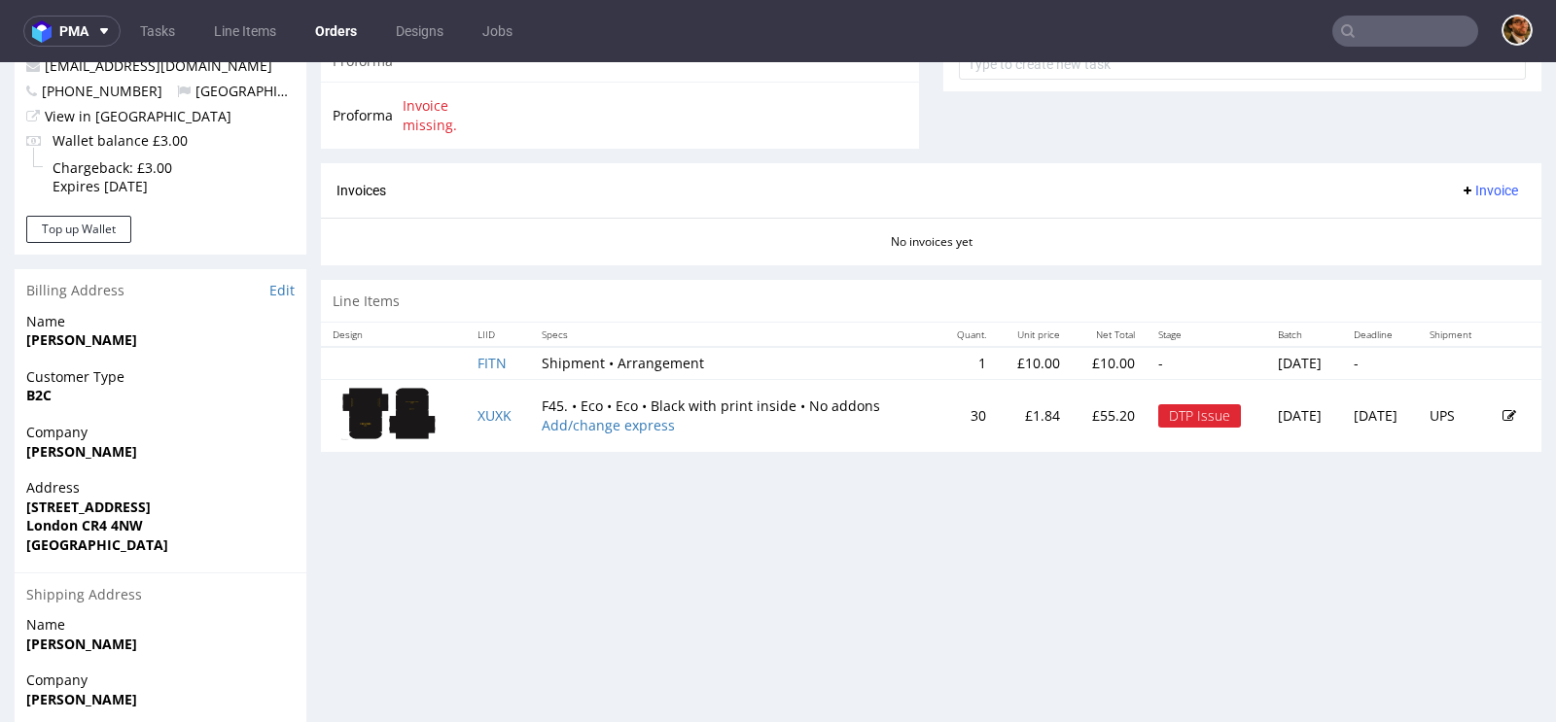
scroll to position [724, 0]
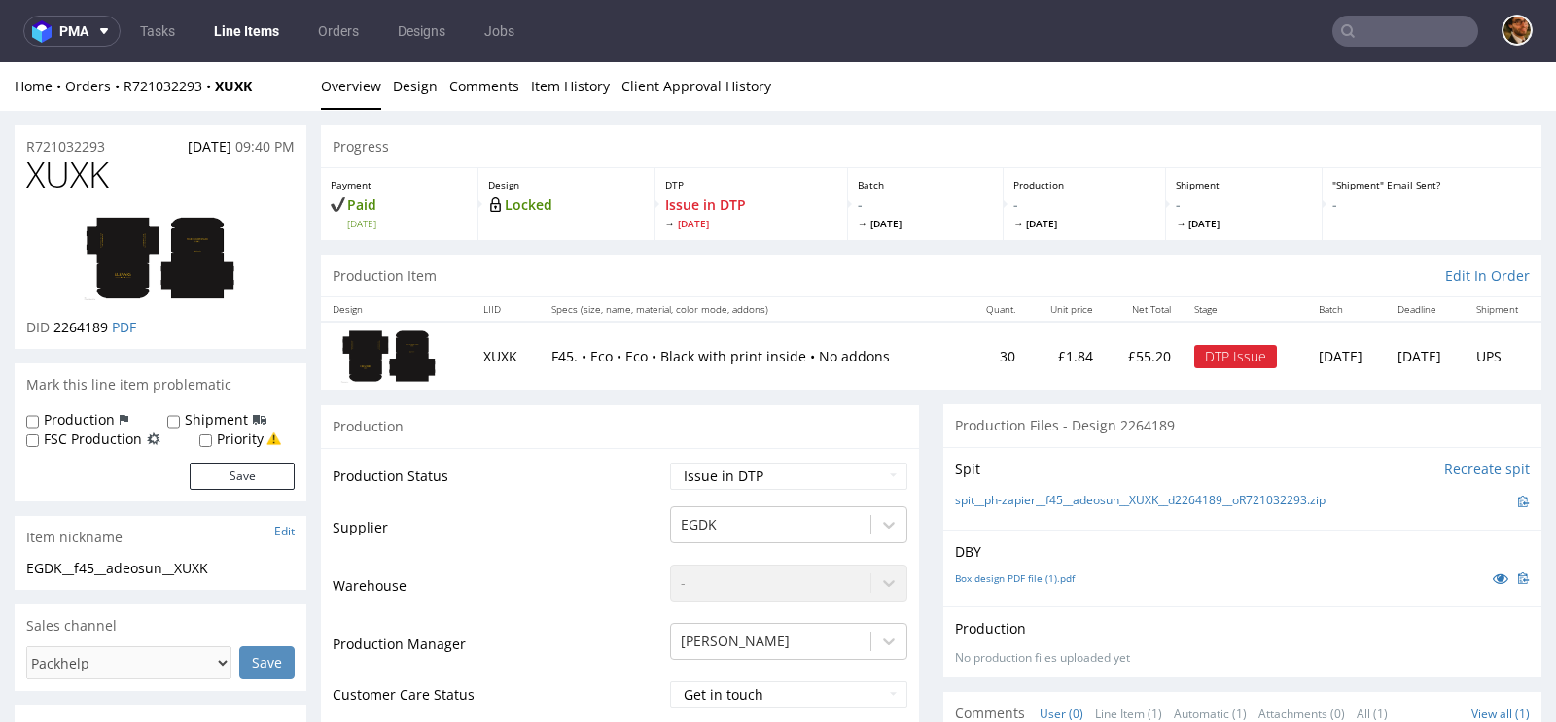
click at [398, 348] on img at bounding box center [388, 356] width 97 height 55
click at [182, 256] on img at bounding box center [161, 258] width 156 height 88
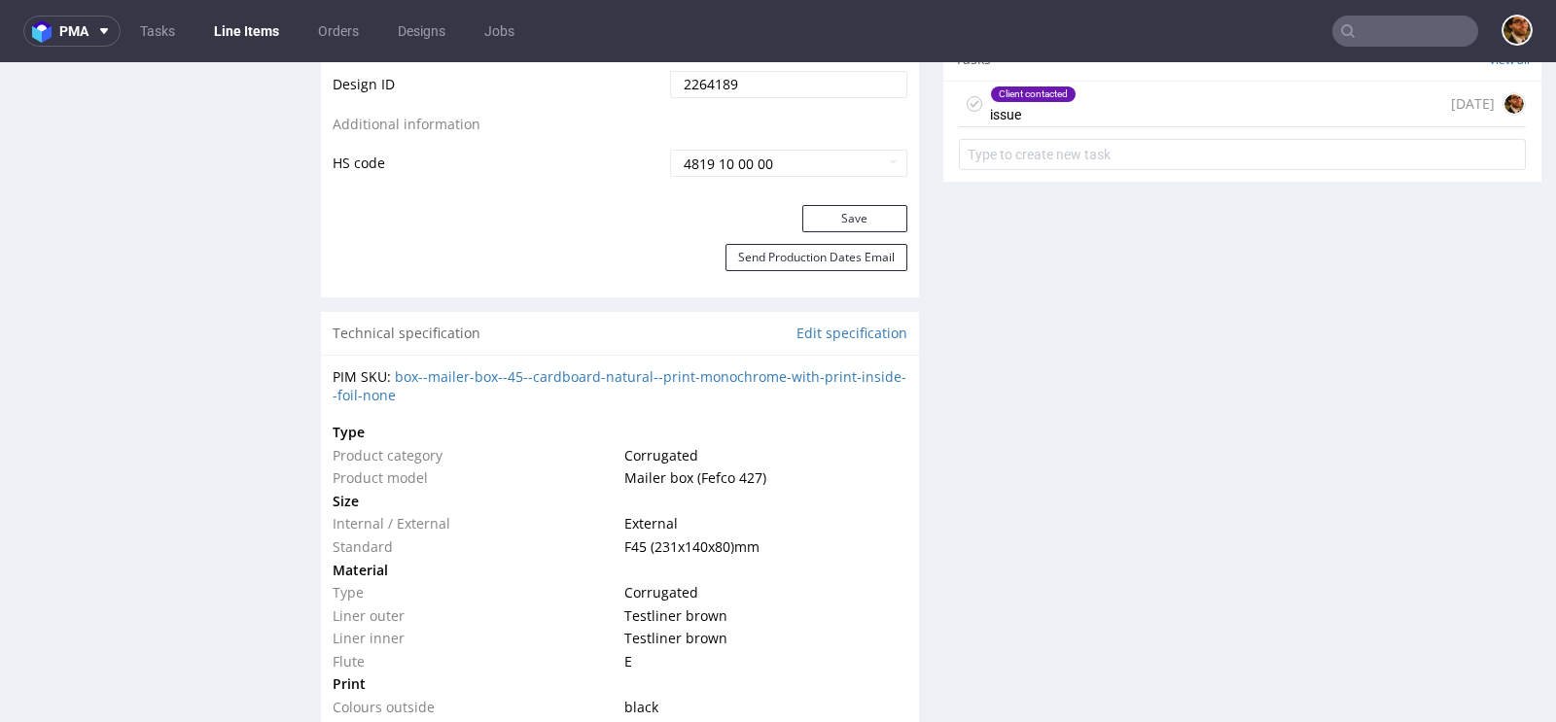
scroll to position [1075, 0]
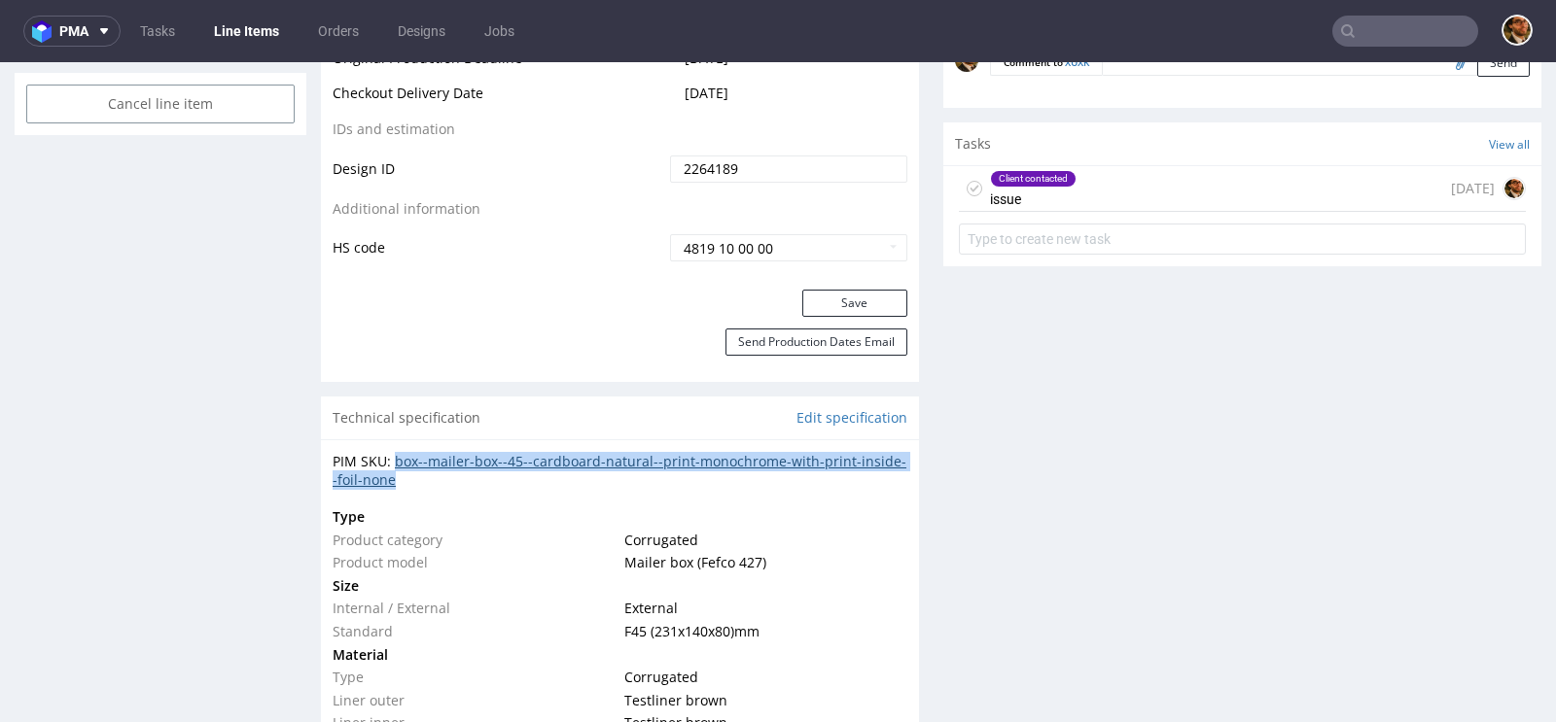
drag, startPoint x: 455, startPoint y: 483, endPoint x: 395, endPoint y: 457, distance: 65.8
click at [395, 457] on div "PIM SKU: box--mailer-box--45--cardboard-natural--print-monochrome-with-print-in…" at bounding box center [620, 471] width 575 height 38
copy link "box--mailer-box--45--cardboard-natural--print-monochrome-with-print-inside--foi…"
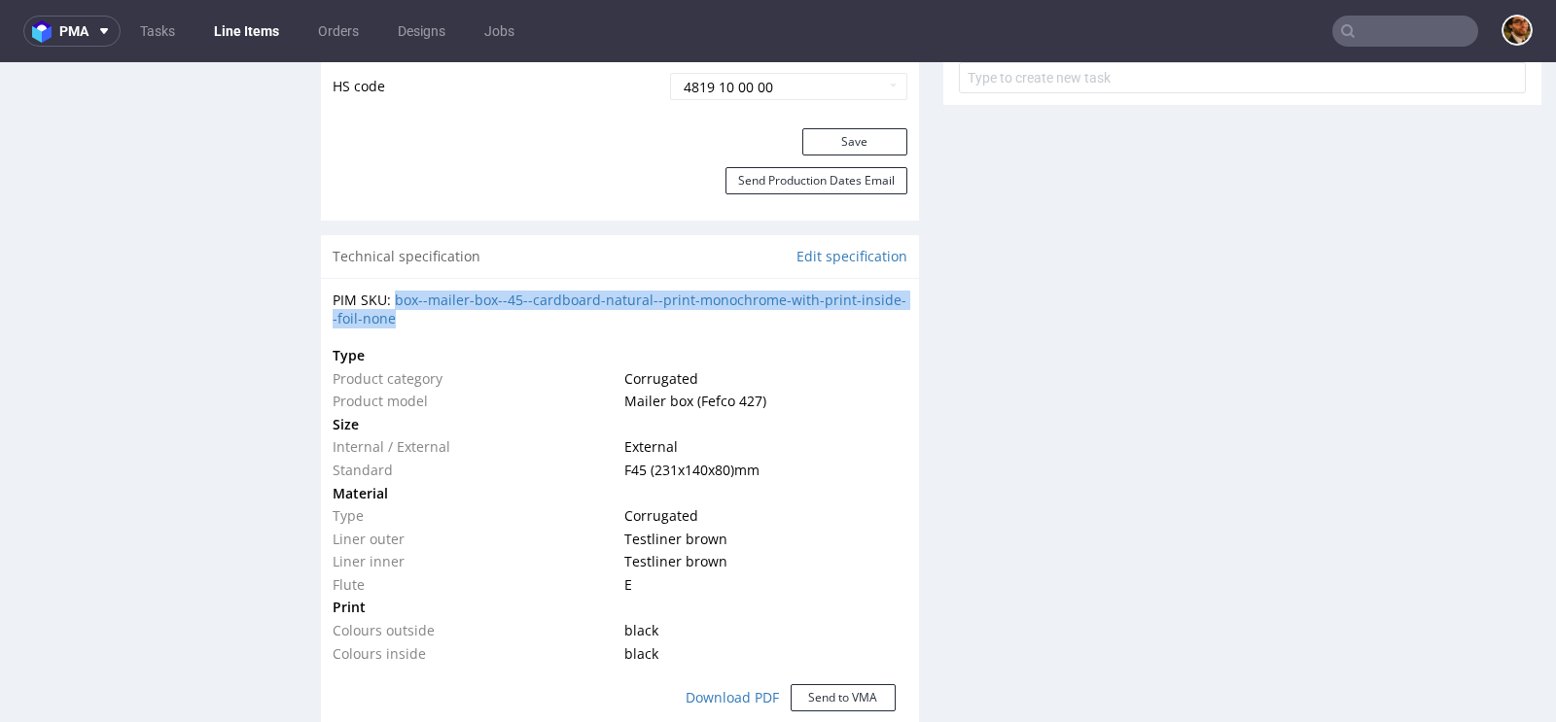
scroll to position [1239, 0]
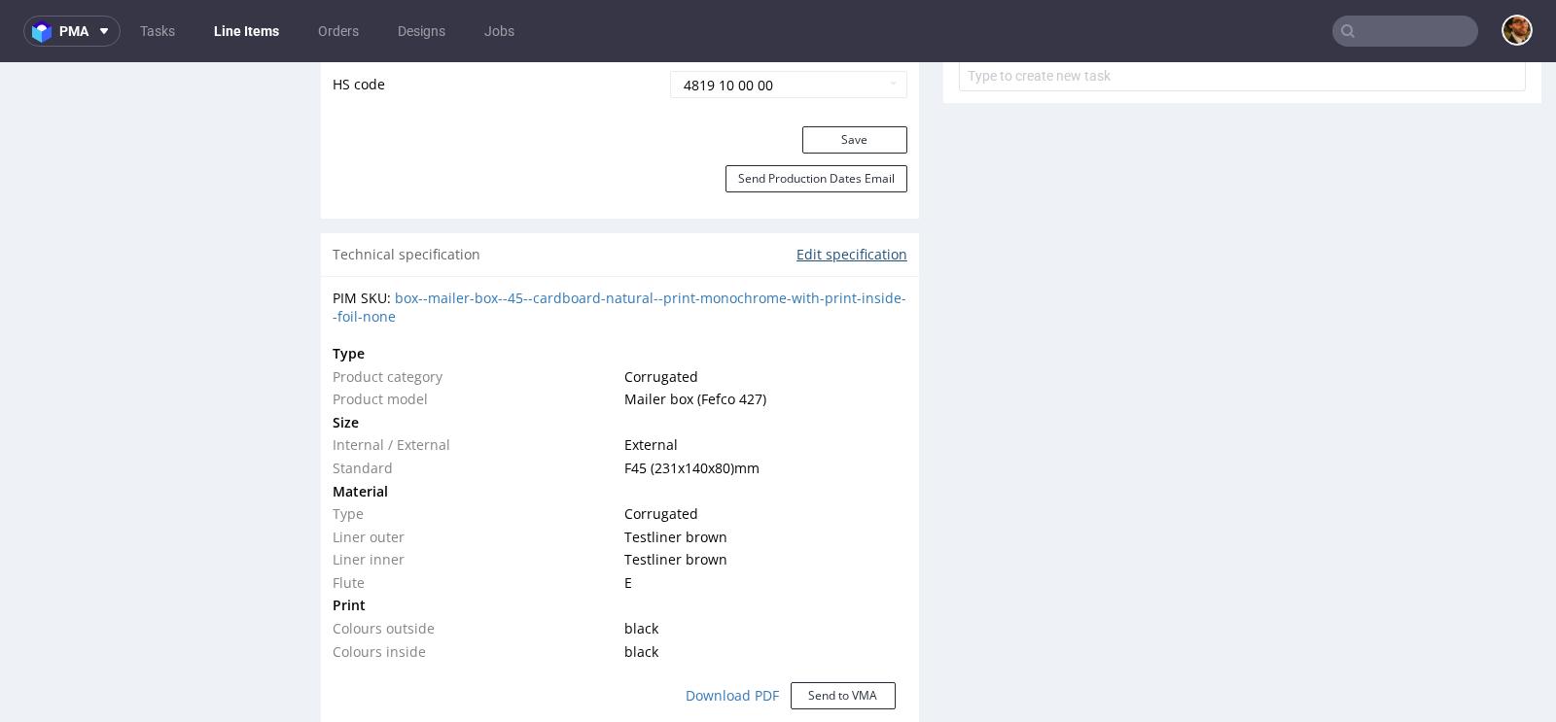
click at [805, 254] on link "Edit specification" at bounding box center [851, 254] width 111 height 19
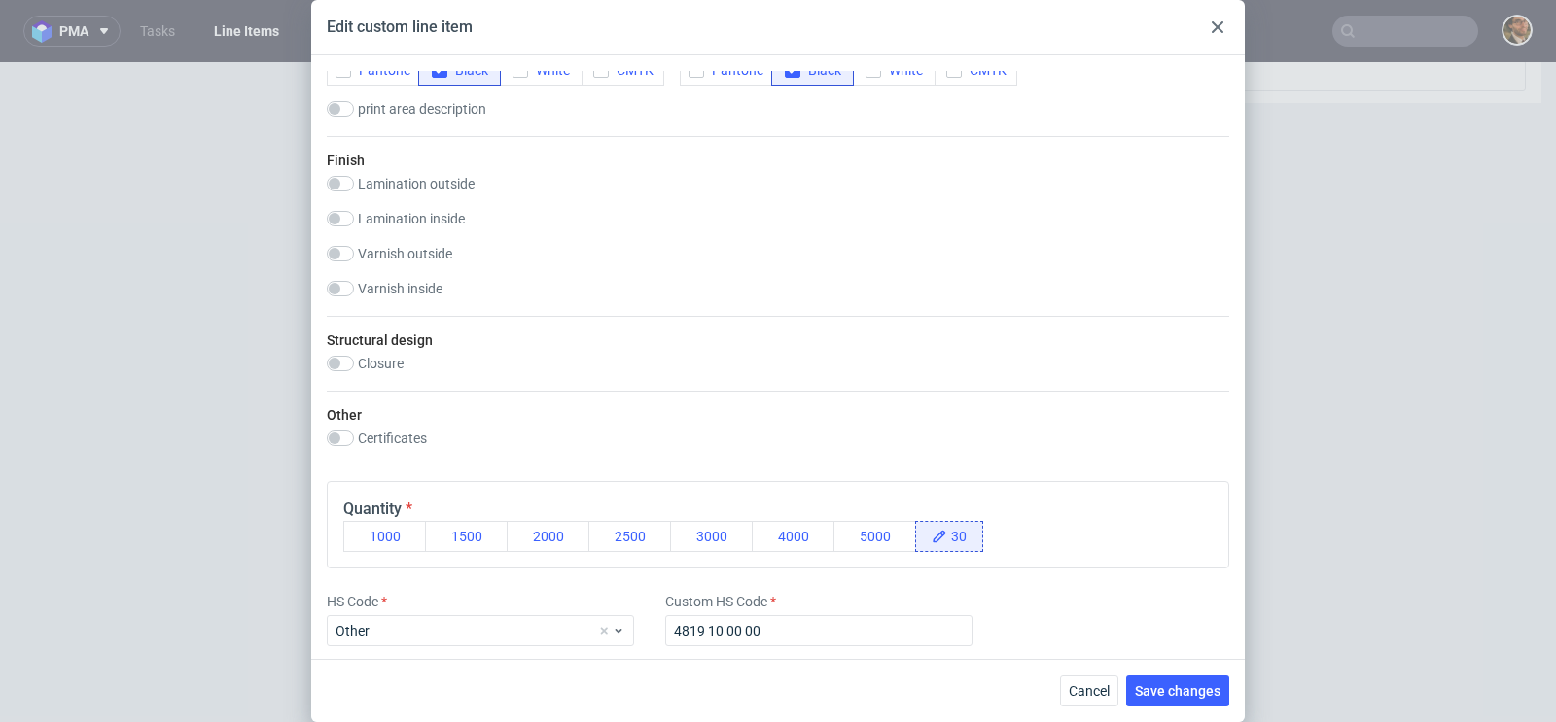
scroll to position [1141, 0]
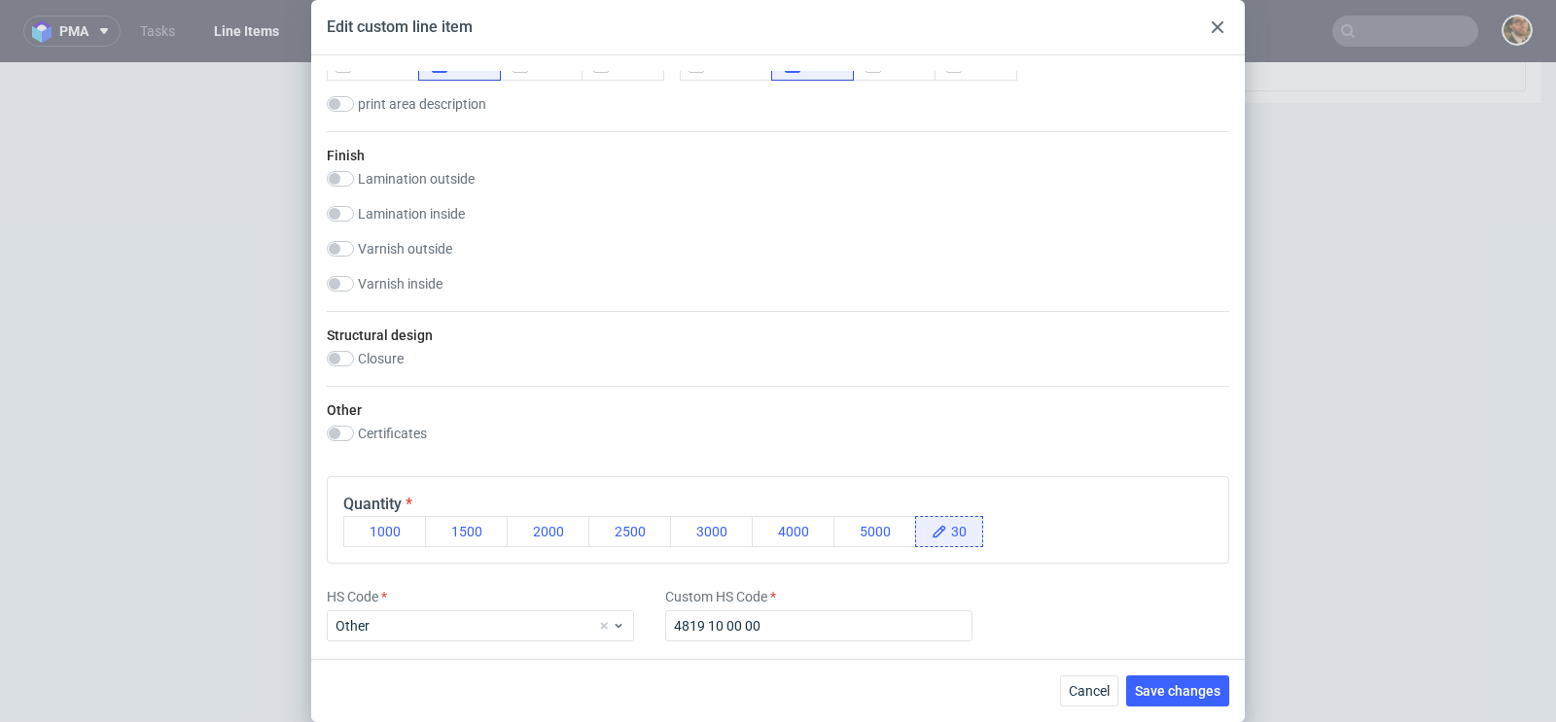
click at [1218, 21] on icon at bounding box center [1218, 27] width 12 height 12
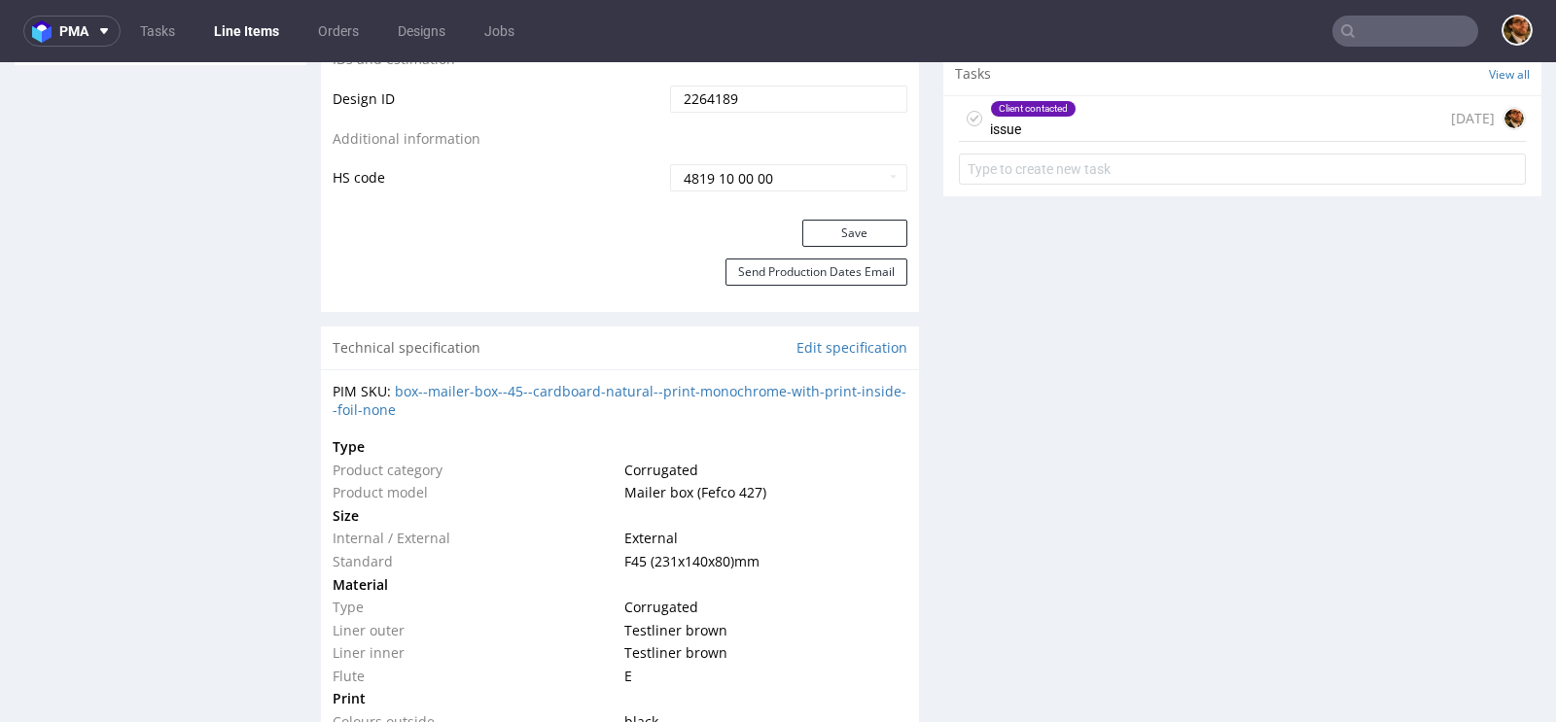
scroll to position [1261, 0]
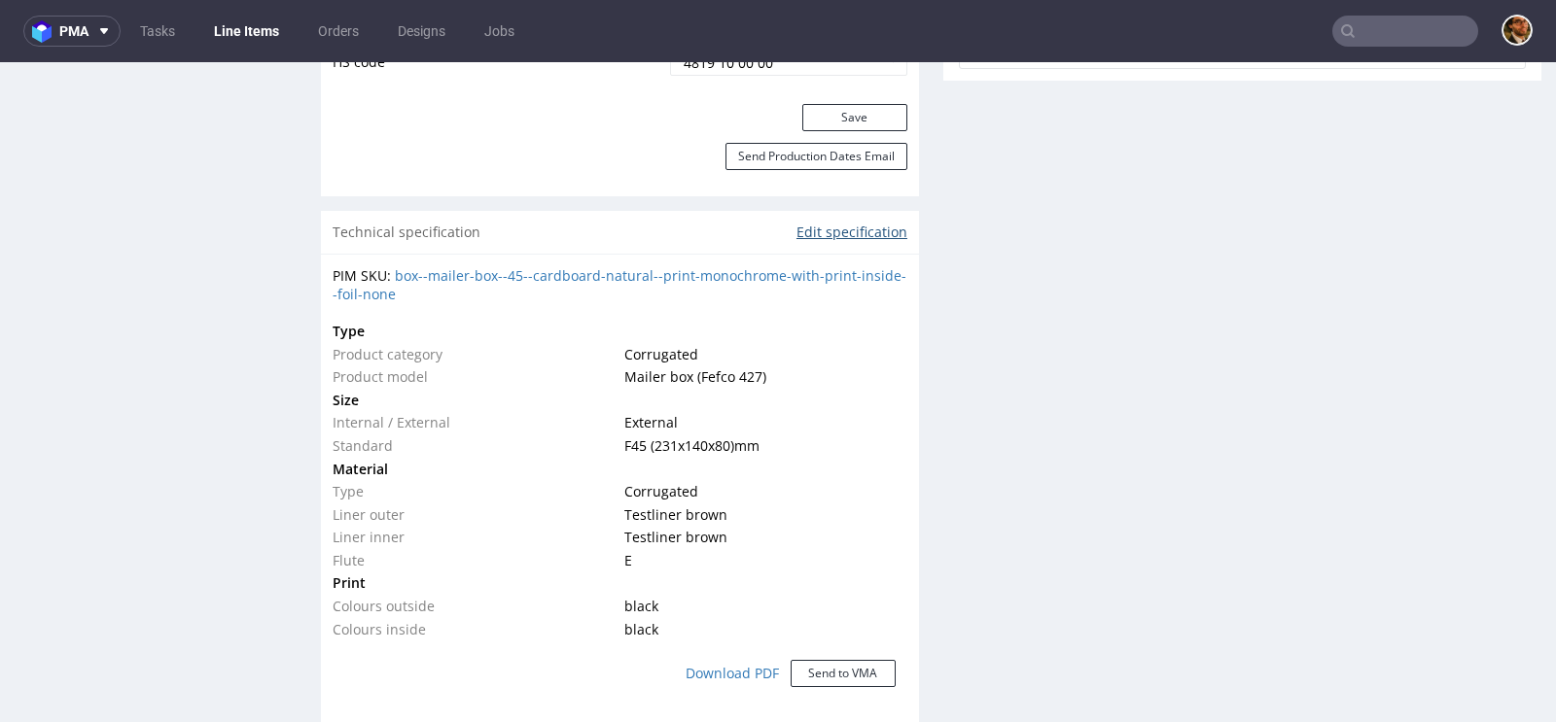
click at [803, 234] on link "Edit specification" at bounding box center [851, 232] width 111 height 19
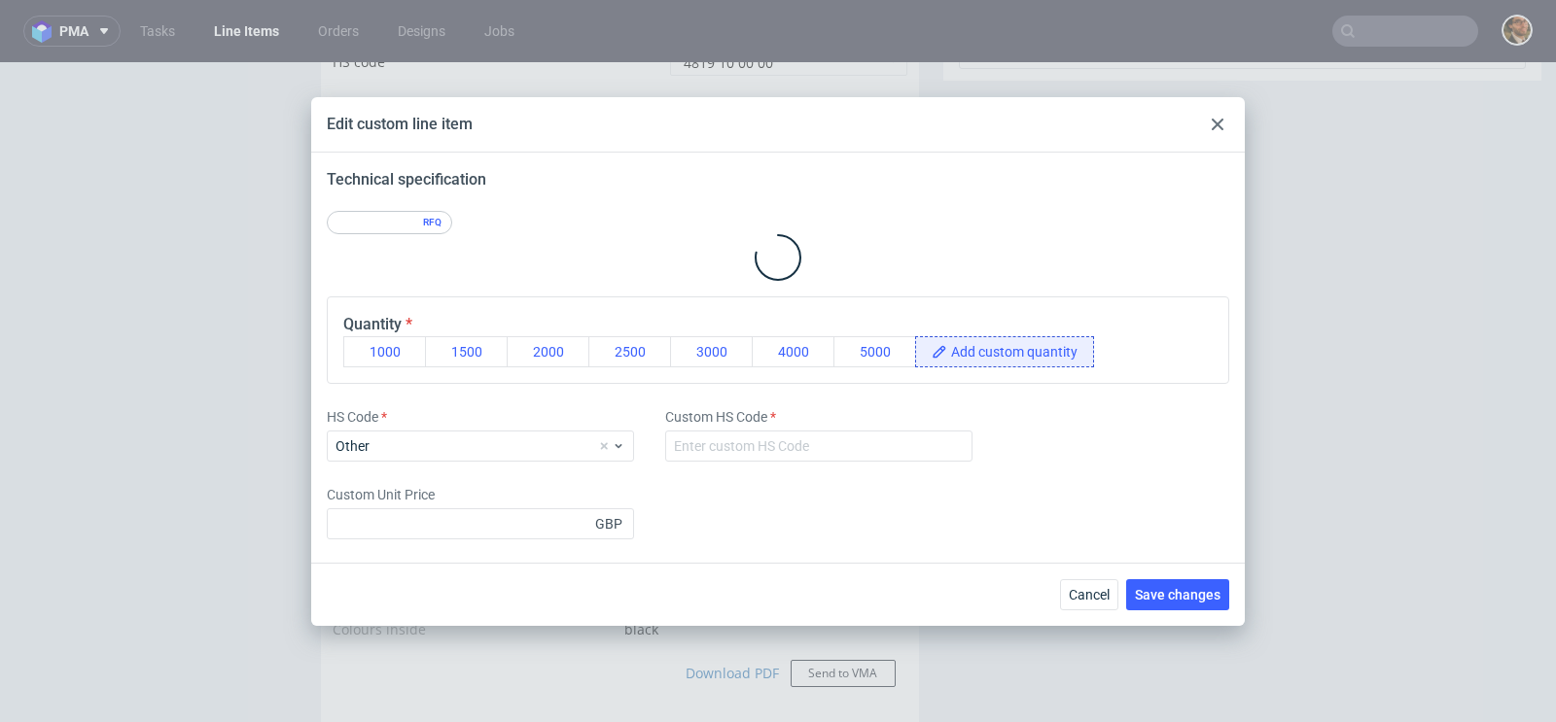
type input "4819 10 00 00"
type input "1.84"
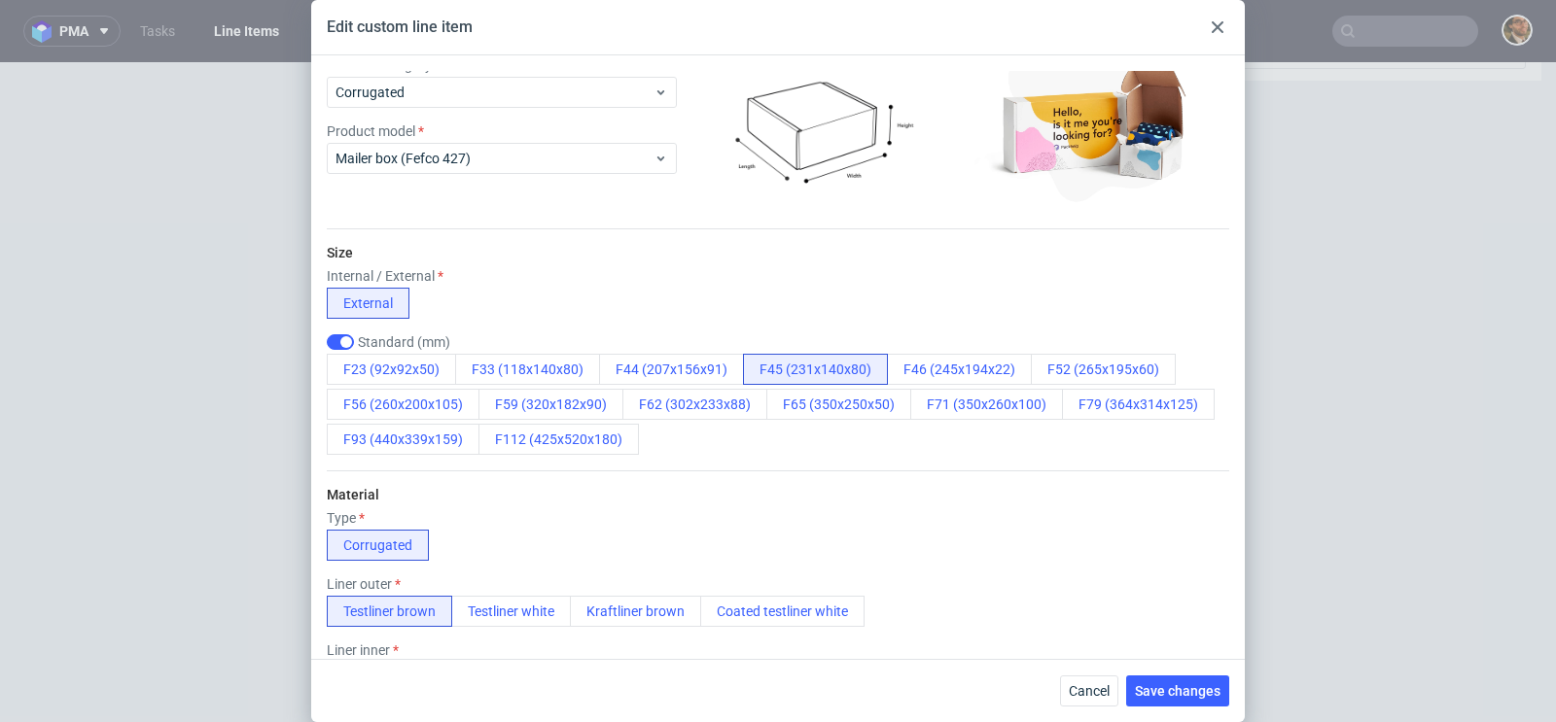
scroll to position [0, 0]
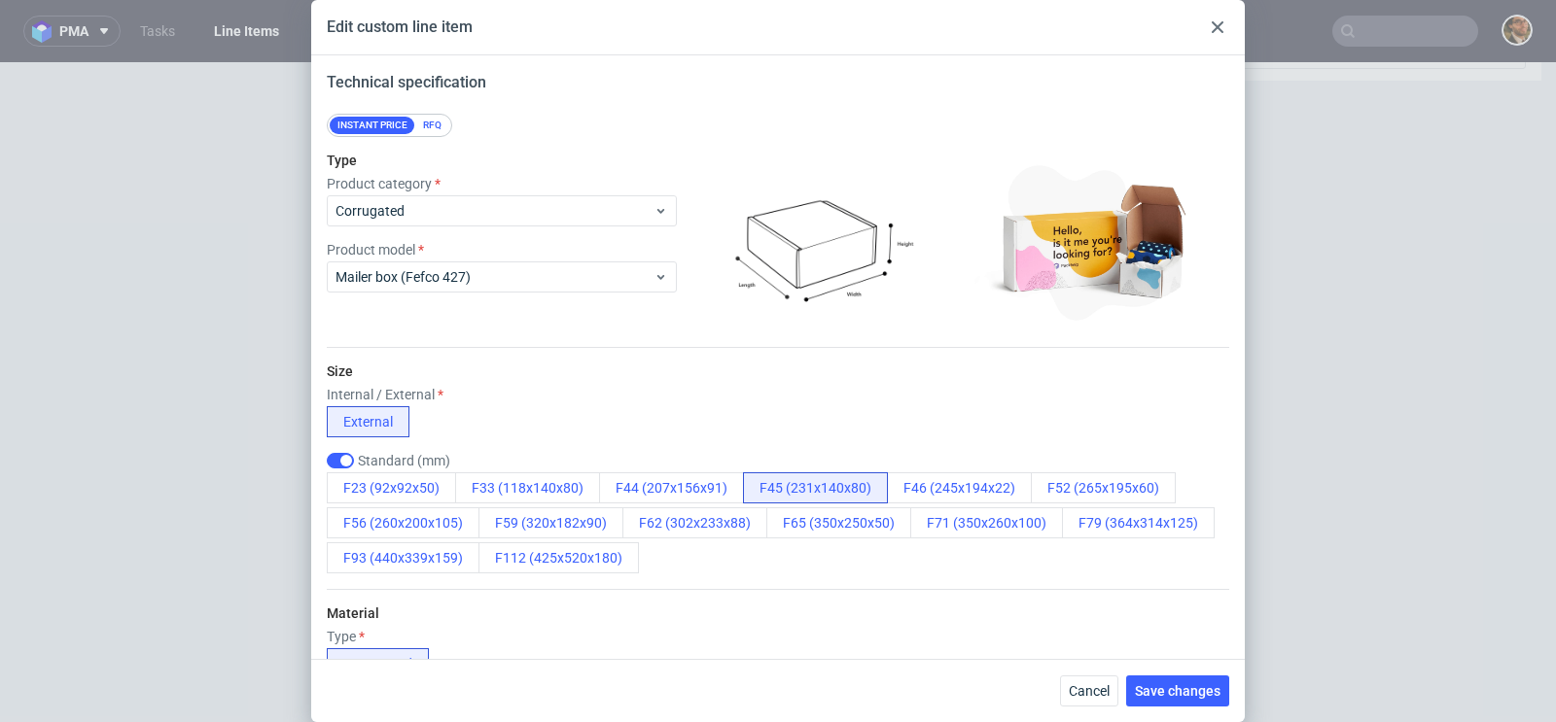
click at [1208, 25] on div at bounding box center [1217, 27] width 23 height 23
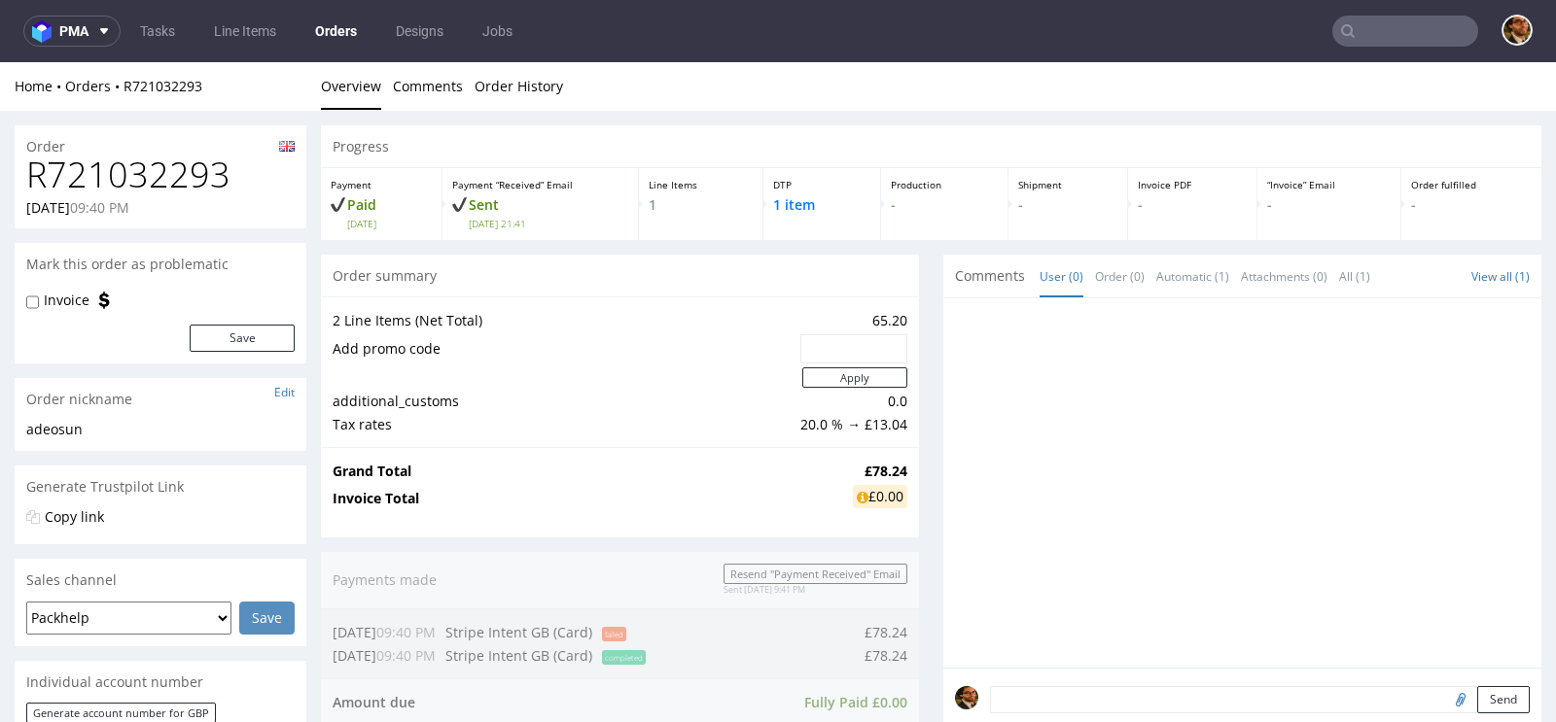
scroll to position [673, 0]
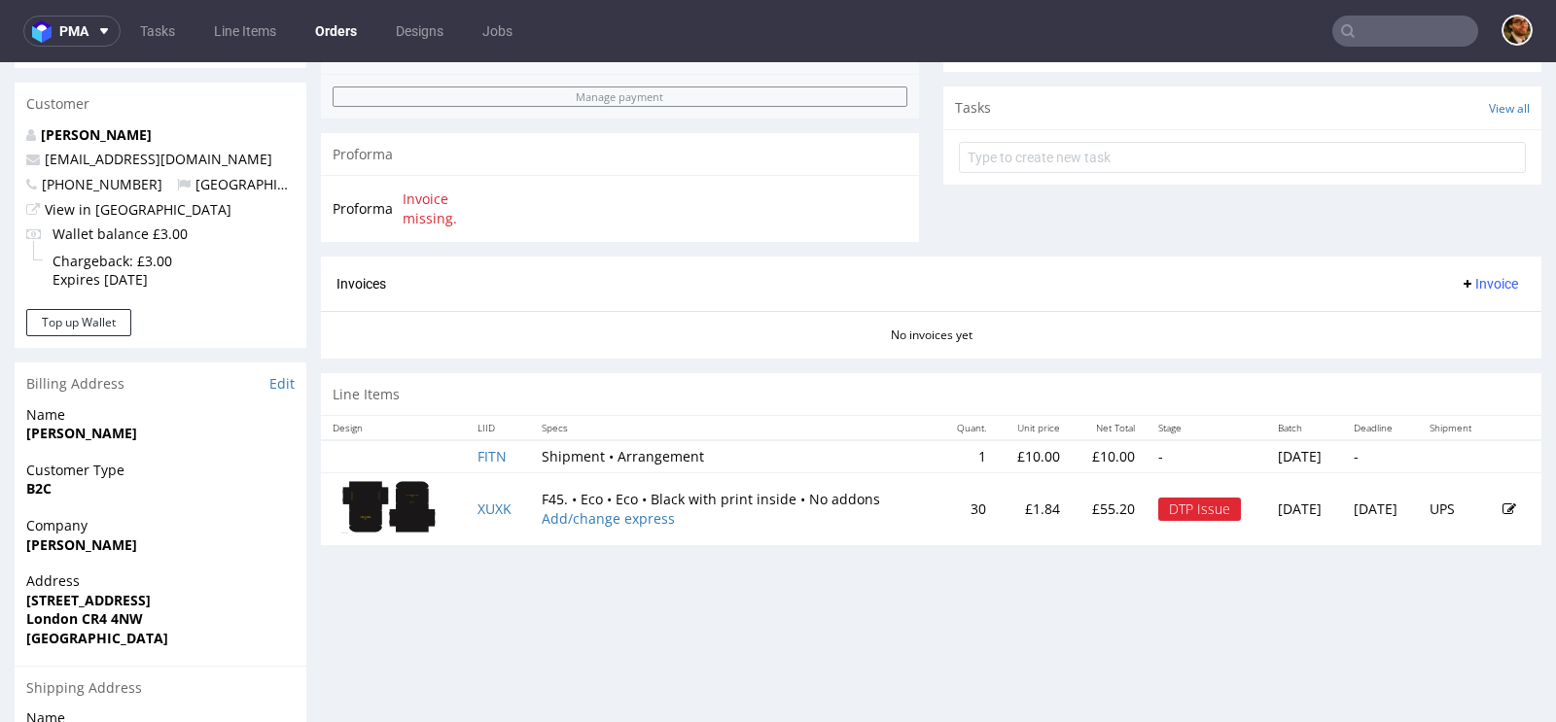
click at [1502, 503] on icon at bounding box center [1509, 510] width 14 height 14
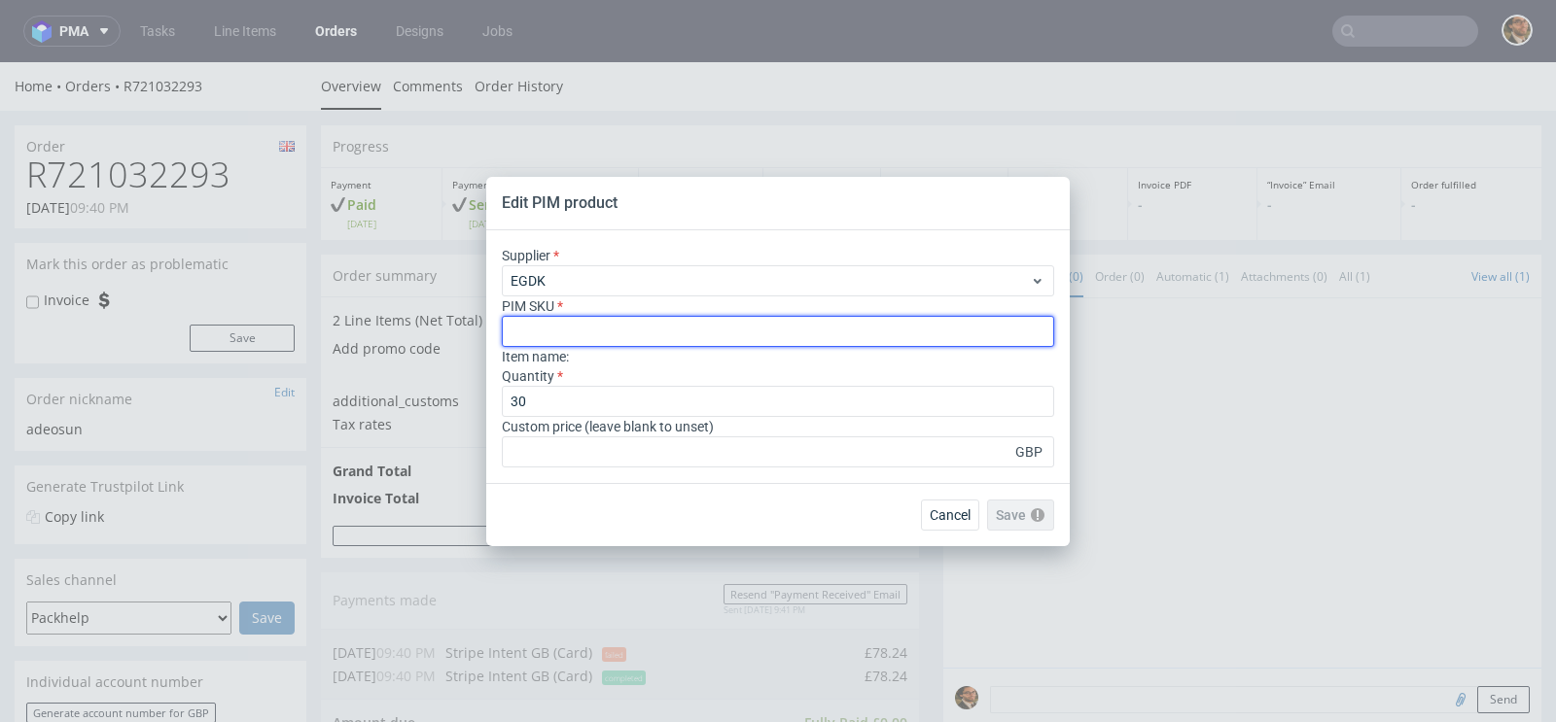
click at [583, 331] on input "text" at bounding box center [778, 331] width 552 height 31
paste input "box--mailer-box--45--cardboard-white-one-side--print-eco-color-with-print-insid…"
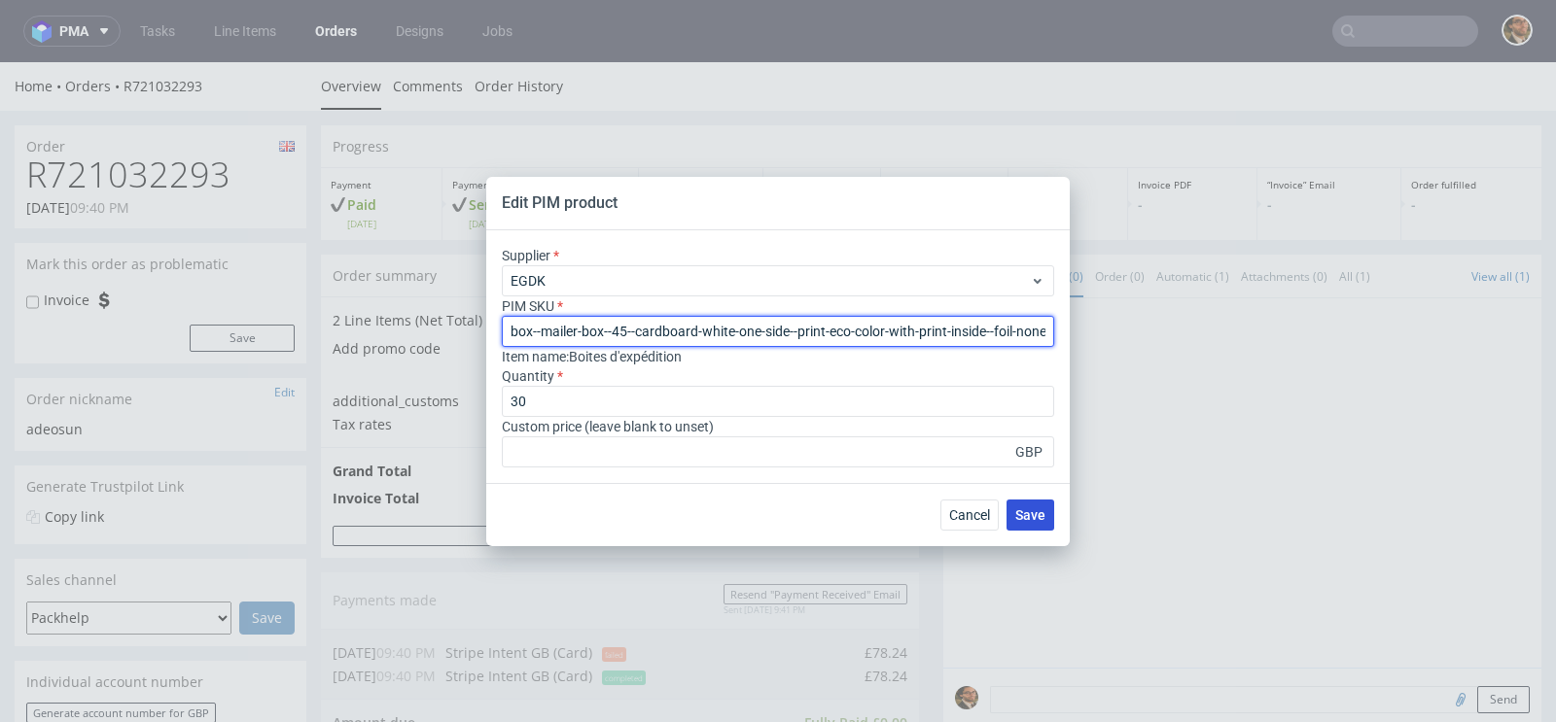
type input "box--mailer-box--45--cardboard-white-one-side--print-eco-color-with-print-insid…"
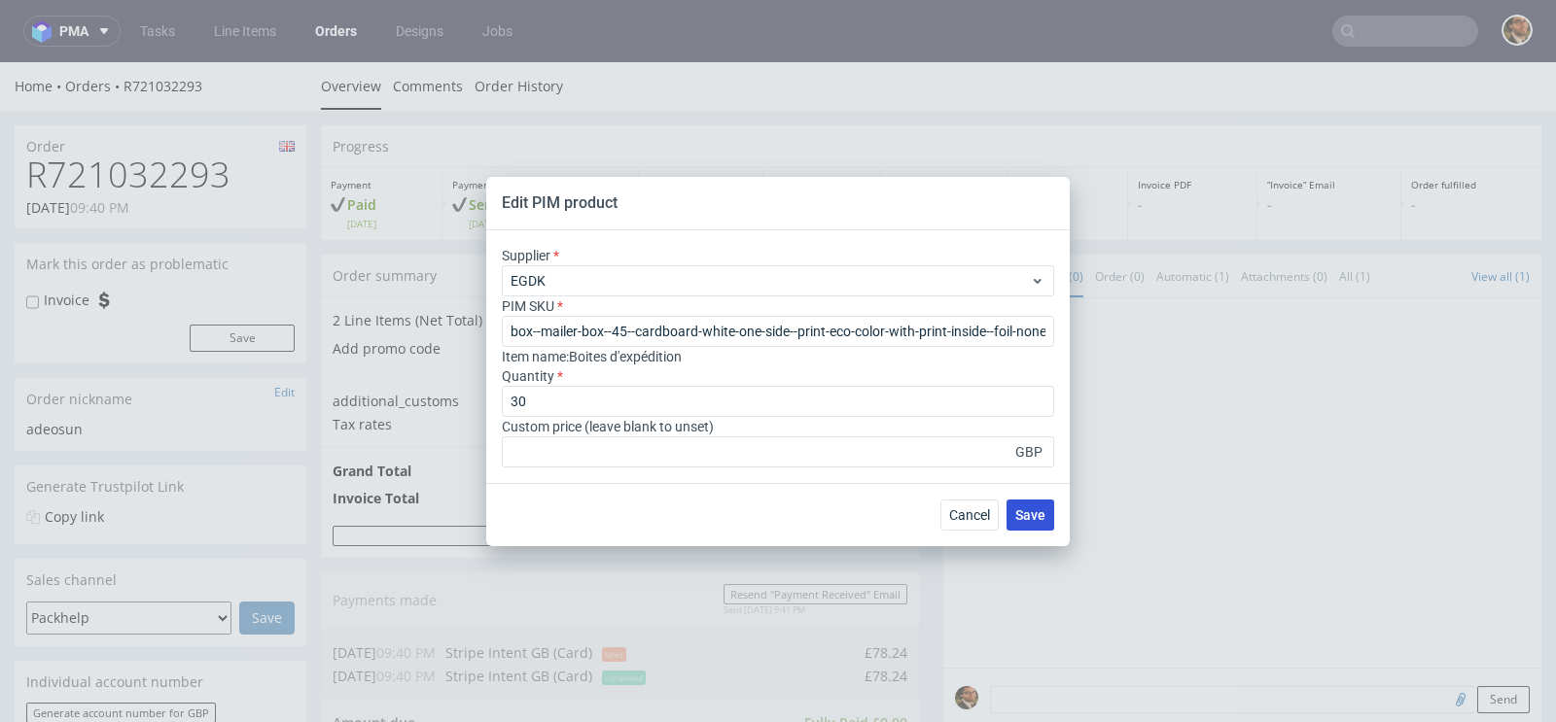
click at [1033, 515] on span "Save" at bounding box center [1030, 516] width 30 height 14
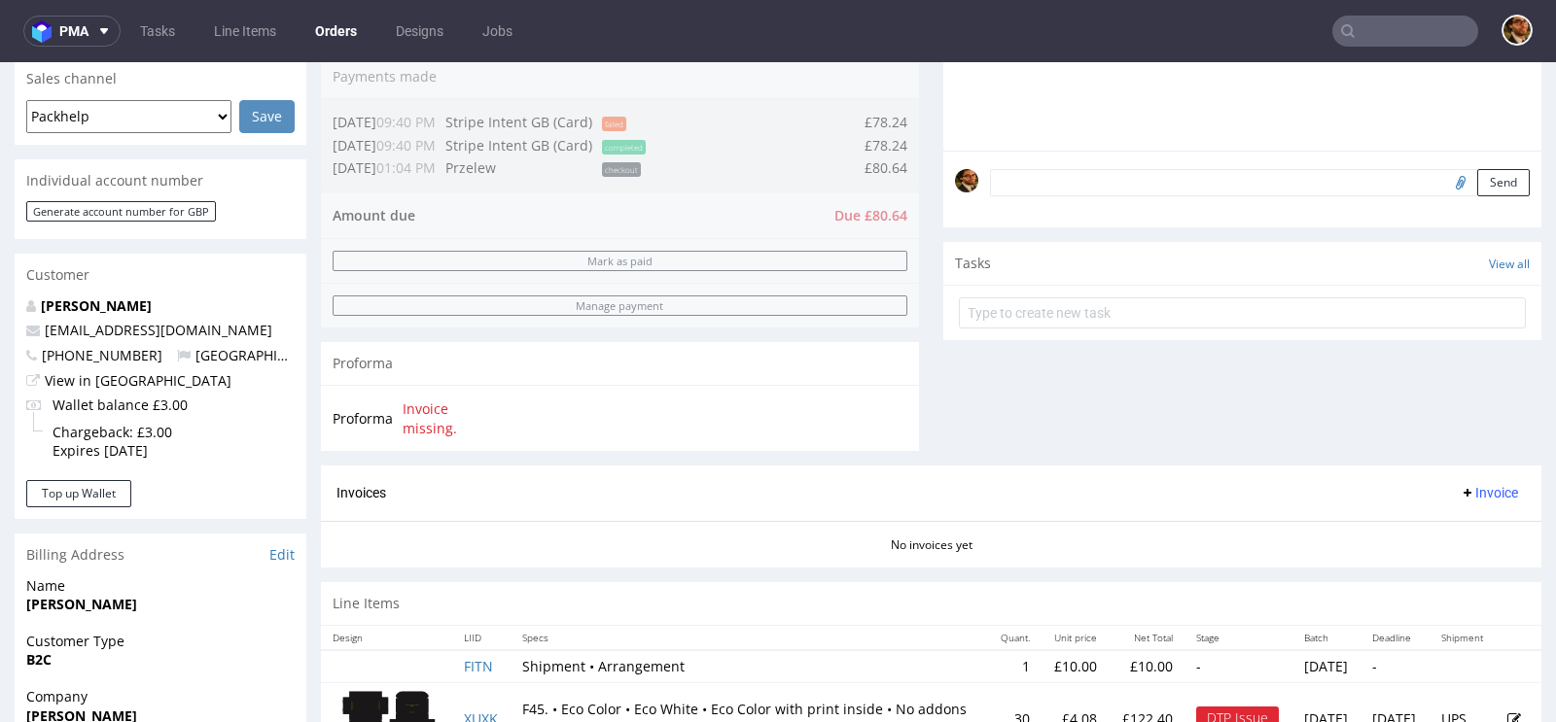
scroll to position [508, 0]
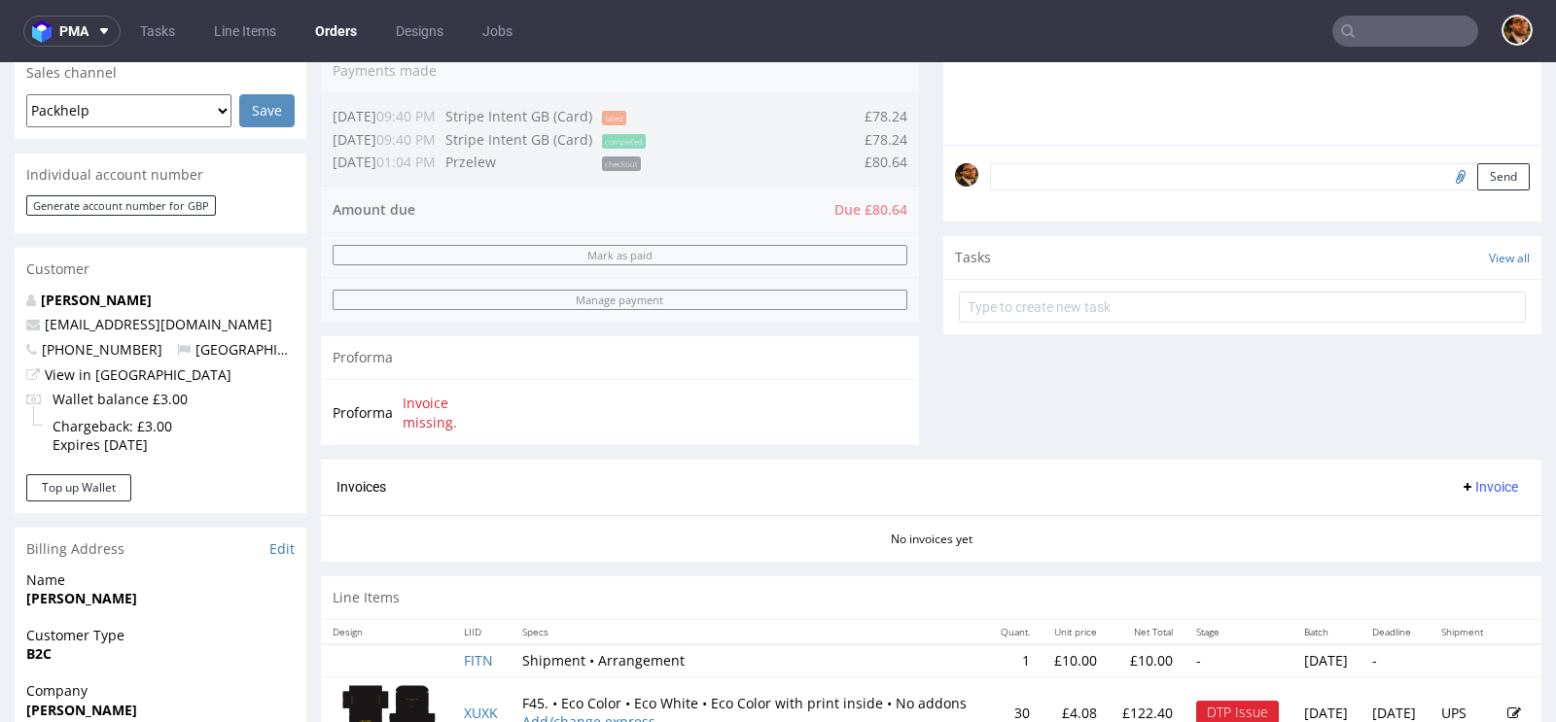
drag, startPoint x: 899, startPoint y: 204, endPoint x: 838, endPoint y: 204, distance: 61.3
click at [838, 204] on div "Order summary 2 Line Items (Net Total) 132.40 Add promo code Apply additional_c…" at bounding box center [620, 96] width 598 height 728
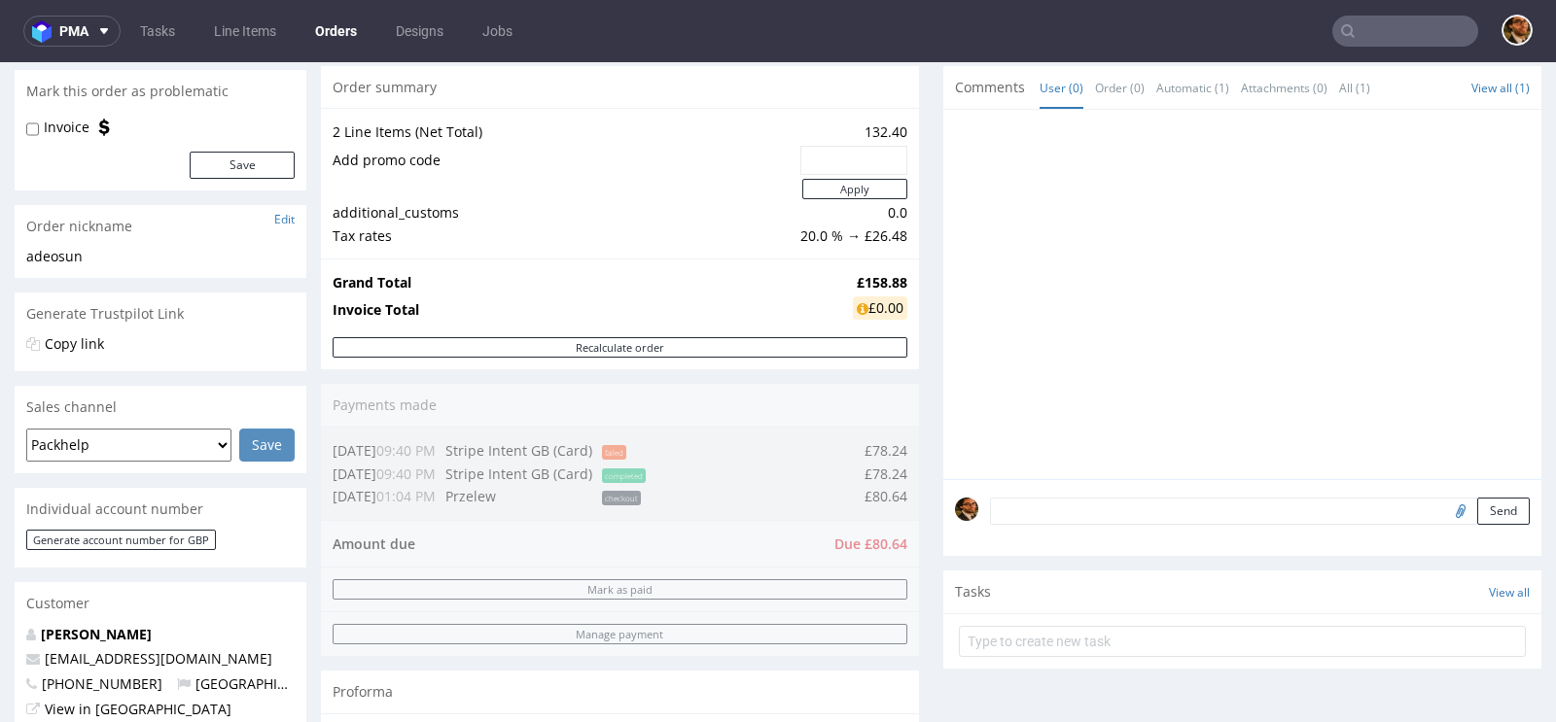
scroll to position [0, 0]
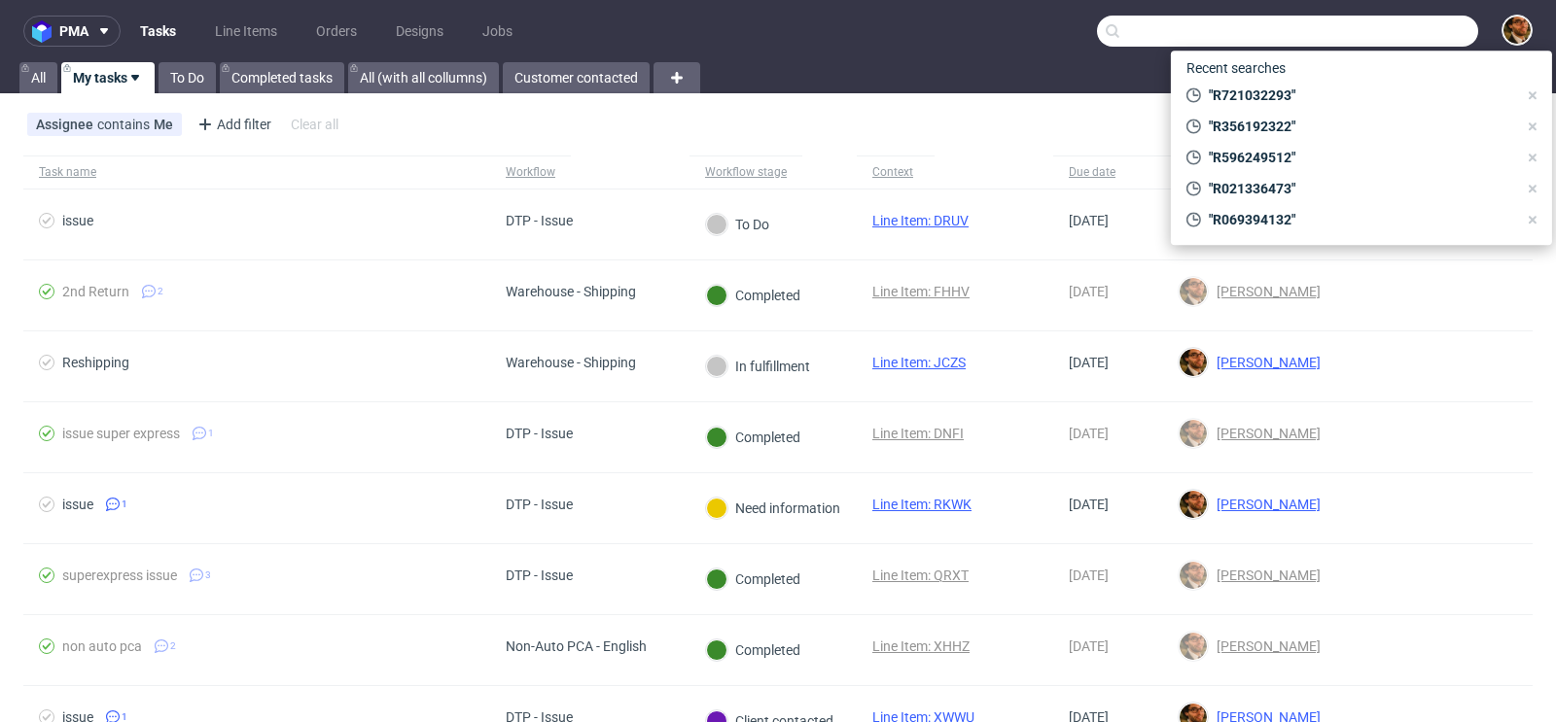
click at [1373, 30] on input "text" at bounding box center [1287, 31] width 381 height 31
paste input "R721032293"
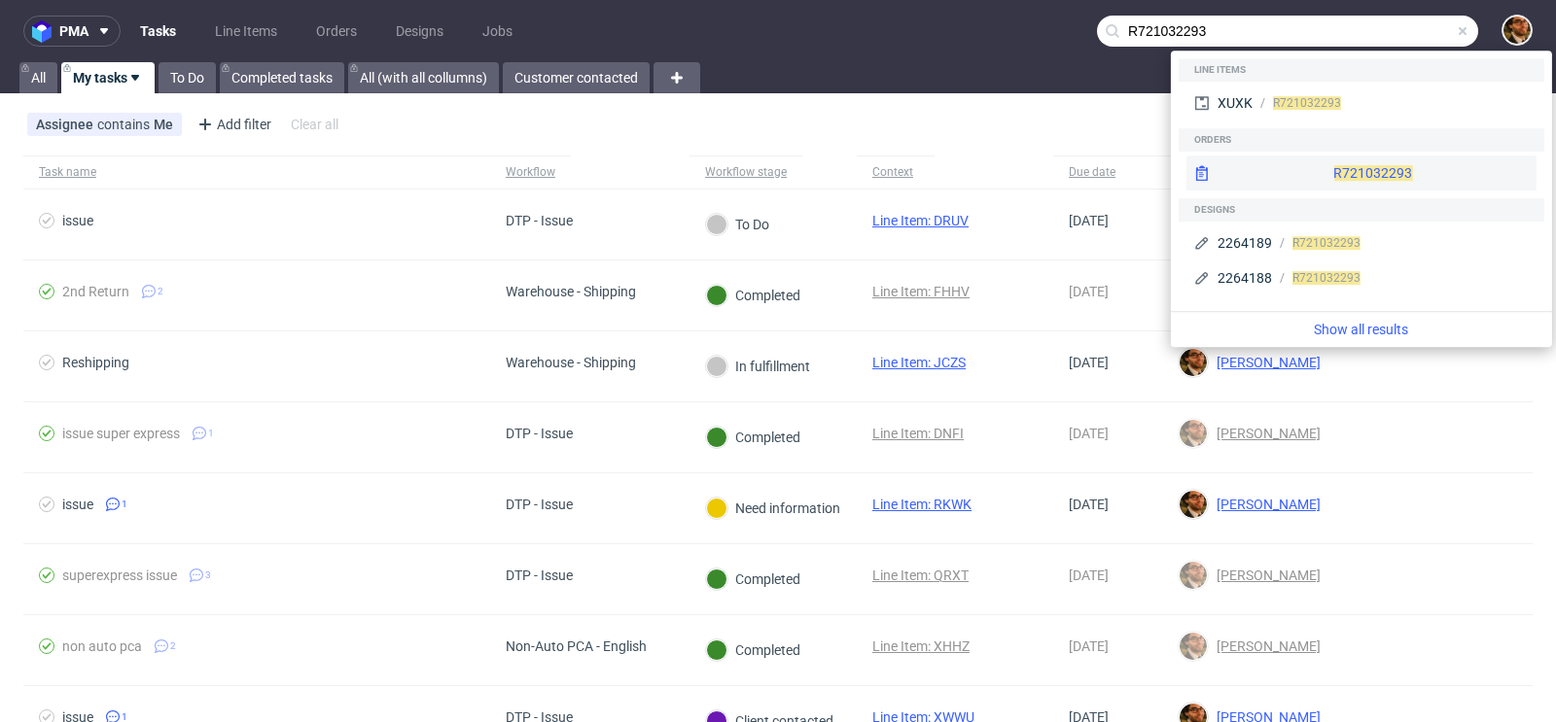
type input "R721032293"
click at [1332, 160] on div "R721032293" at bounding box center [1361, 173] width 350 height 35
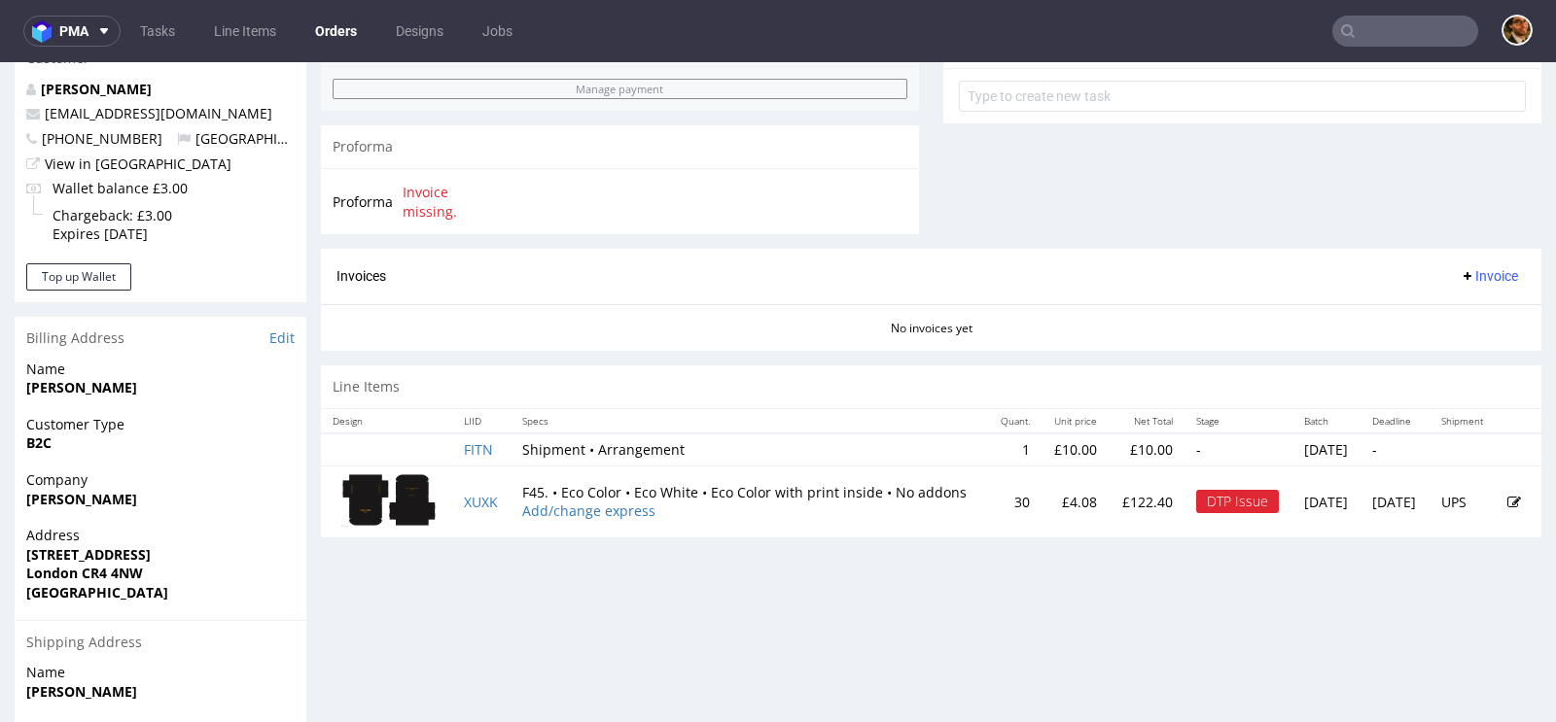
scroll to position [924, 0]
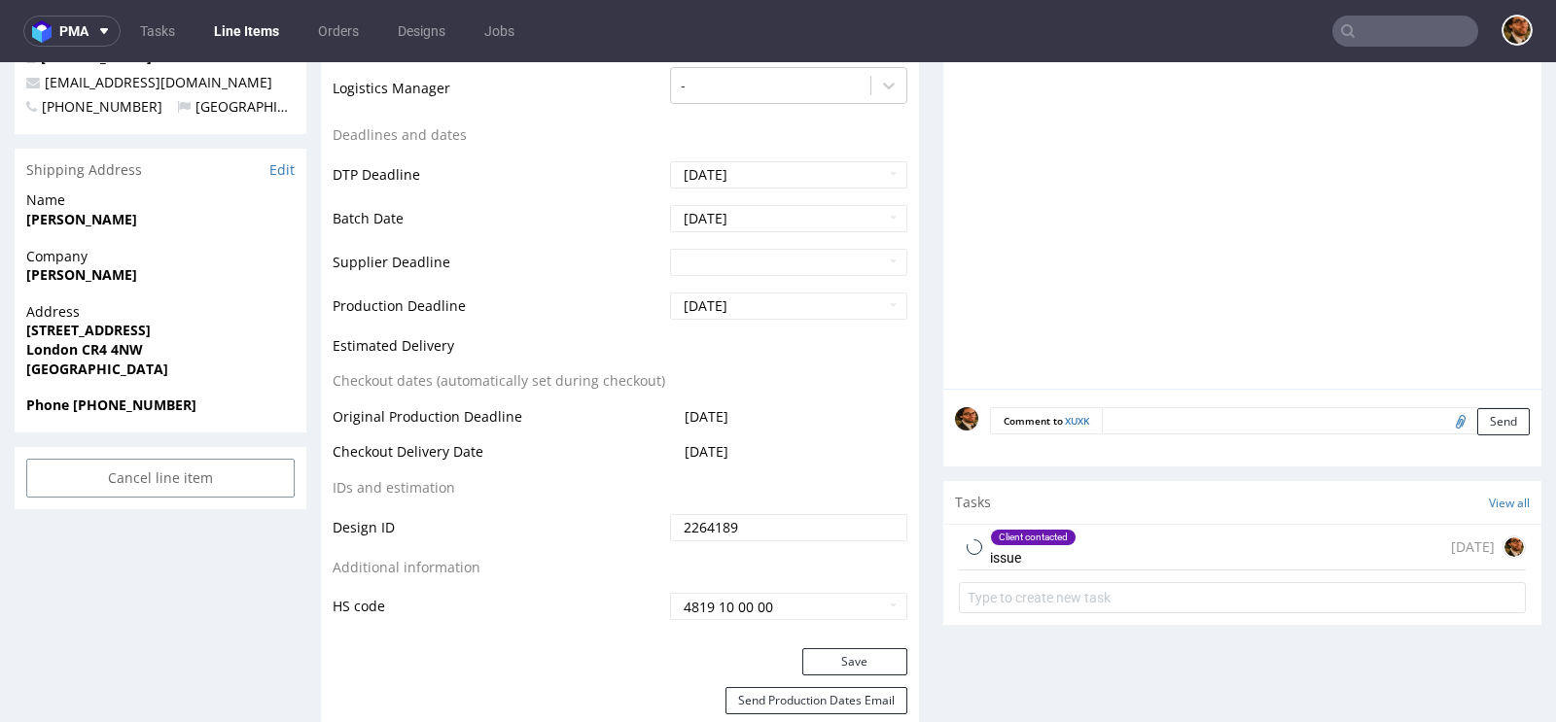
scroll to position [779, 0]
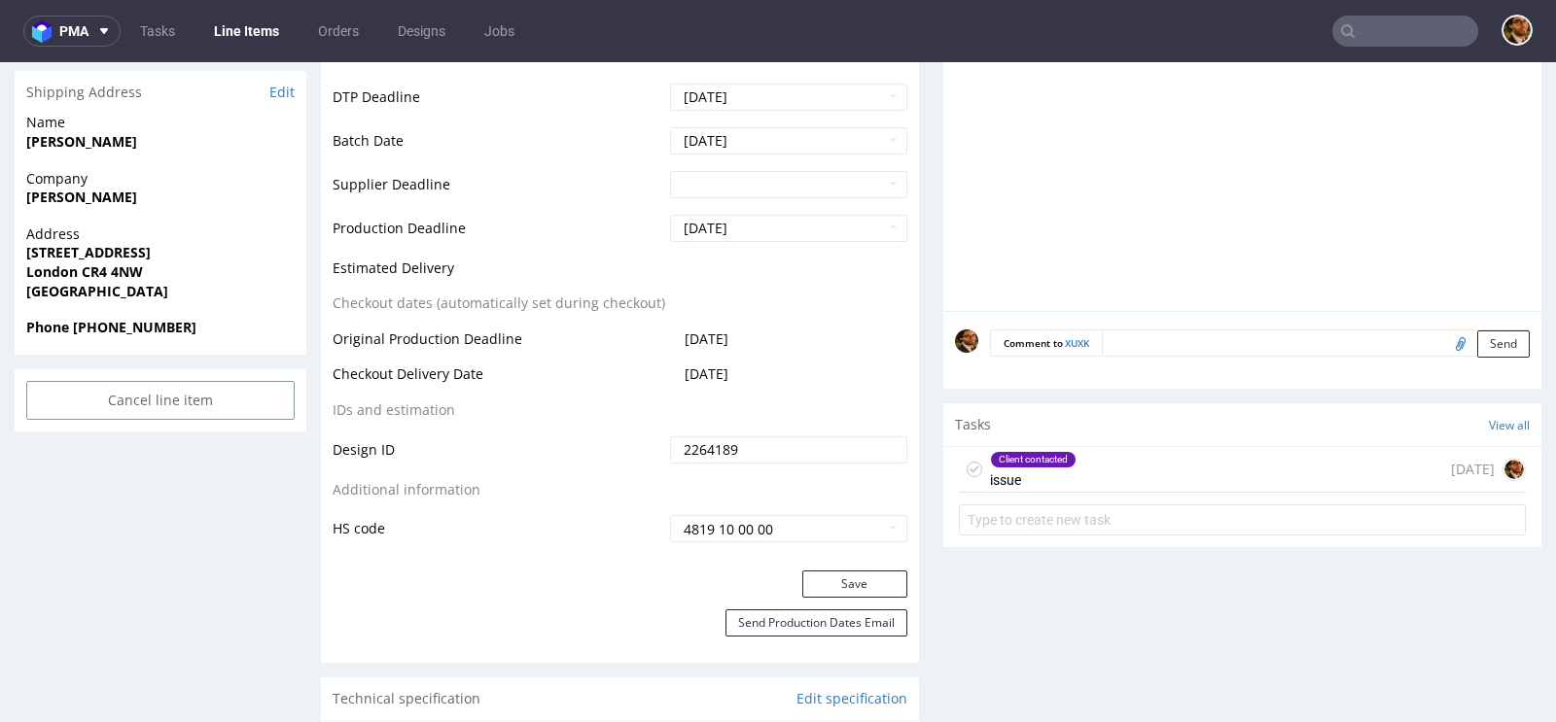
click at [1053, 447] on div "Client contacted issue" at bounding box center [1033, 469] width 87 height 45
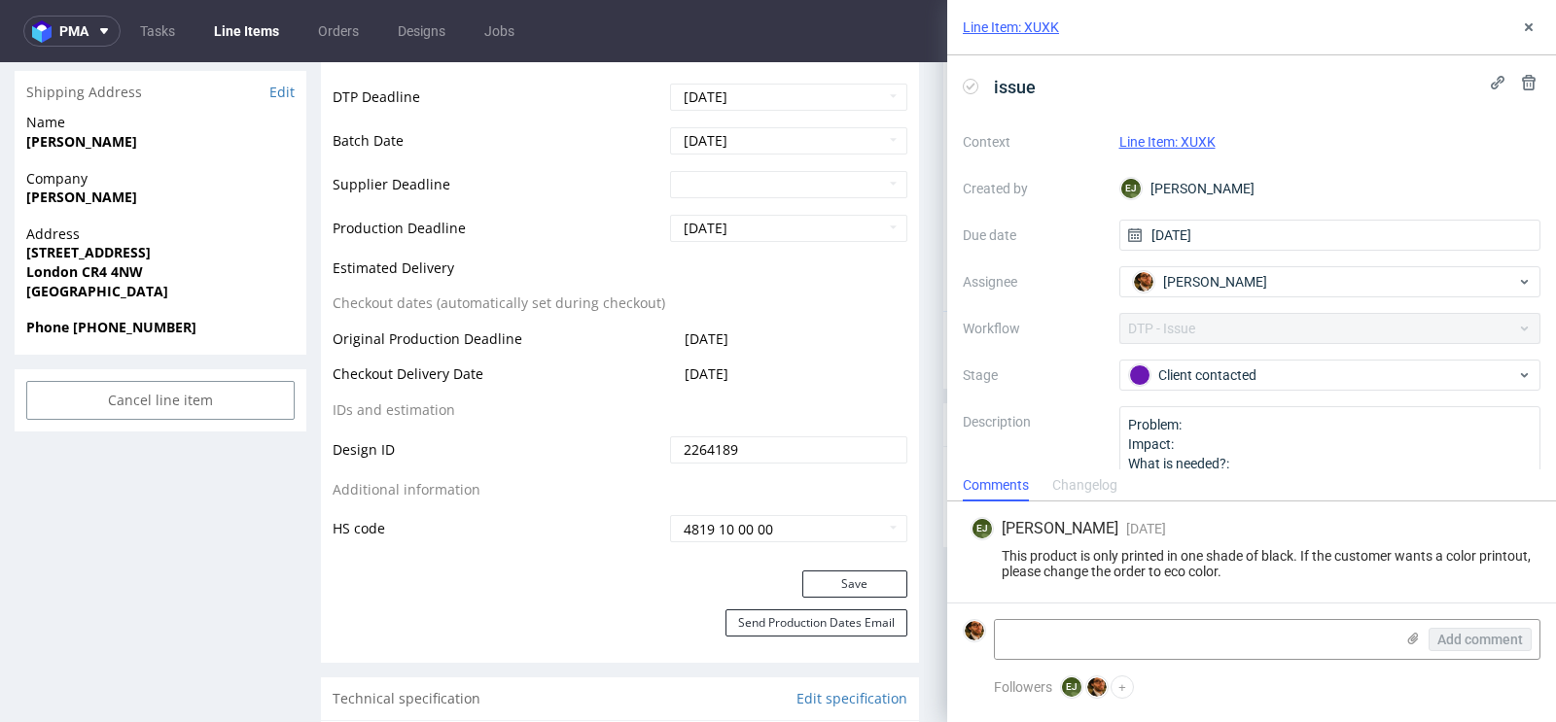
click at [1107, 619] on form "Add comment" at bounding box center [1251, 639] width 609 height 73
click at [1069, 632] on textarea at bounding box center [1194, 639] width 399 height 39
type textarea "T"
type textarea "they agreed to change!"
click at [1445, 644] on span "Add comment" at bounding box center [1480, 640] width 86 height 14
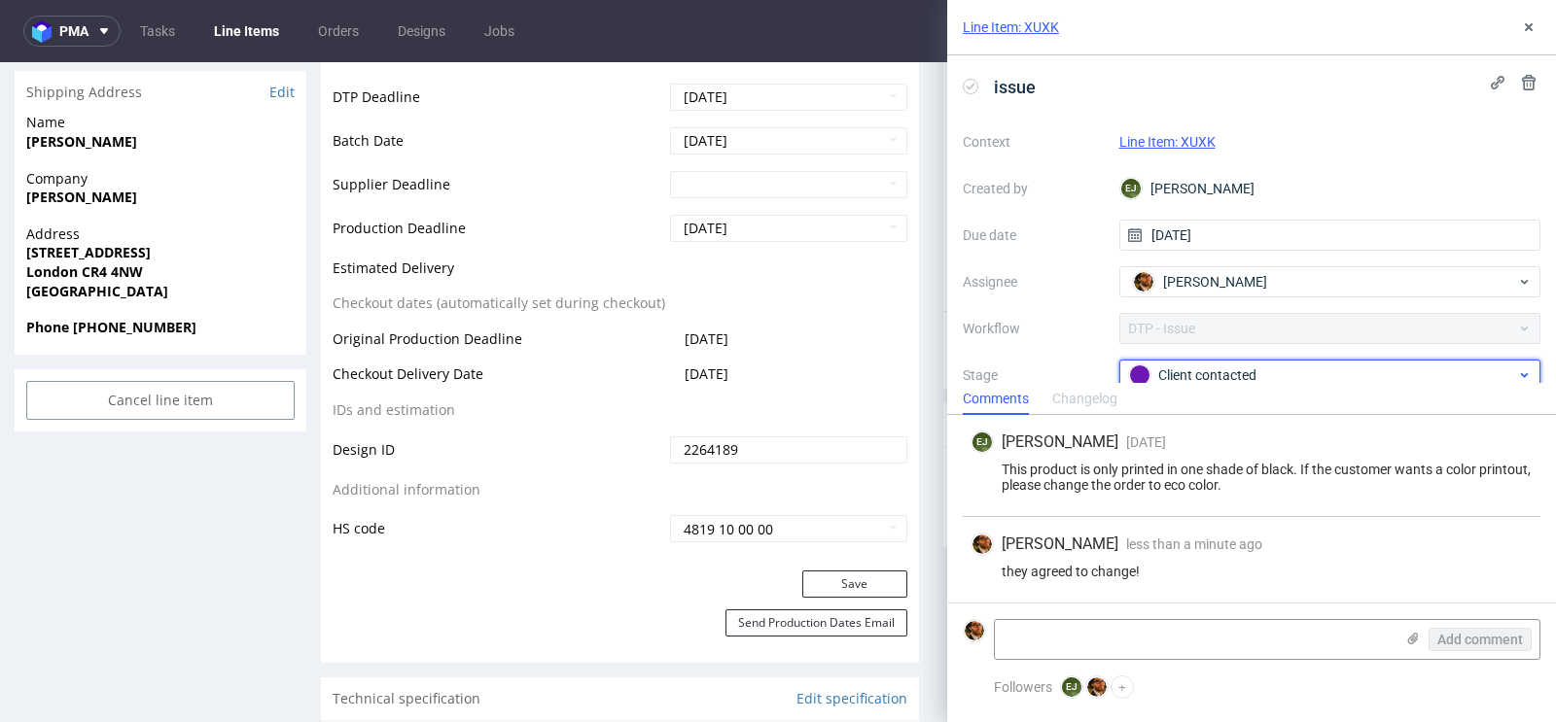
click at [1323, 376] on div "Client contacted" at bounding box center [1322, 375] width 387 height 21
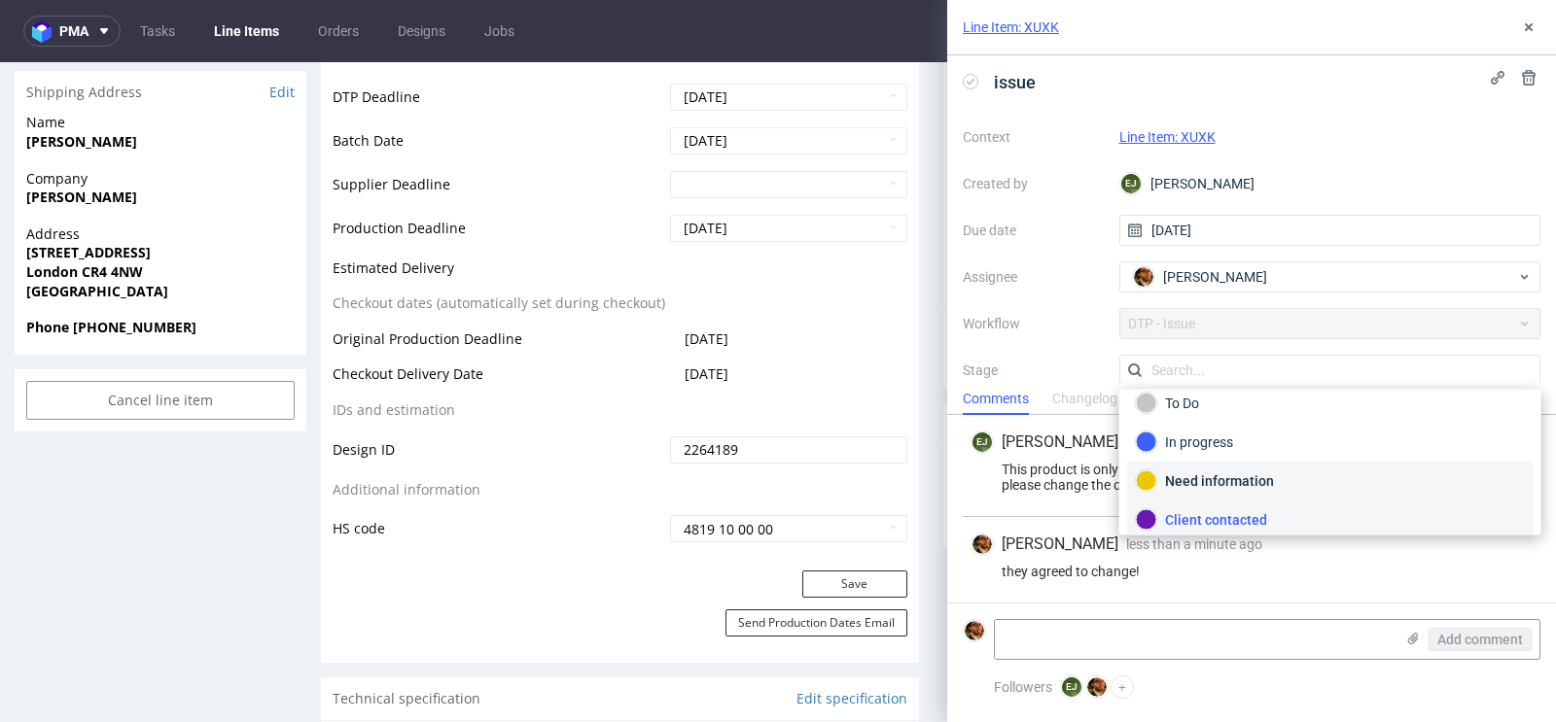
scroll to position [135, 0]
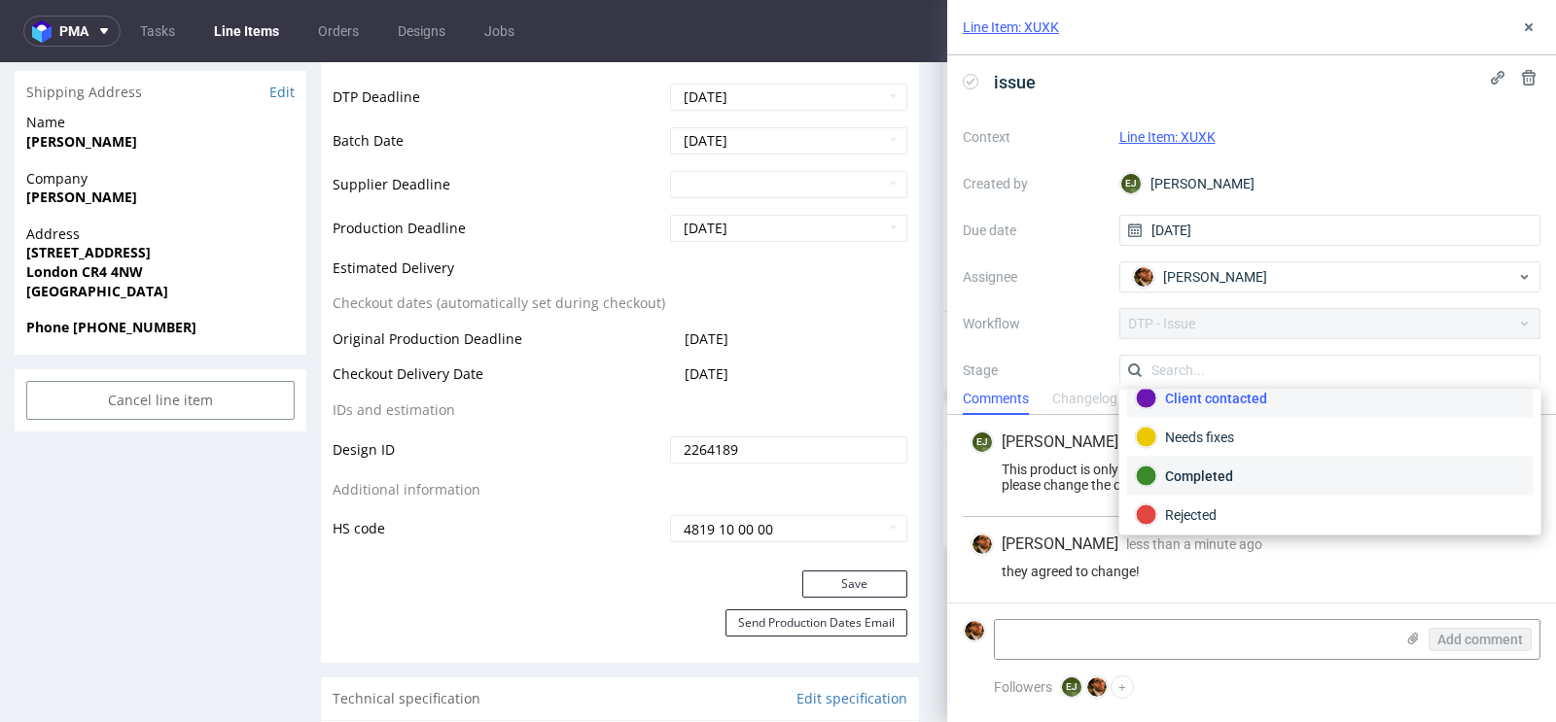
click at [1232, 468] on div "Completed" at bounding box center [1330, 476] width 389 height 21
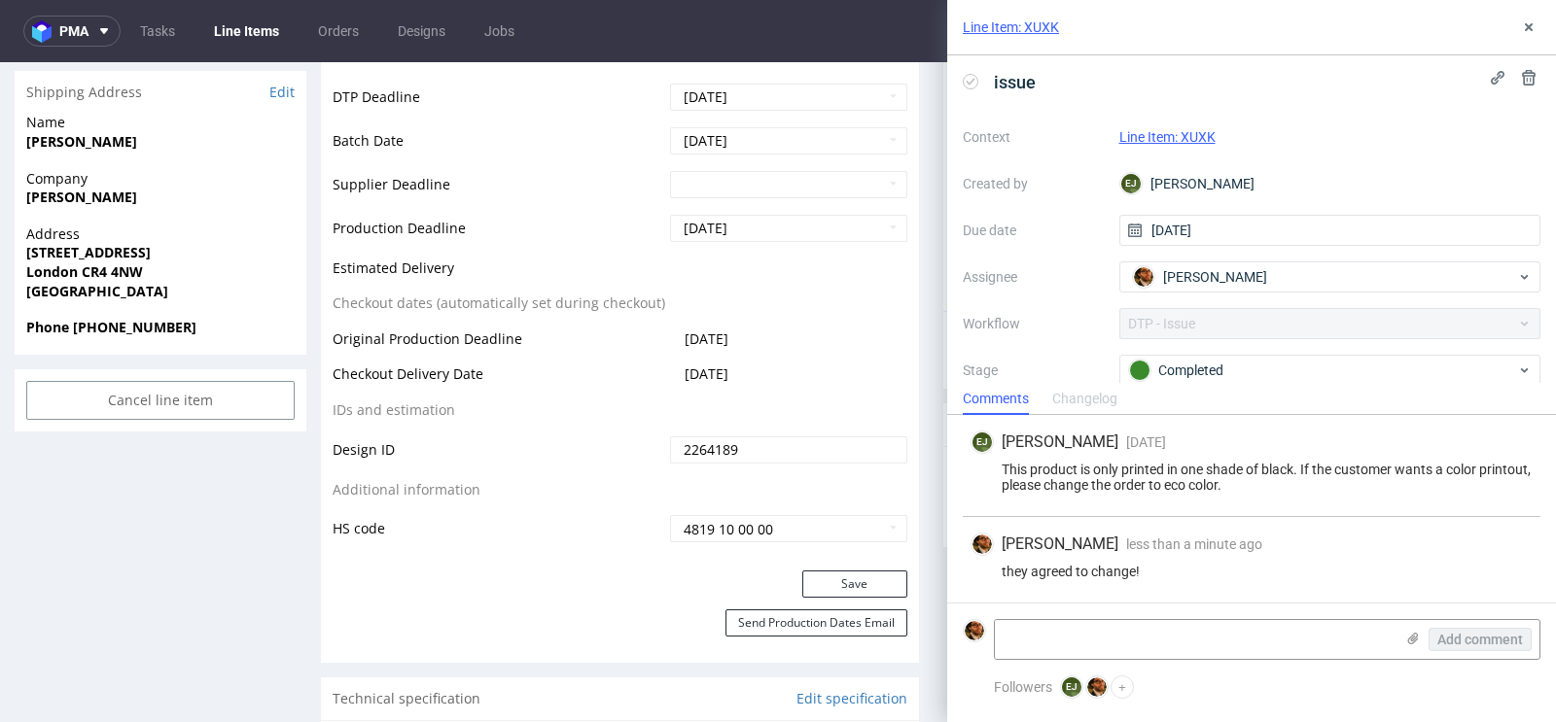
click at [1165, 139] on link "Line Item: XUXK" at bounding box center [1167, 137] width 96 height 16
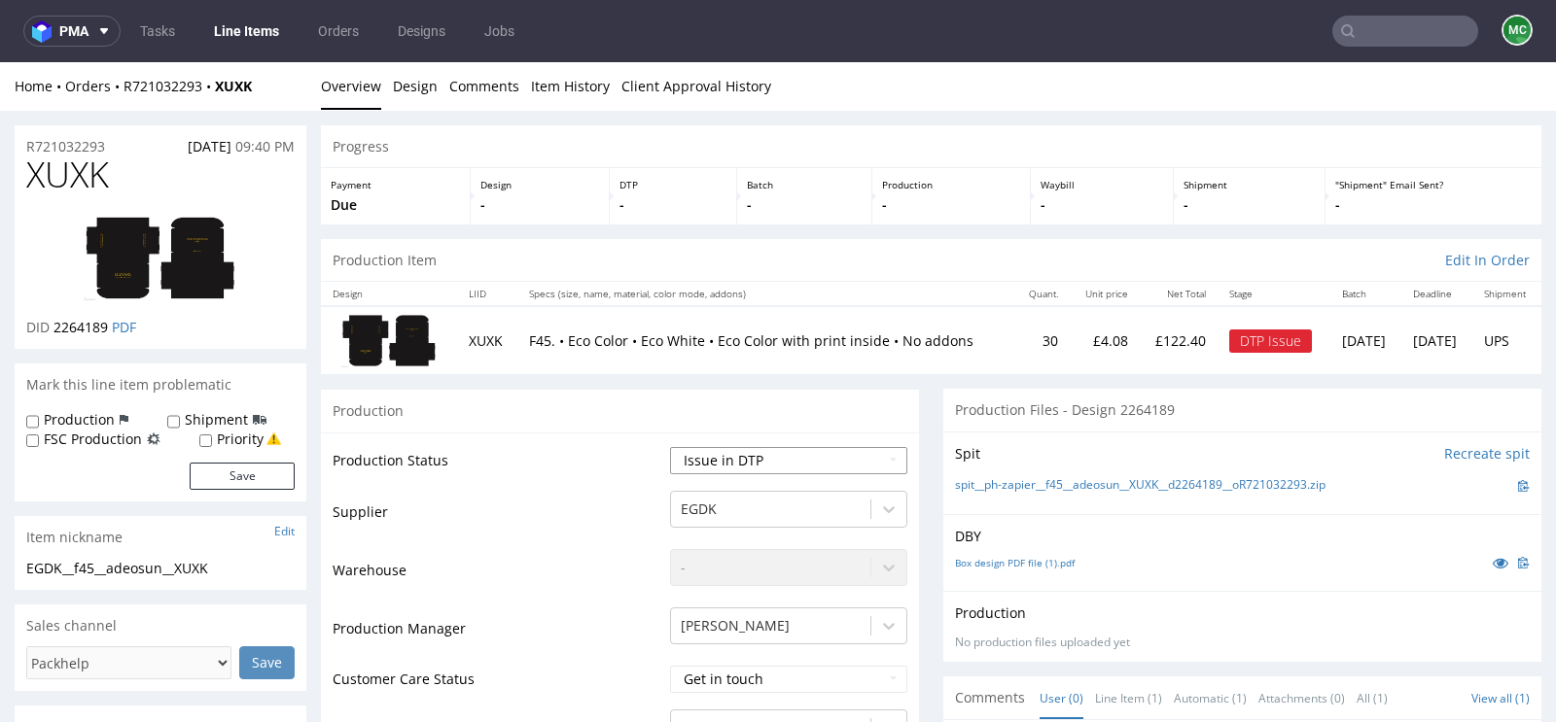
click at [854, 454] on select "Waiting for Artwork Waiting for Diecut Waiting for Mockup Waiting for DTP Waiti…" at bounding box center [788, 460] width 237 height 27
select select "back_for_dtp"
click at [670, 447] on select "Waiting for Artwork Waiting for Diecut Waiting for Mockup Waiting for DTP Waiti…" at bounding box center [788, 460] width 237 height 27
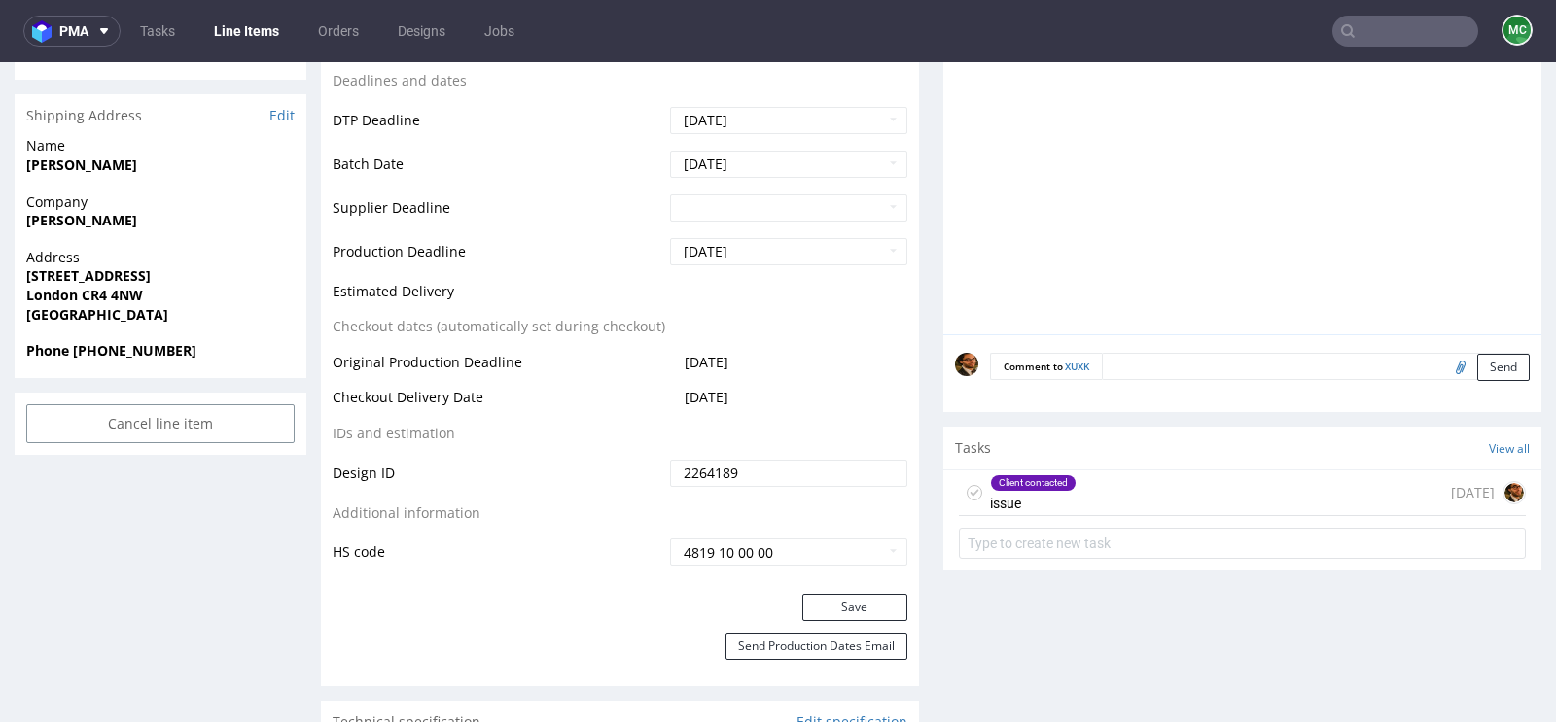
scroll to position [968, 0]
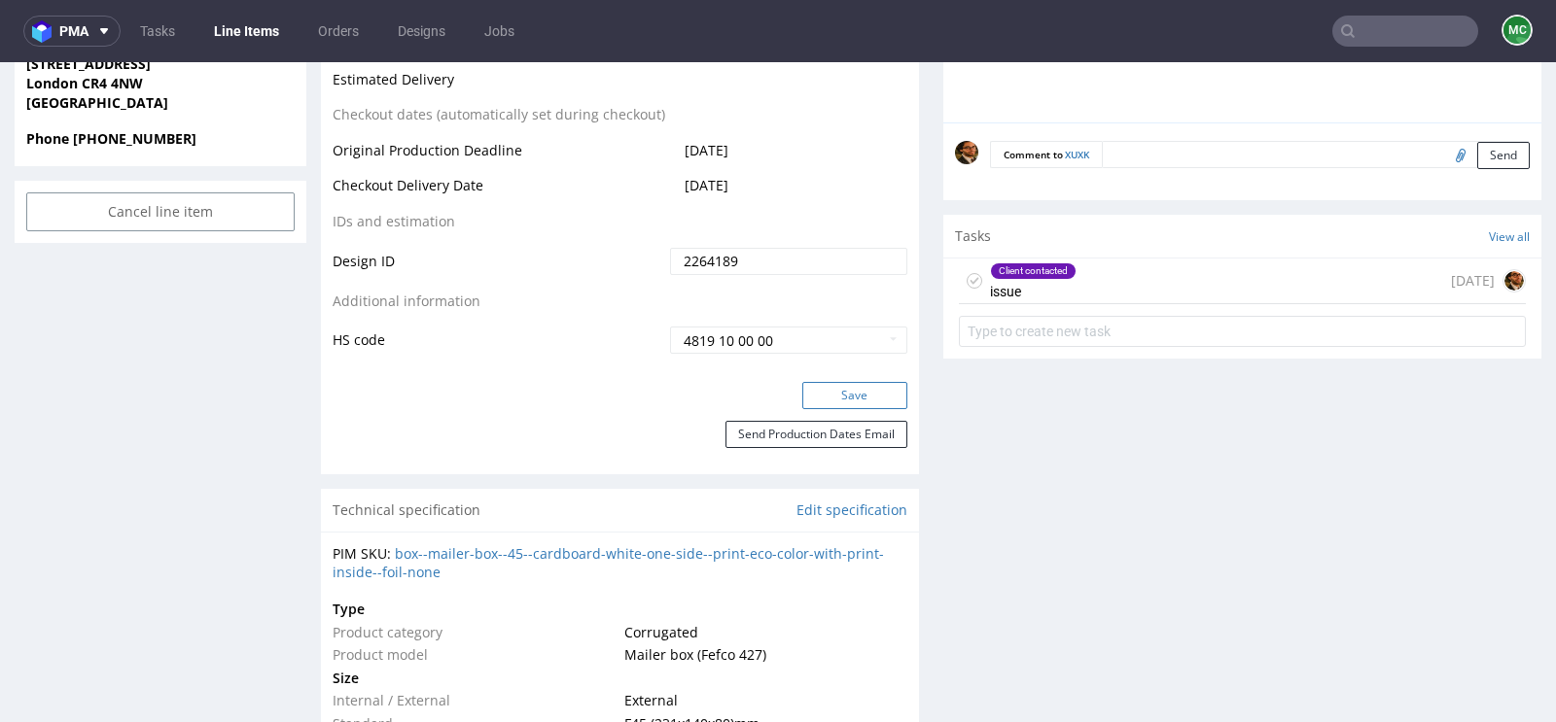
click at [836, 398] on button "Save" at bounding box center [854, 395] width 105 height 27
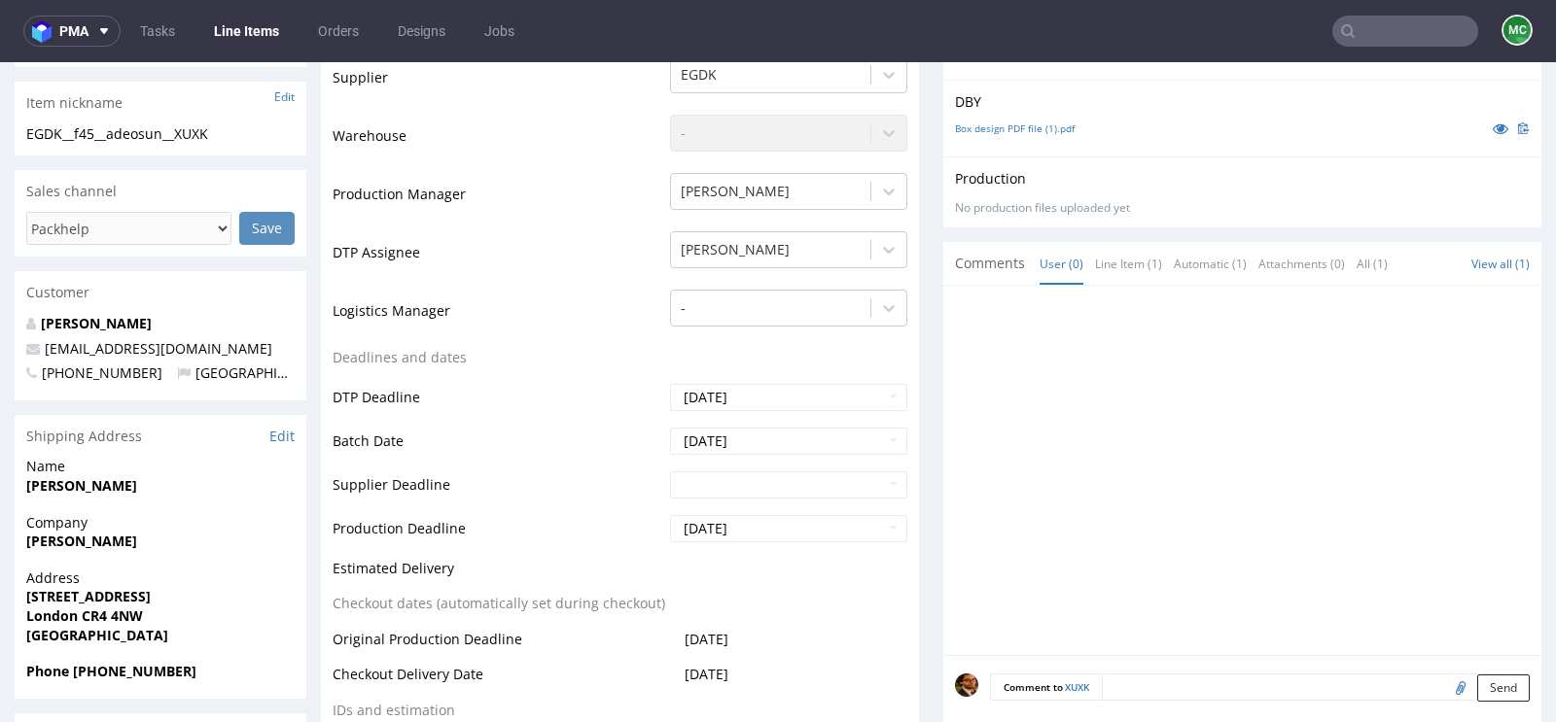
scroll to position [0, 0]
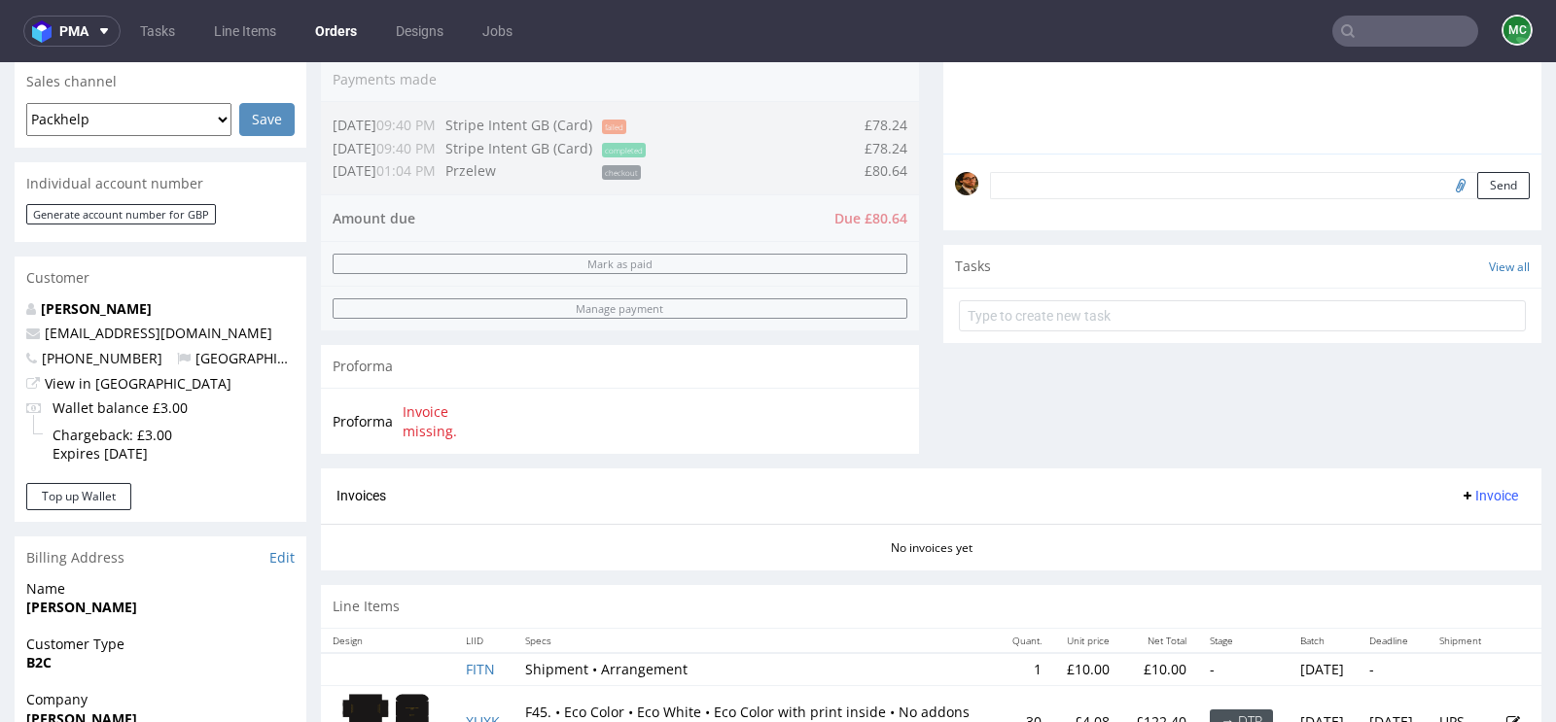
scroll to position [576, 0]
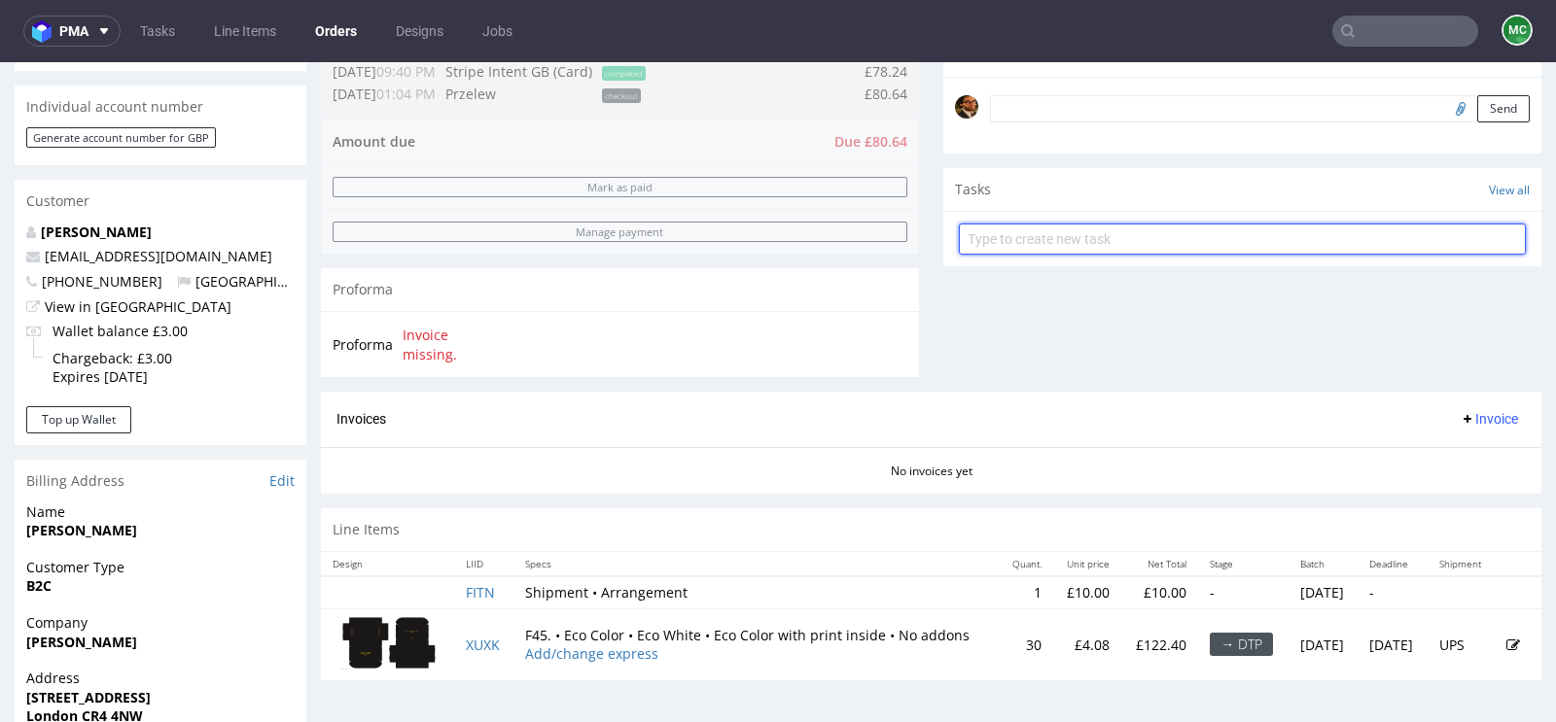
click at [1006, 245] on input "text" at bounding box center [1242, 239] width 567 height 31
type input "Payment link"
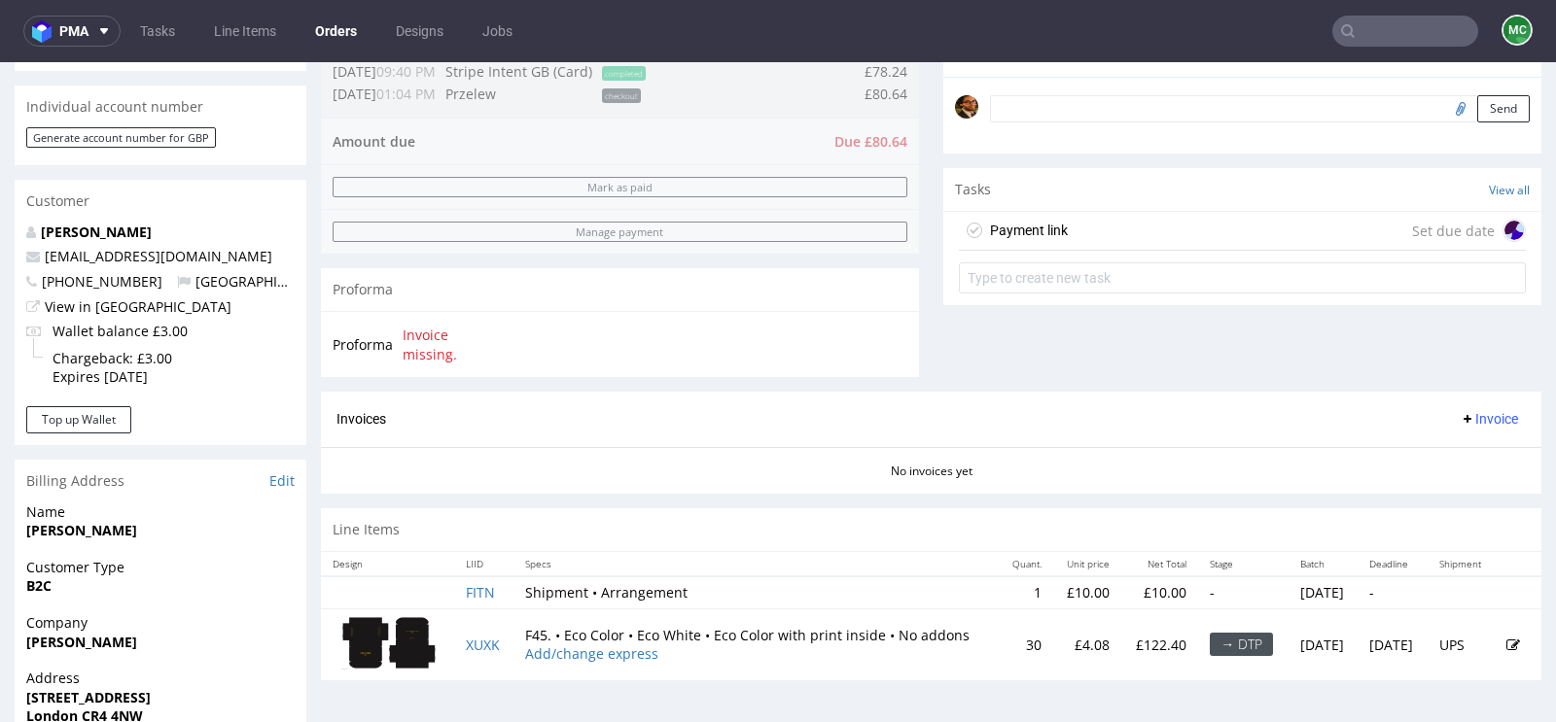
click at [1117, 229] on div "Payment link Set due date" at bounding box center [1242, 231] width 567 height 39
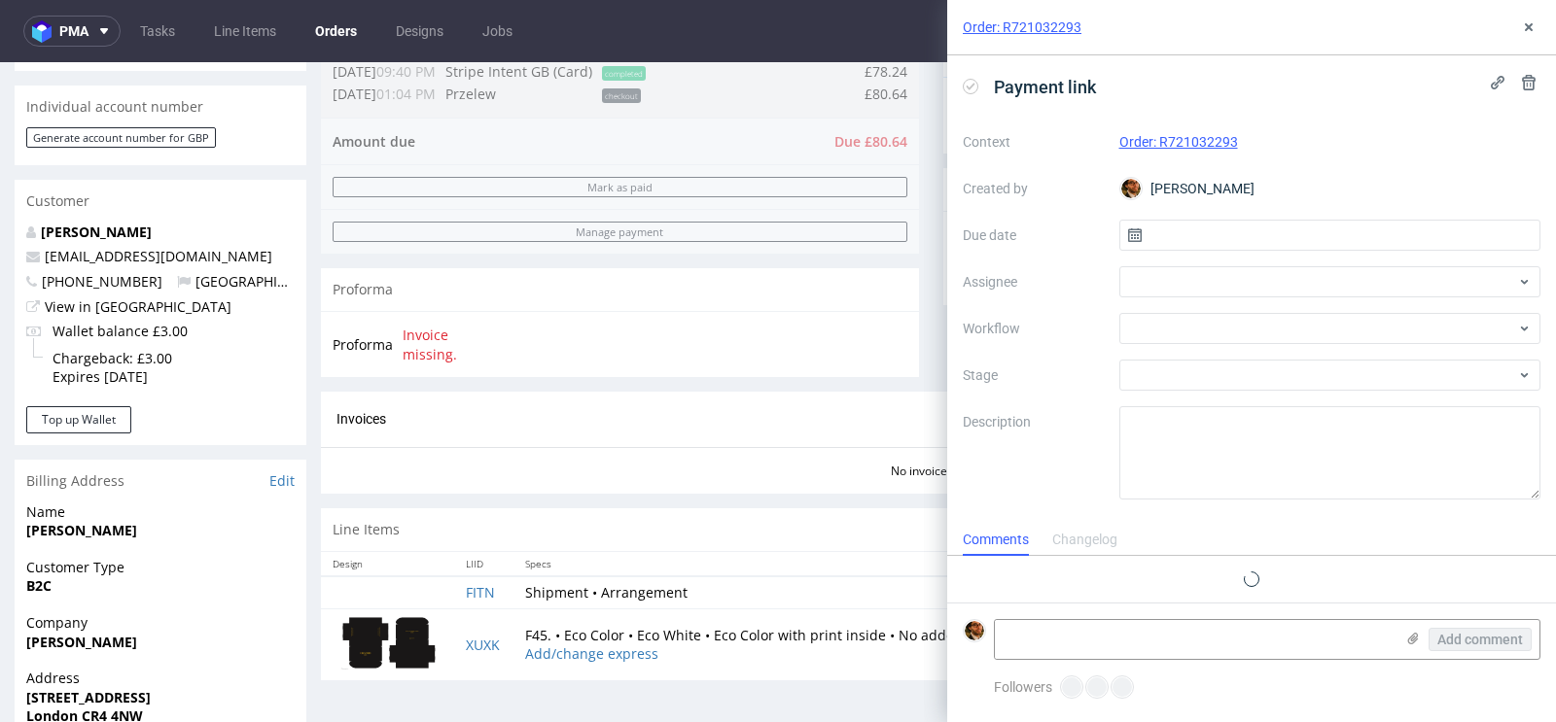
scroll to position [16, 0]
click at [1166, 251] on div "Context Order: R721032293 Created by [PERSON_NAME] Due date Assignee Workflow S…" at bounding box center [1252, 312] width 578 height 373
click at [1168, 244] on input "text" at bounding box center [1330, 235] width 422 height 31
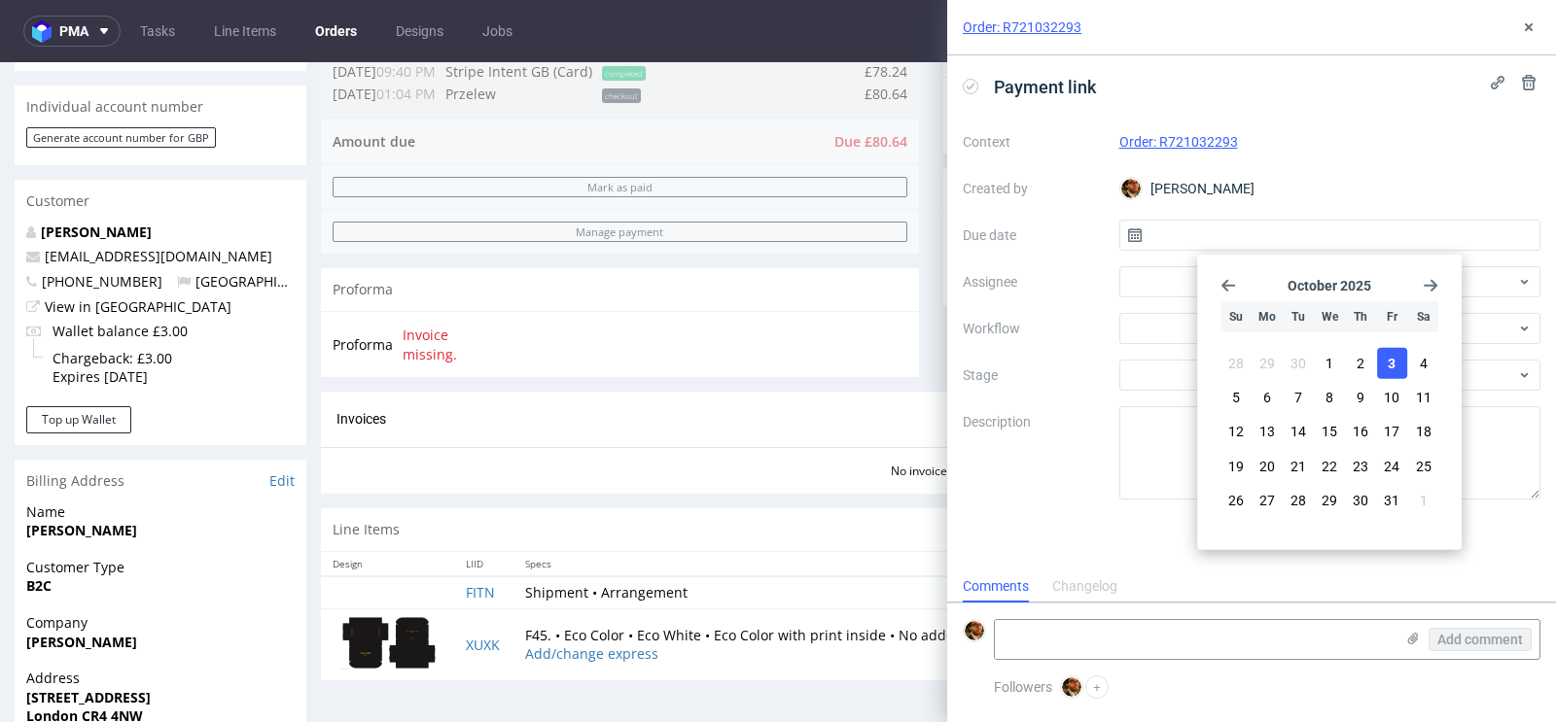
click at [1389, 362] on span "3" at bounding box center [1392, 363] width 8 height 19
type input "[DATE]"
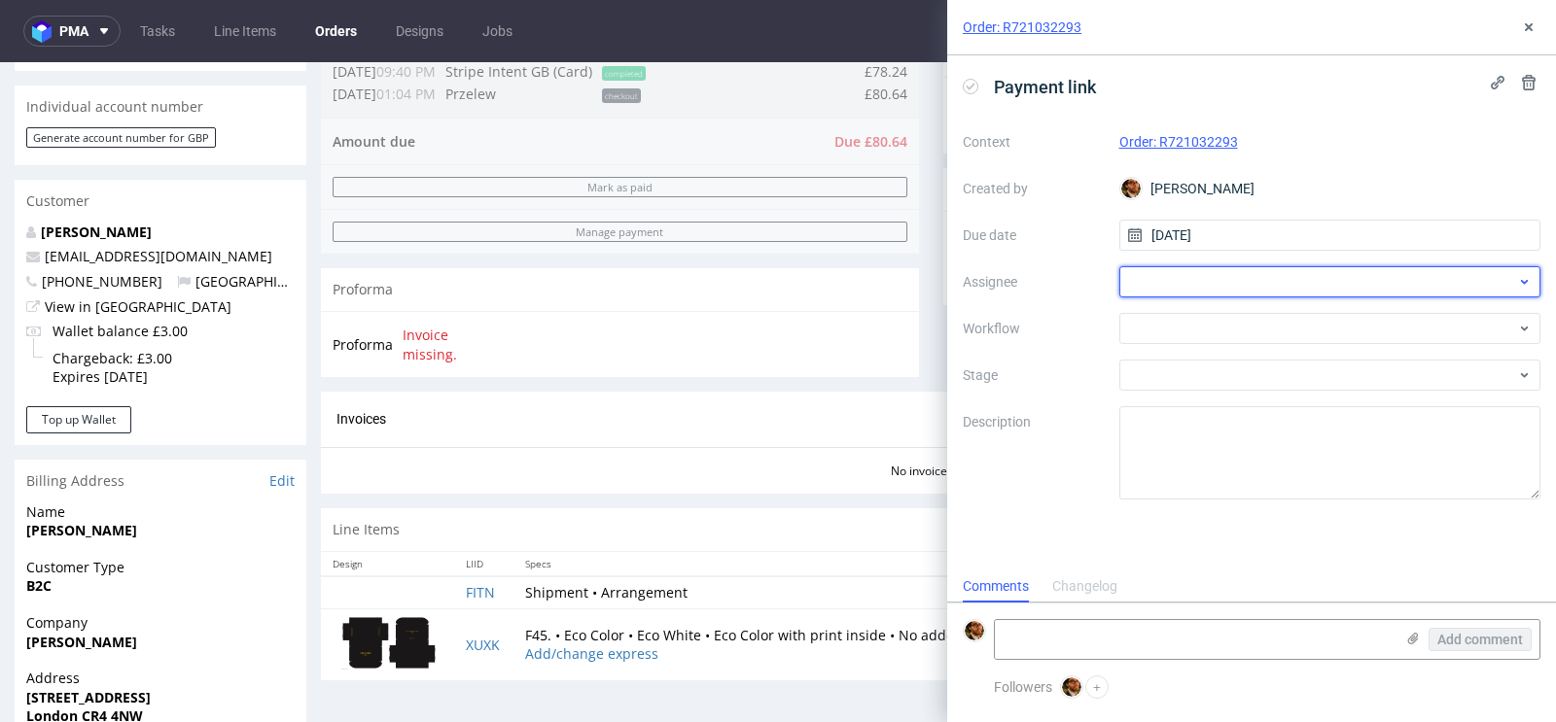
click at [1186, 281] on div at bounding box center [1330, 281] width 422 height 31
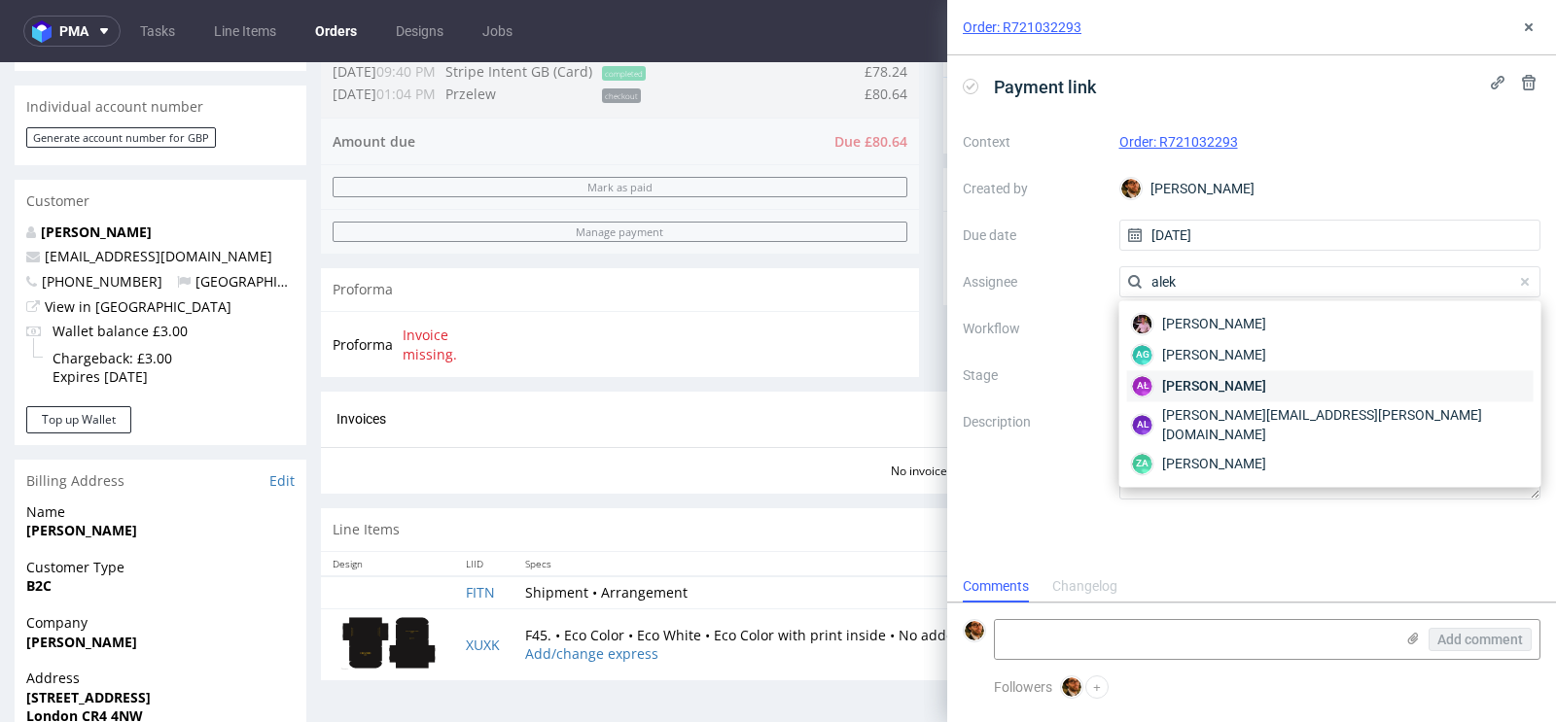
type input "alek"
click at [1210, 382] on span "Aleksandra Łętowska" at bounding box center [1214, 385] width 104 height 19
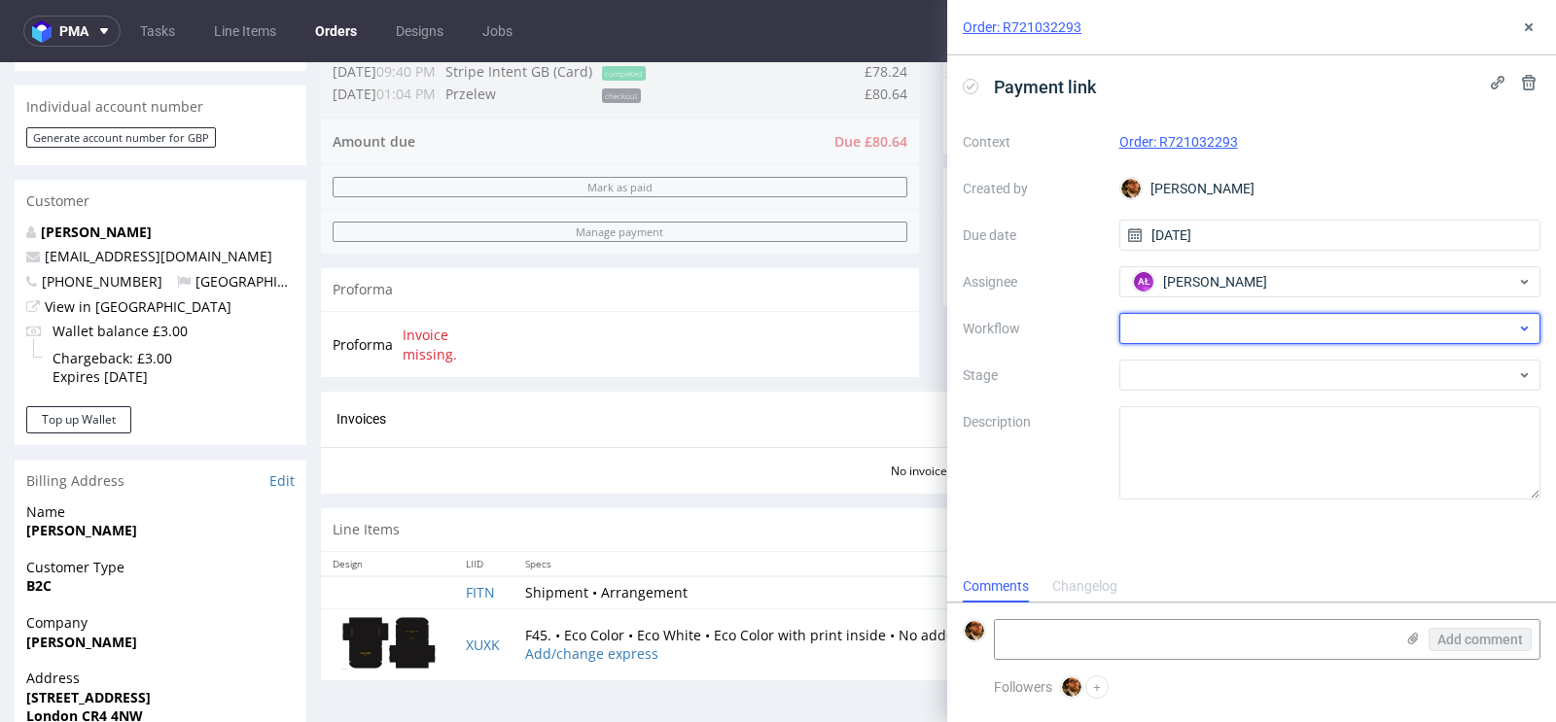
click at [1197, 335] on div at bounding box center [1330, 328] width 422 height 31
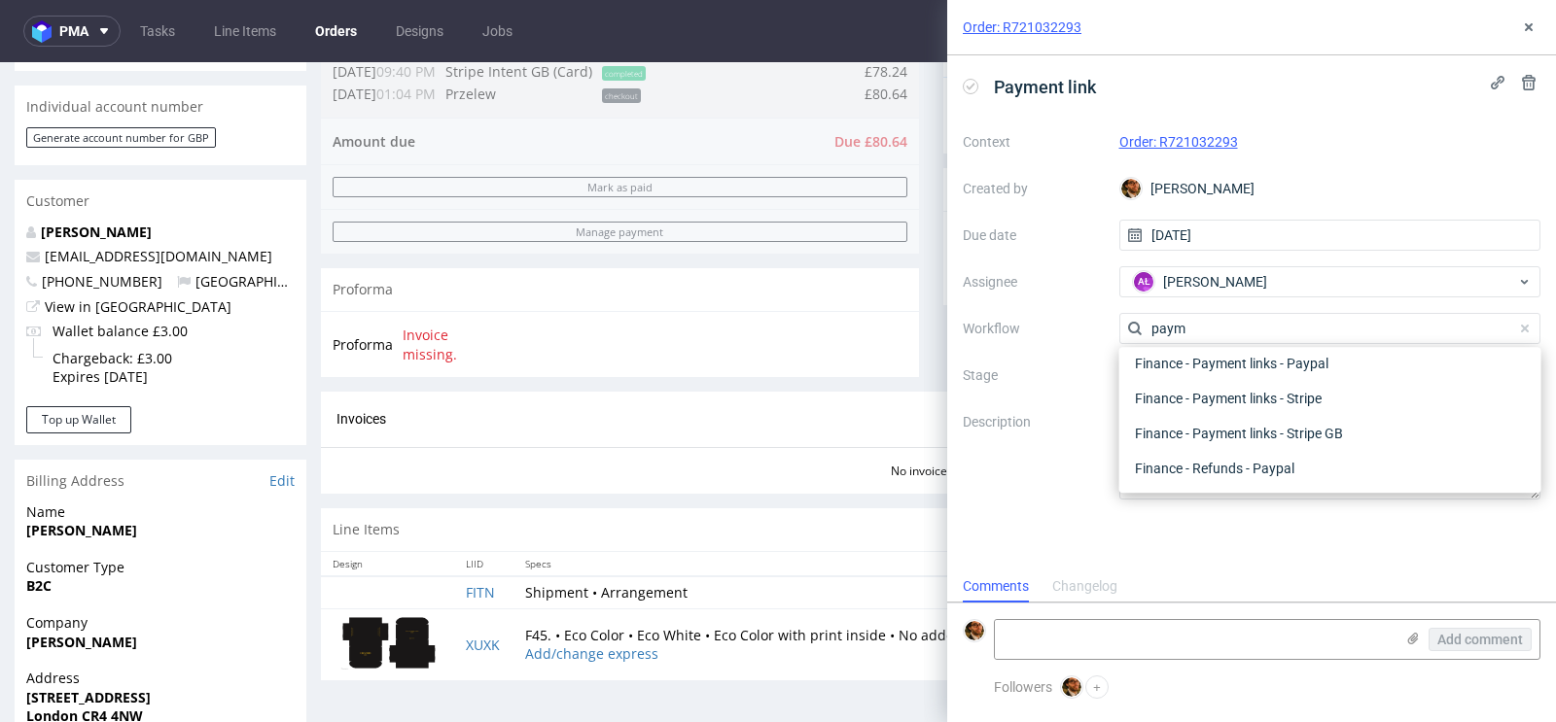
scroll to position [35, 0]
type input "payme"
click at [1216, 466] on div "Finance - Payment links - Stripe GB" at bounding box center [1330, 467] width 406 height 35
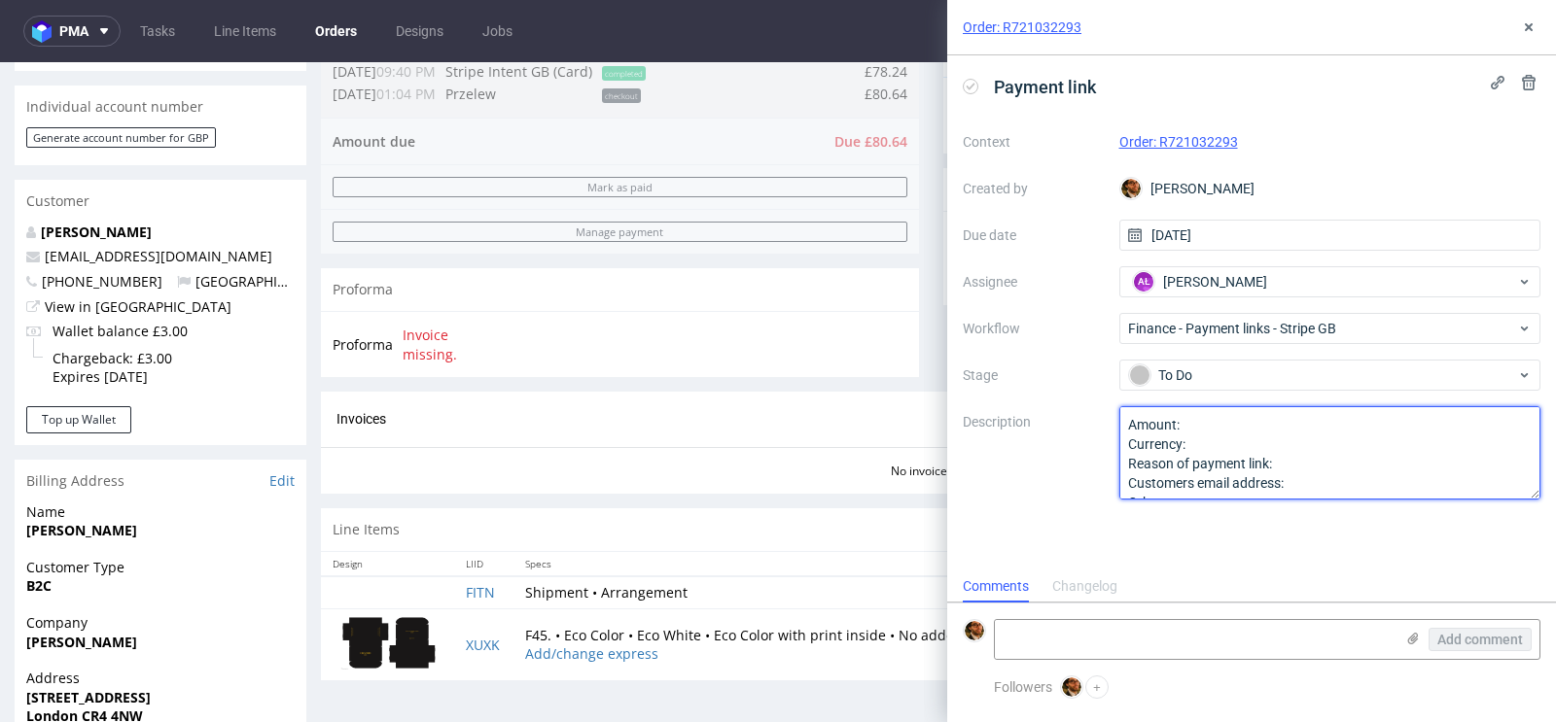
click at [1238, 424] on textarea "Amount: Currency: Reason of payment link: Customers email address: Other:" at bounding box center [1330, 452] width 422 height 93
click at [1250, 446] on textarea "Amount: Currency: Reason of payment link: Customers email address: Other:" at bounding box center [1330, 452] width 422 height 93
click at [1286, 457] on textarea "Amount: Currency: Reason of payment link: Customers email address: Other:" at bounding box center [1330, 452] width 422 height 93
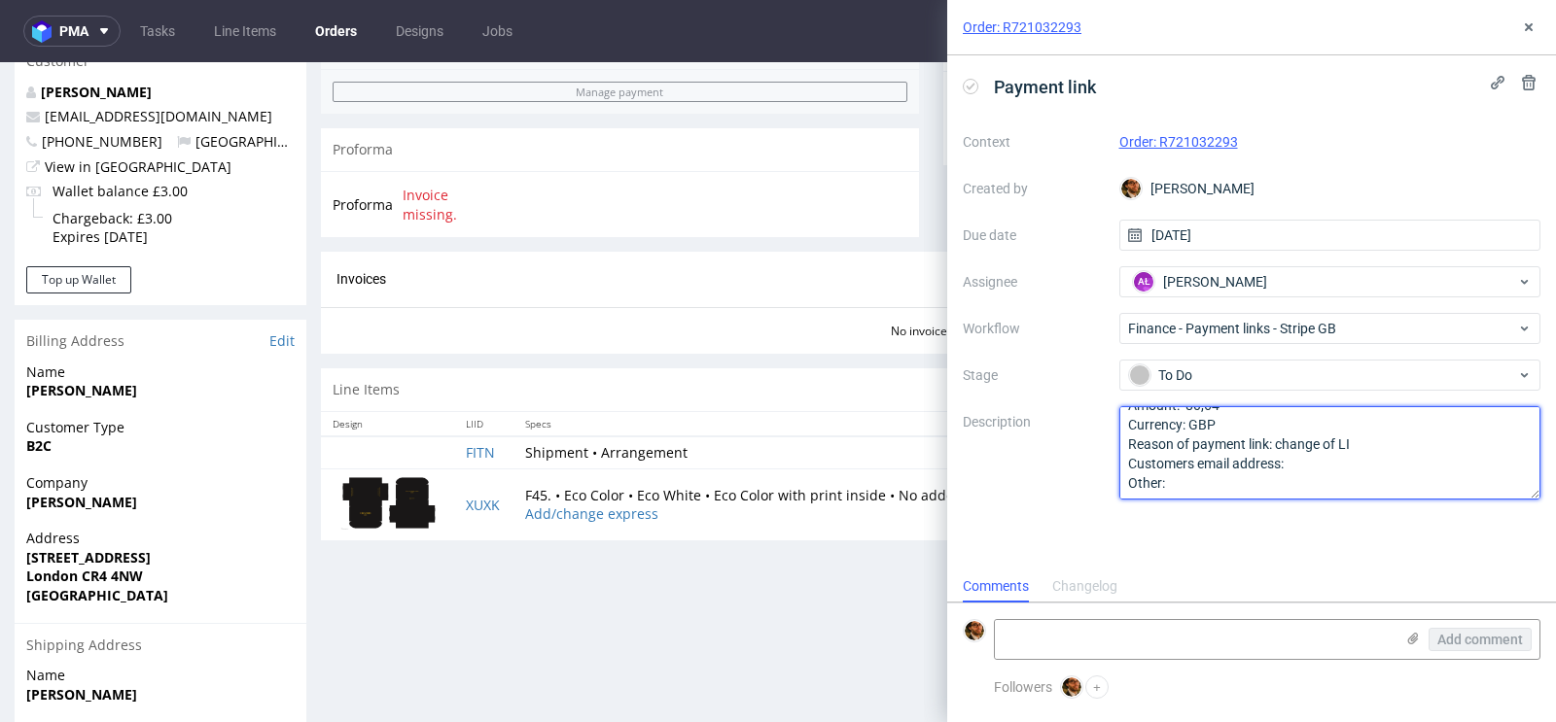
click at [1340, 458] on textarea "Amount: 80,64 Currency: GBP Reason of payment link: change of LI Customers emai…" at bounding box center [1330, 452] width 422 height 93
paste textarea "deji10@hotmail.com"
type textarea "Amount: 80,64 Currency: GBP Reason of payment link: change of LI Customers emai…"
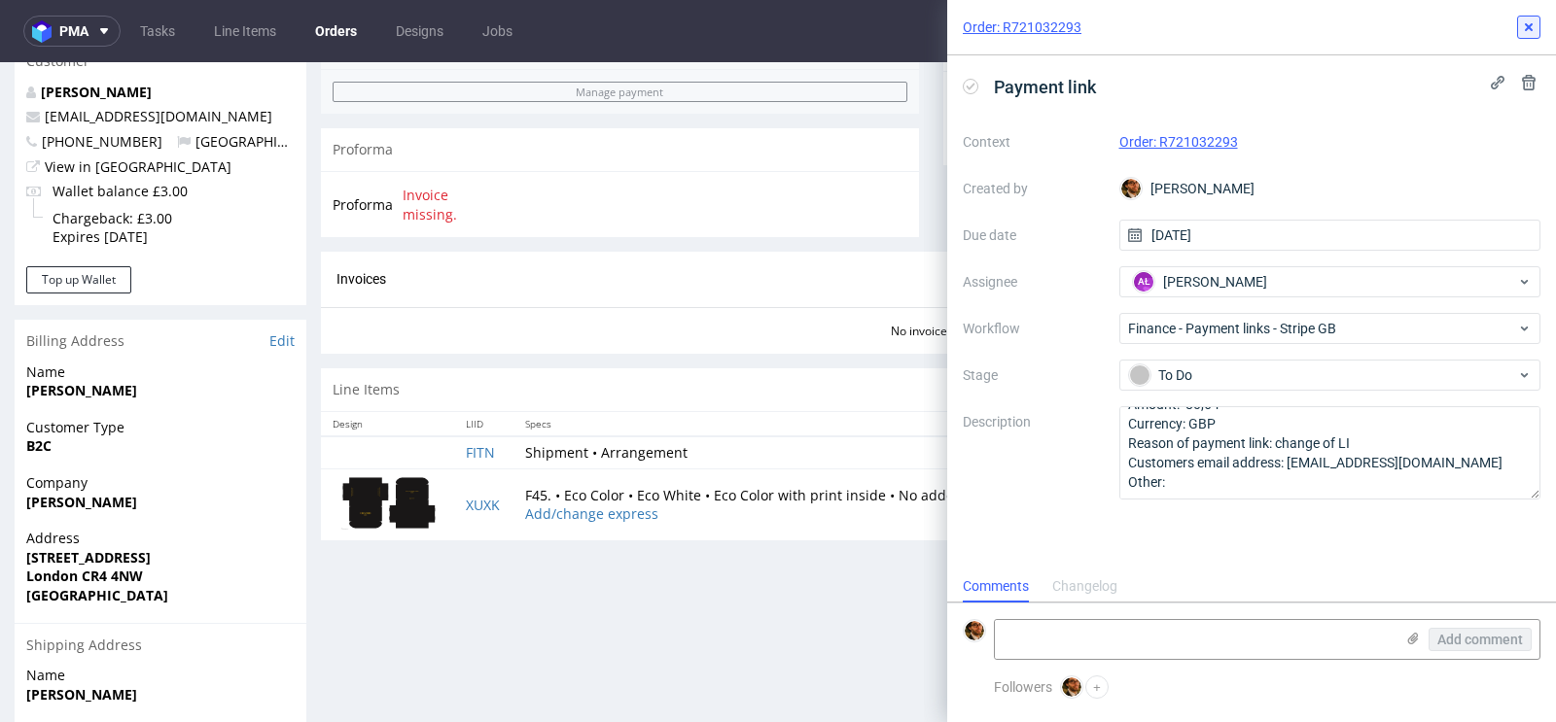
click at [1531, 23] on use at bounding box center [1529, 27] width 8 height 8
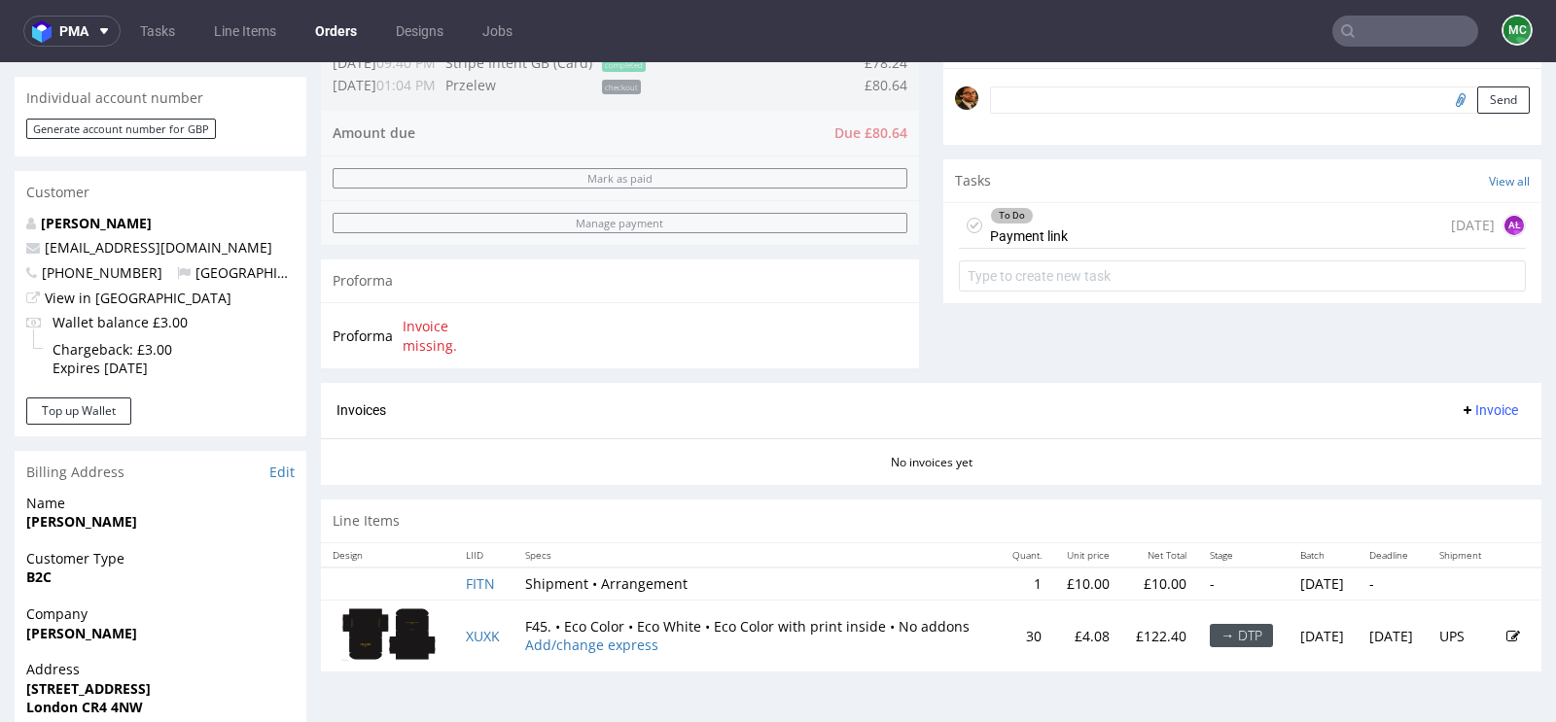
scroll to position [432, 0]
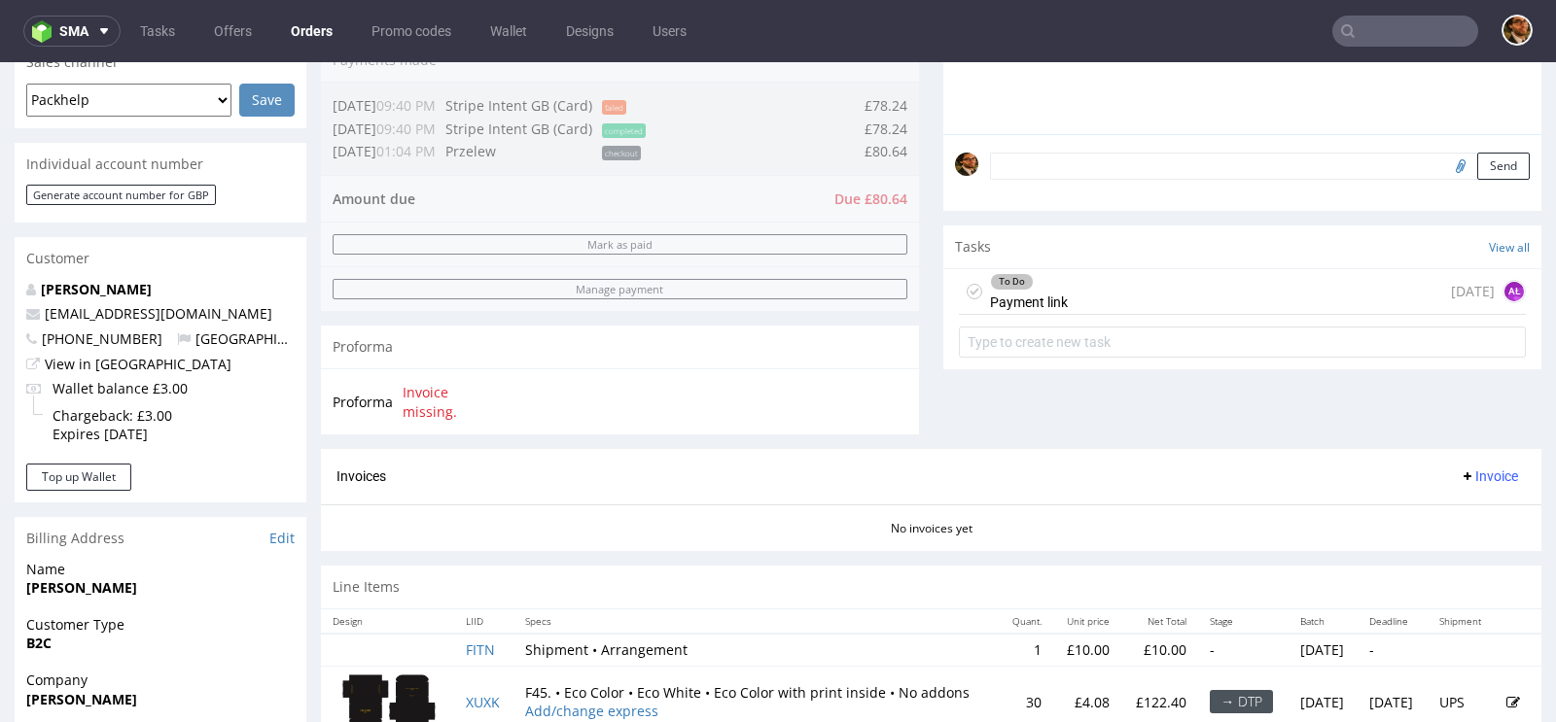
scroll to position [887, 0]
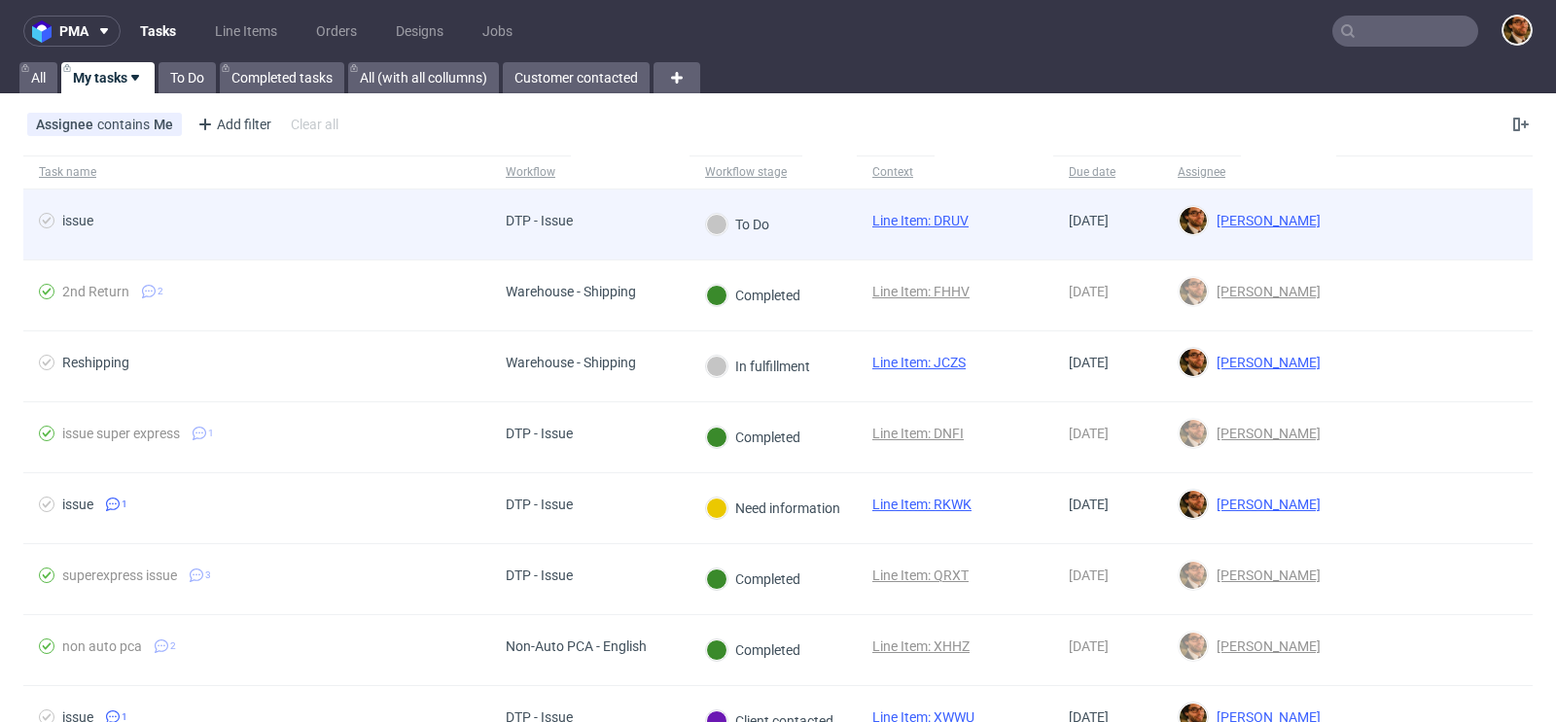
click at [1336, 215] on div at bounding box center [1434, 225] width 196 height 70
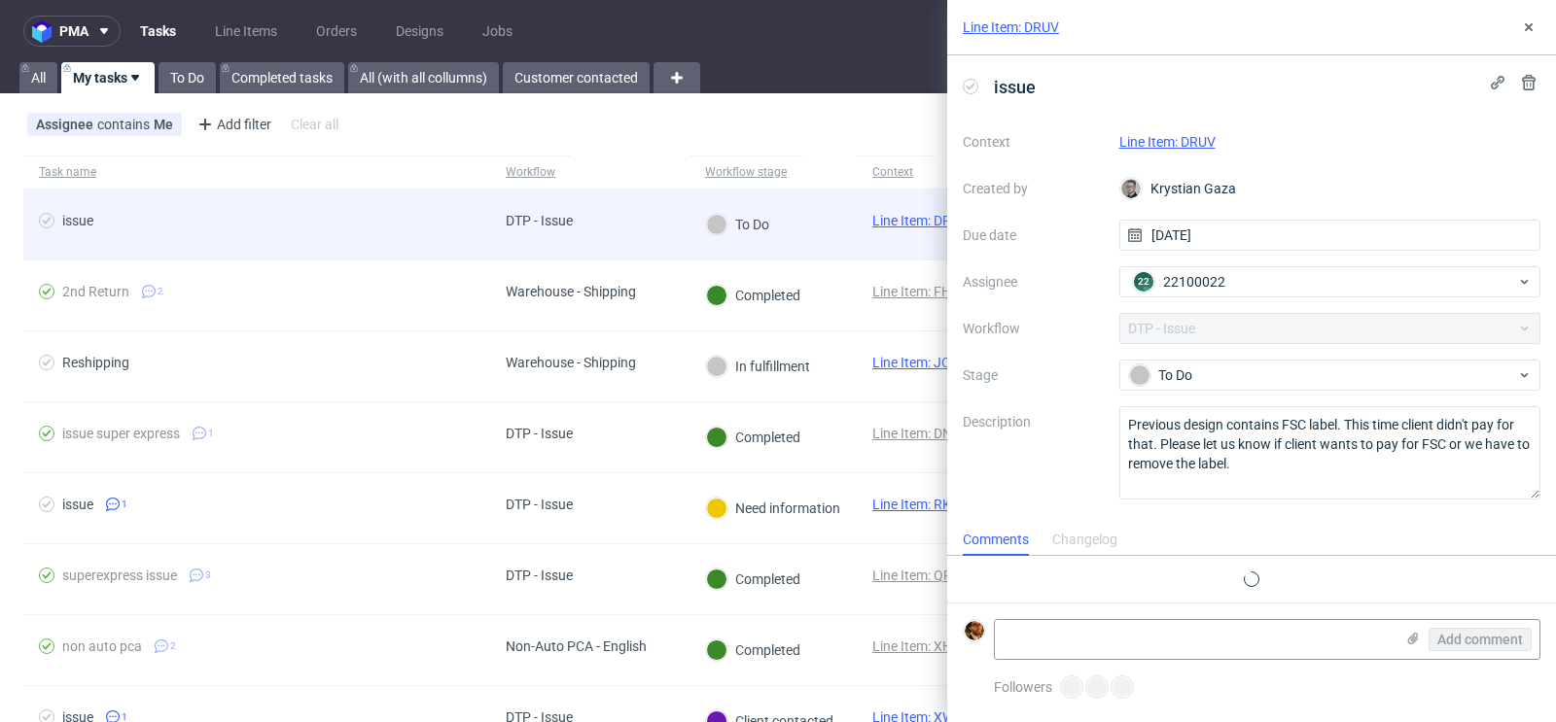
scroll to position [16, 0]
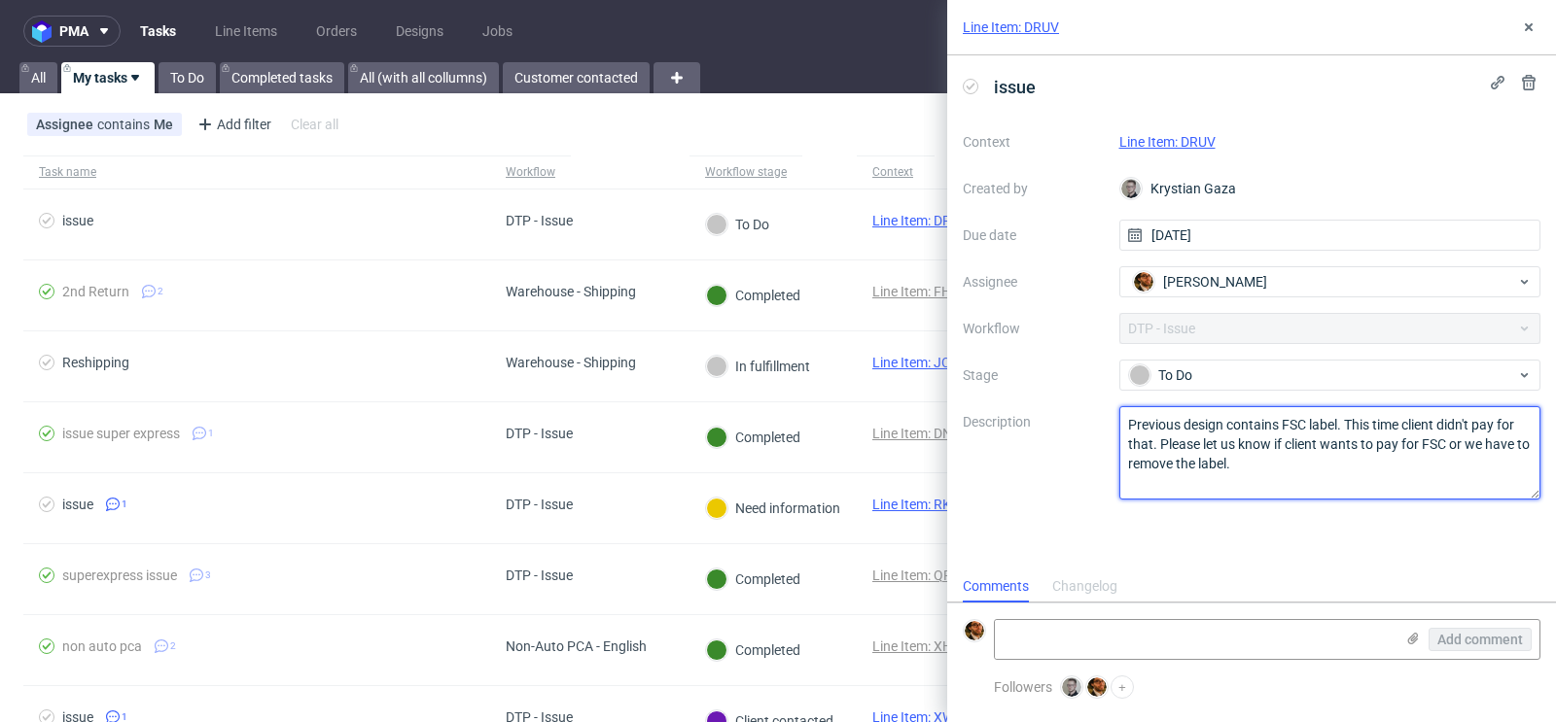
drag, startPoint x: 1244, startPoint y: 465, endPoint x: 1099, endPoint y: 418, distance: 152.2
click at [1099, 418] on div "Context Line Item: DRUV Created by Krystian Gaza Due date [DATE] Assignee [PERS…" at bounding box center [1252, 312] width 578 height 373
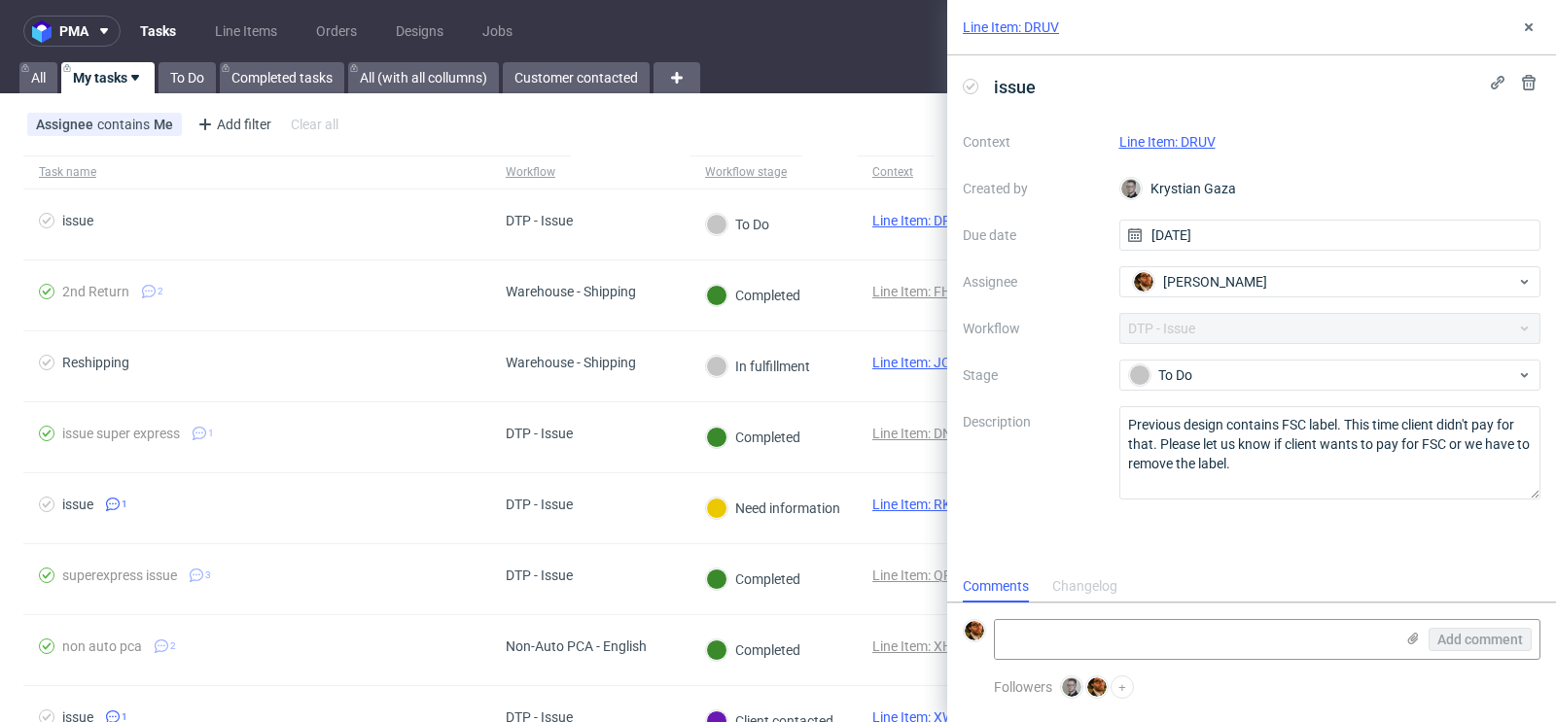
click at [1168, 139] on link "Line Item: DRUV" at bounding box center [1167, 142] width 96 height 16
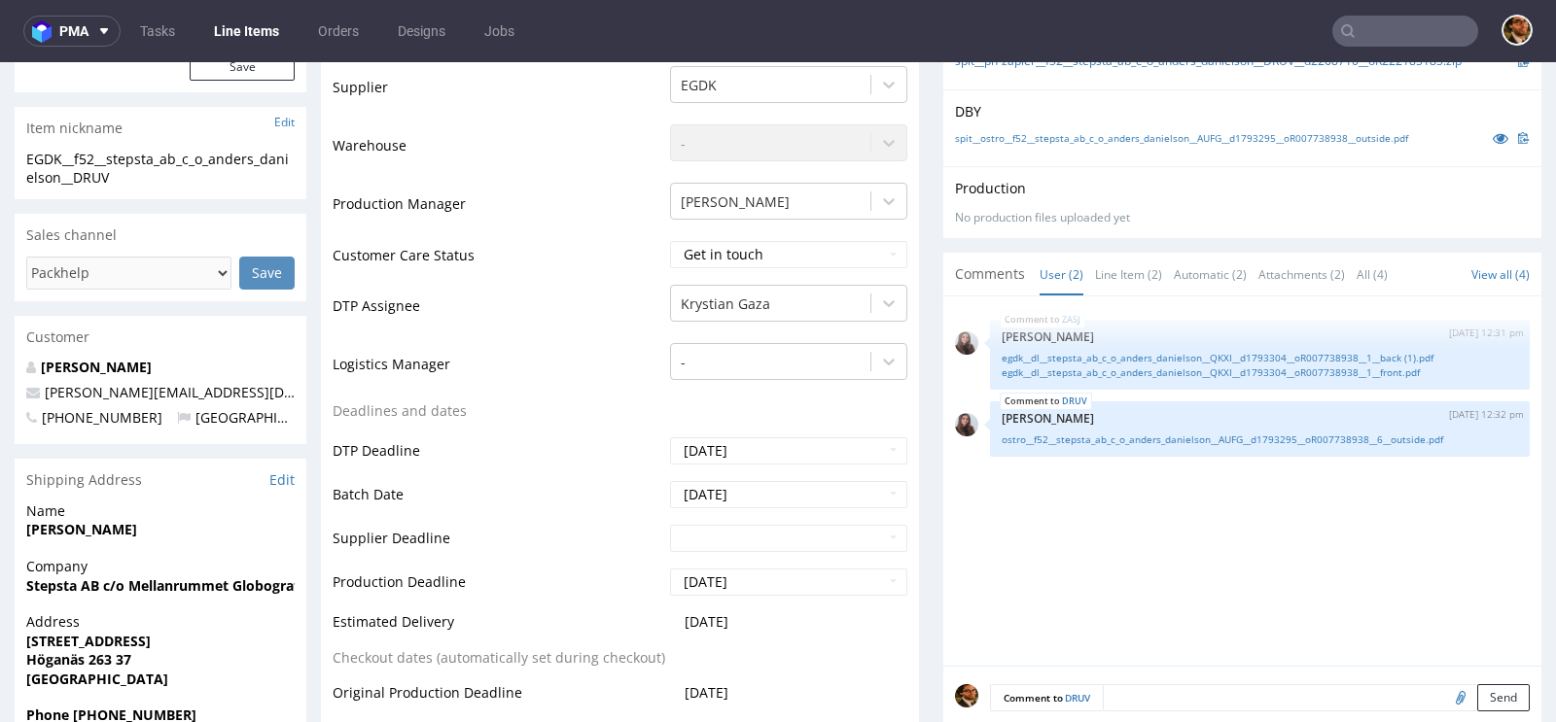
scroll to position [465, 0]
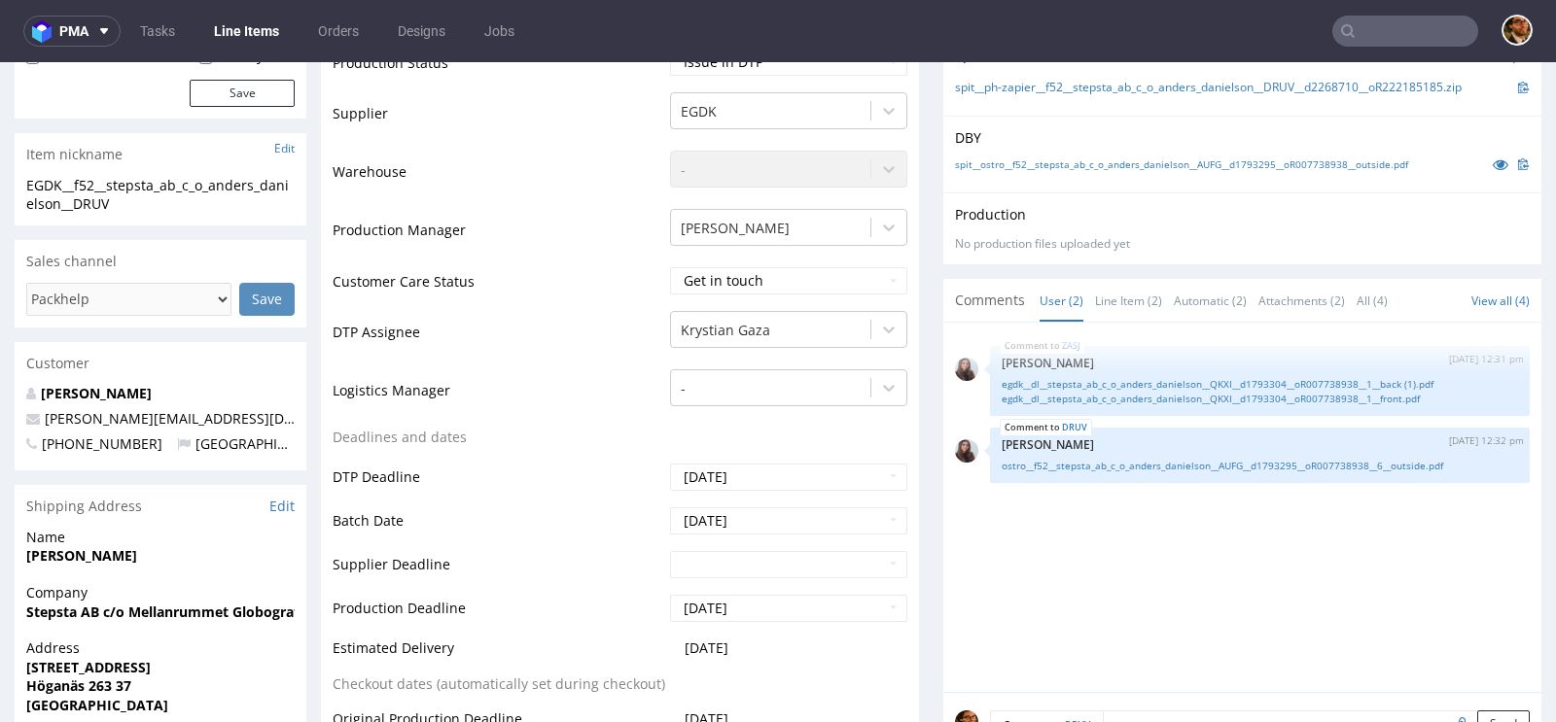
click at [1155, 500] on div "ZASJ [DATE] 12:31 pm [PERSON_NAME] egdk__dl__stepsta_ab_c_o_anders_danielson__Q…" at bounding box center [1248, 514] width 586 height 358
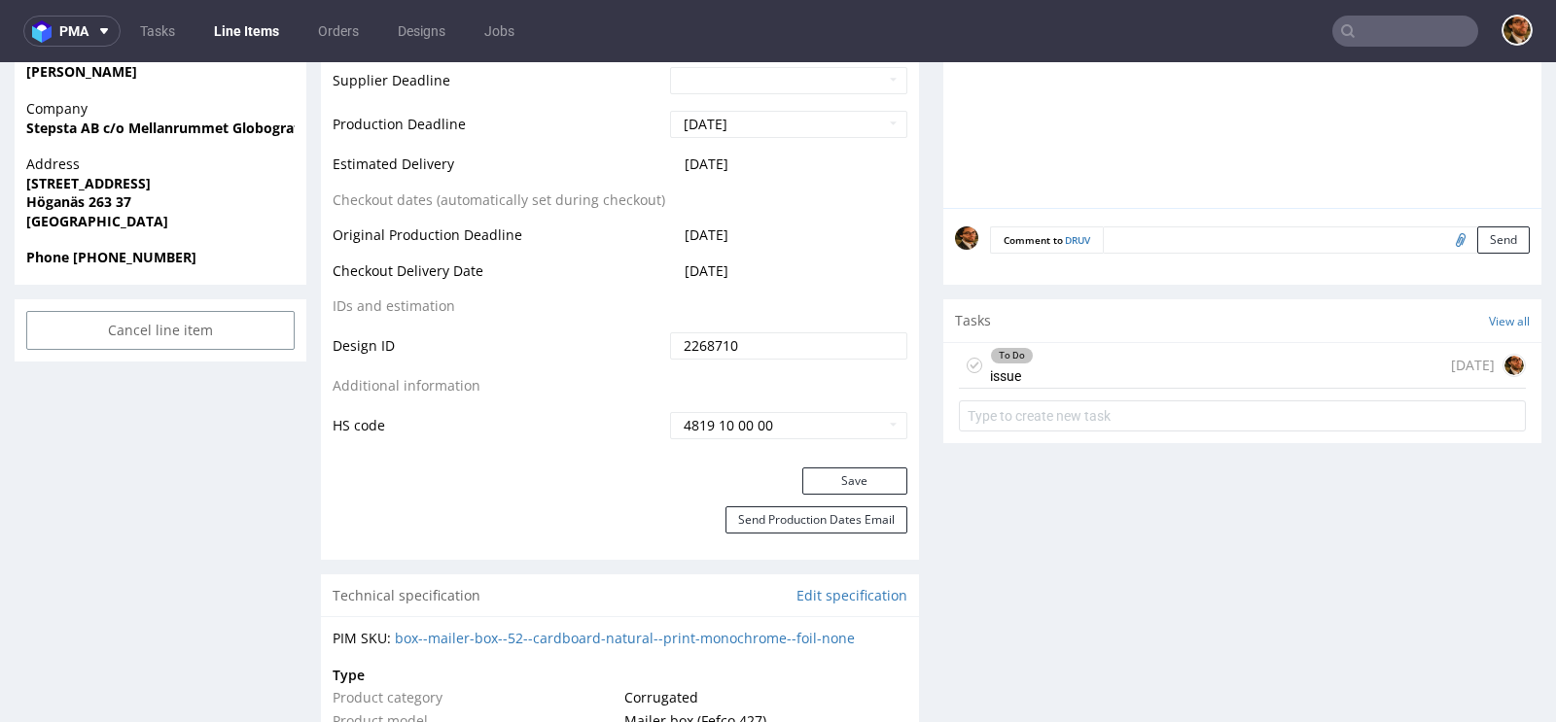
scroll to position [863, 0]
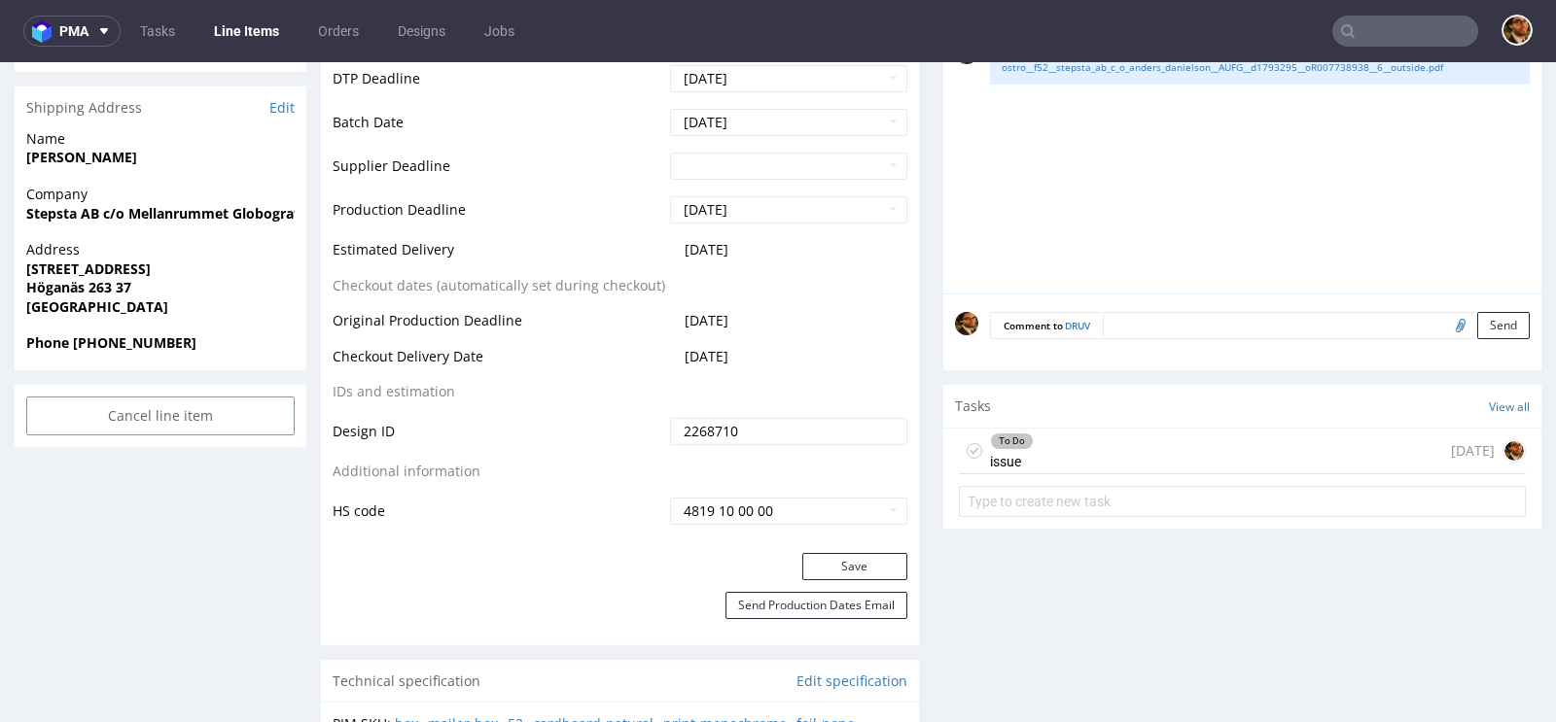
click at [1076, 439] on div "To Do issue [DATE]" at bounding box center [1242, 452] width 567 height 46
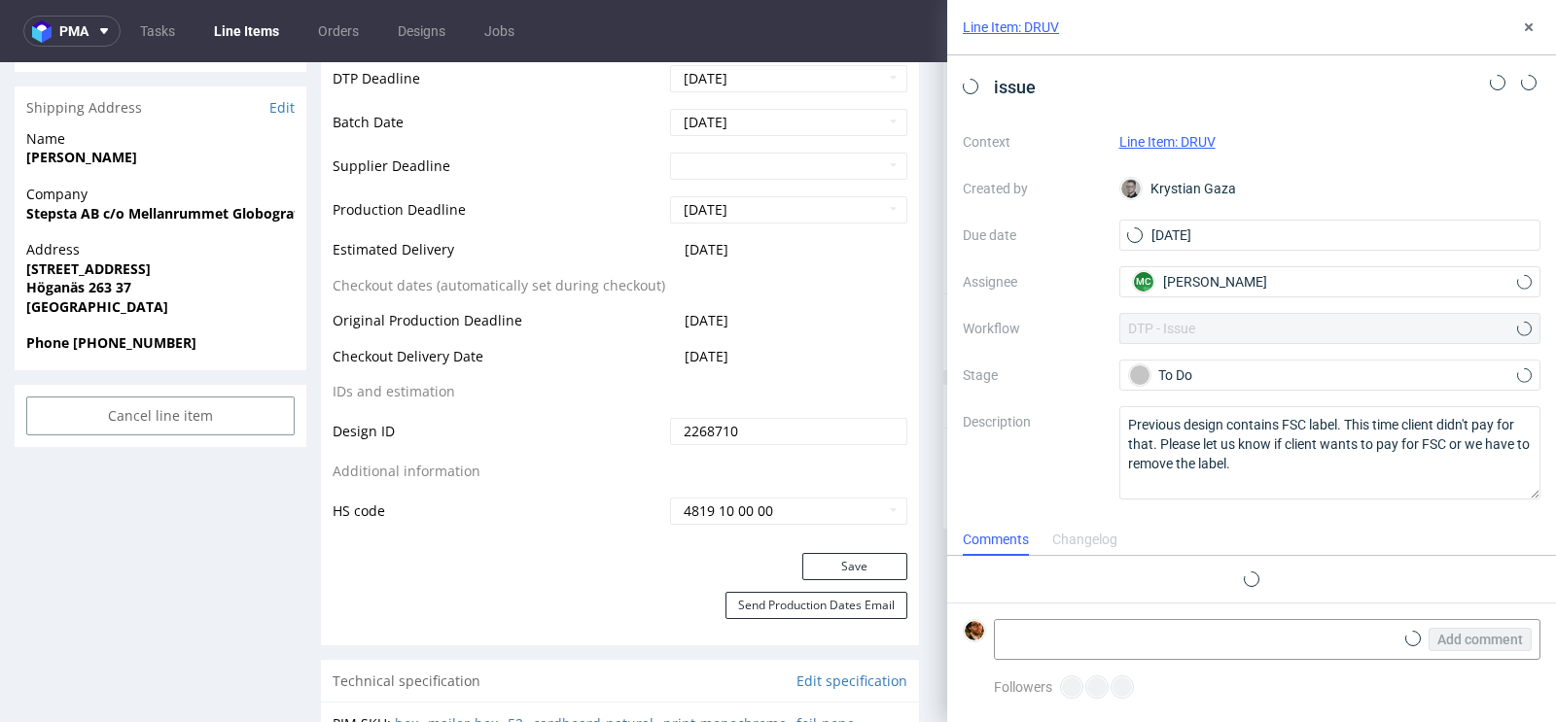
scroll to position [16, 0]
click at [1528, 28] on use at bounding box center [1529, 27] width 8 height 8
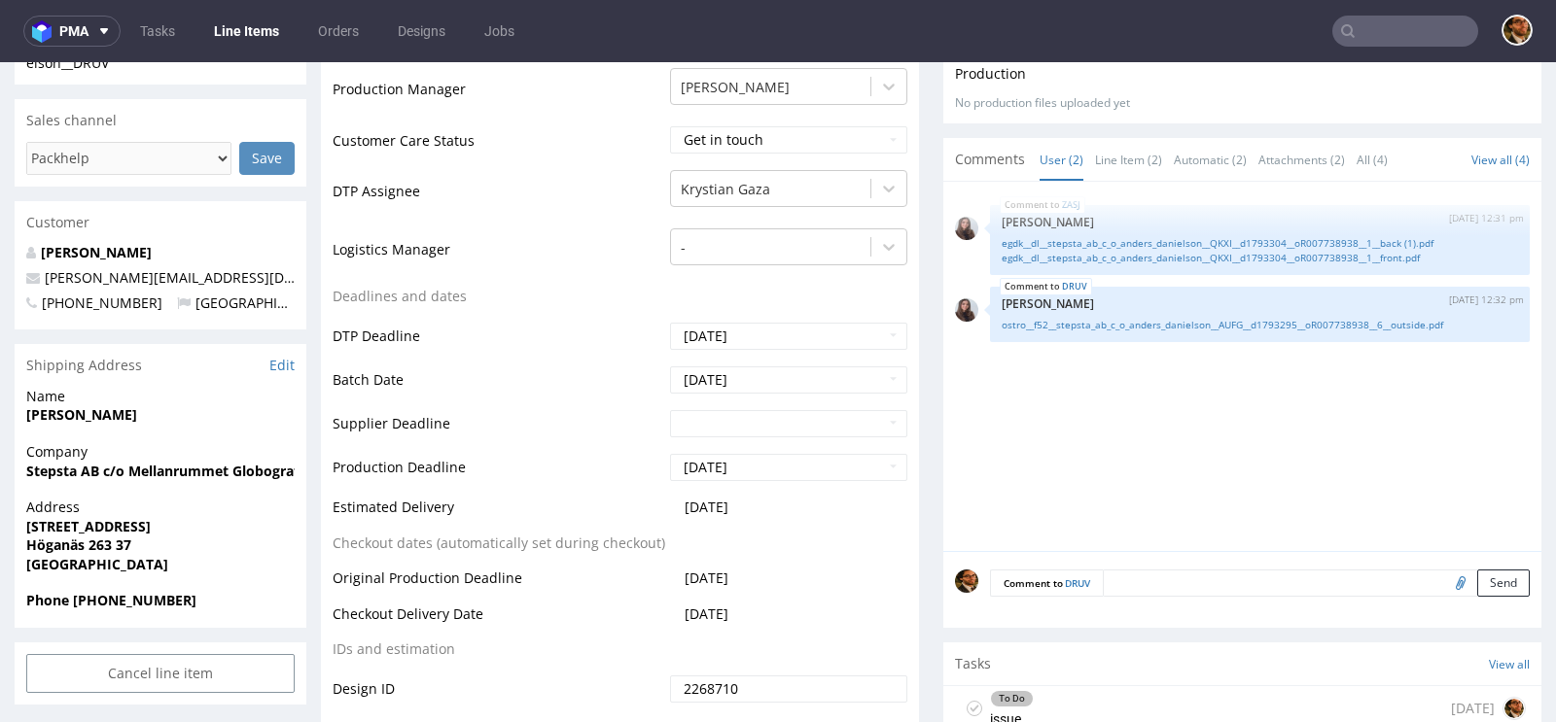
scroll to position [587, 0]
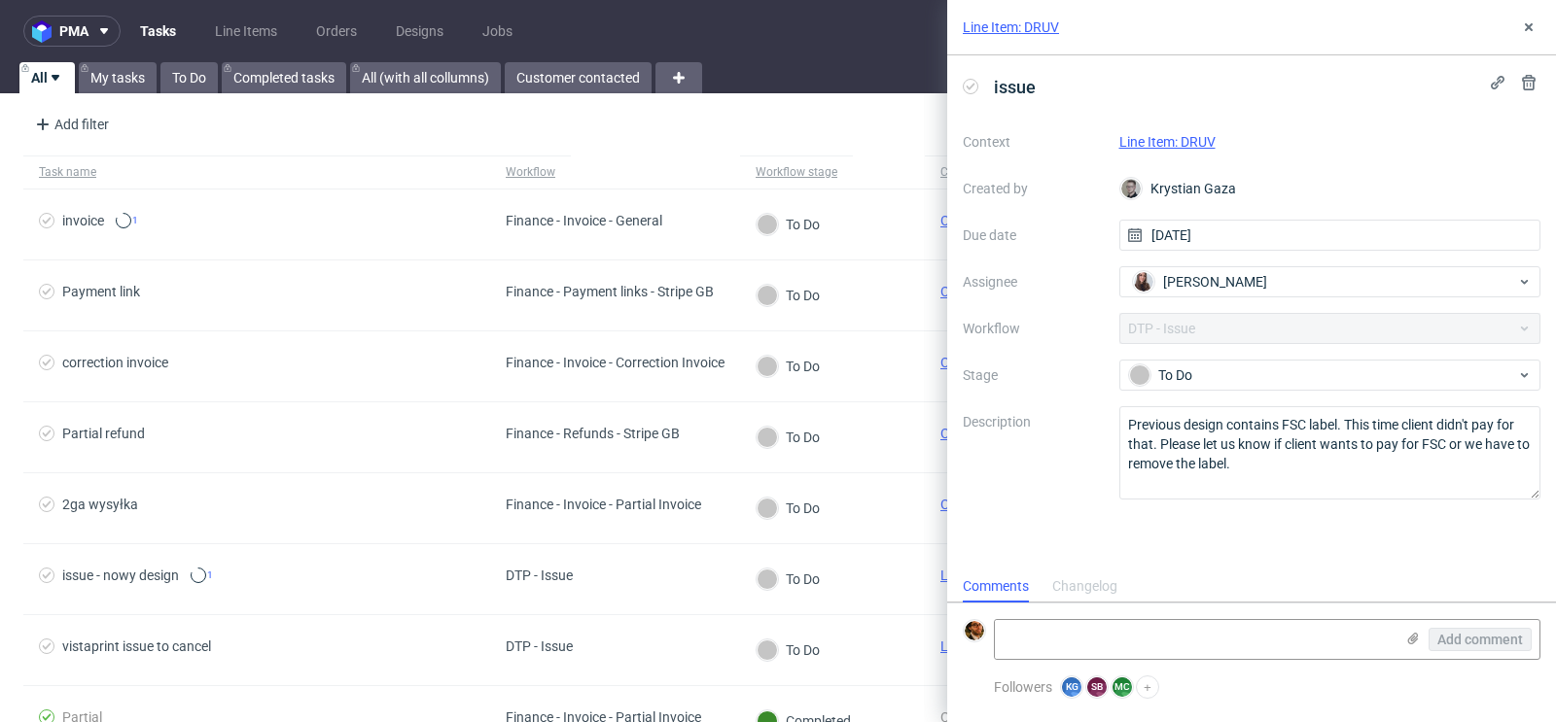
scroll to position [16, 0]
click at [1530, 24] on icon at bounding box center [1529, 27] width 16 height 16
